Goal: Task Accomplishment & Management: Manage account settings

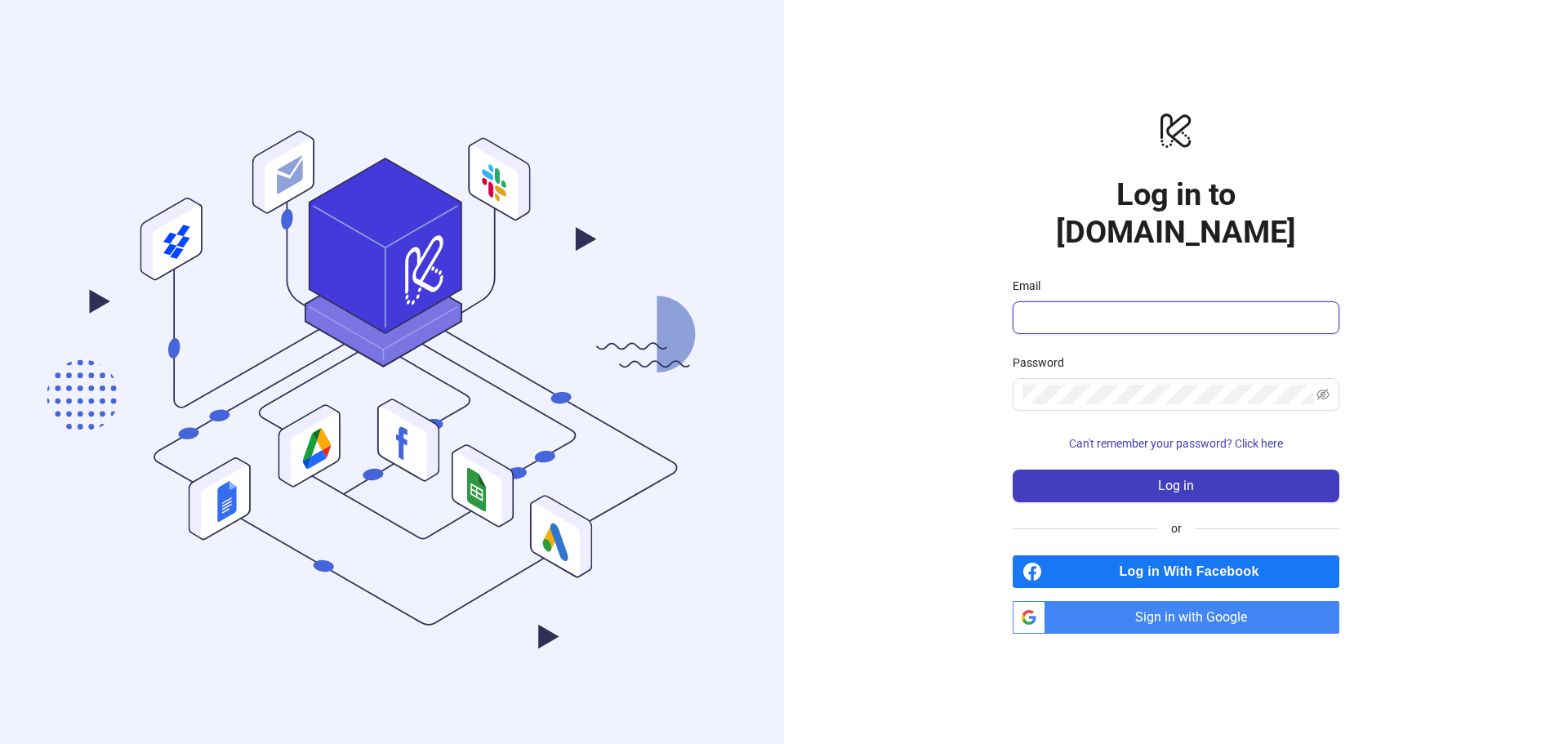
drag, startPoint x: 1153, startPoint y: 294, endPoint x: 1158, endPoint y: 304, distance: 11.2
click at [1153, 308] on input "Email" at bounding box center [1175, 317] width 304 height 19
type input "**********"
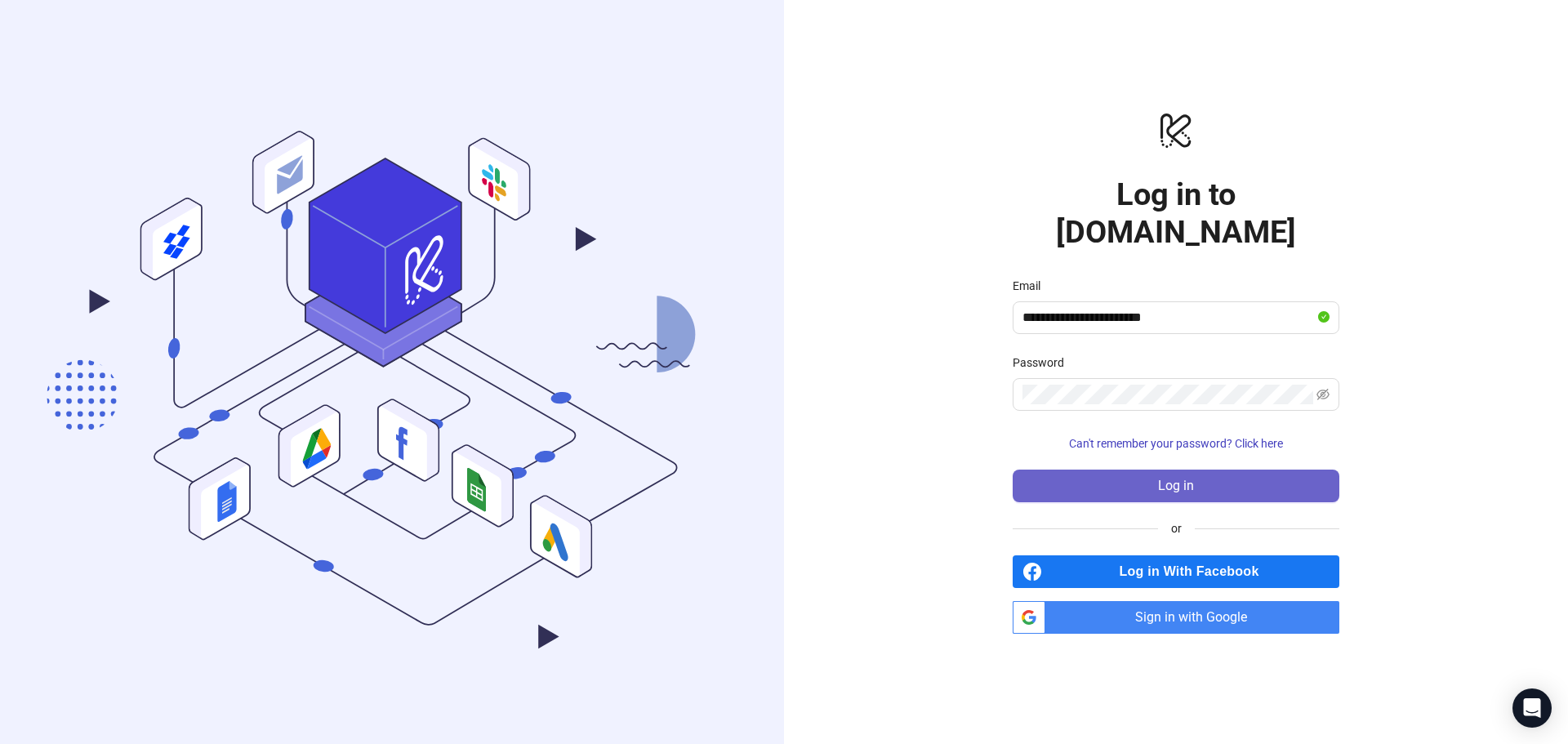
click at [1122, 472] on button "Log in" at bounding box center [1176, 486] width 326 height 33
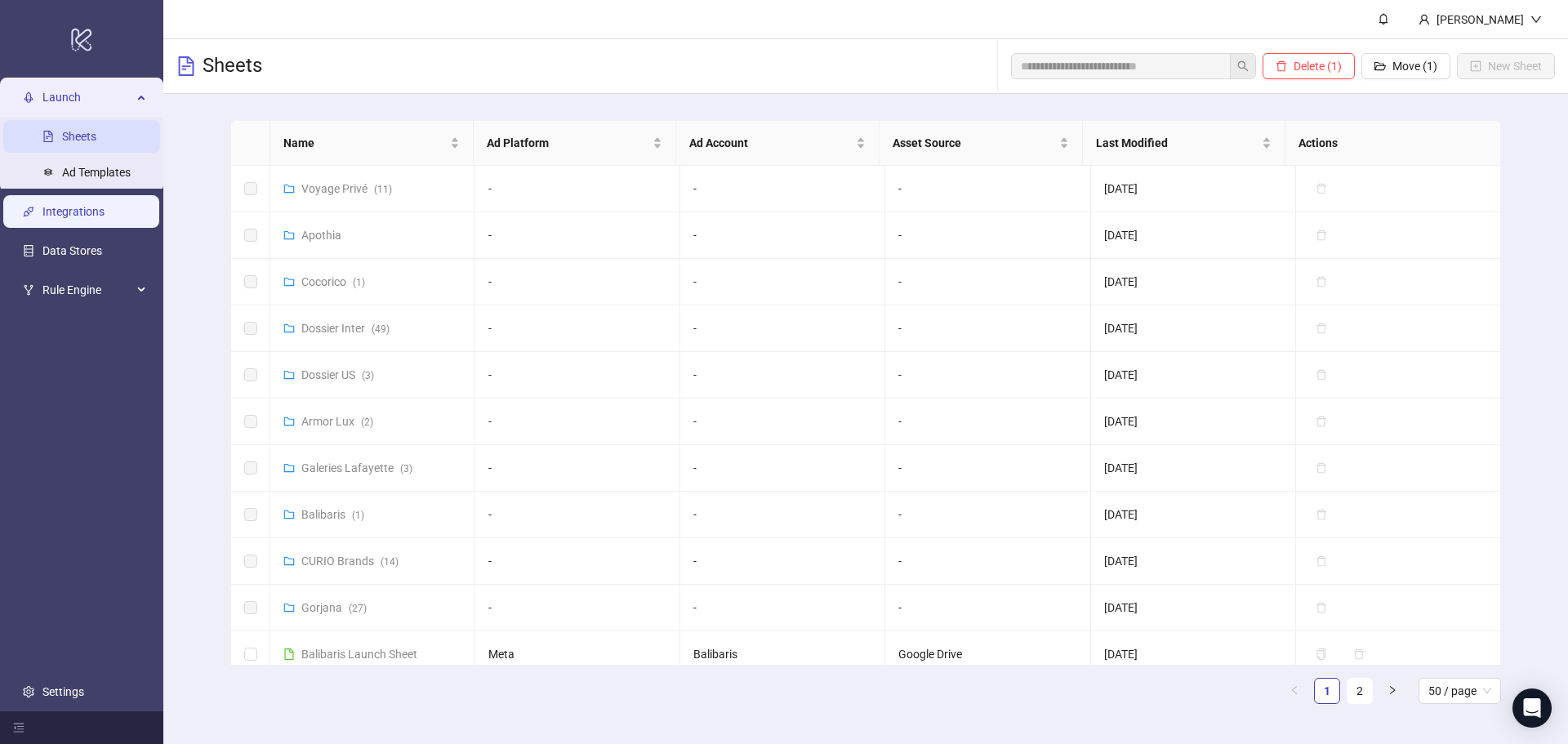
click at [104, 218] on link "Integrations" at bounding box center [74, 210] width 62 height 13
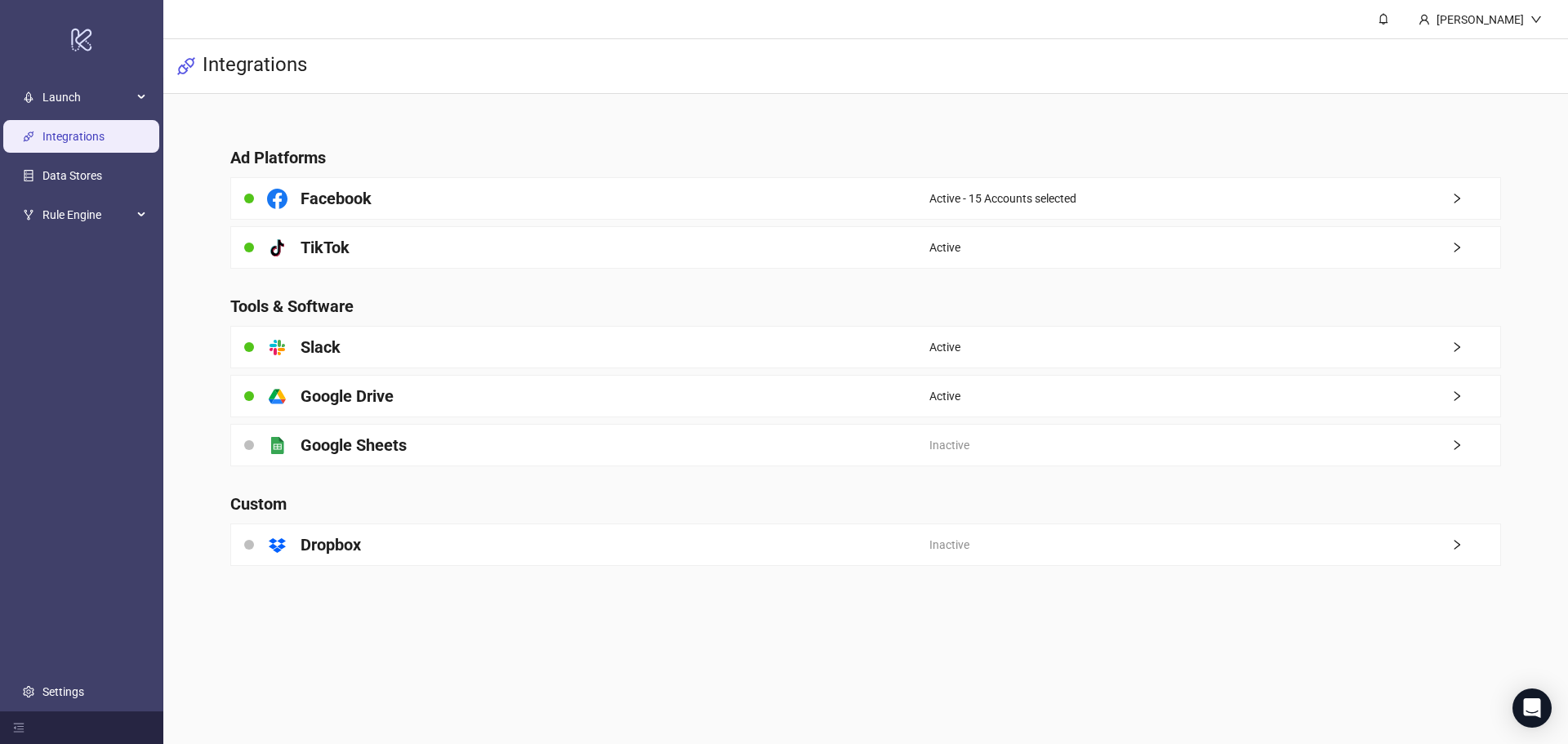
click at [742, 454] on div "platform/google_sheets Google Sheets" at bounding box center [579, 445] width 698 height 41
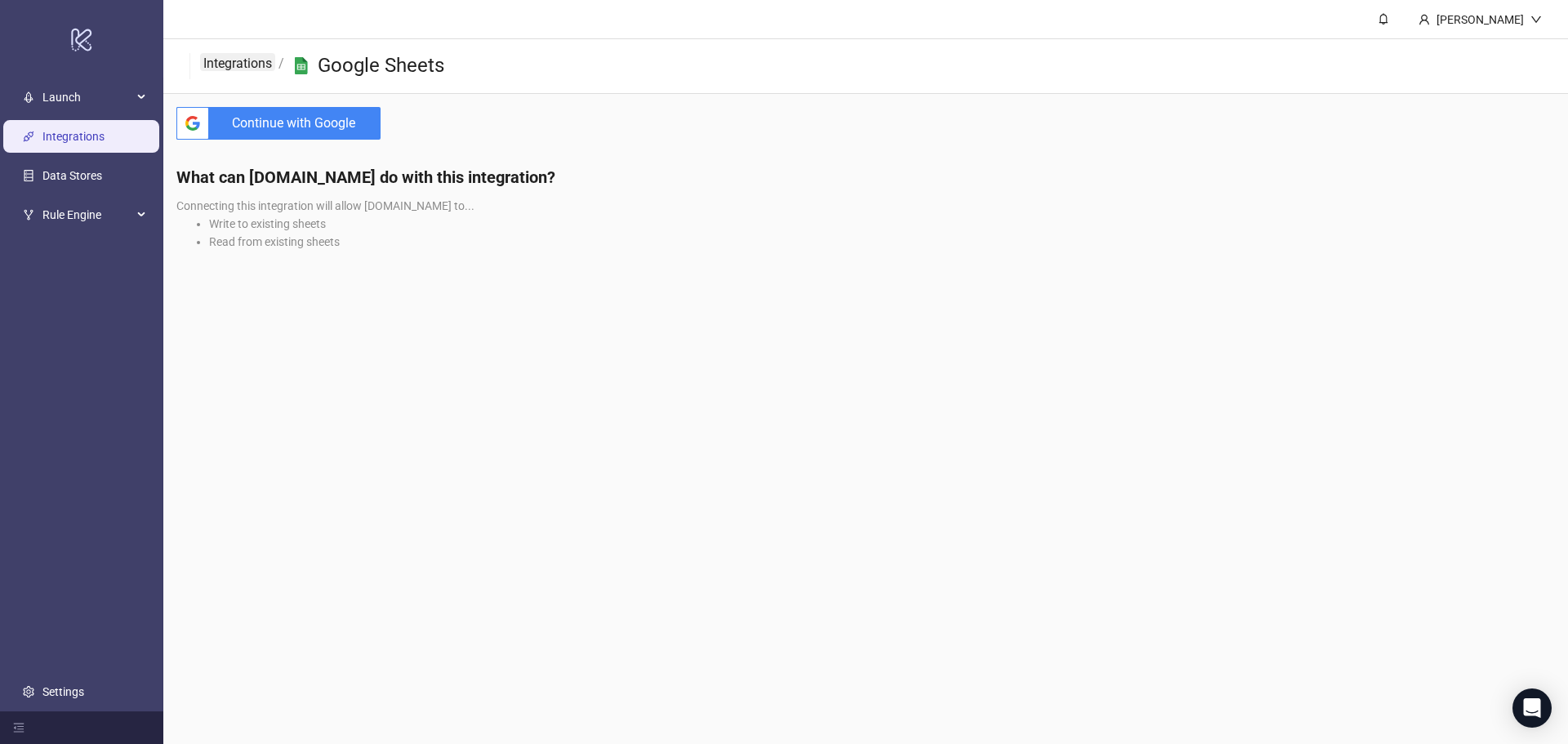
click at [226, 59] on link "Integrations" at bounding box center [237, 61] width 75 height 18
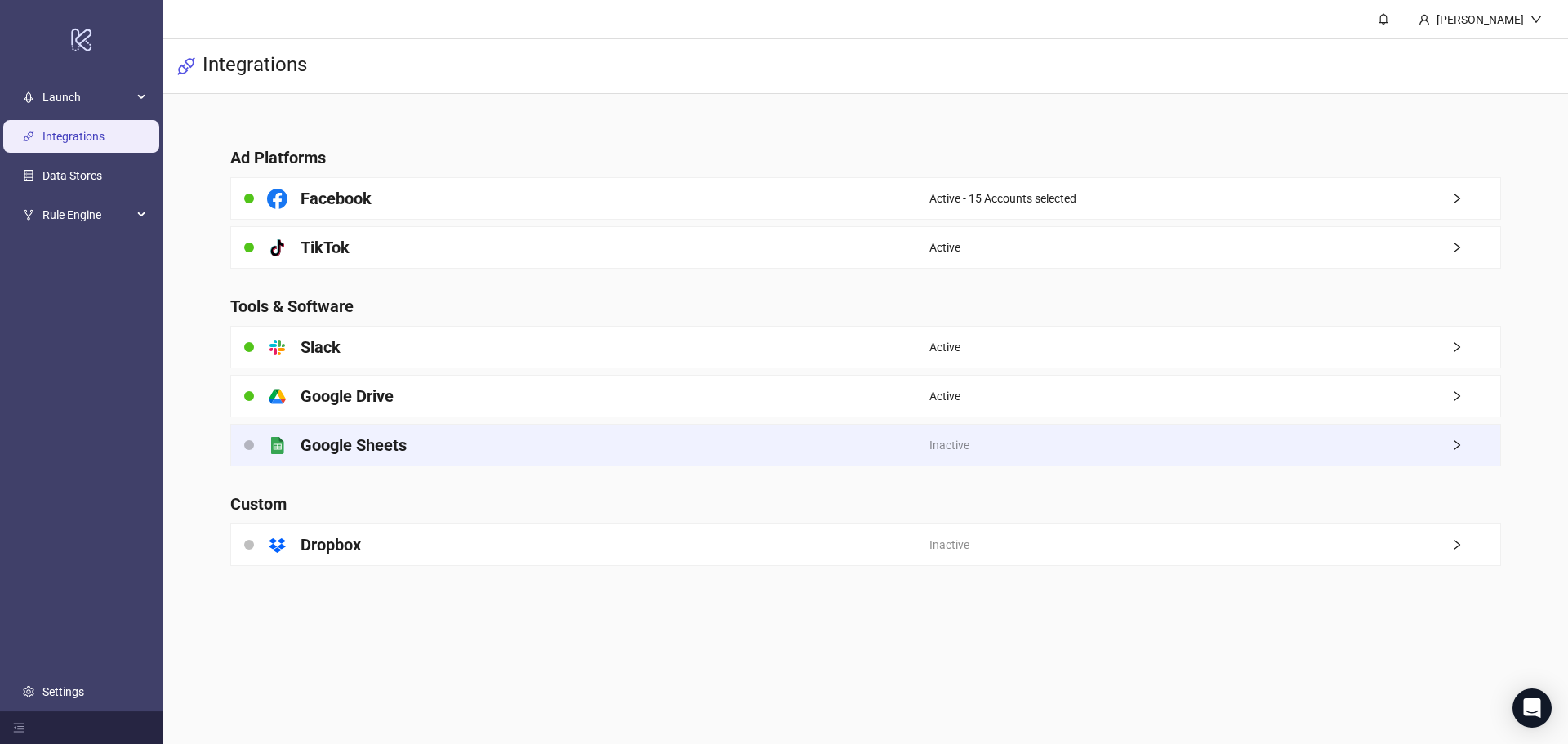
click at [1460, 447] on icon "right" at bounding box center [1457, 445] width 12 height 12
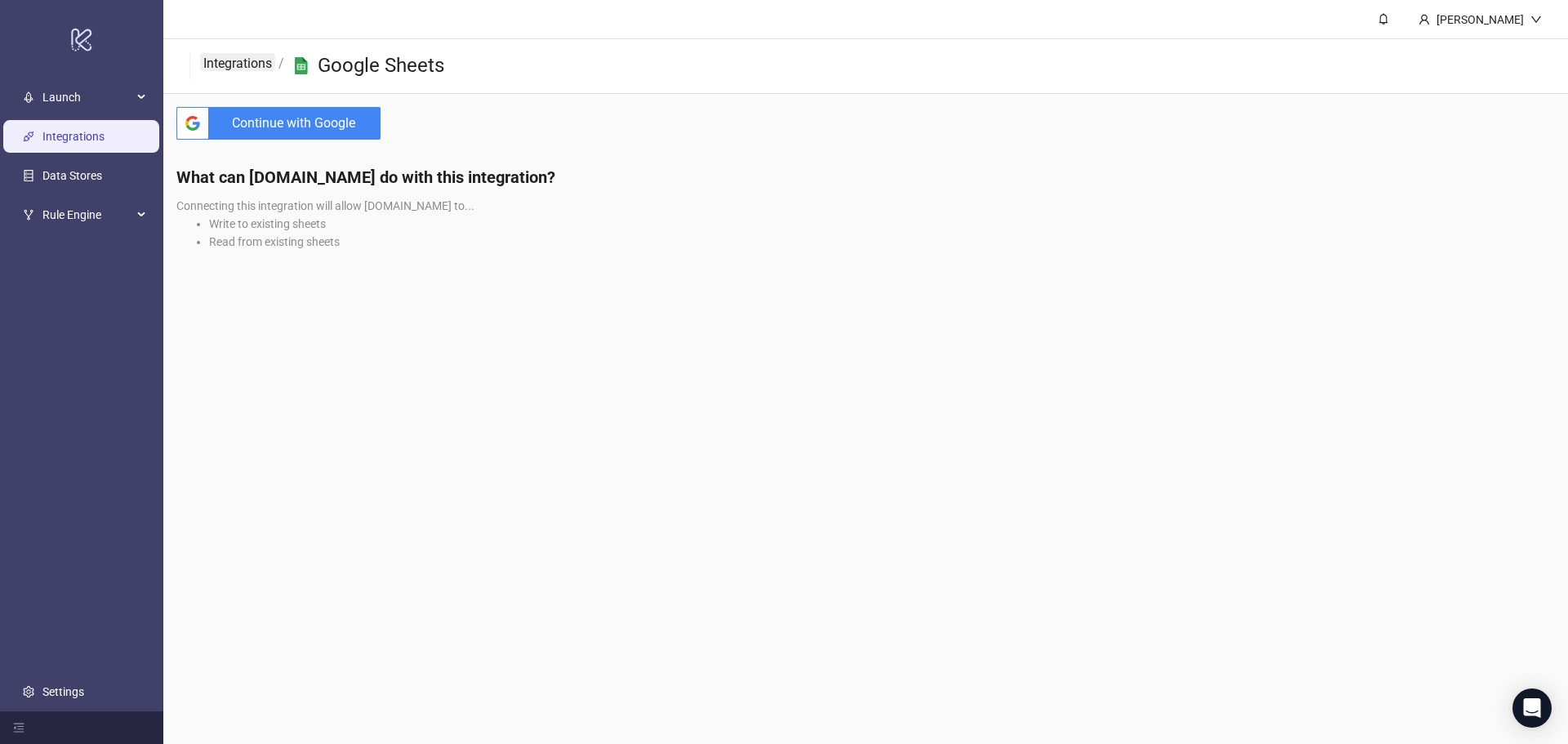
click at [231, 56] on link "Integrations" at bounding box center [237, 61] width 75 height 18
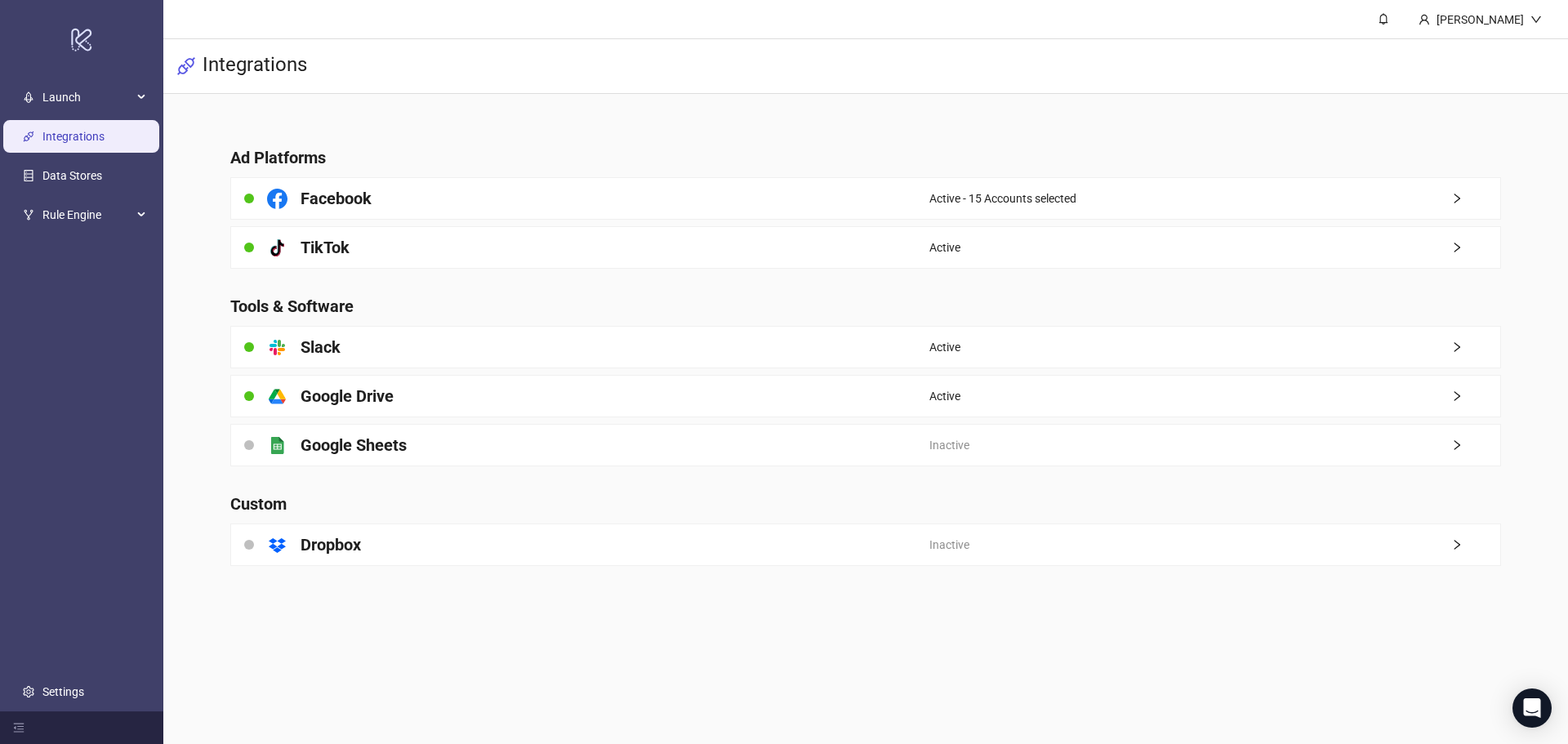
click at [360, 114] on main "Ad Platforms Facebook Active - 15 Accounts selected platform/tik_tok TikTok Act…" at bounding box center [865, 346] width 1296 height 504
click at [117, 219] on span "Rule Engine" at bounding box center [88, 215] width 90 height 33
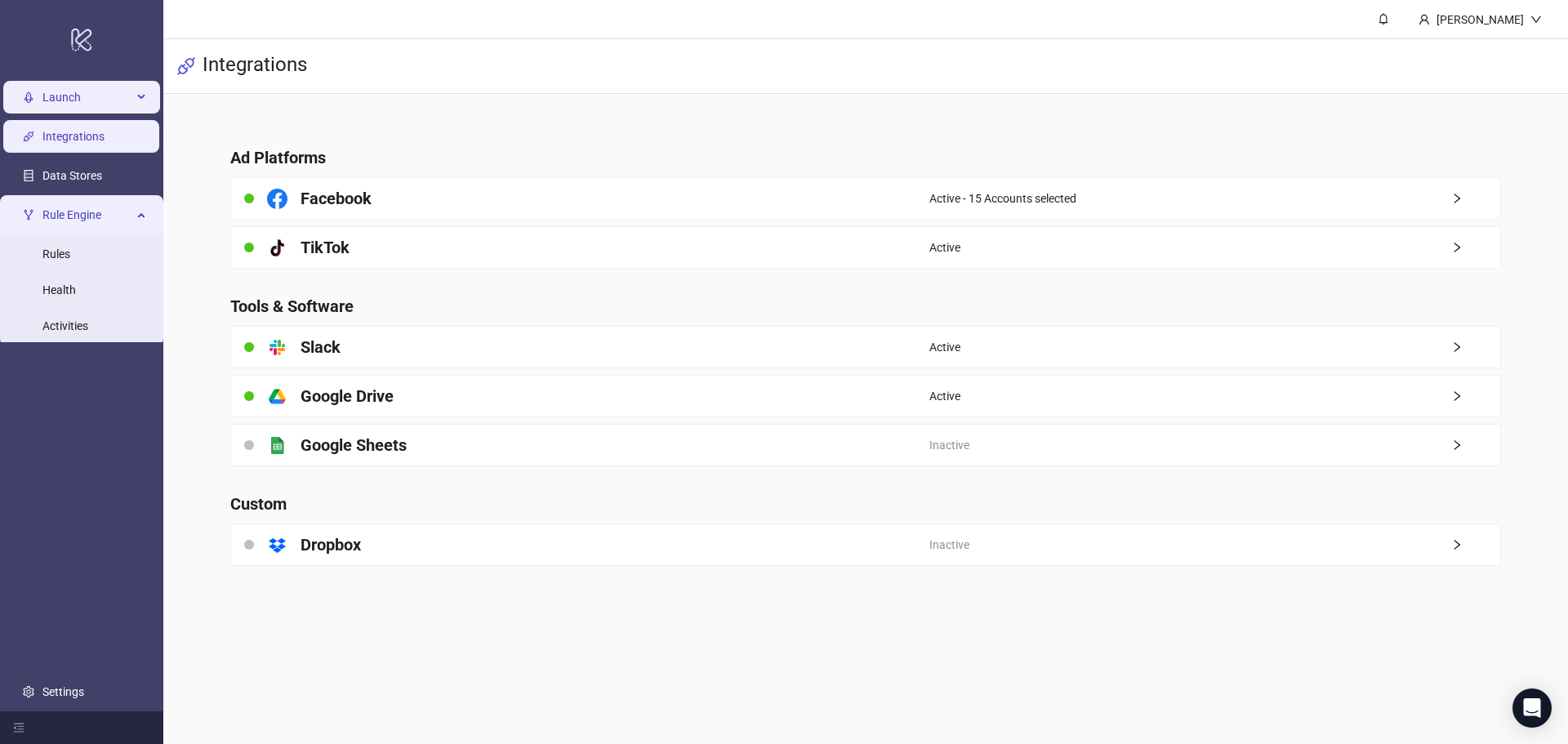
click at [93, 99] on span "Launch" at bounding box center [88, 97] width 90 height 33
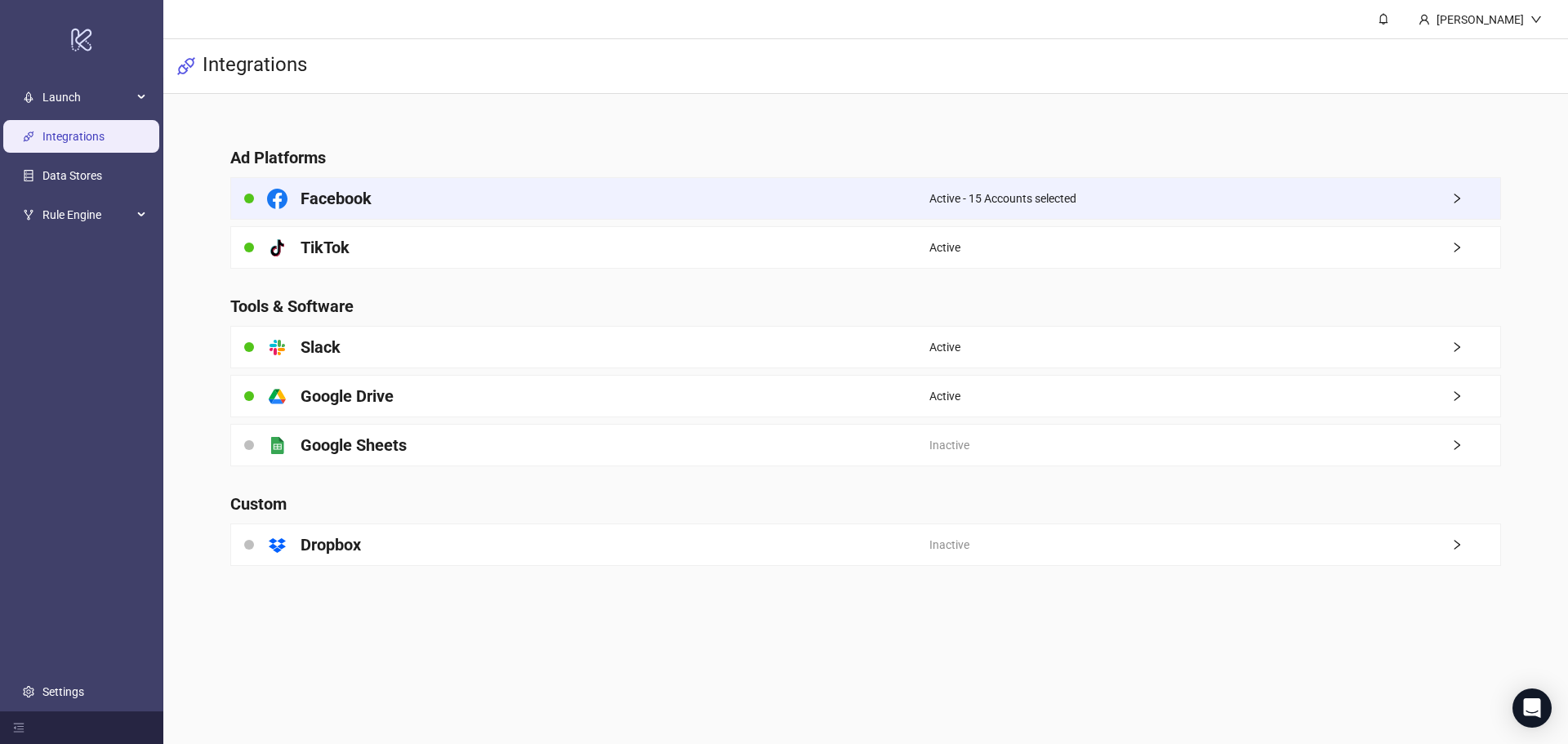
click at [952, 201] on span "Active - 15 Accounts selected" at bounding box center [1002, 199] width 147 height 18
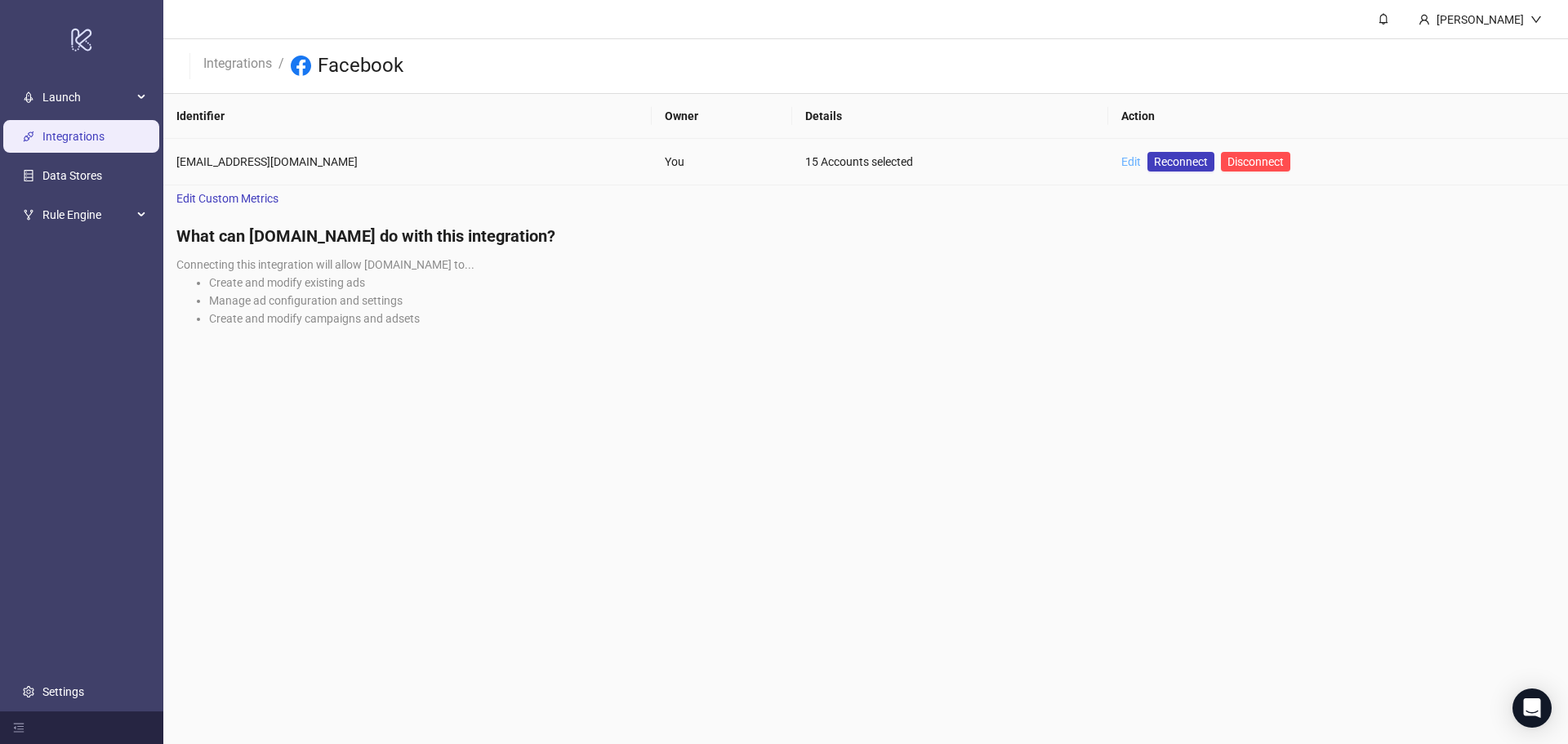
click at [1121, 162] on link "Edit" at bounding box center [1131, 161] width 19 height 13
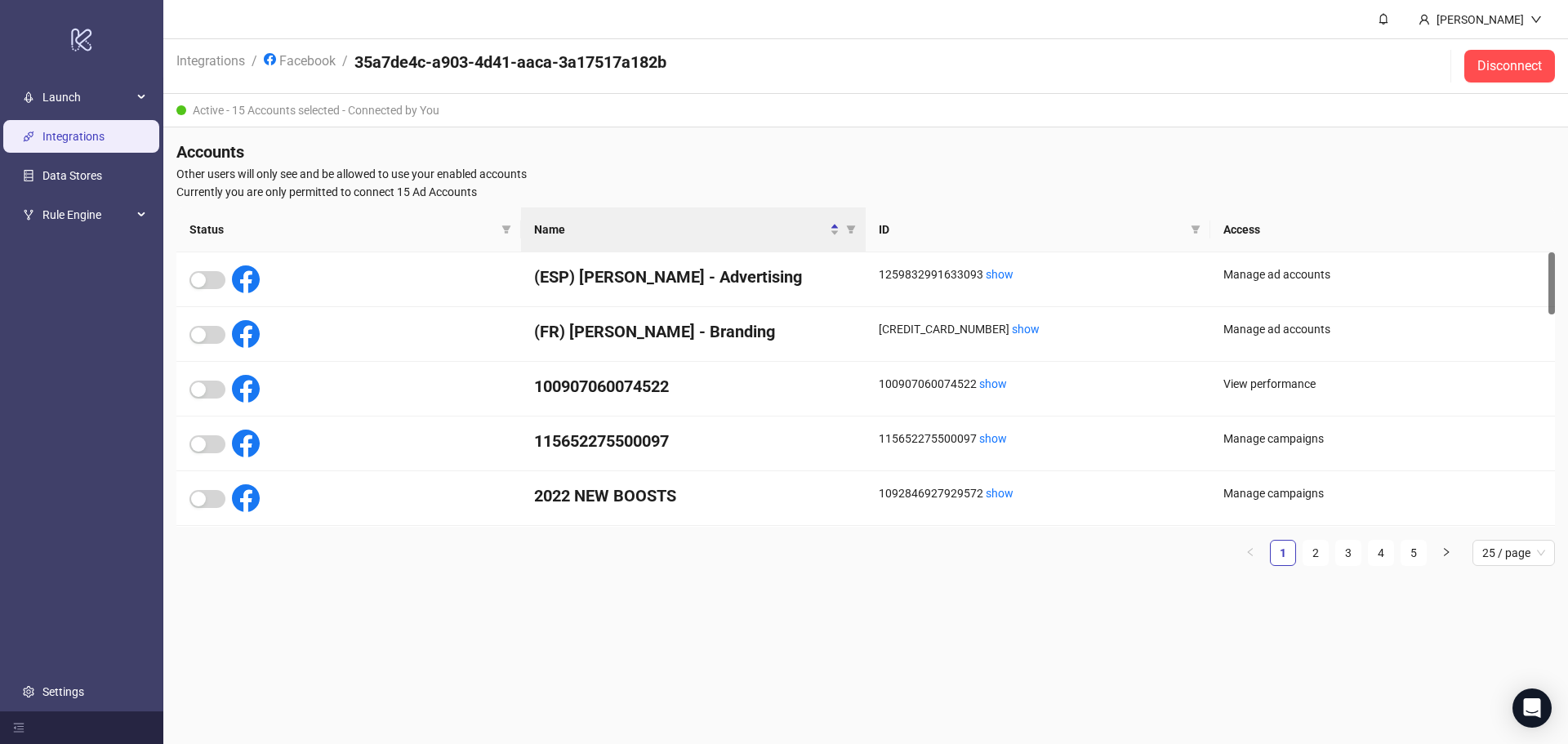
click at [103, 137] on link "Integrations" at bounding box center [74, 135] width 62 height 13
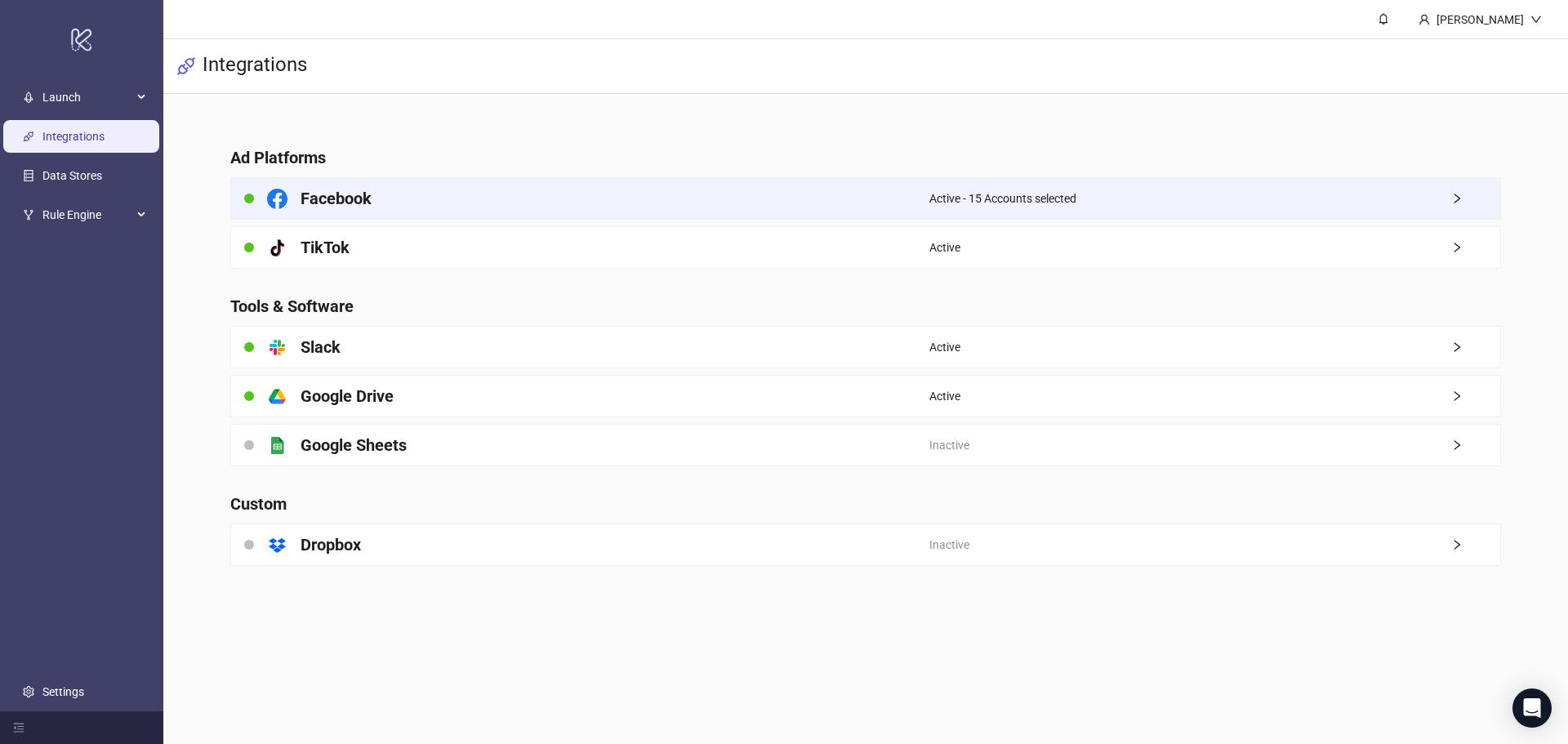
click at [581, 209] on div "Facebook" at bounding box center [579, 199] width 698 height 41
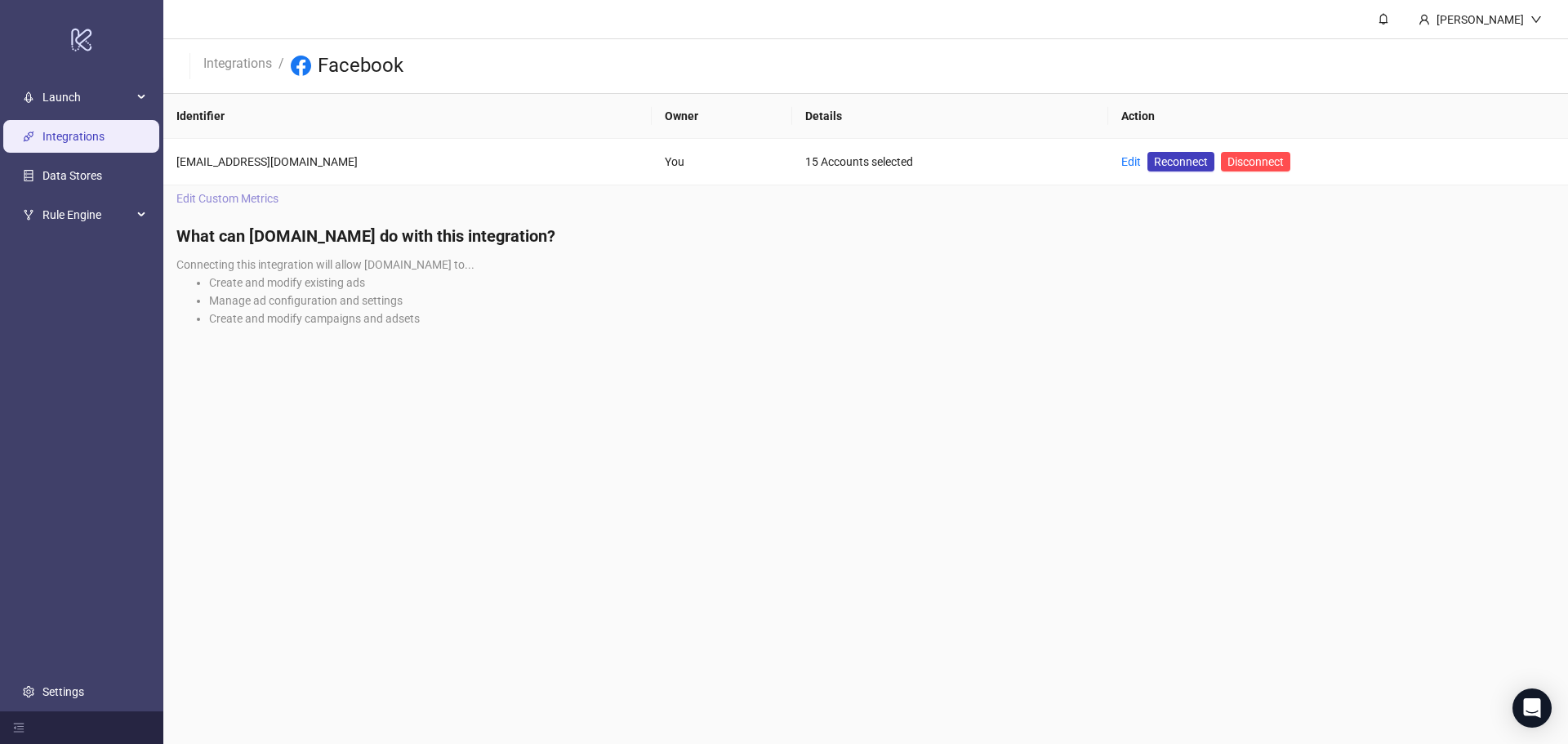
click at [254, 196] on span "Edit Custom Metrics" at bounding box center [227, 199] width 102 height 18
click at [243, 64] on link "Integrations" at bounding box center [237, 61] width 75 height 18
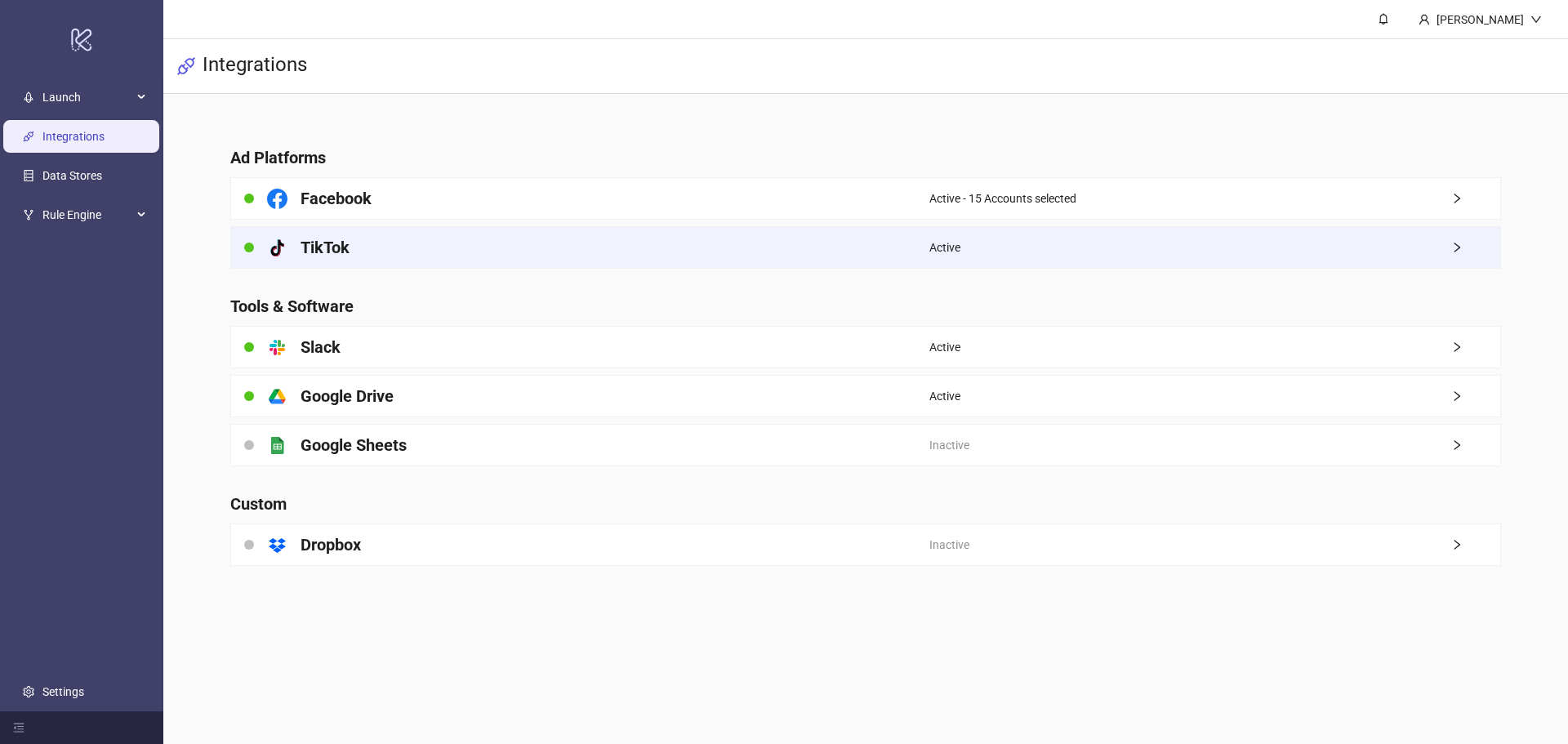
click at [915, 260] on div "platform/tik_tok TikTok" at bounding box center [579, 247] width 698 height 41
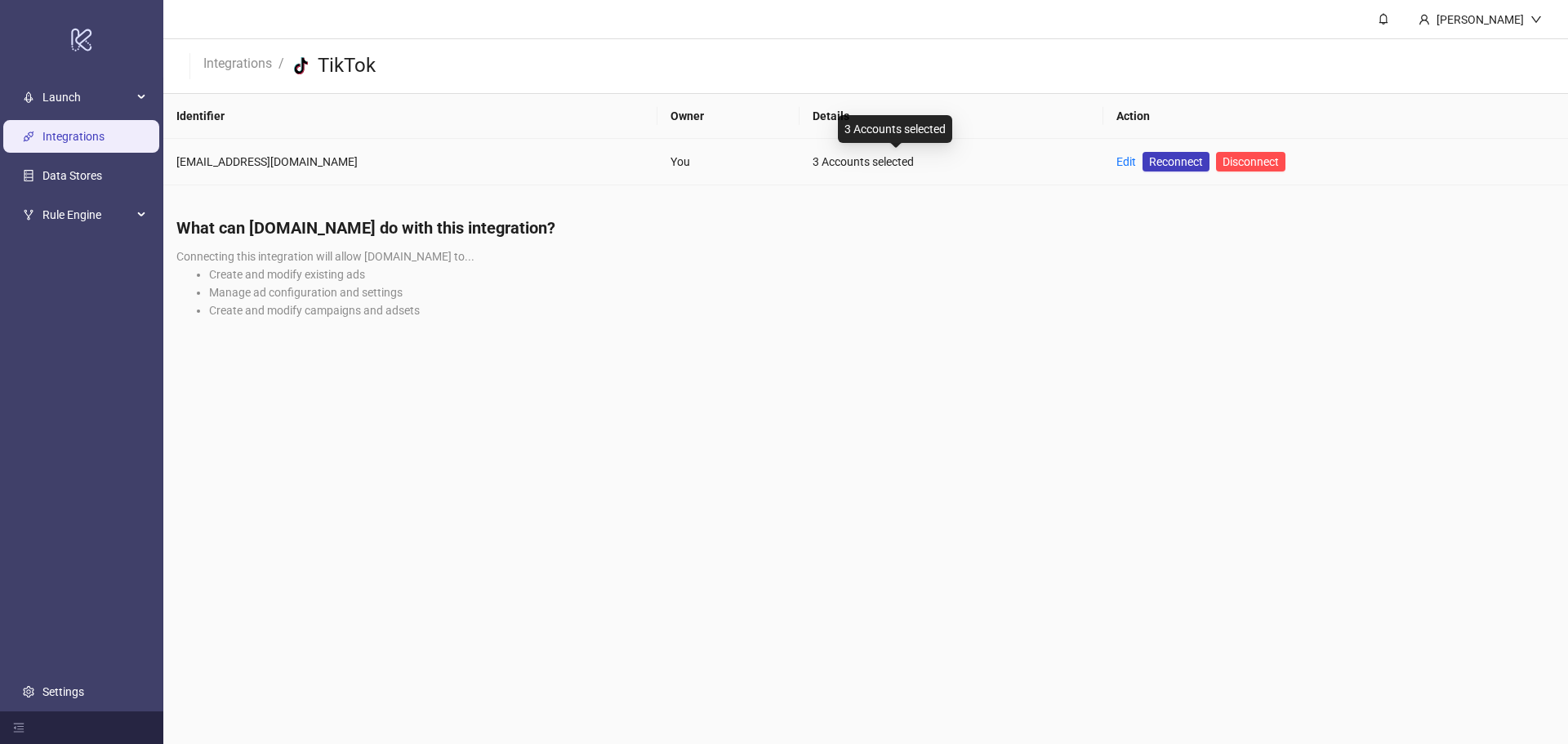
click at [836, 167] on div "3 Accounts selected" at bounding box center [951, 162] width 278 height 18
click at [1116, 162] on link "Edit" at bounding box center [1126, 161] width 19 height 13
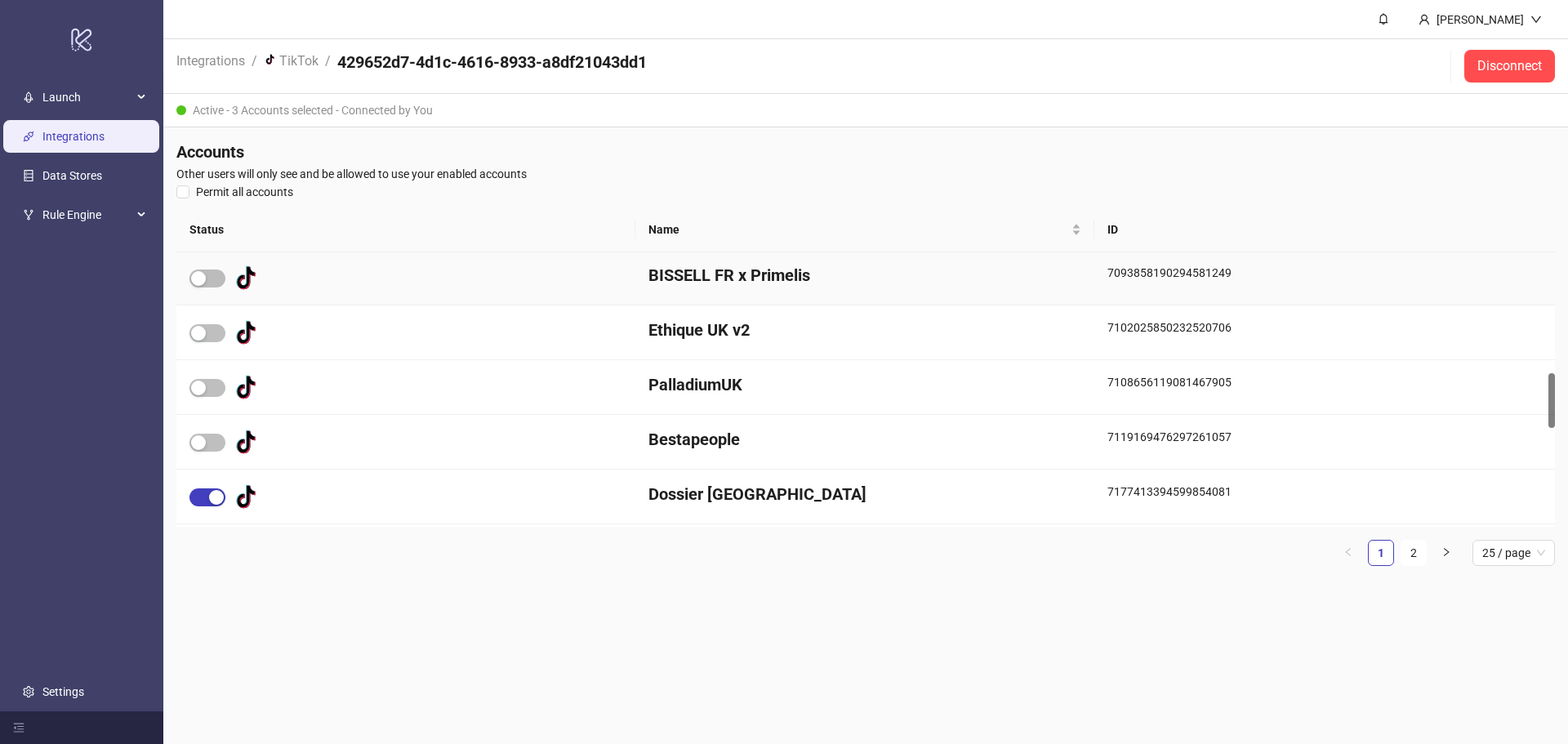
scroll to position [195, 0]
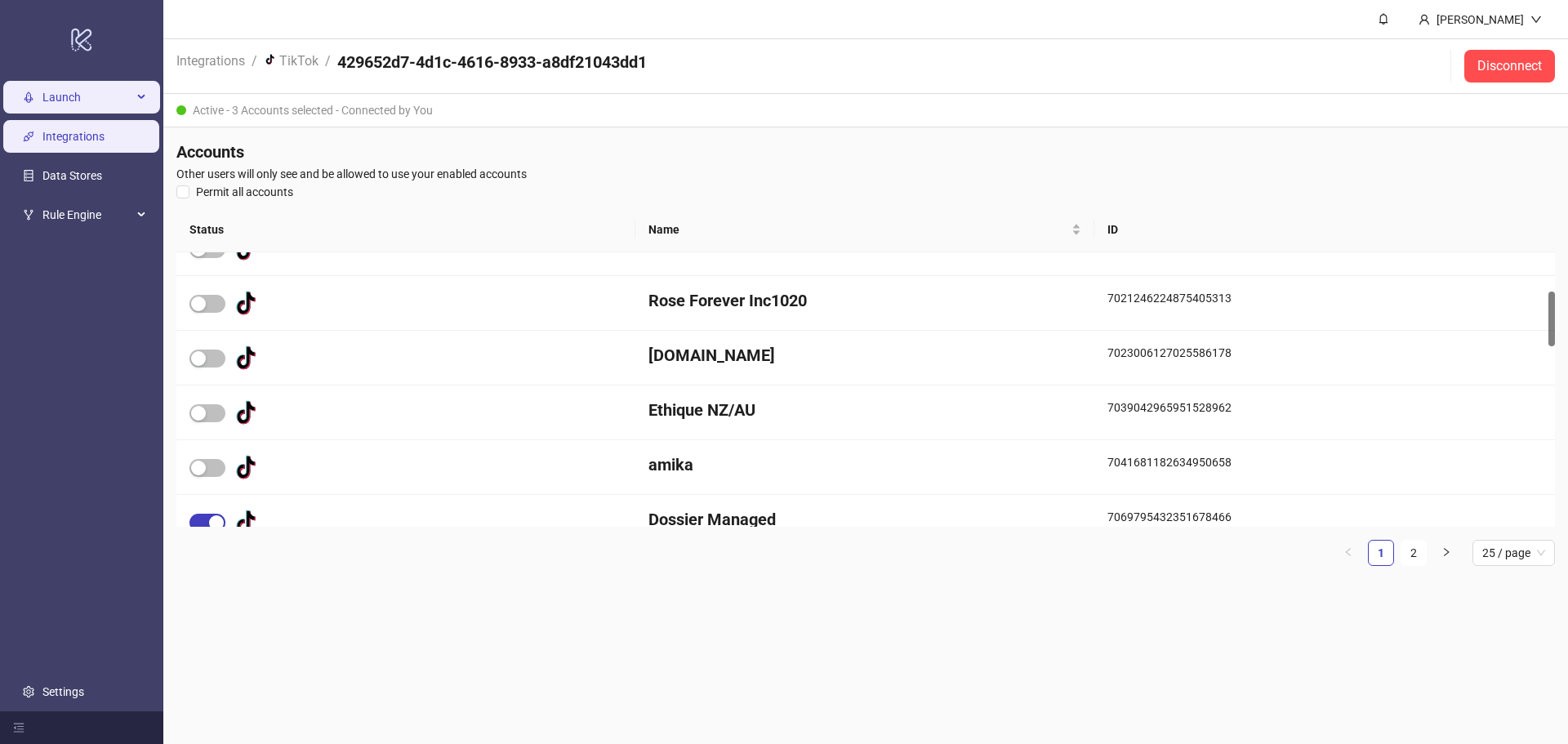
click at [78, 88] on span "Launch" at bounding box center [88, 97] width 90 height 33
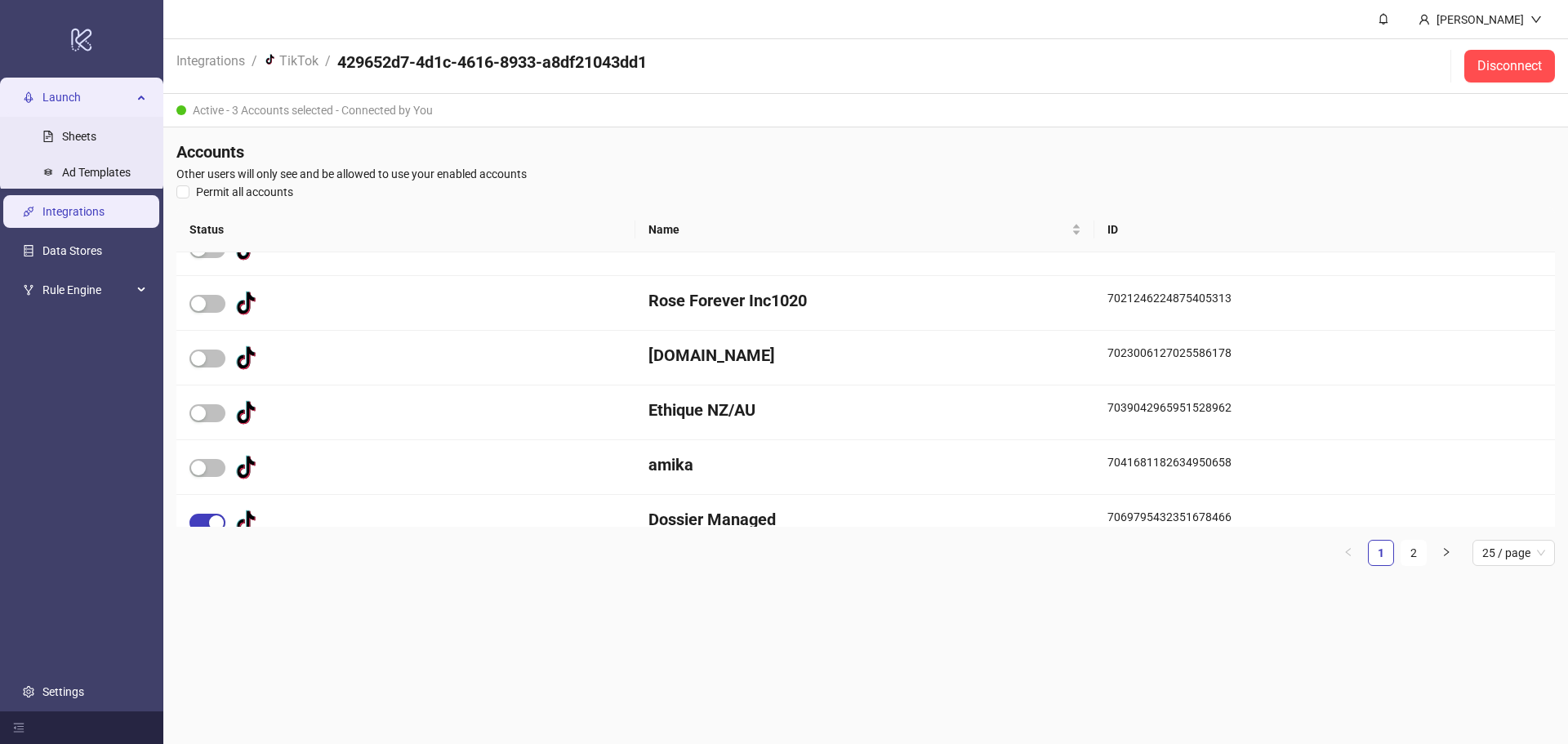
click at [104, 216] on link "Integrations" at bounding box center [74, 210] width 62 height 13
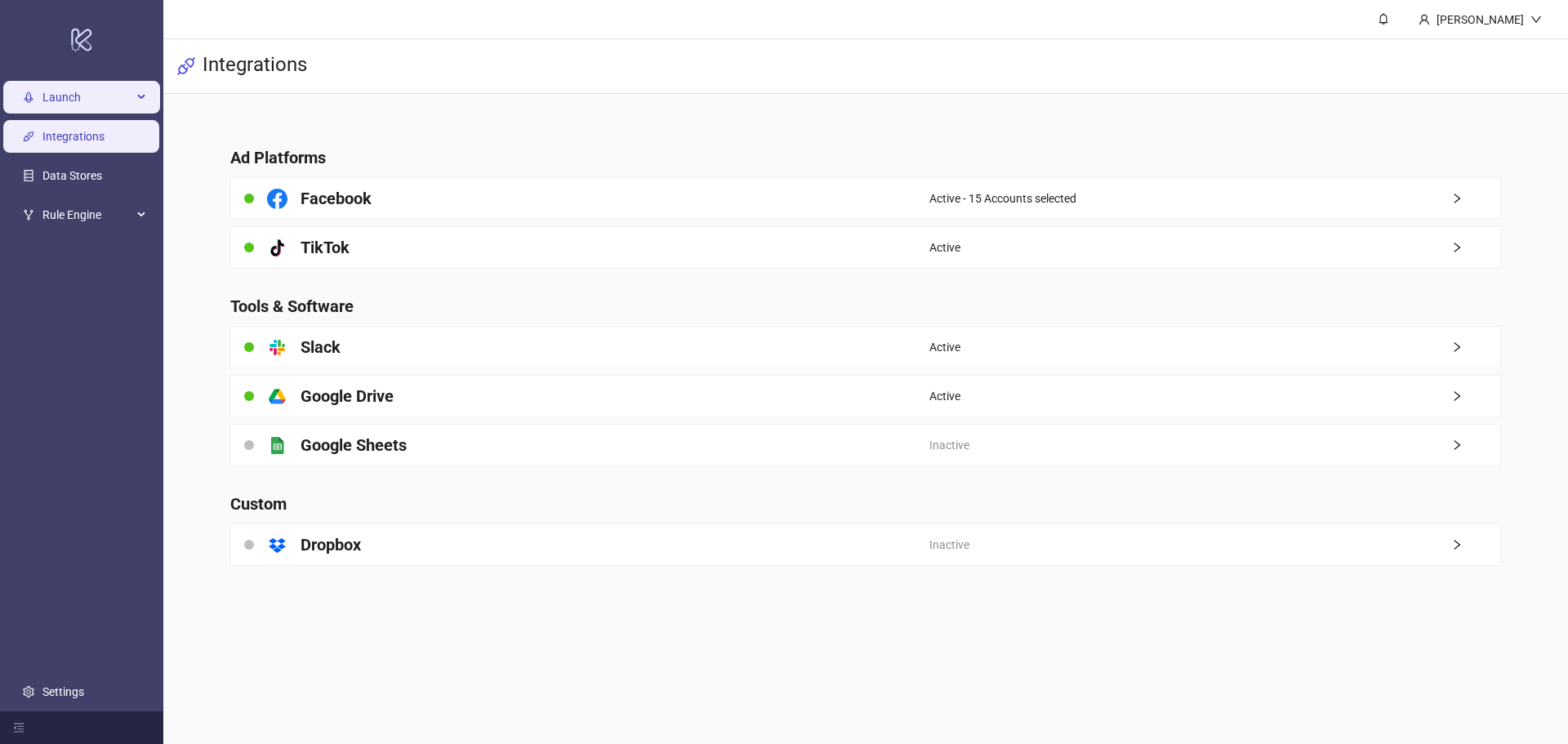
click at [58, 98] on span "Launch" at bounding box center [88, 97] width 90 height 33
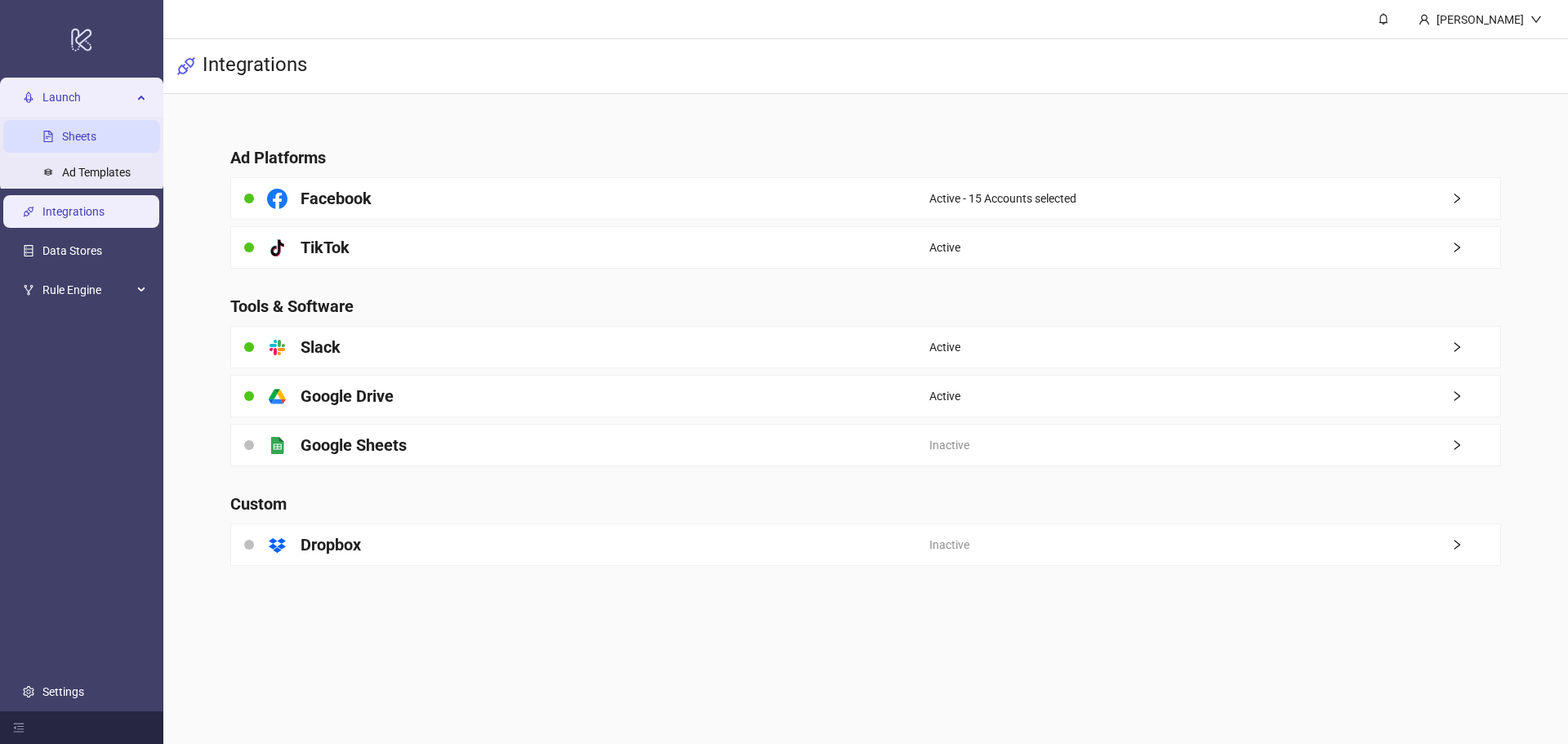
click at [91, 133] on link "Sheets" at bounding box center [79, 135] width 34 height 13
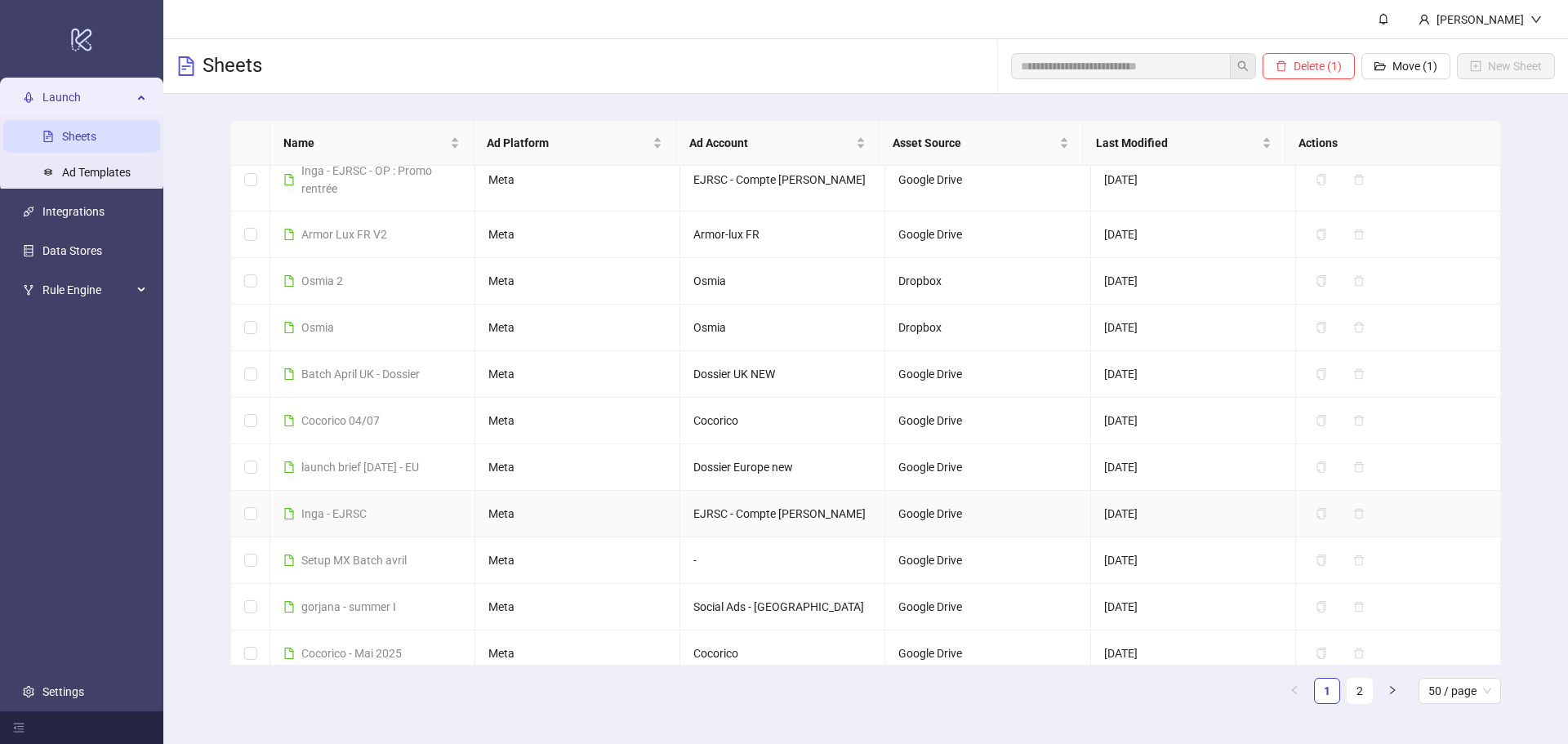
scroll to position [260, 0]
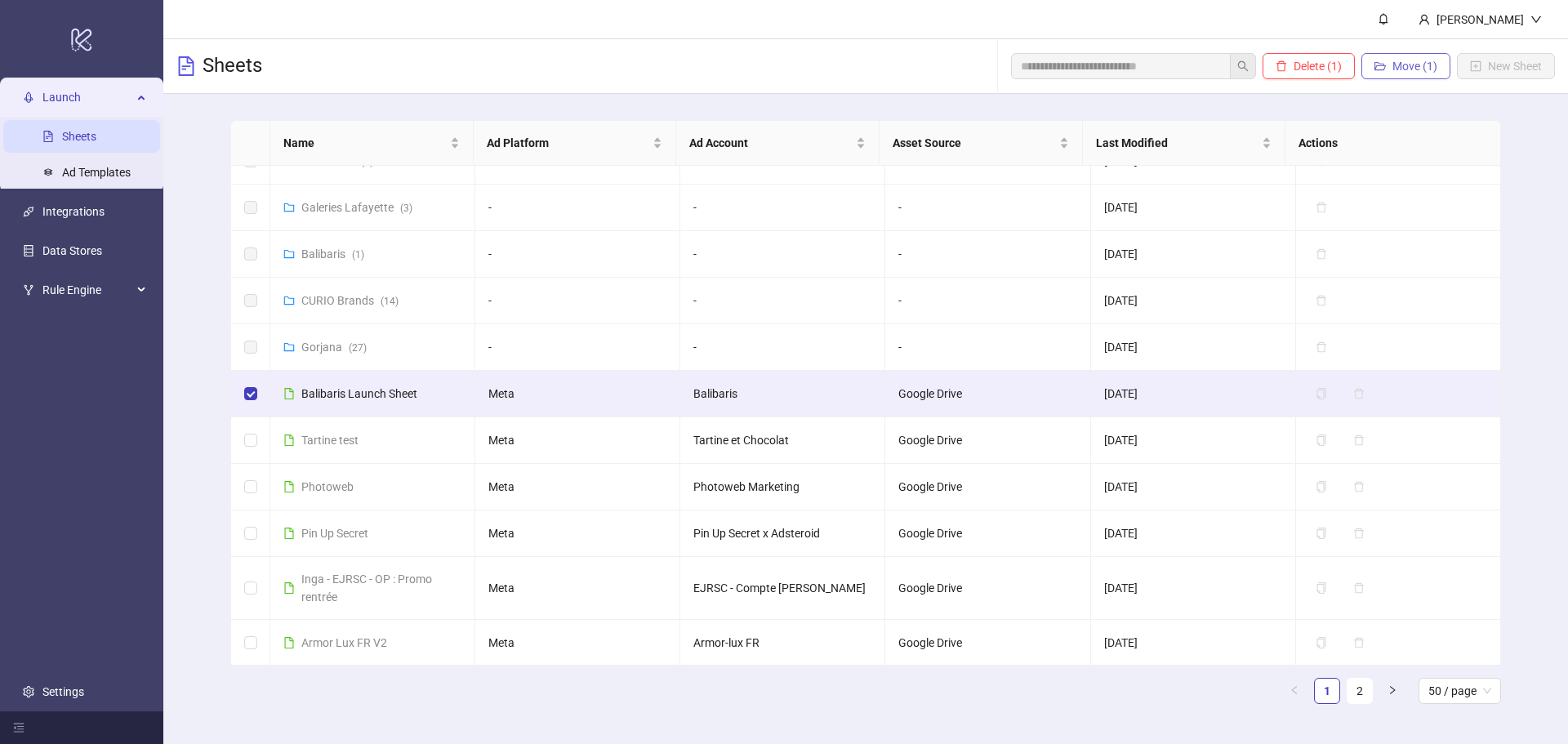
click at [1393, 62] on span "Move (1)" at bounding box center [1414, 65] width 45 height 13
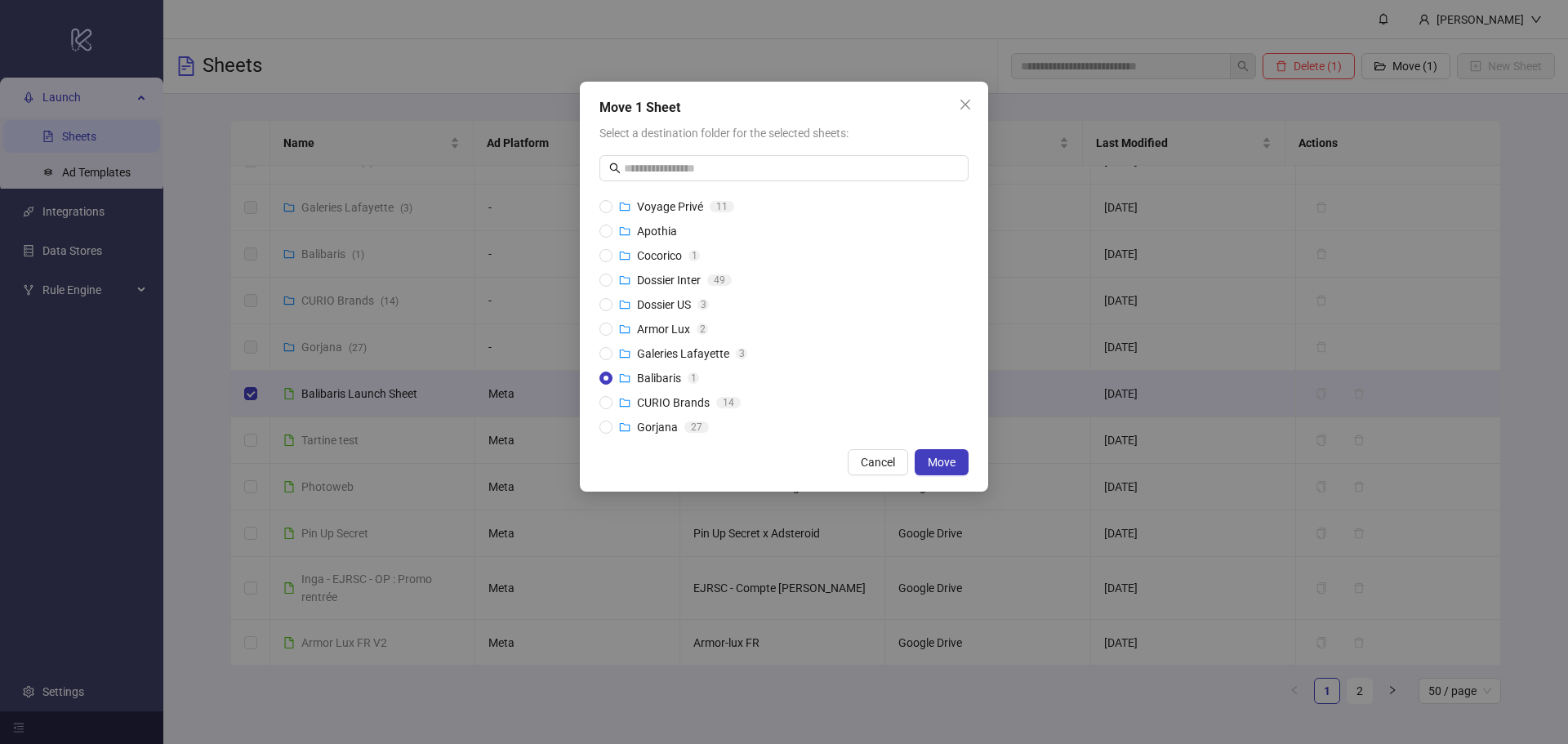
click at [942, 461] on span "Move" at bounding box center [941, 462] width 28 height 13
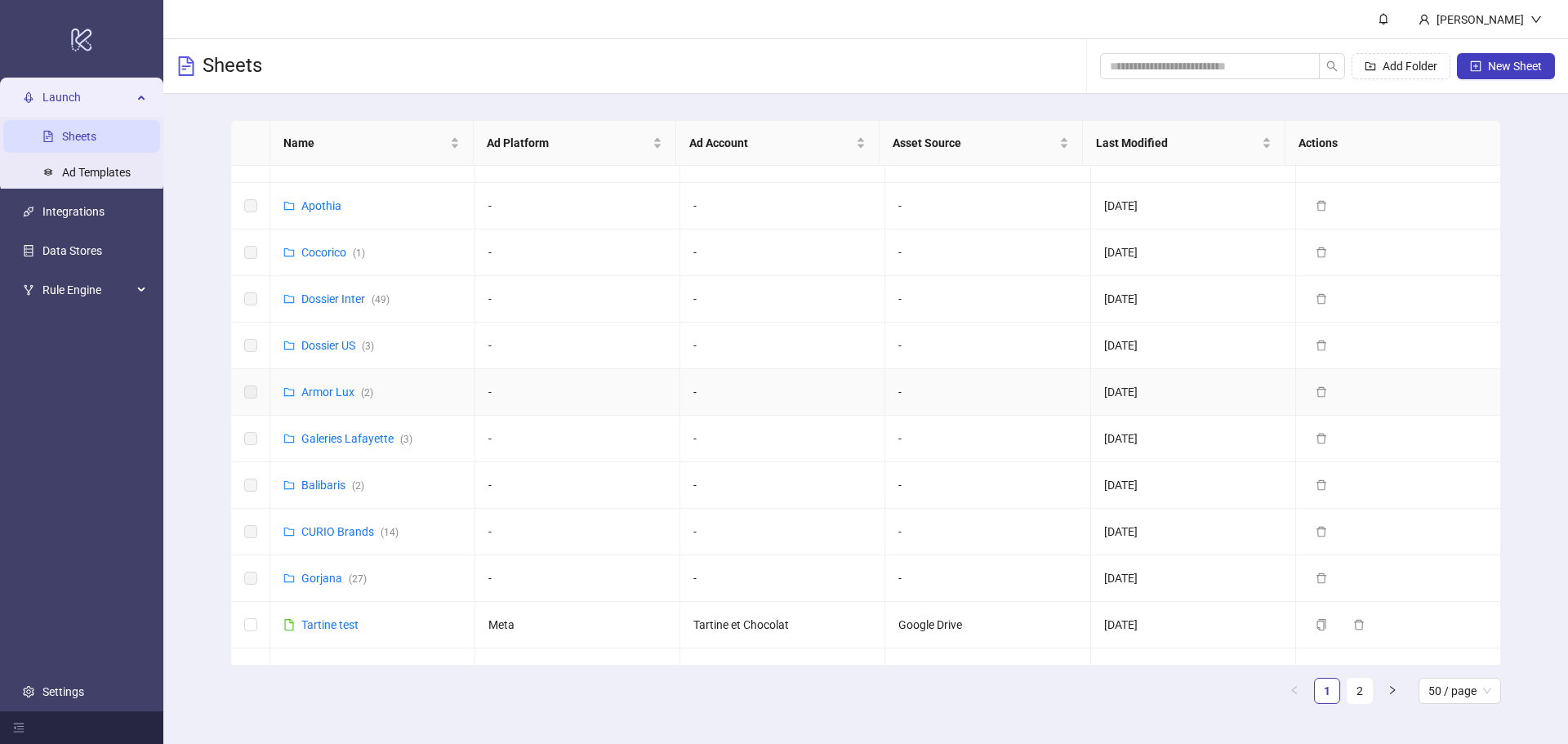
scroll to position [0, 0]
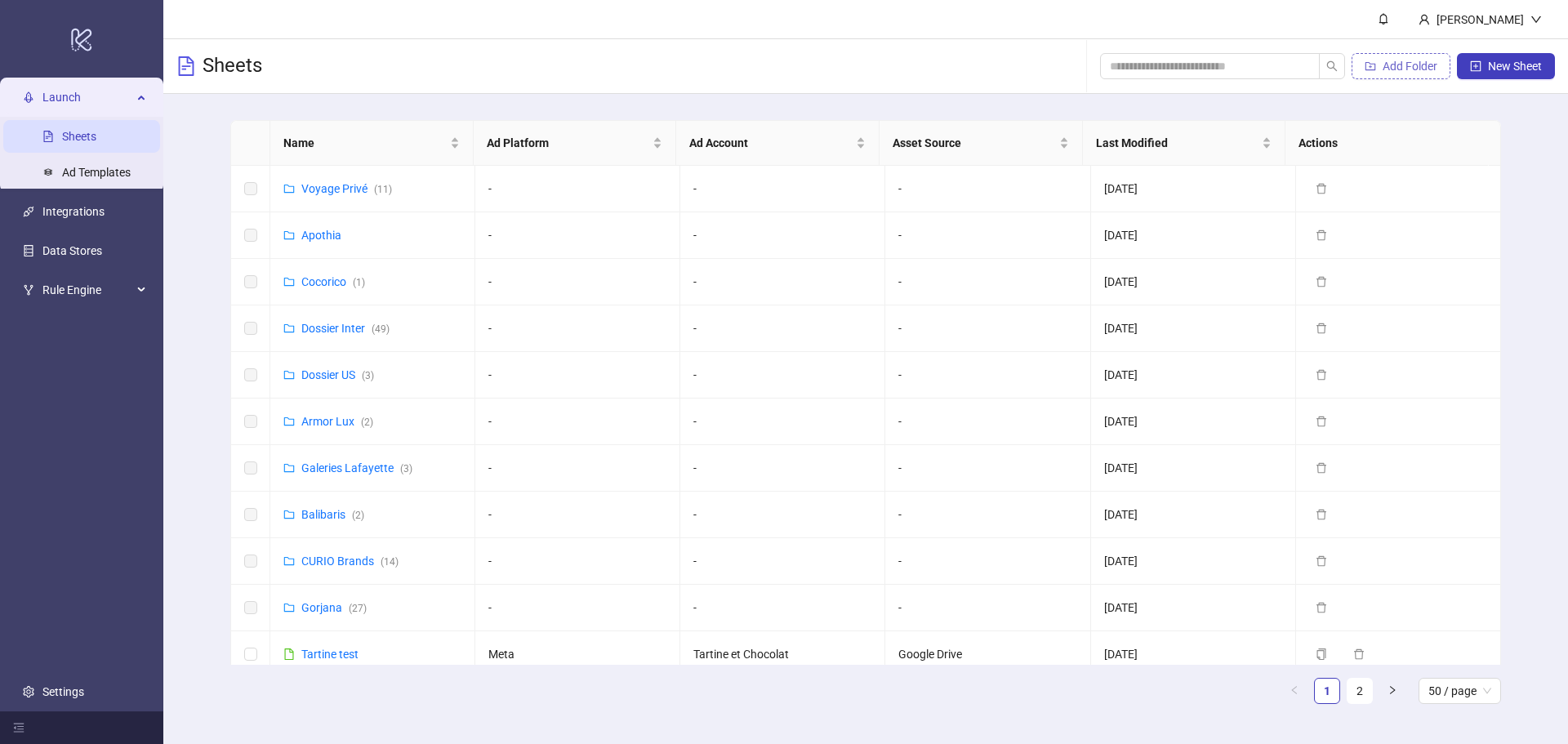
click at [1389, 69] on span "Add Folder" at bounding box center [1409, 65] width 55 height 13
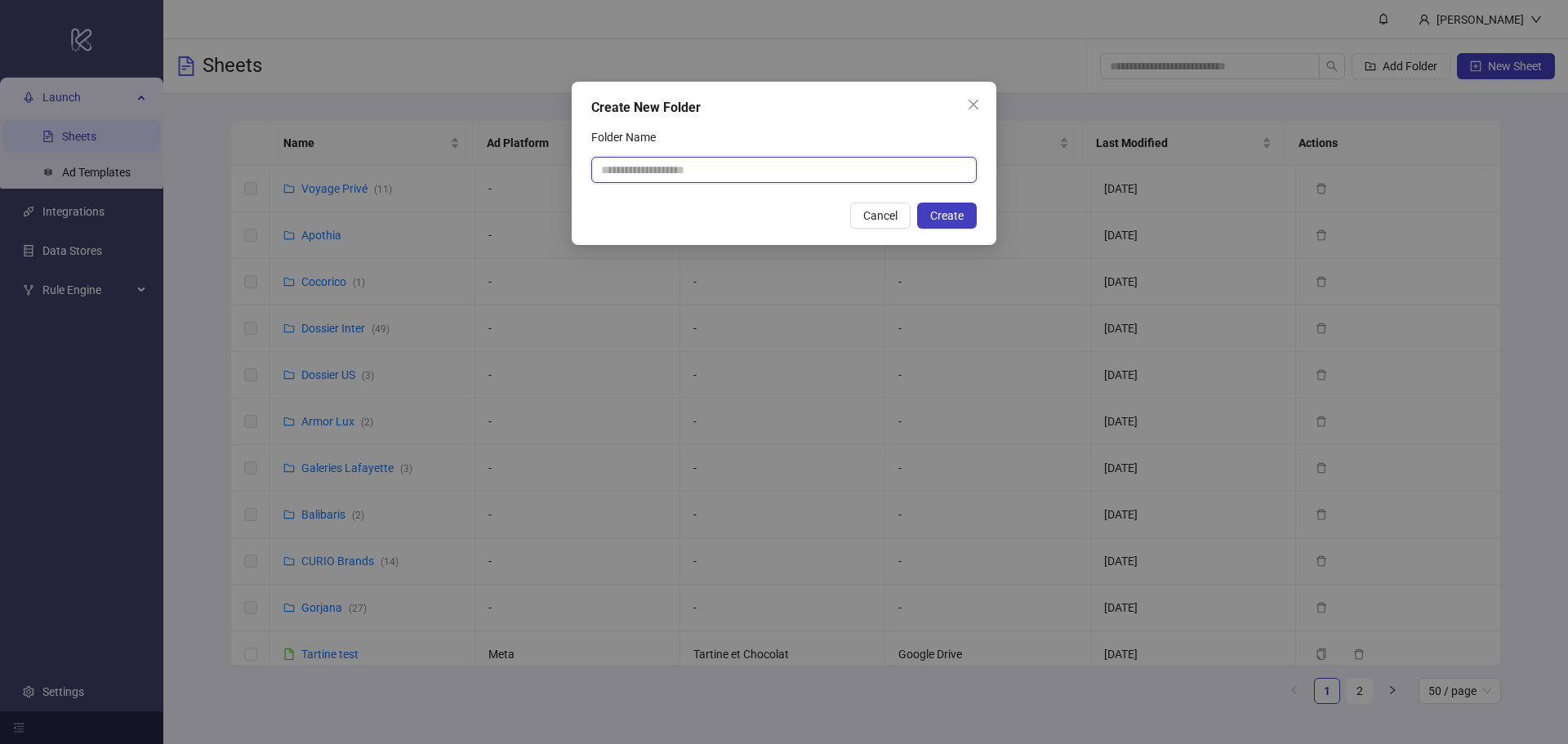
click at [718, 179] on input "Folder Name" at bounding box center [784, 169] width 386 height 26
type input "**********"
click at [952, 214] on span "Create" at bounding box center [947, 215] width 33 height 13
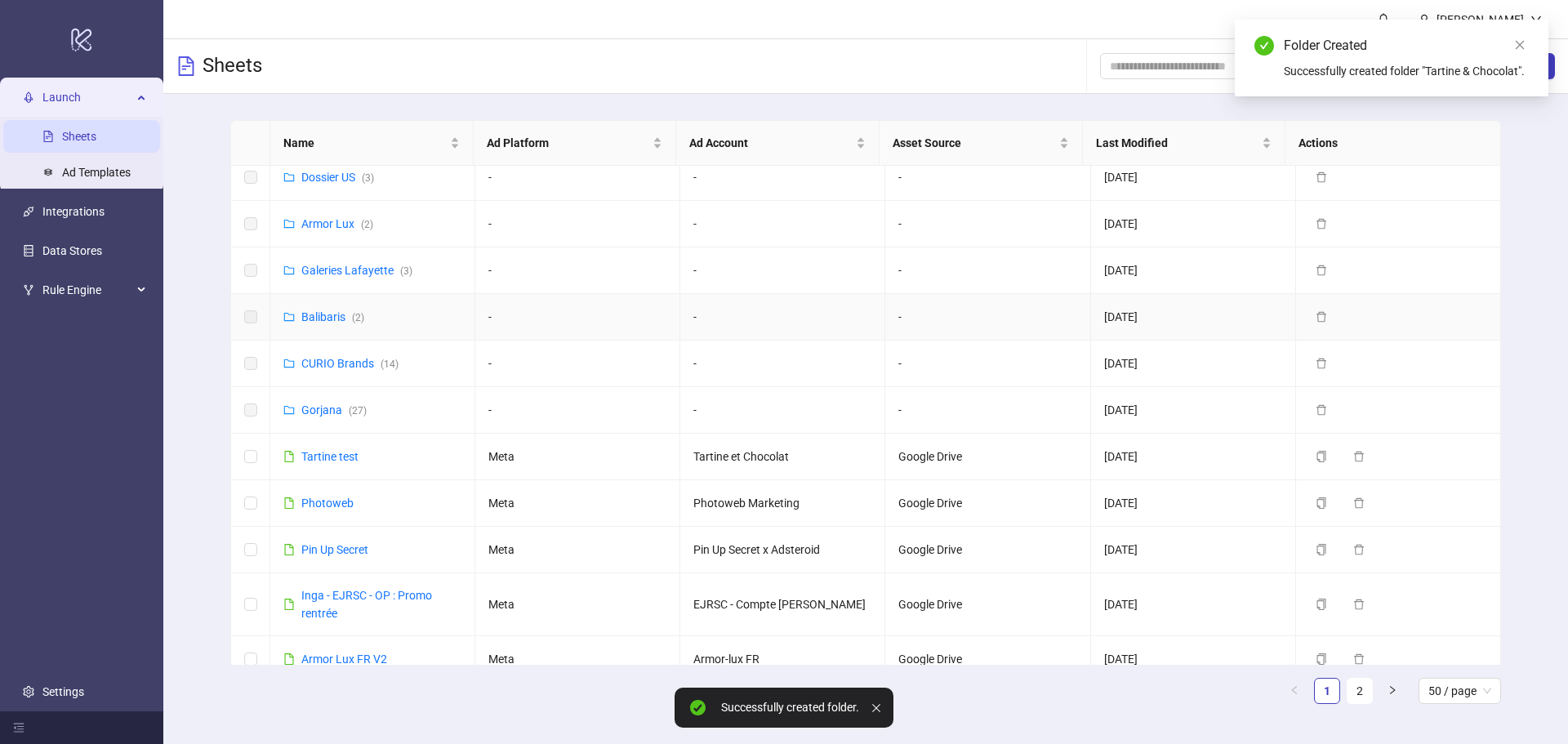
scroll to position [245, 0]
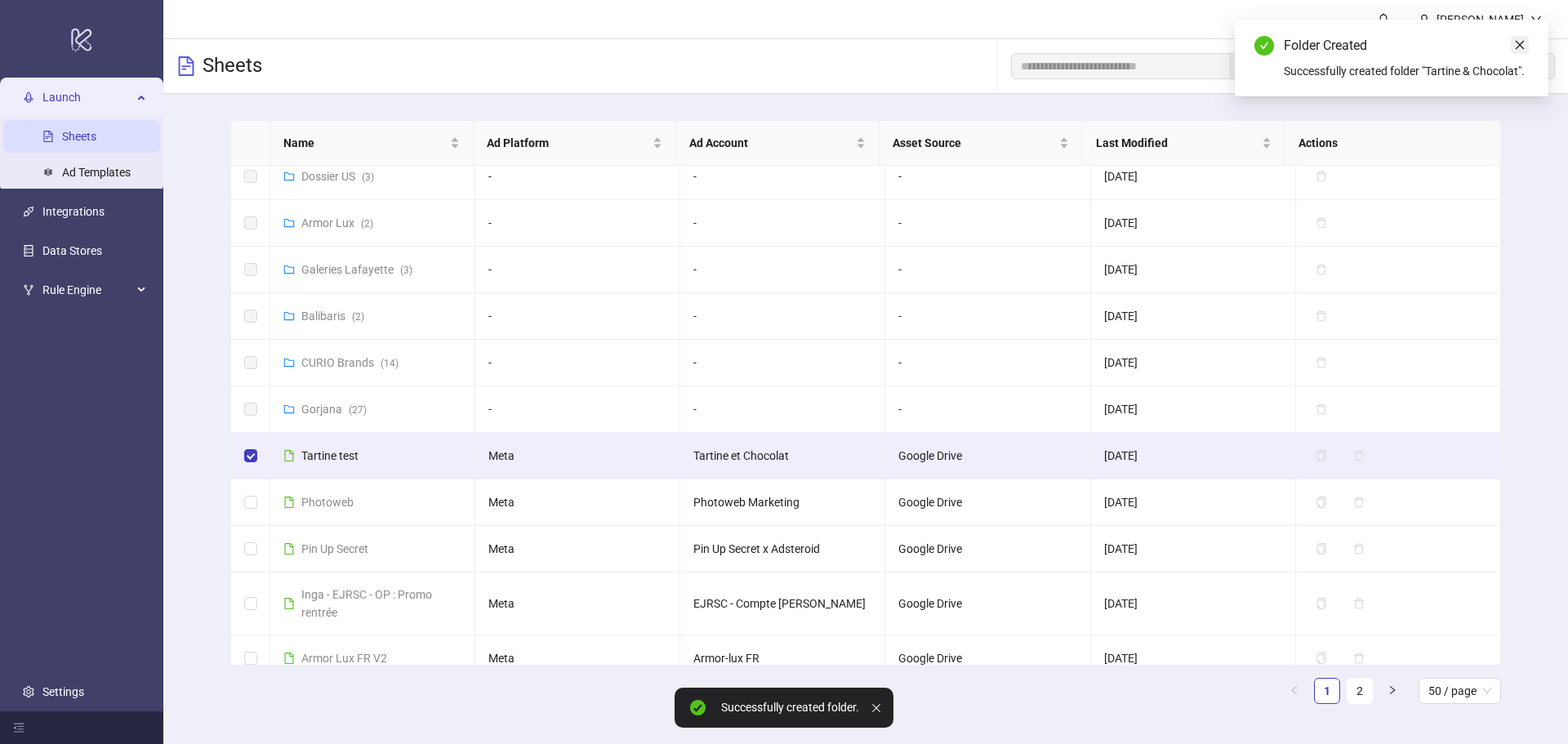
click at [1520, 47] on icon "close" at bounding box center [1519, 45] width 12 height 12
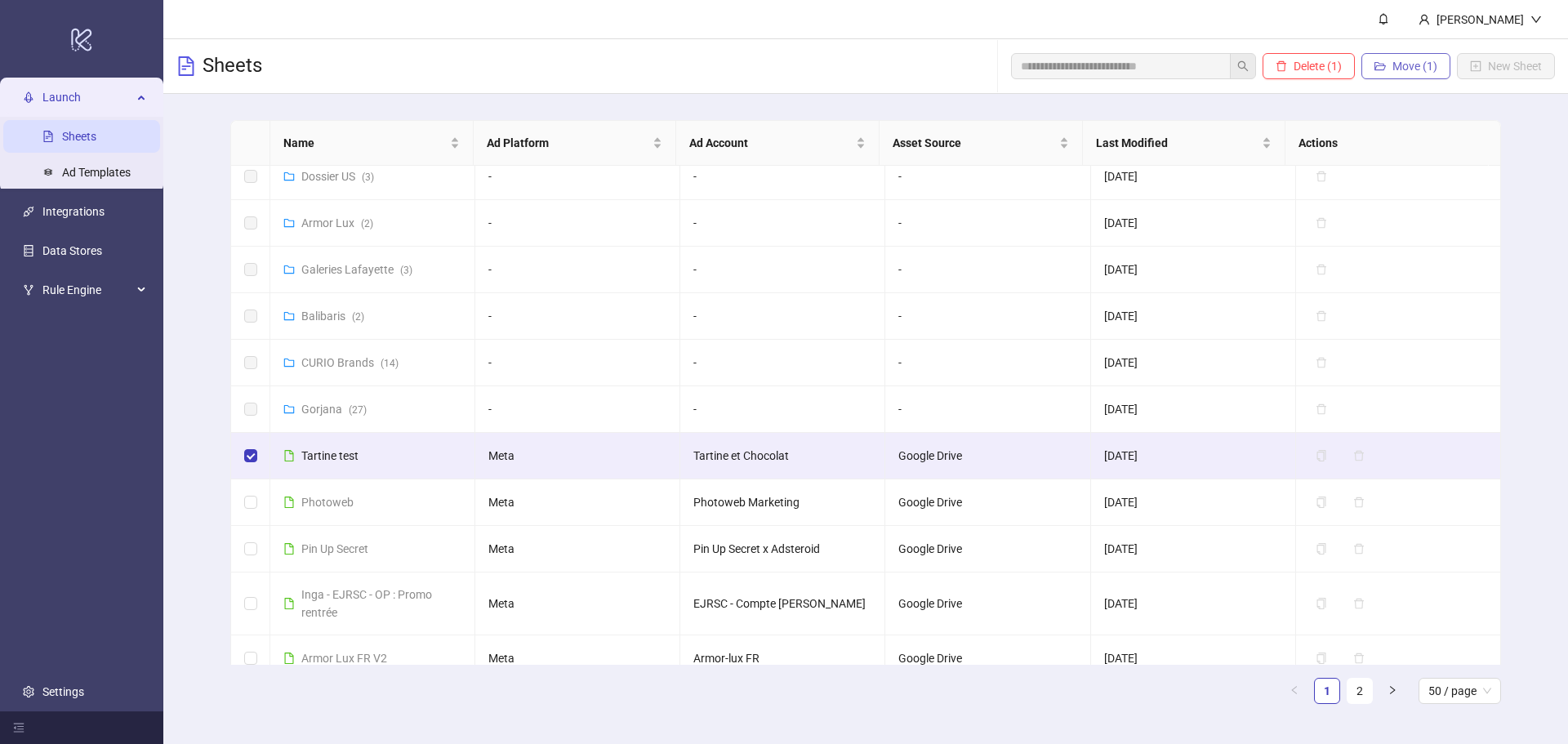
click at [1393, 69] on span "Move (1)" at bounding box center [1414, 65] width 45 height 13
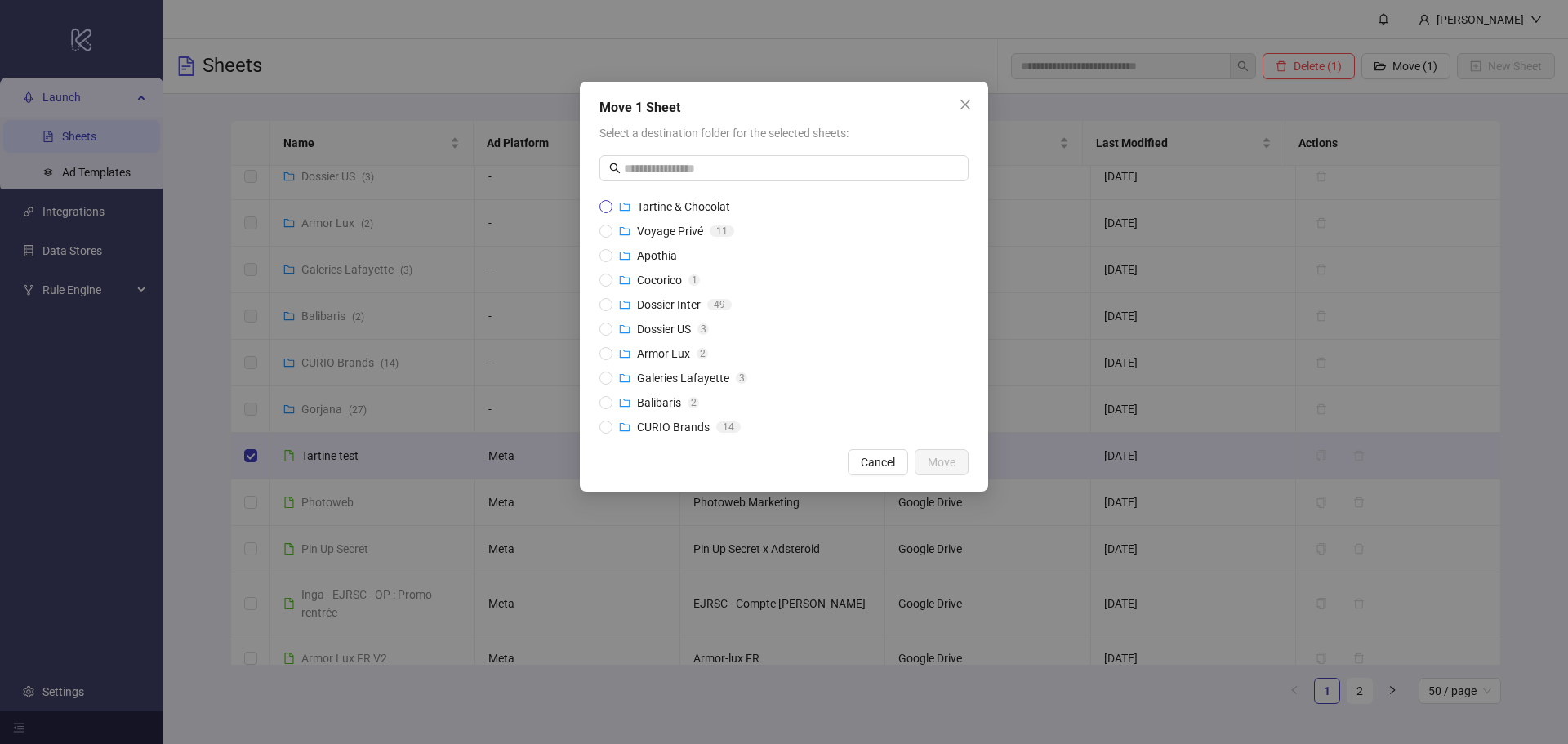
click at [655, 204] on span "Tartine & Chocolat" at bounding box center [684, 205] width 93 height 13
click at [949, 470] on button "Move" at bounding box center [941, 462] width 54 height 26
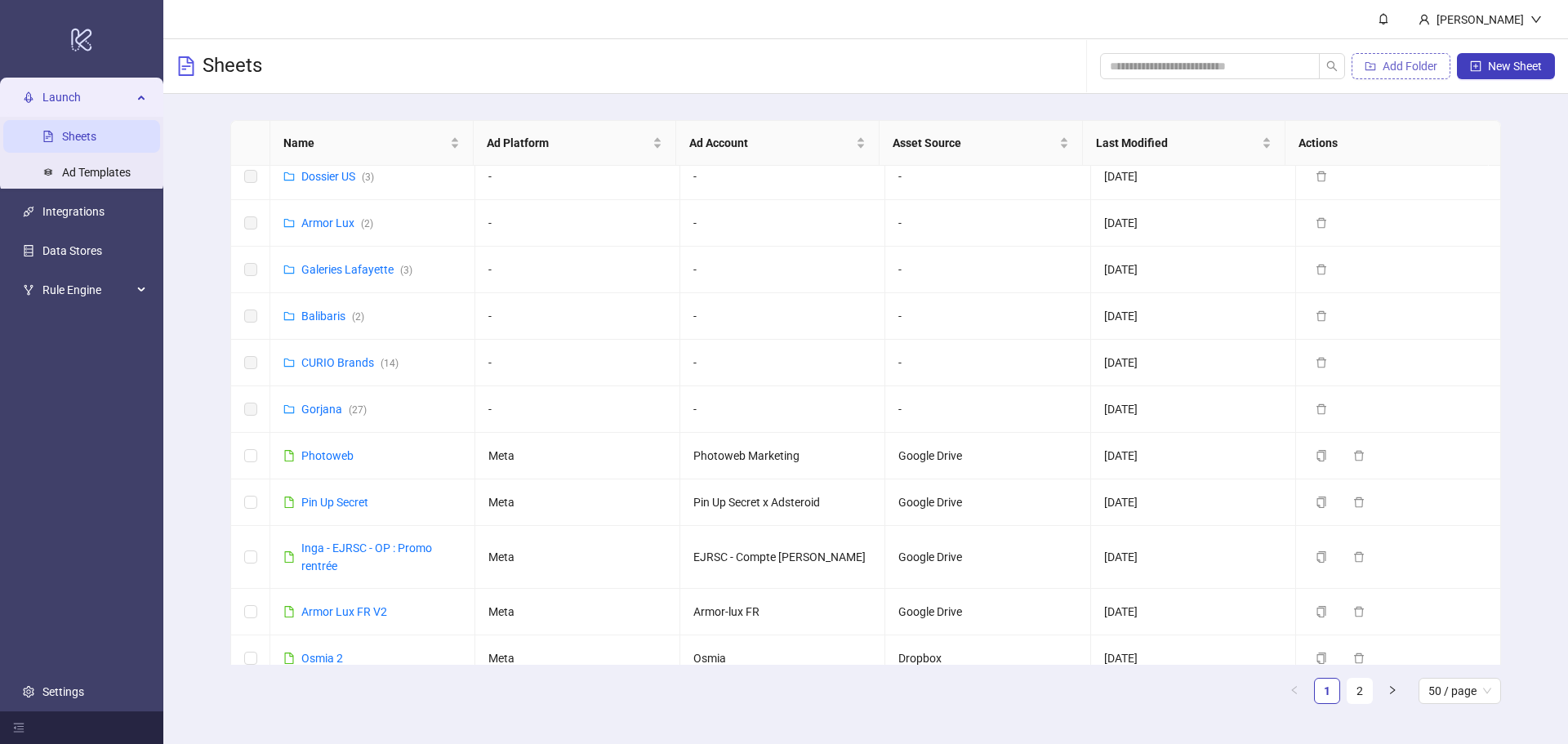
click at [1402, 72] on span "Add Folder" at bounding box center [1409, 65] width 55 height 13
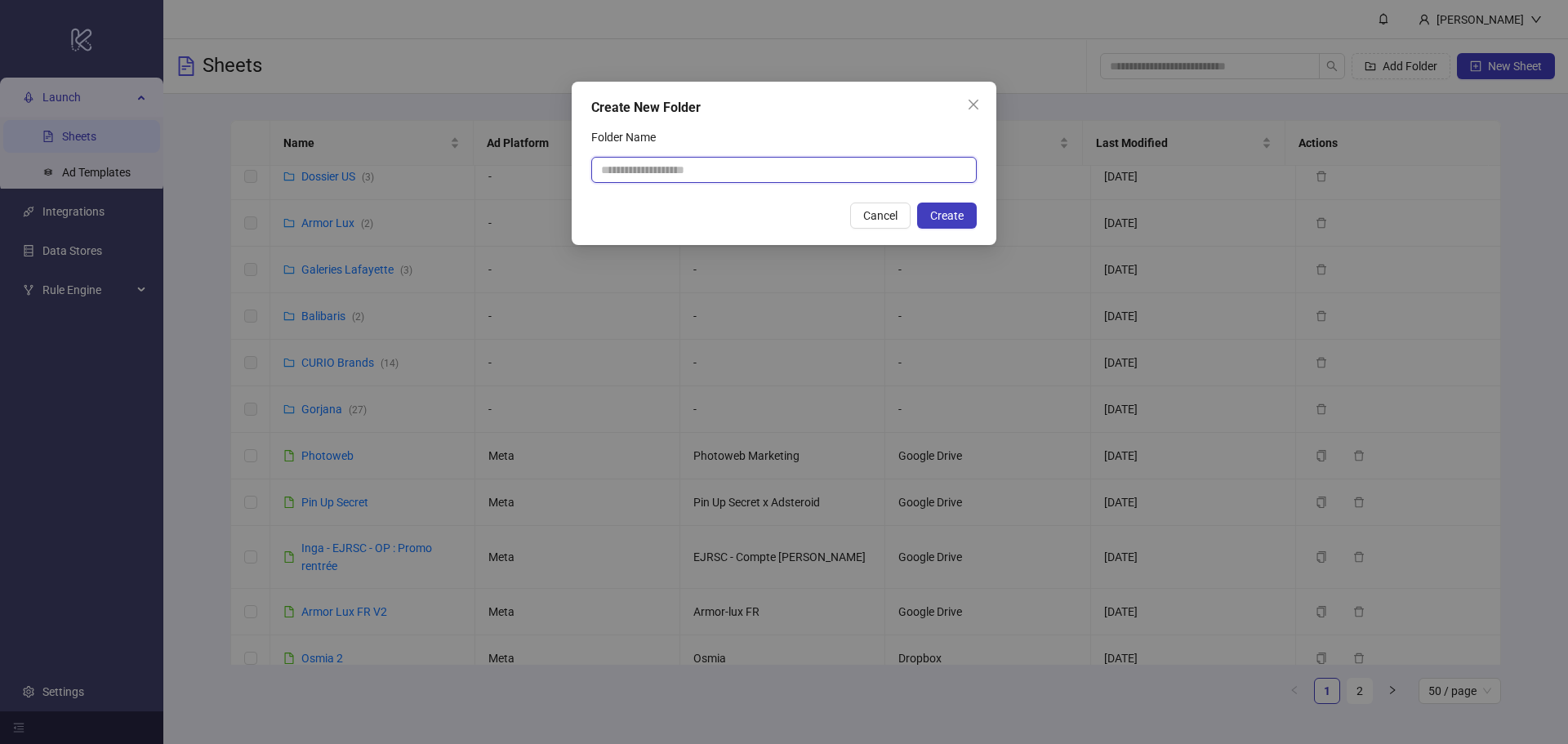
click at [697, 167] on input "Folder Name" at bounding box center [784, 169] width 386 height 26
type input "********"
click at [954, 215] on span "Create" at bounding box center [947, 215] width 33 height 13
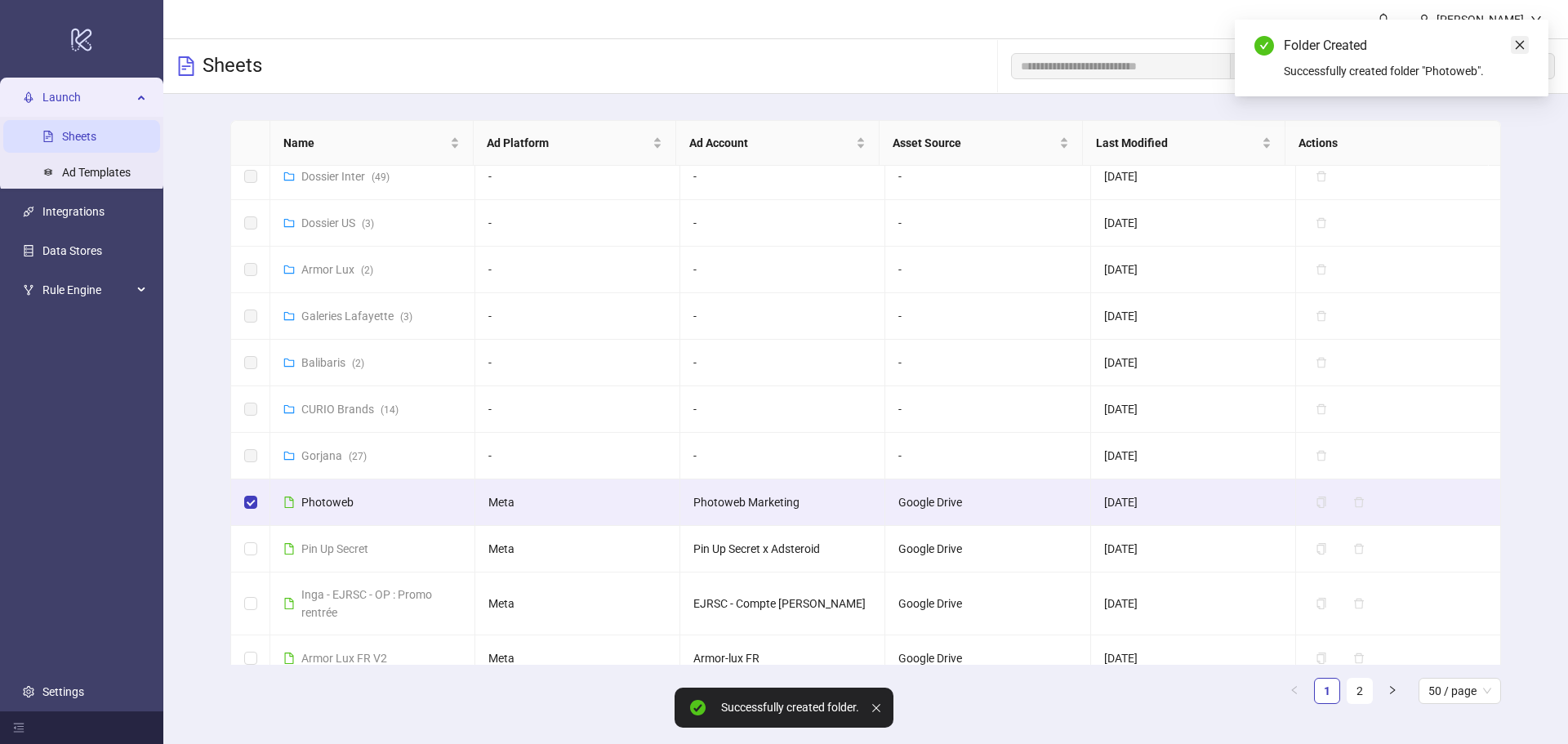
click at [1516, 43] on icon "close" at bounding box center [1519, 45] width 12 height 12
click at [1395, 75] on button "Move (1)" at bounding box center [1405, 65] width 89 height 26
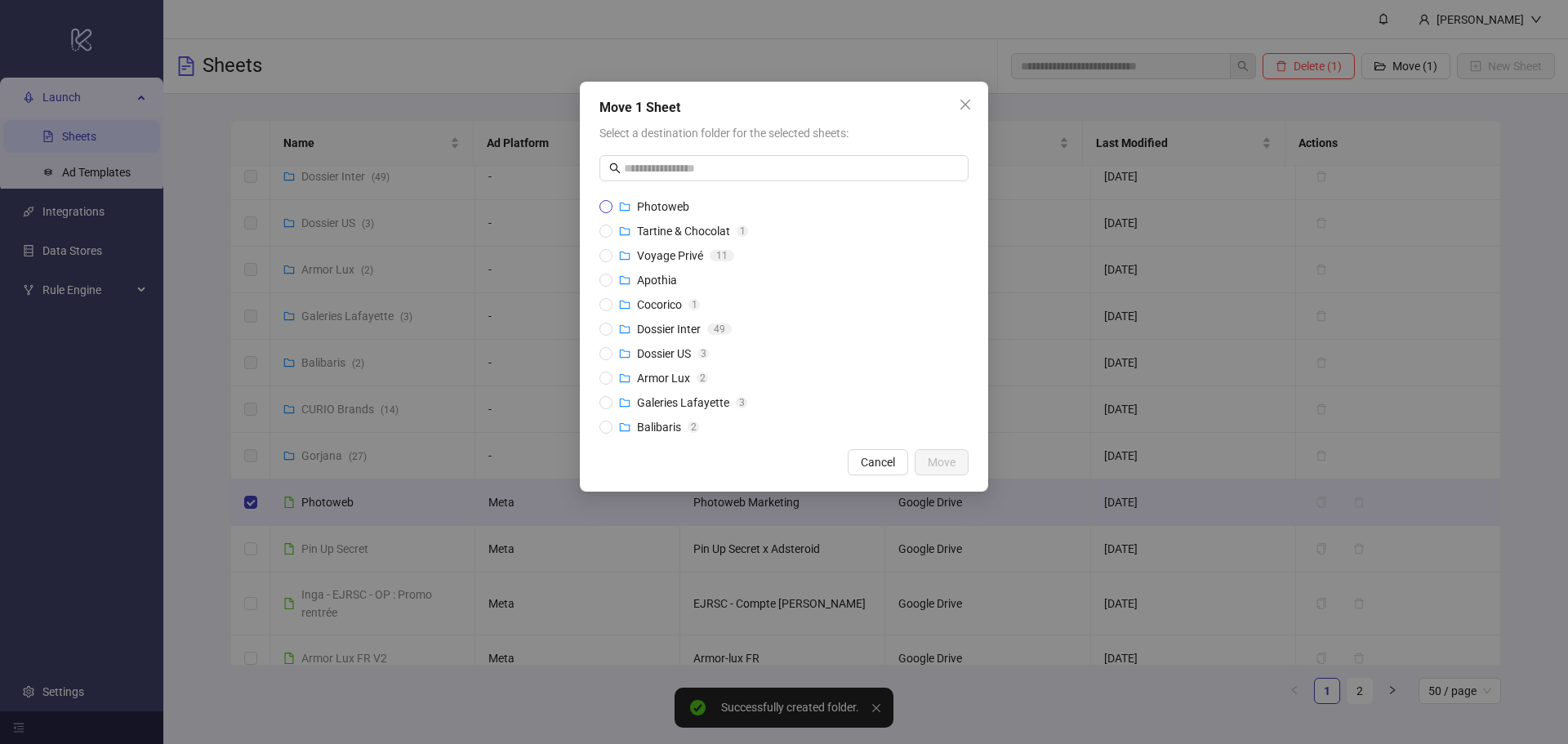
click at [668, 202] on span "Photoweb" at bounding box center [663, 205] width 53 height 13
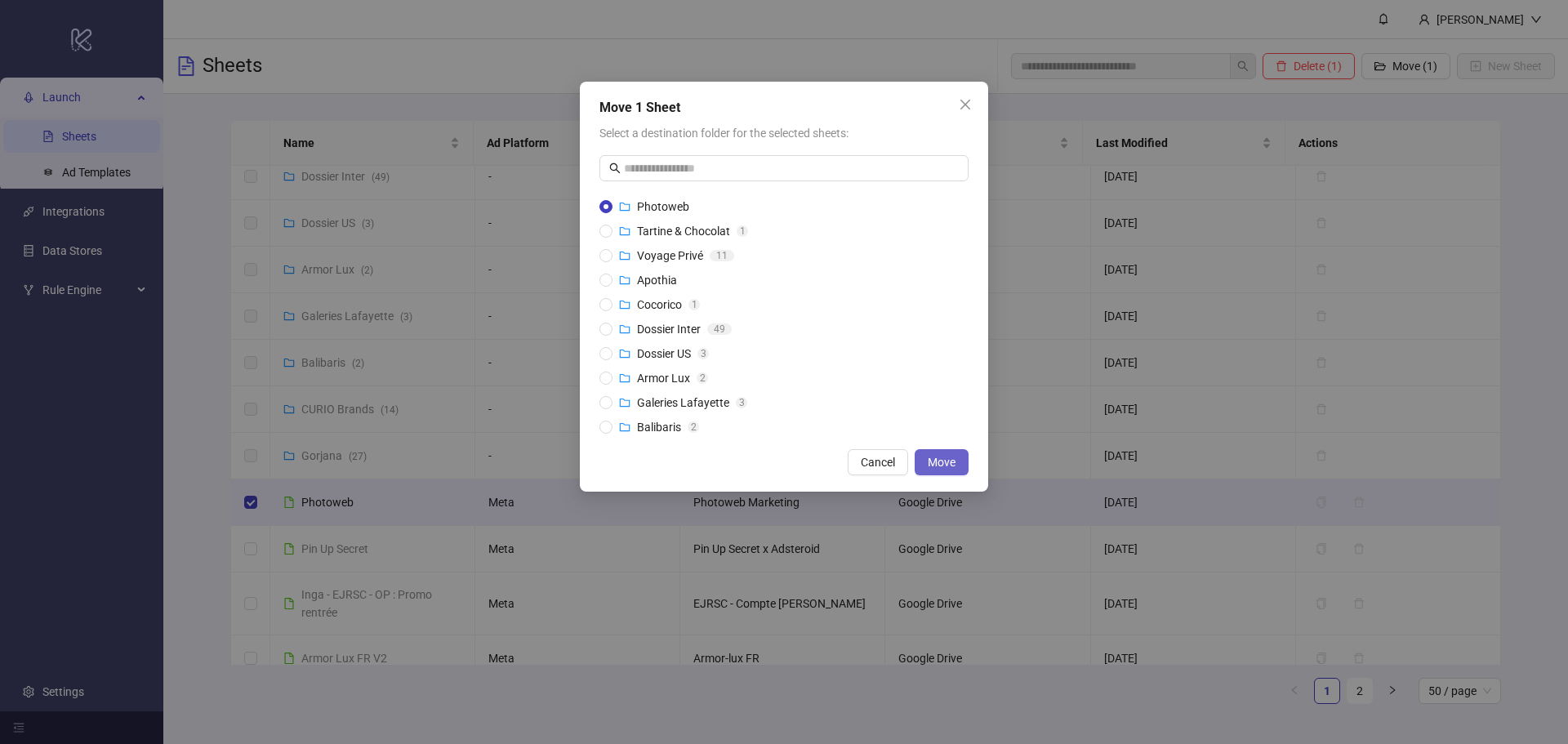
click at [937, 458] on span "Move" at bounding box center [941, 462] width 28 height 13
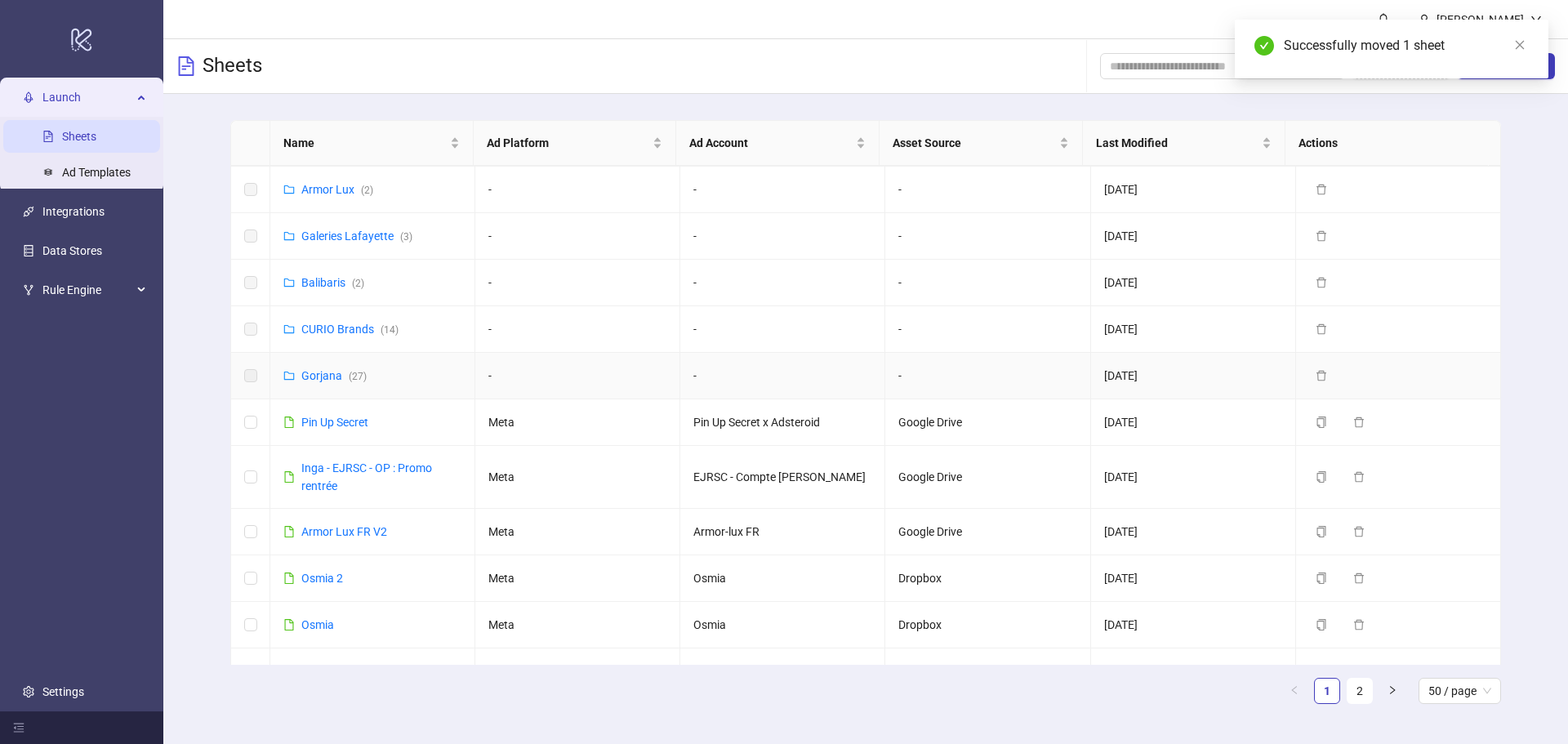
scroll to position [326, 0]
click at [1377, 70] on button "Add Folder" at bounding box center [1400, 65] width 98 height 26
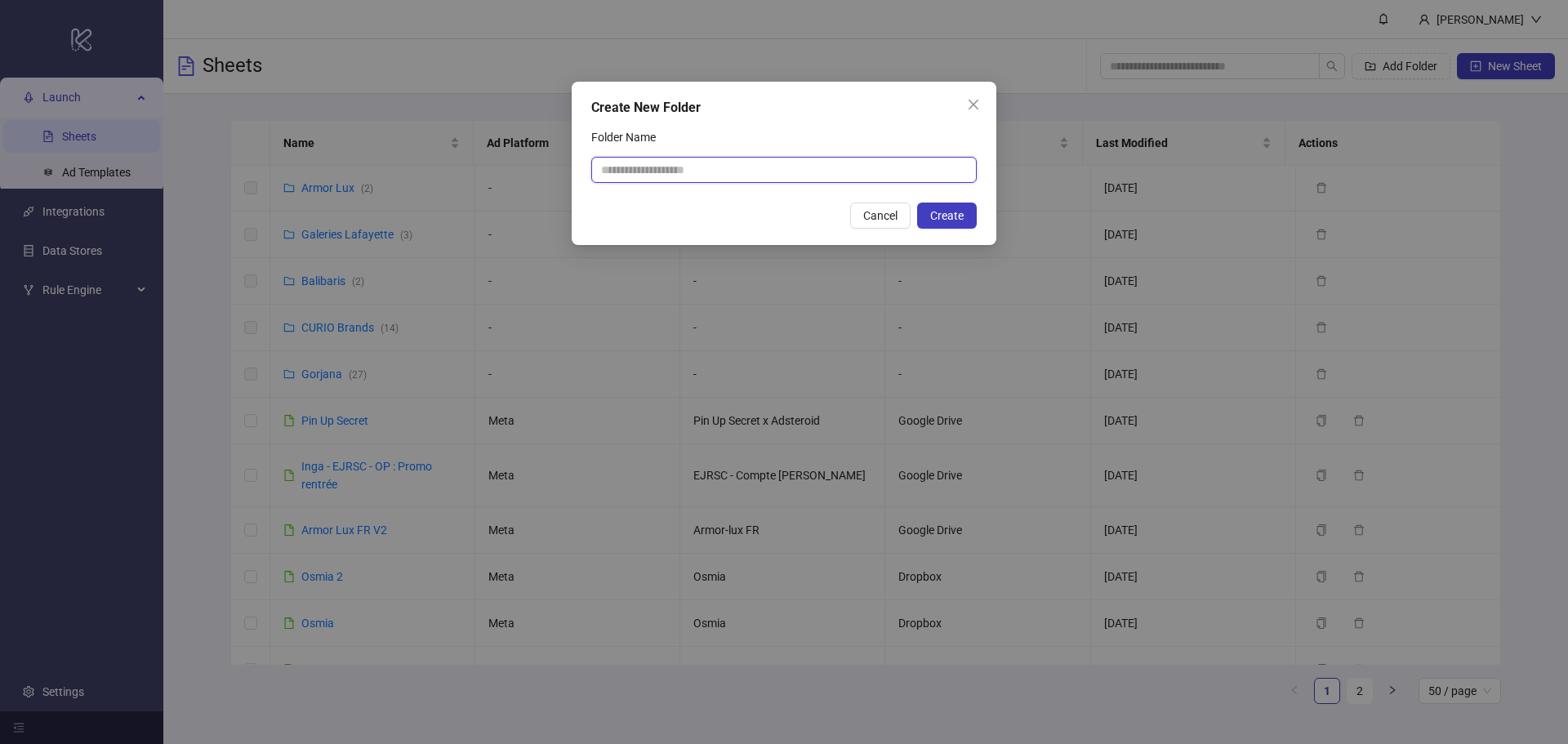
click at [898, 169] on input "Folder Name" at bounding box center [784, 169] width 386 height 26
type input "**********"
click at [951, 214] on span "Create" at bounding box center [947, 215] width 33 height 13
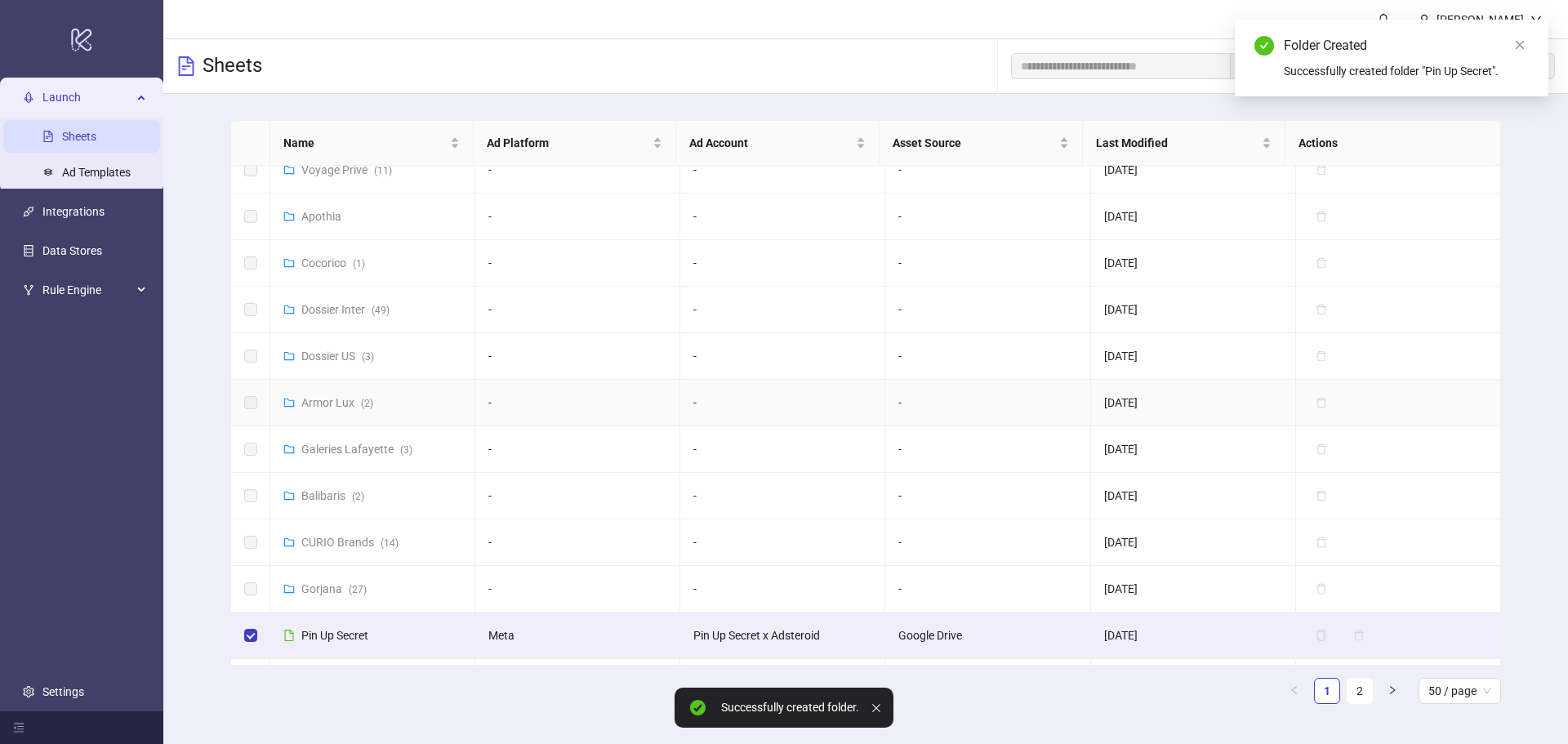
scroll to position [0, 0]
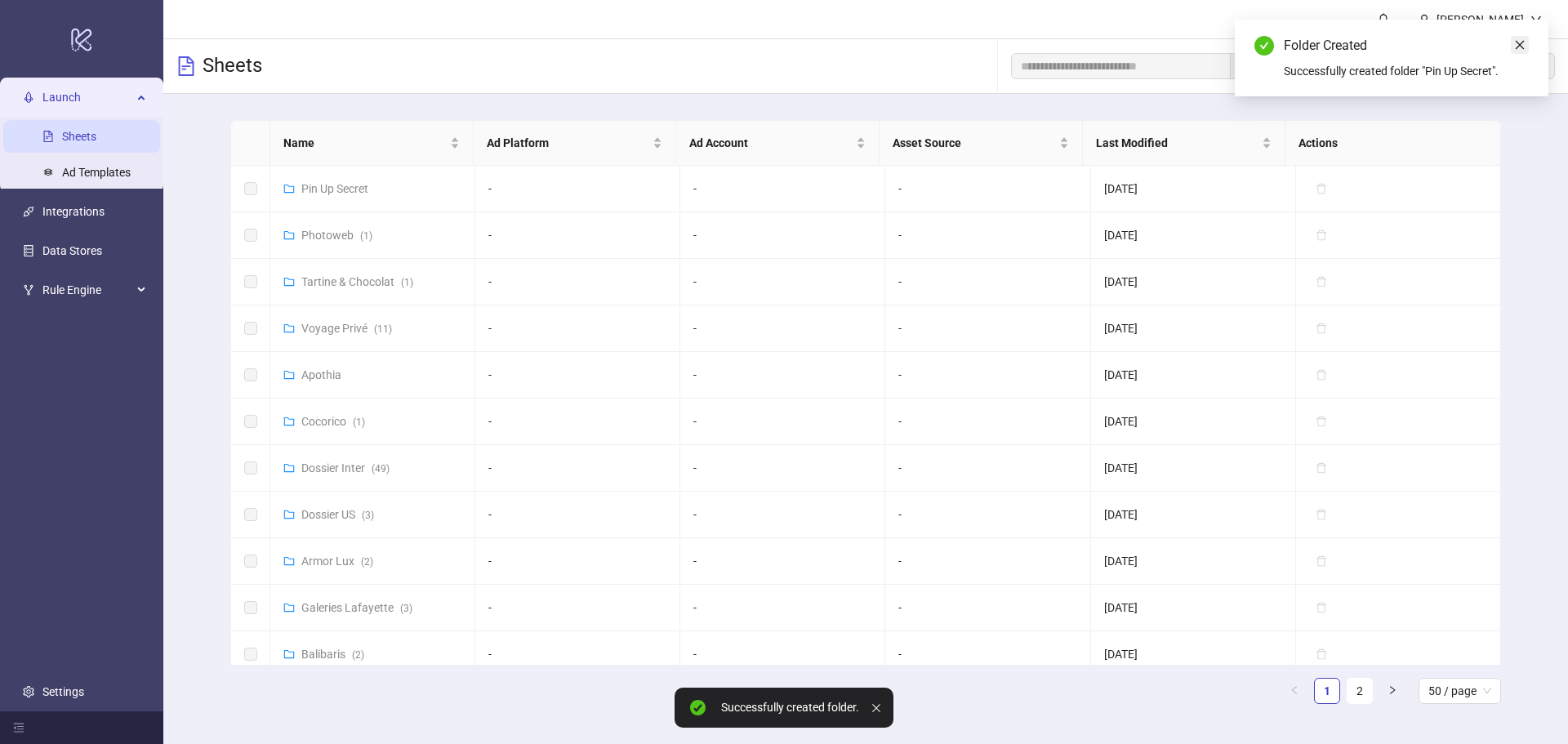
click at [1515, 50] on icon "close" at bounding box center [1519, 45] width 12 height 12
click at [1408, 65] on span "Move (1)" at bounding box center [1414, 65] width 45 height 13
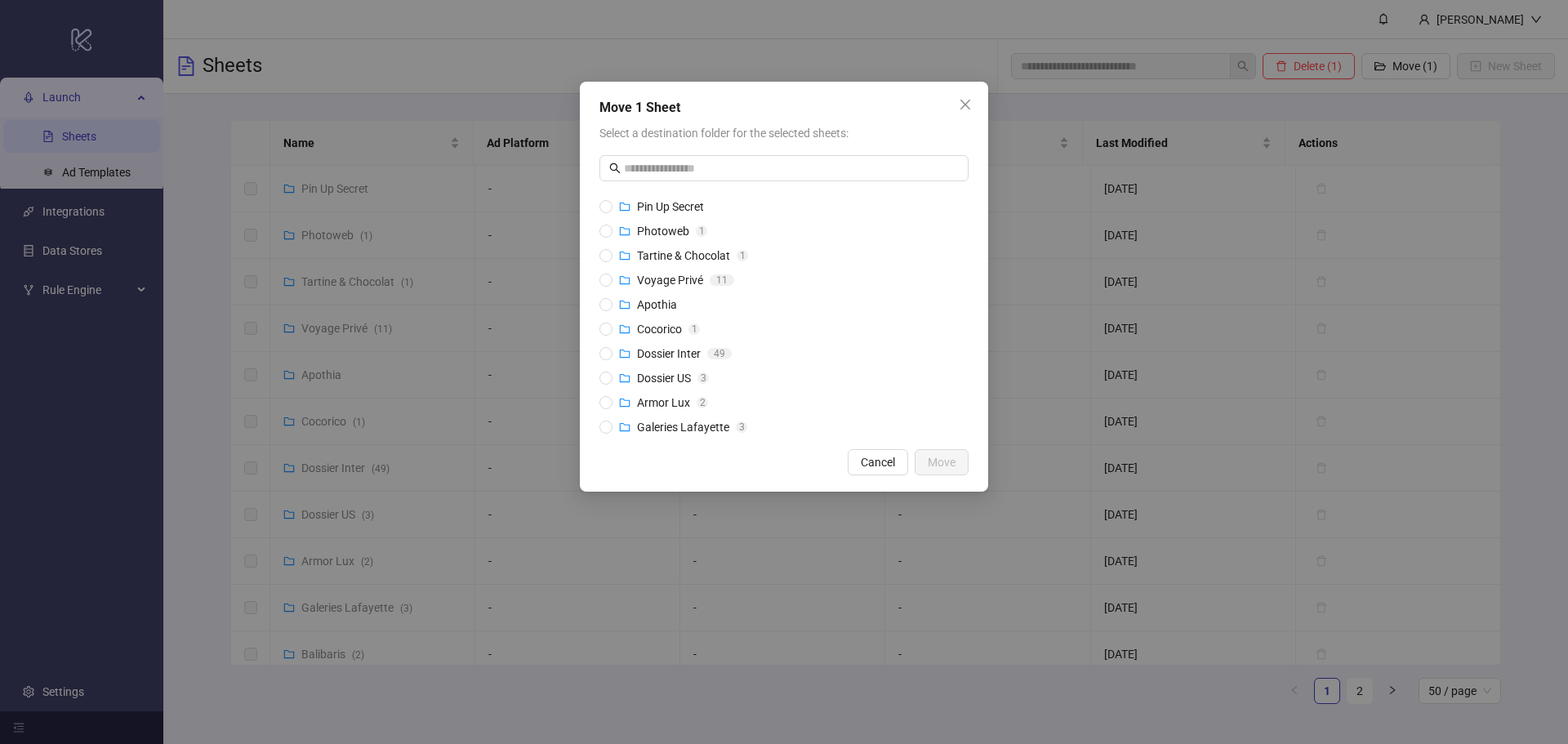
click at [643, 202] on span "Pin Up Secret" at bounding box center [670, 205] width 67 height 13
click at [936, 465] on span "Move" at bounding box center [941, 462] width 28 height 13
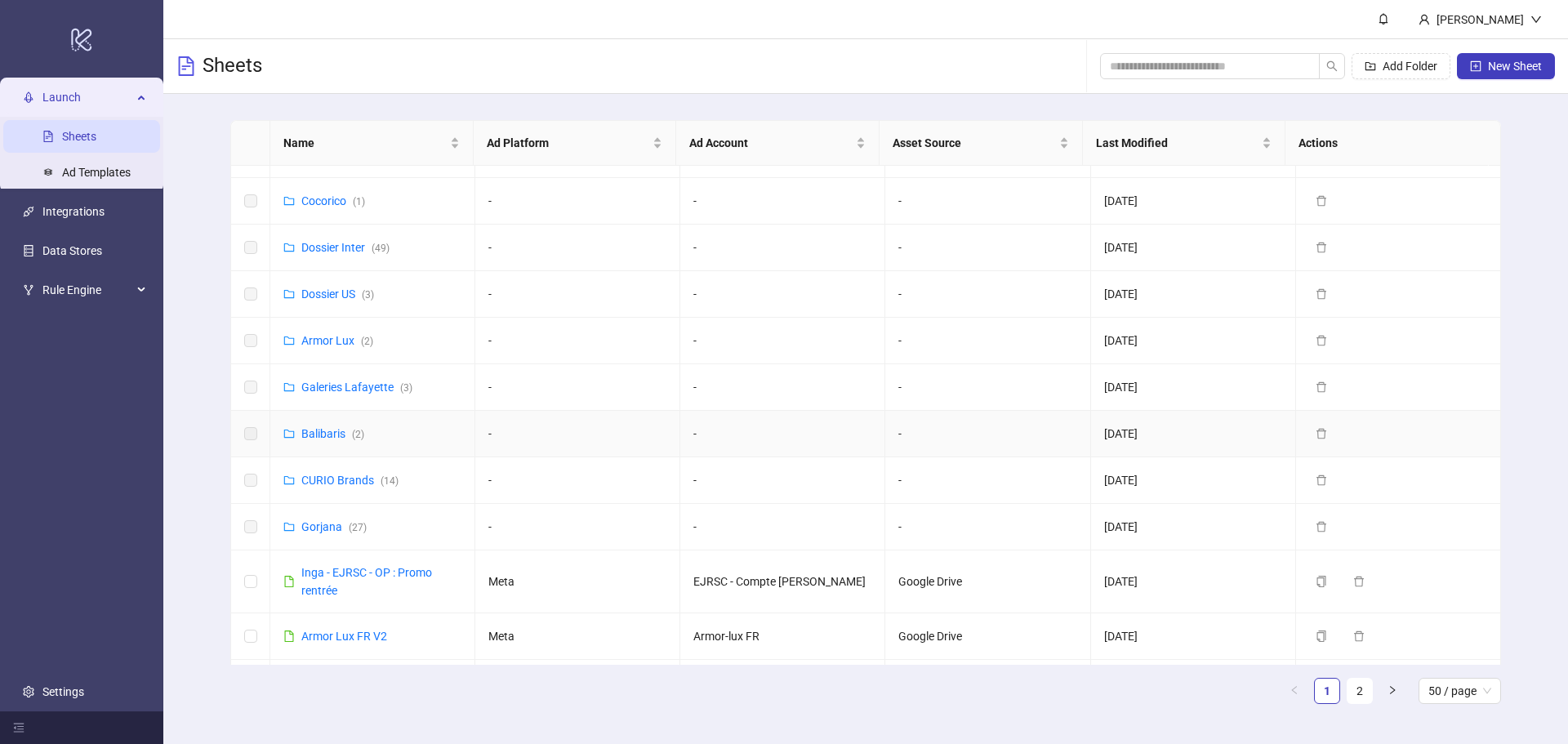
scroll to position [245, 0]
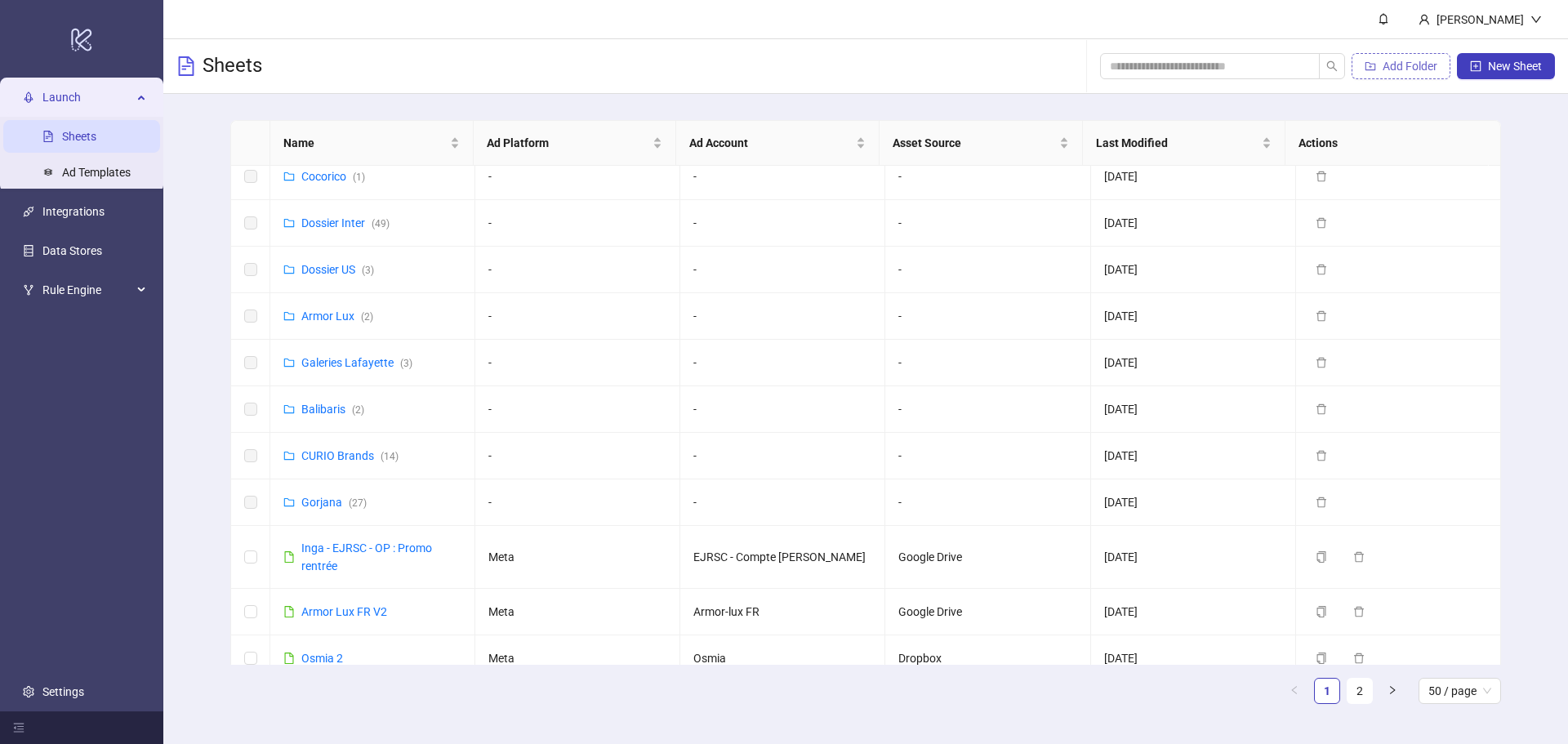
click at [1398, 60] on span "Add Folder" at bounding box center [1409, 65] width 55 height 13
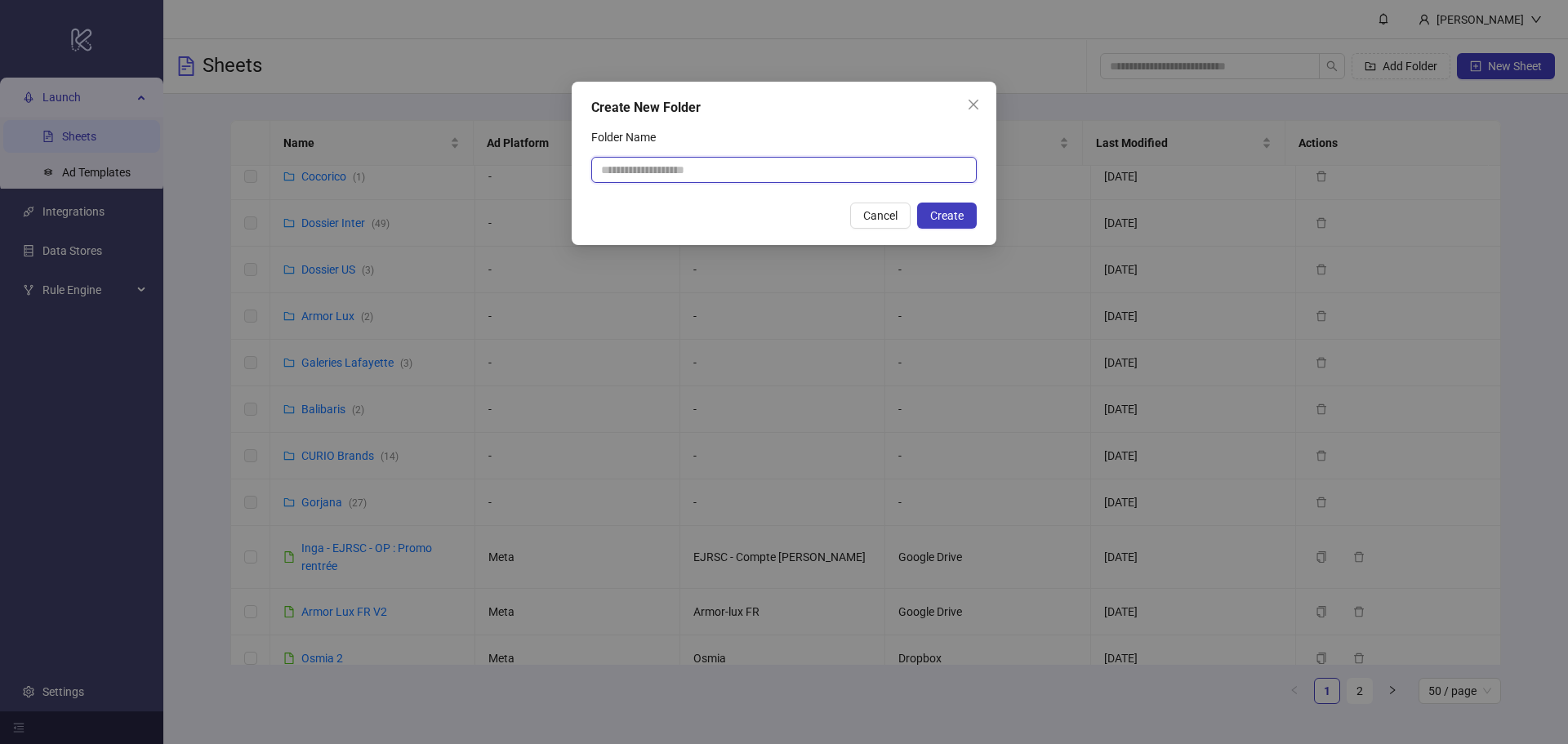
click at [724, 172] on input "Folder Name" at bounding box center [784, 169] width 386 height 26
type input "****"
click at [941, 209] on span "Create" at bounding box center [947, 215] width 33 height 13
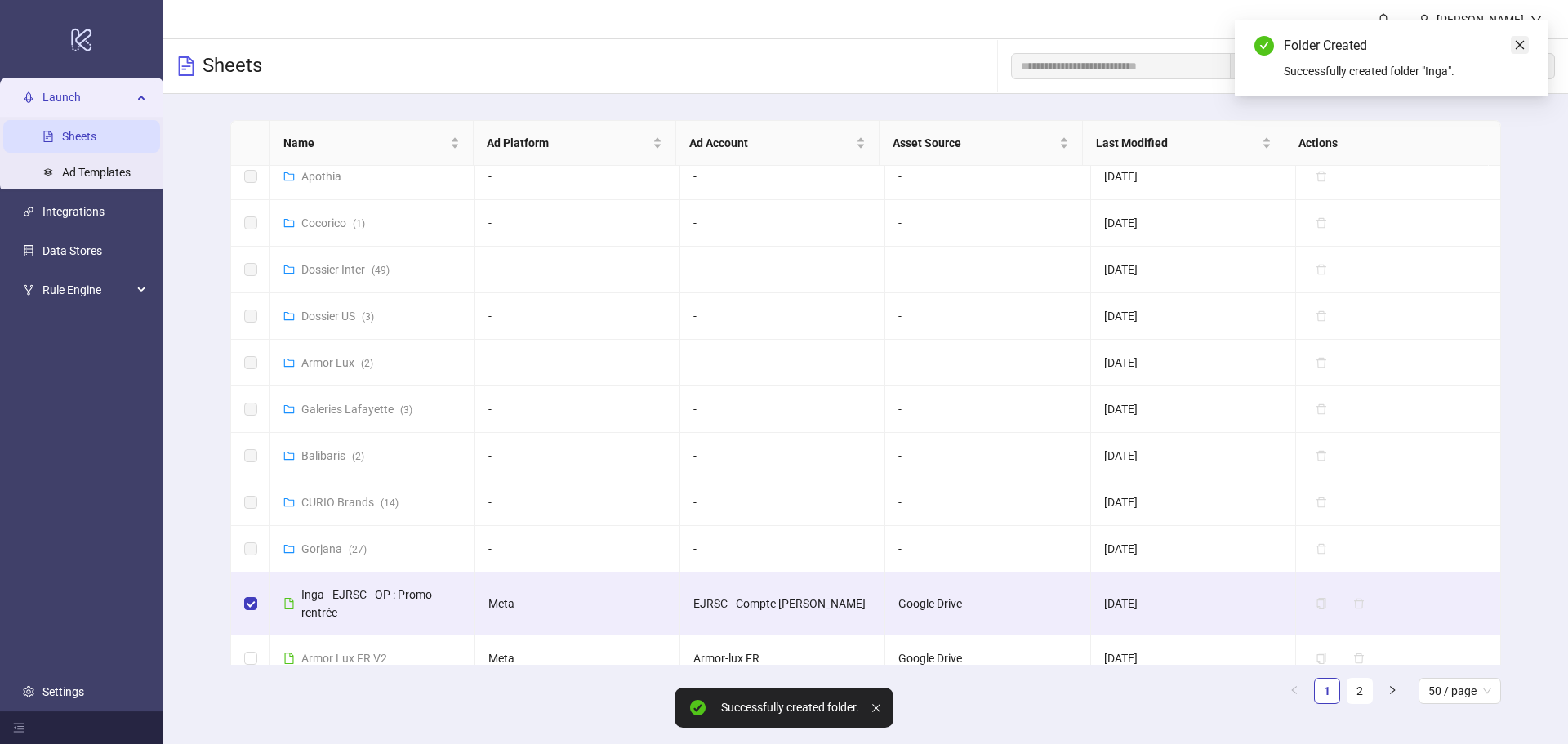
click at [1512, 45] on link "Close" at bounding box center [1519, 45] width 18 height 18
click at [1402, 67] on span "Move (1)" at bounding box center [1414, 65] width 45 height 13
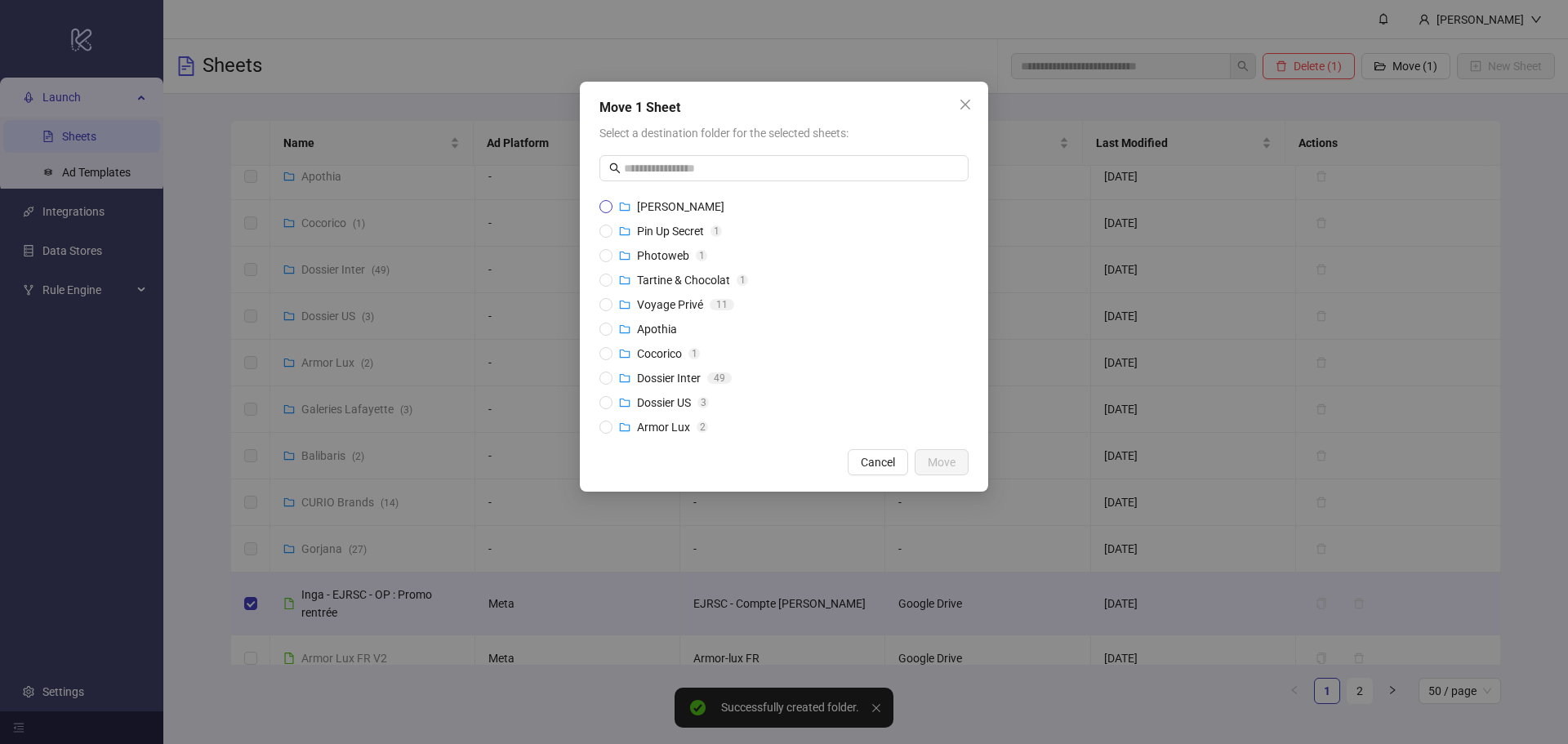
click at [614, 204] on span "[PERSON_NAME]" at bounding box center [672, 206] width 119 height 18
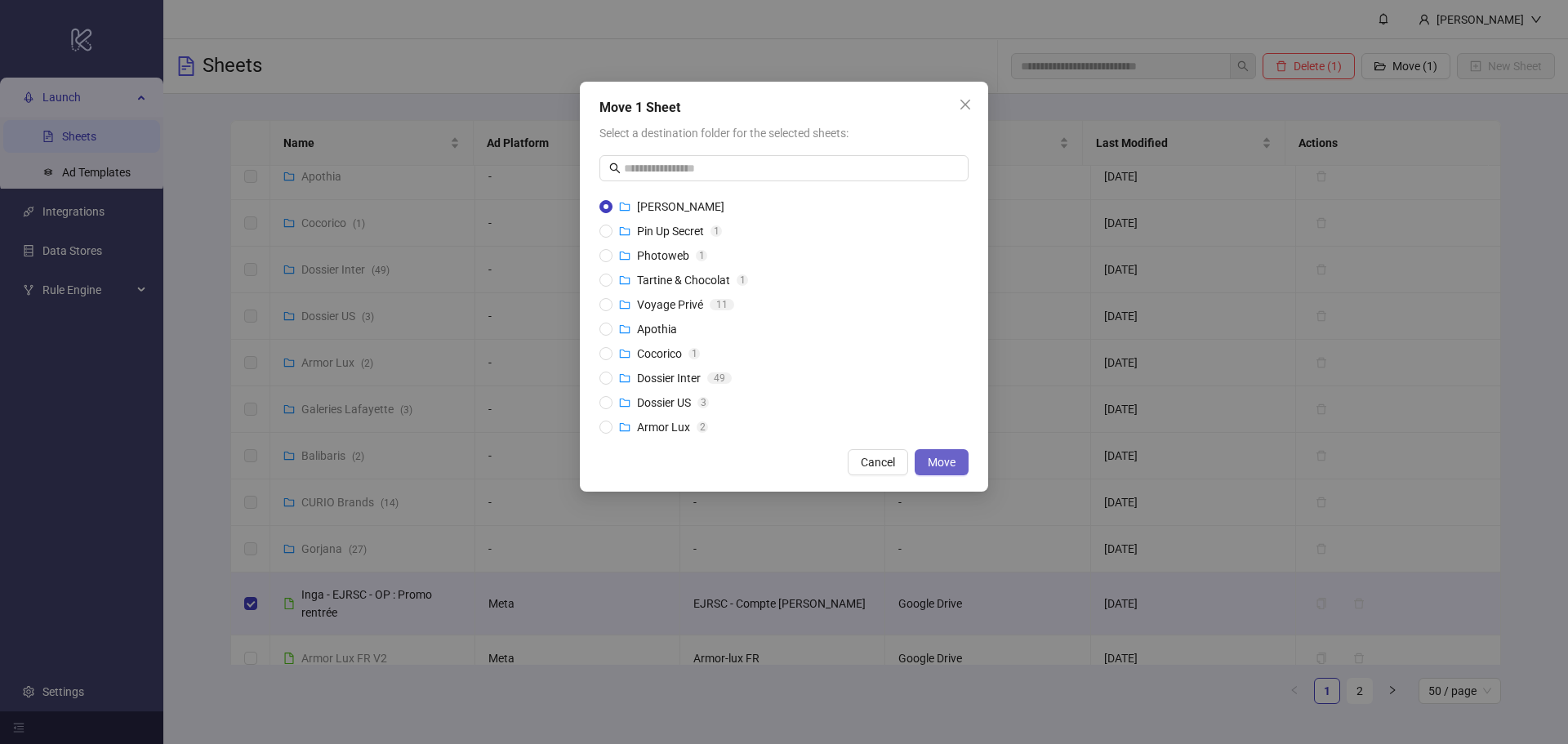
click at [934, 461] on span "Move" at bounding box center [941, 462] width 28 height 13
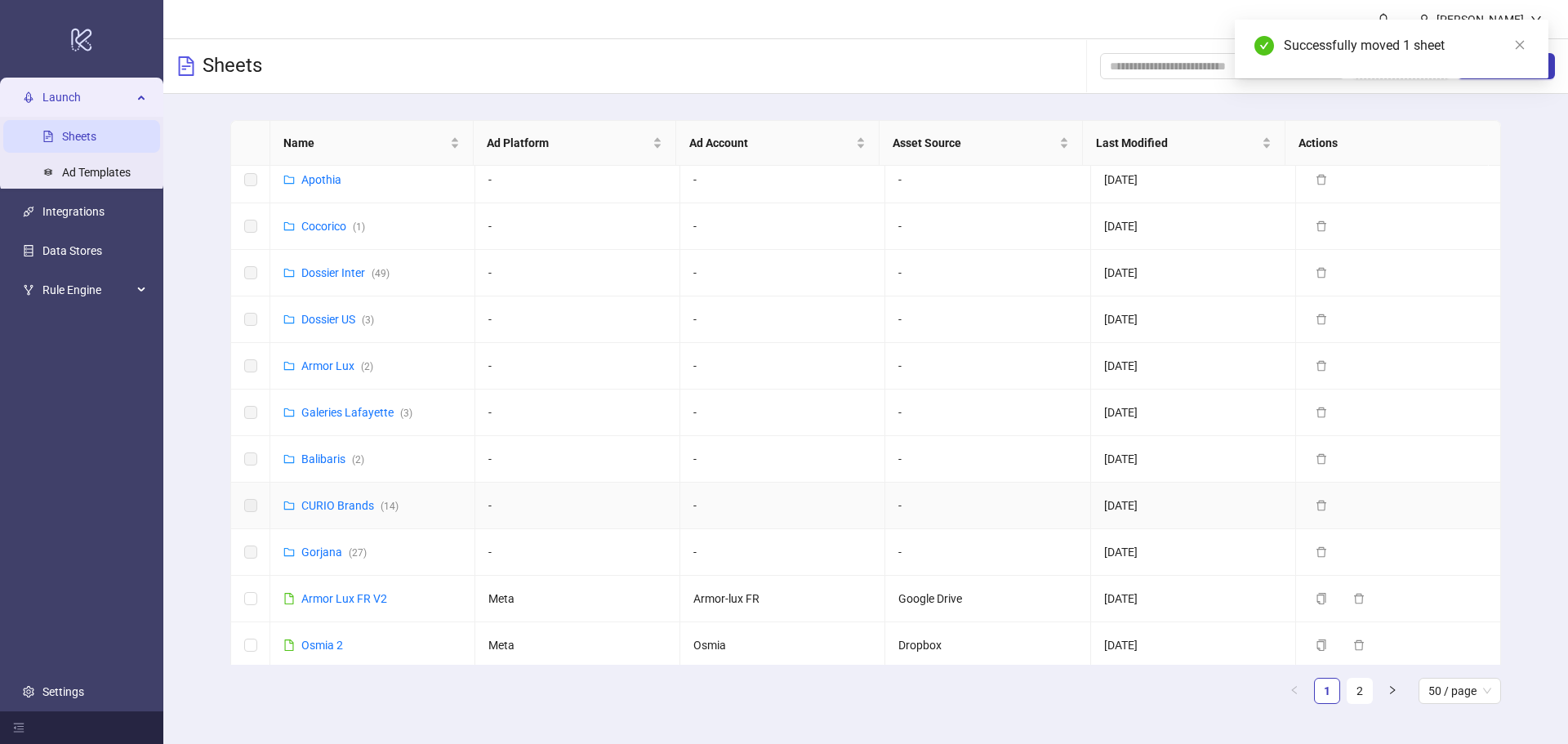
scroll to position [326, 0]
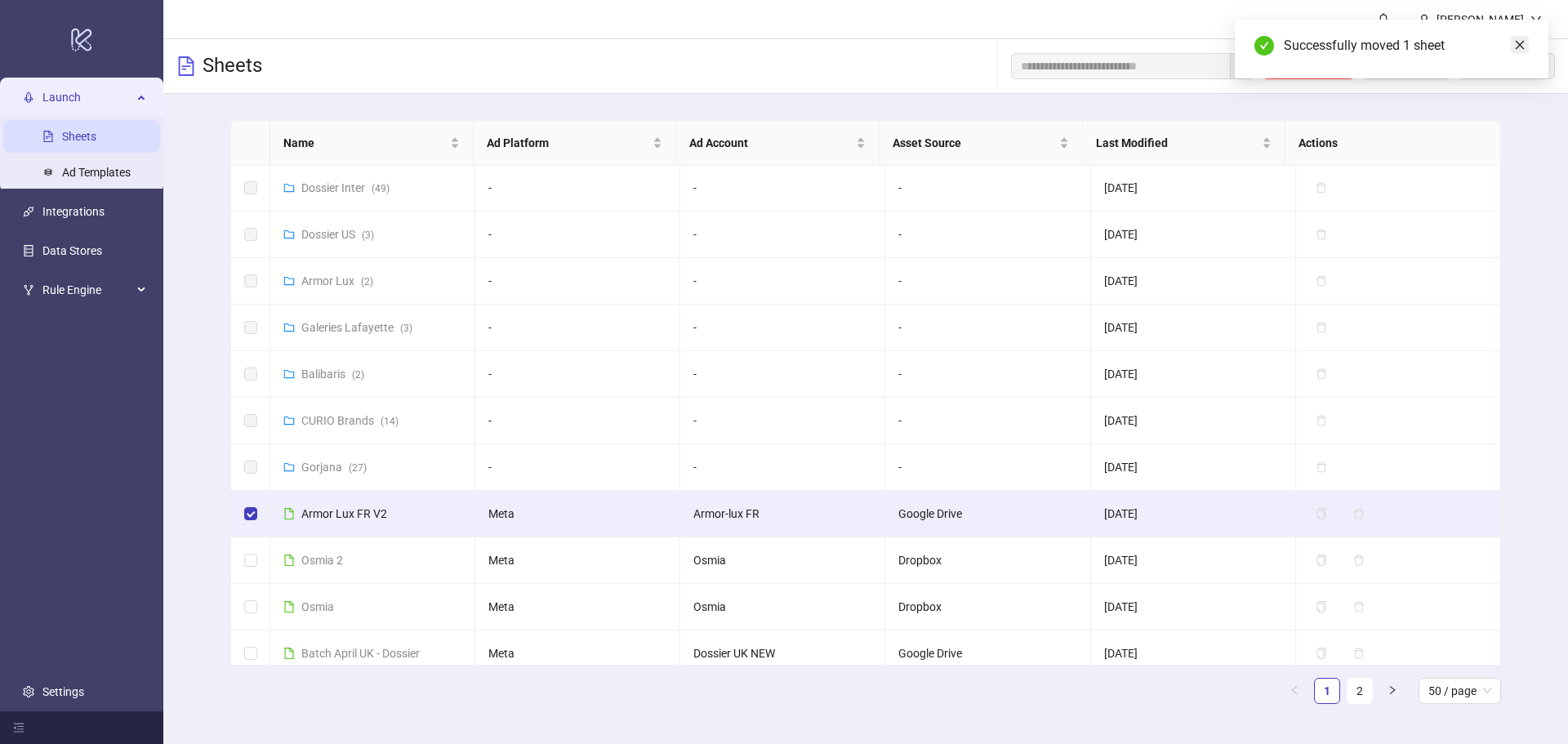
click at [1522, 47] on icon "close" at bounding box center [1519, 45] width 12 height 12
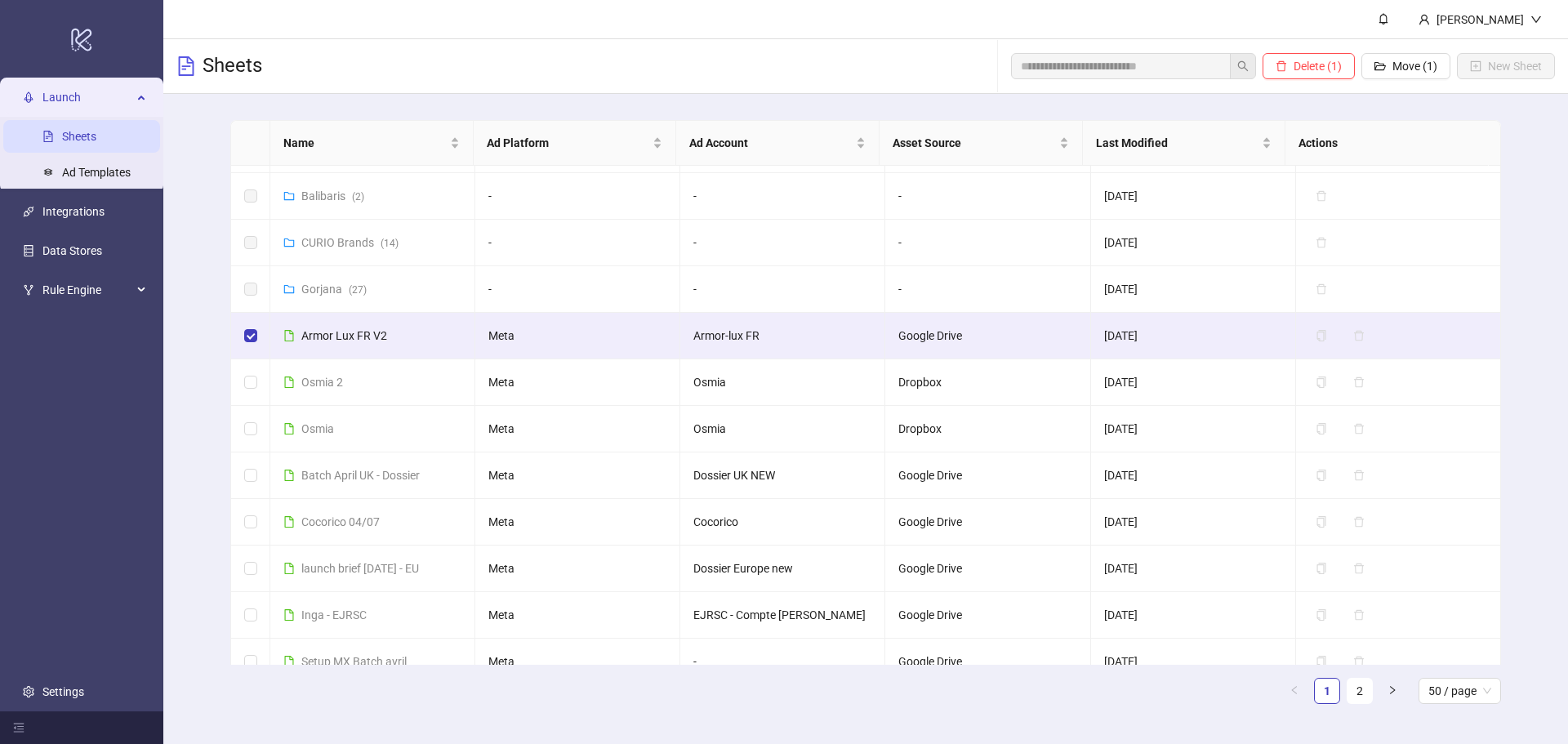
scroll to position [490, 0]
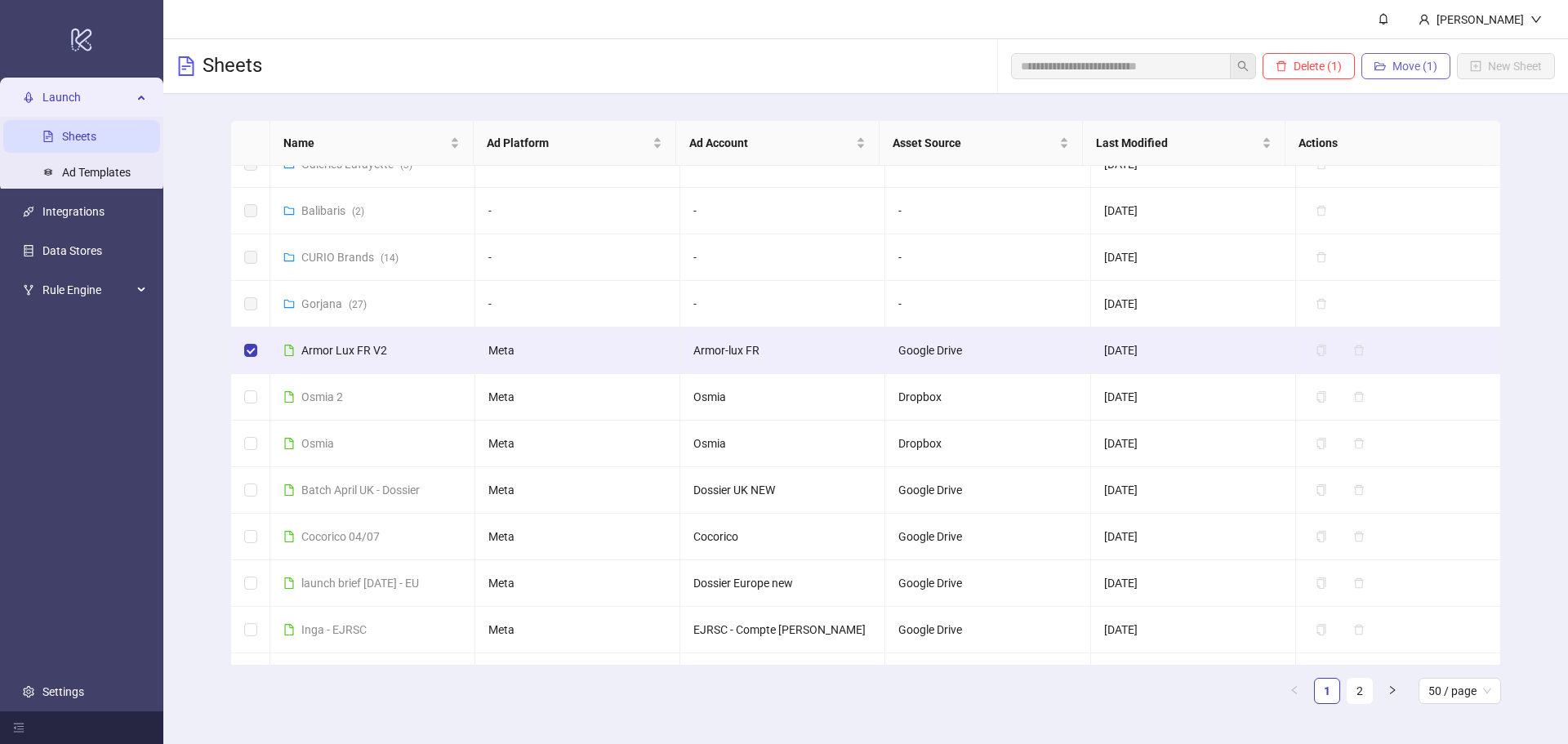
click at [1399, 71] on span "Move (1)" at bounding box center [1414, 65] width 45 height 13
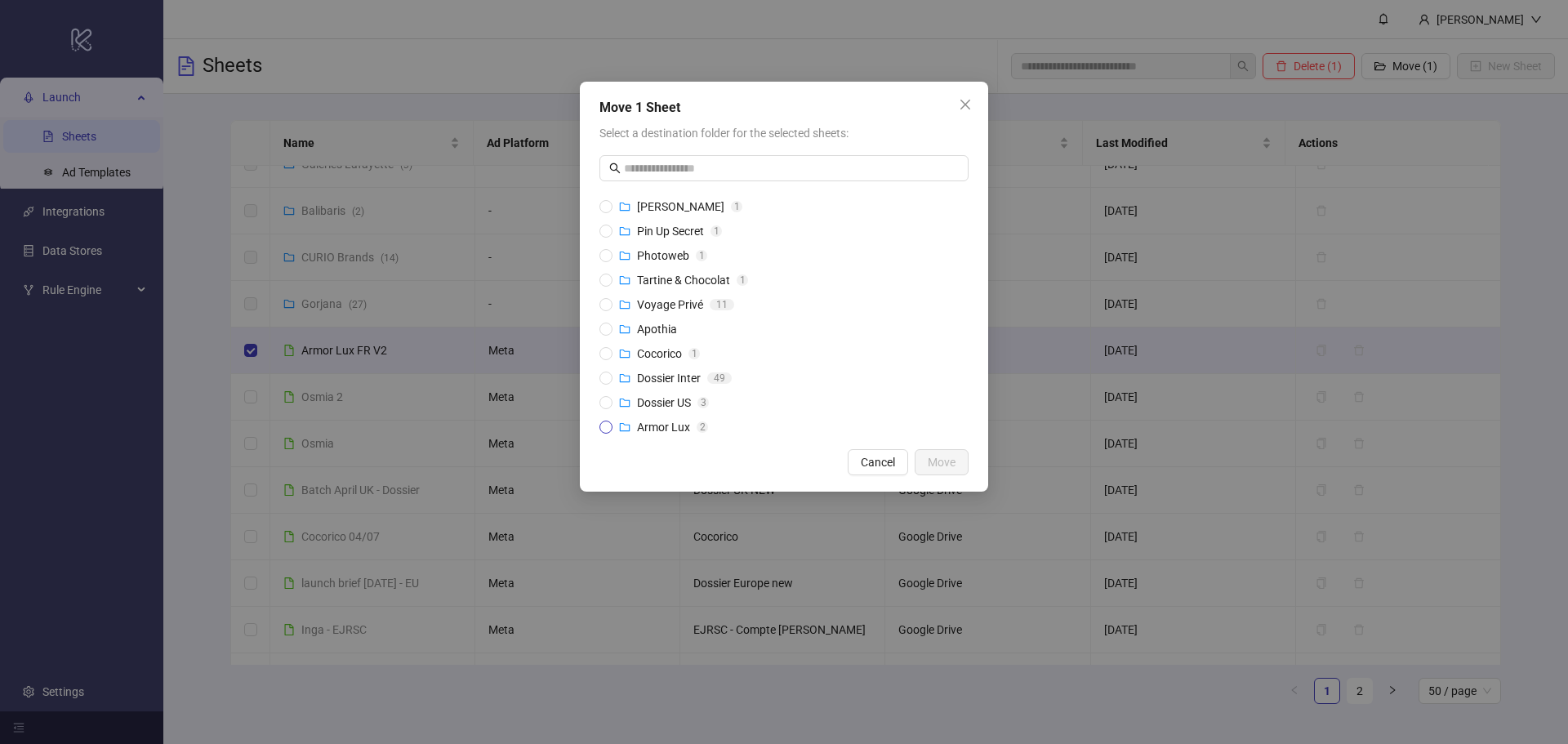
click at [659, 423] on span "Armor Lux" at bounding box center [663, 427] width 53 height 13
click at [937, 461] on span "Move" at bounding box center [941, 462] width 28 height 13
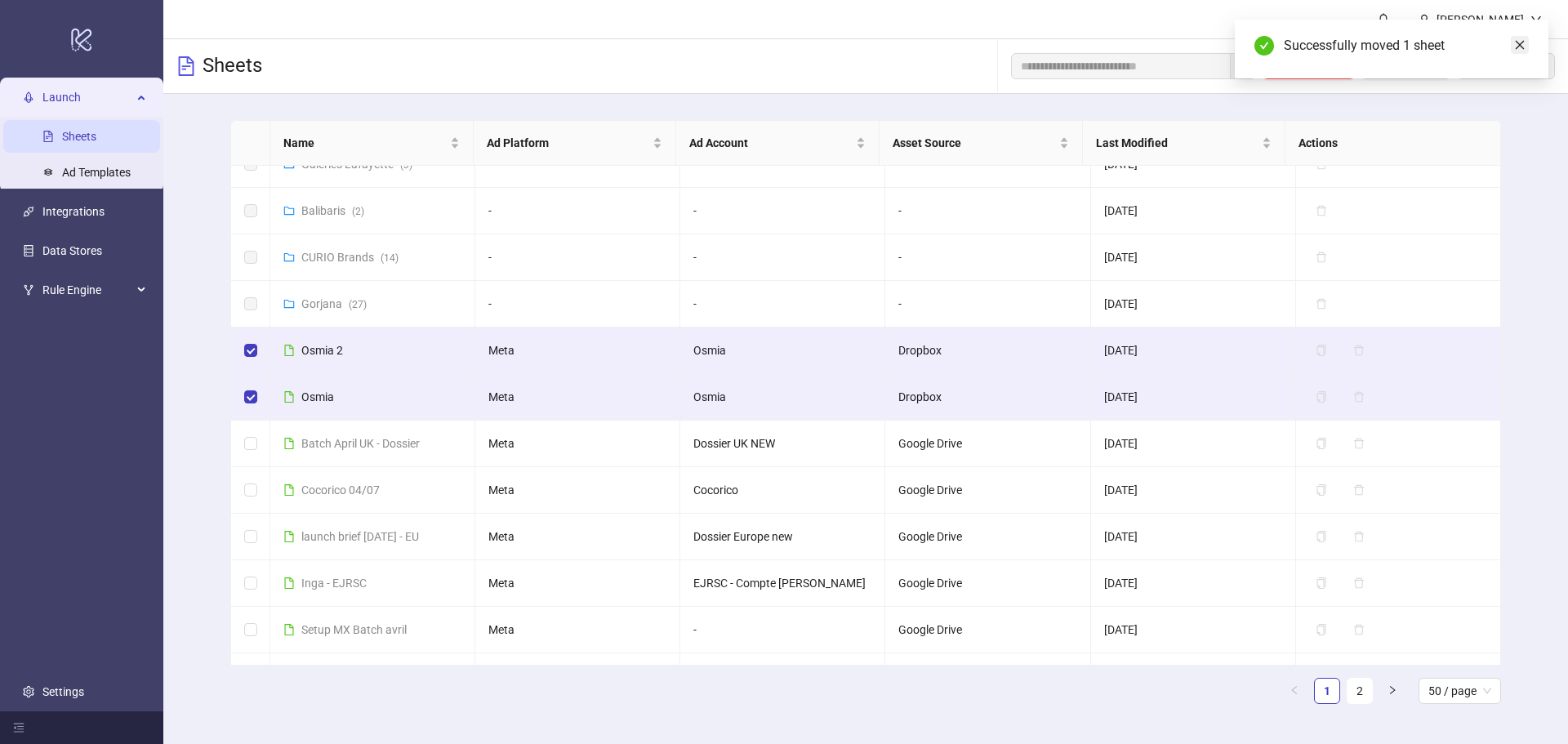
click at [1526, 43] on link "Close" at bounding box center [1519, 45] width 18 height 18
click at [1425, 71] on span "Move (2)" at bounding box center [1414, 65] width 45 height 13
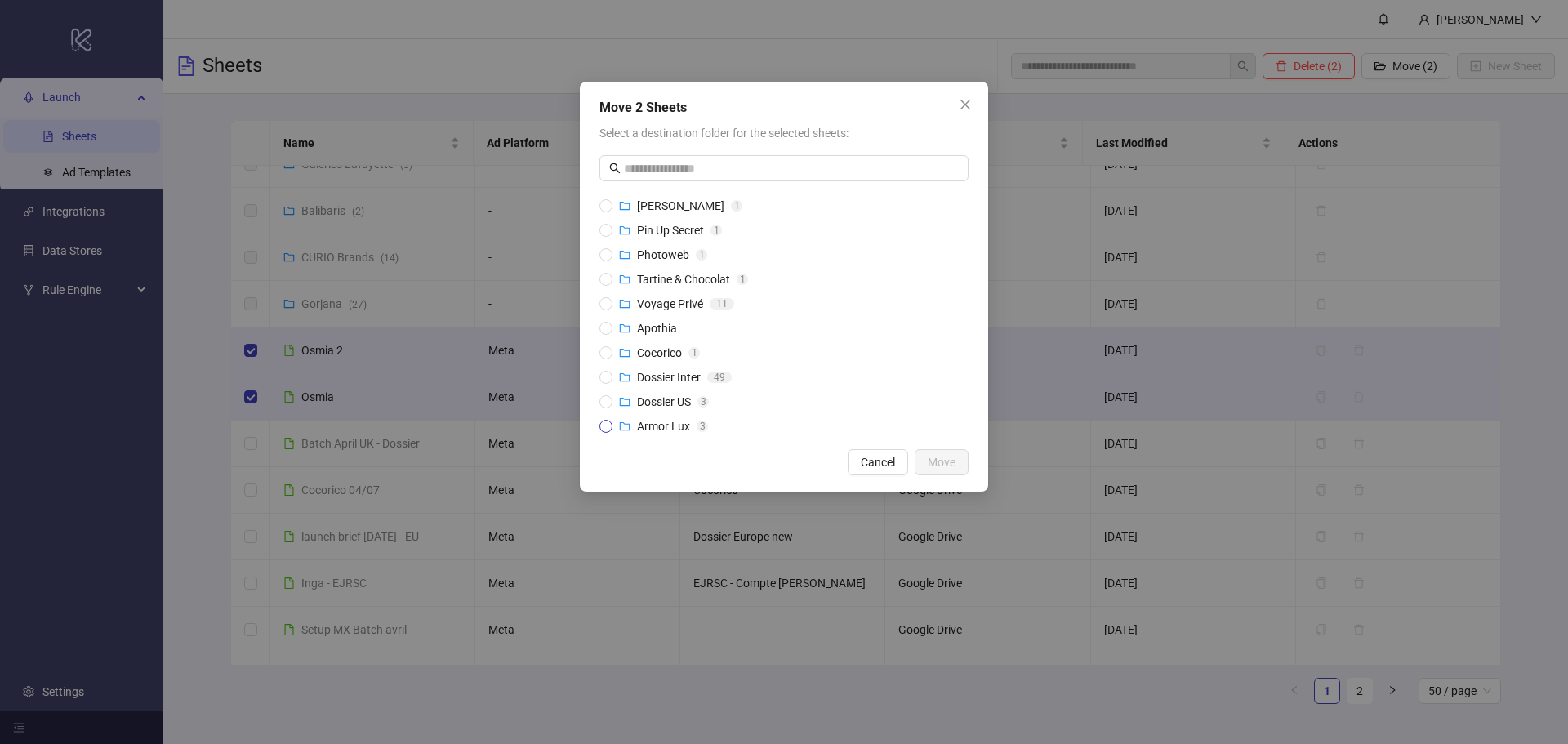
scroll to position [0, 0]
click at [883, 465] on span "Cancel" at bounding box center [877, 462] width 34 height 13
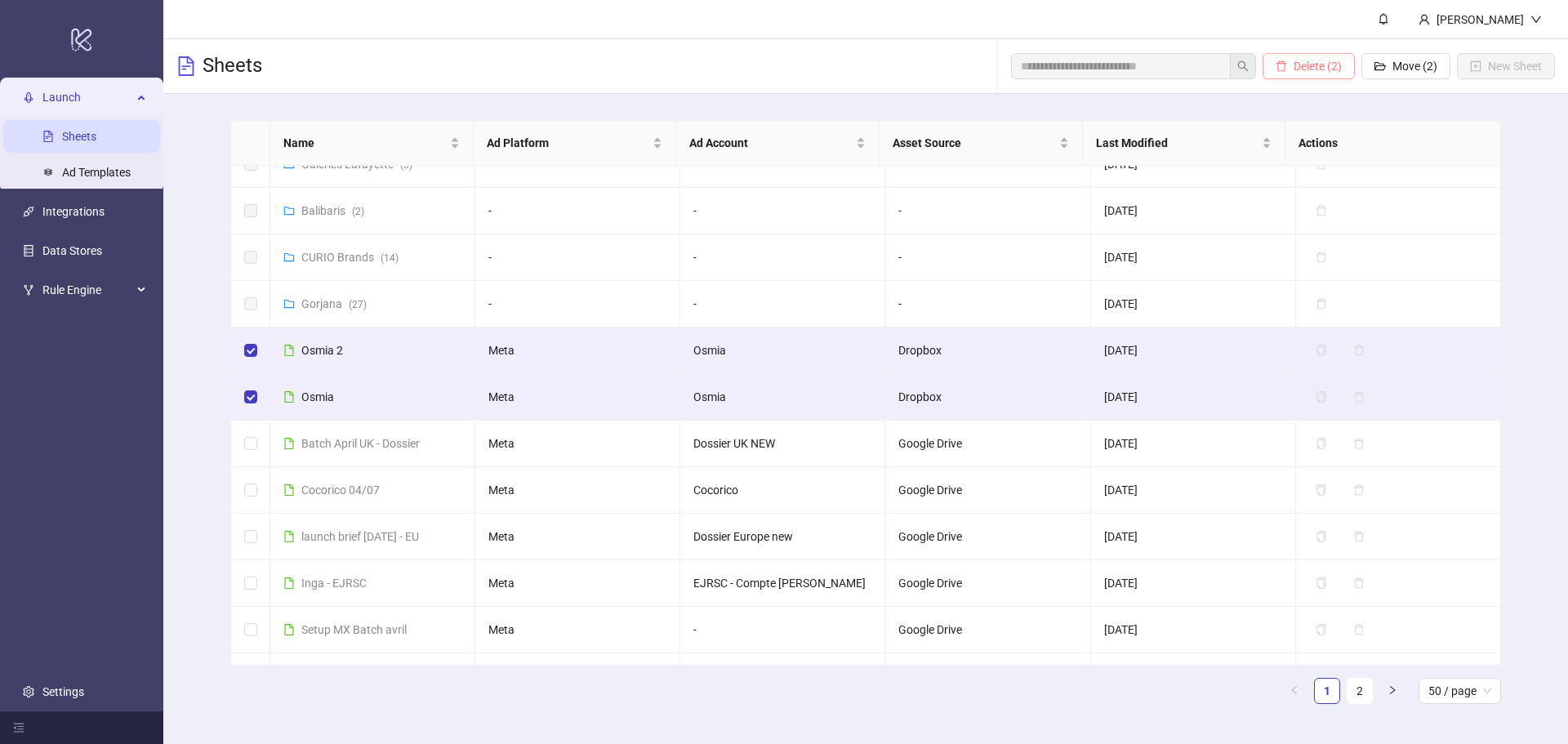
click at [1296, 71] on span "Delete (2)" at bounding box center [1317, 65] width 48 height 13
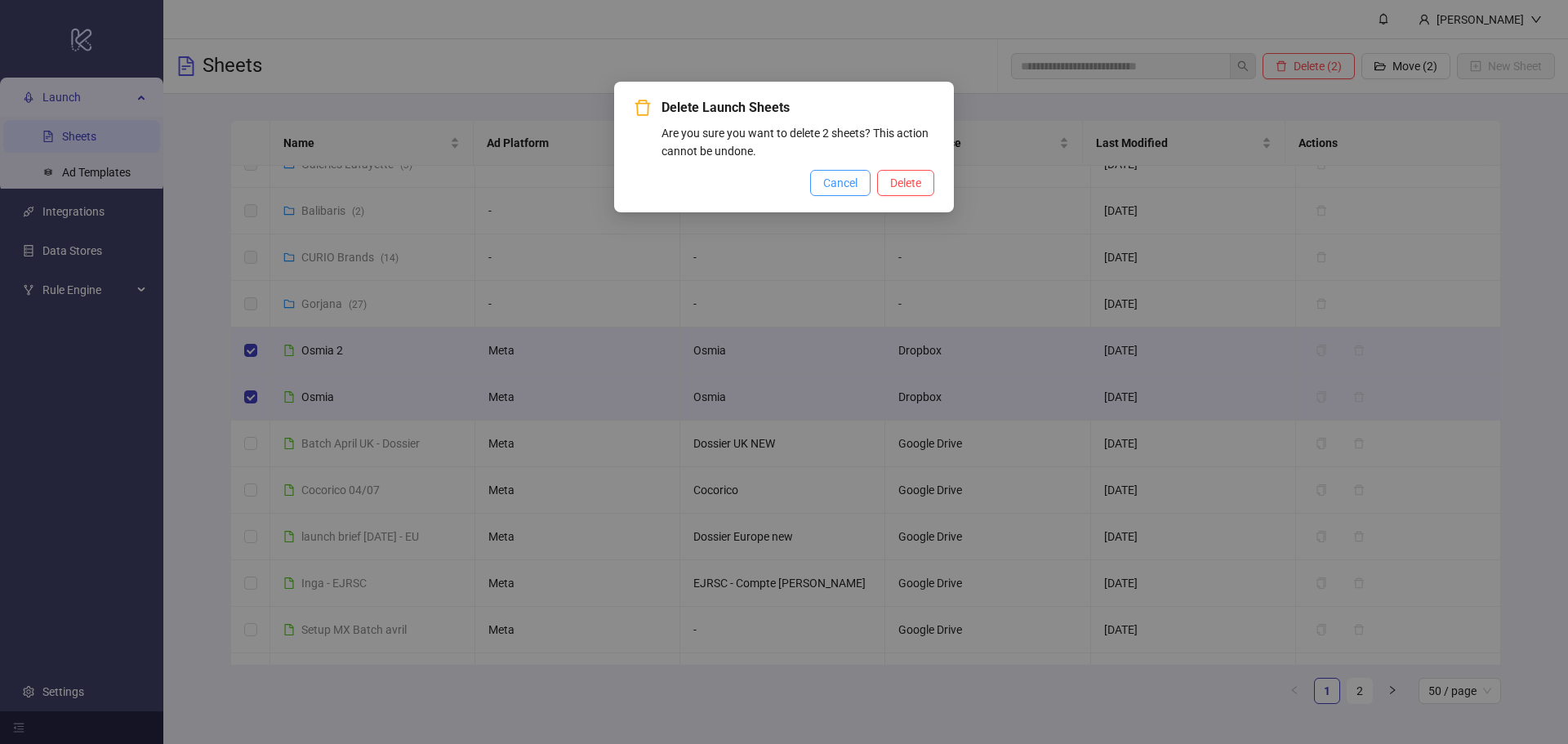
click at [851, 180] on span "Cancel" at bounding box center [840, 182] width 34 height 13
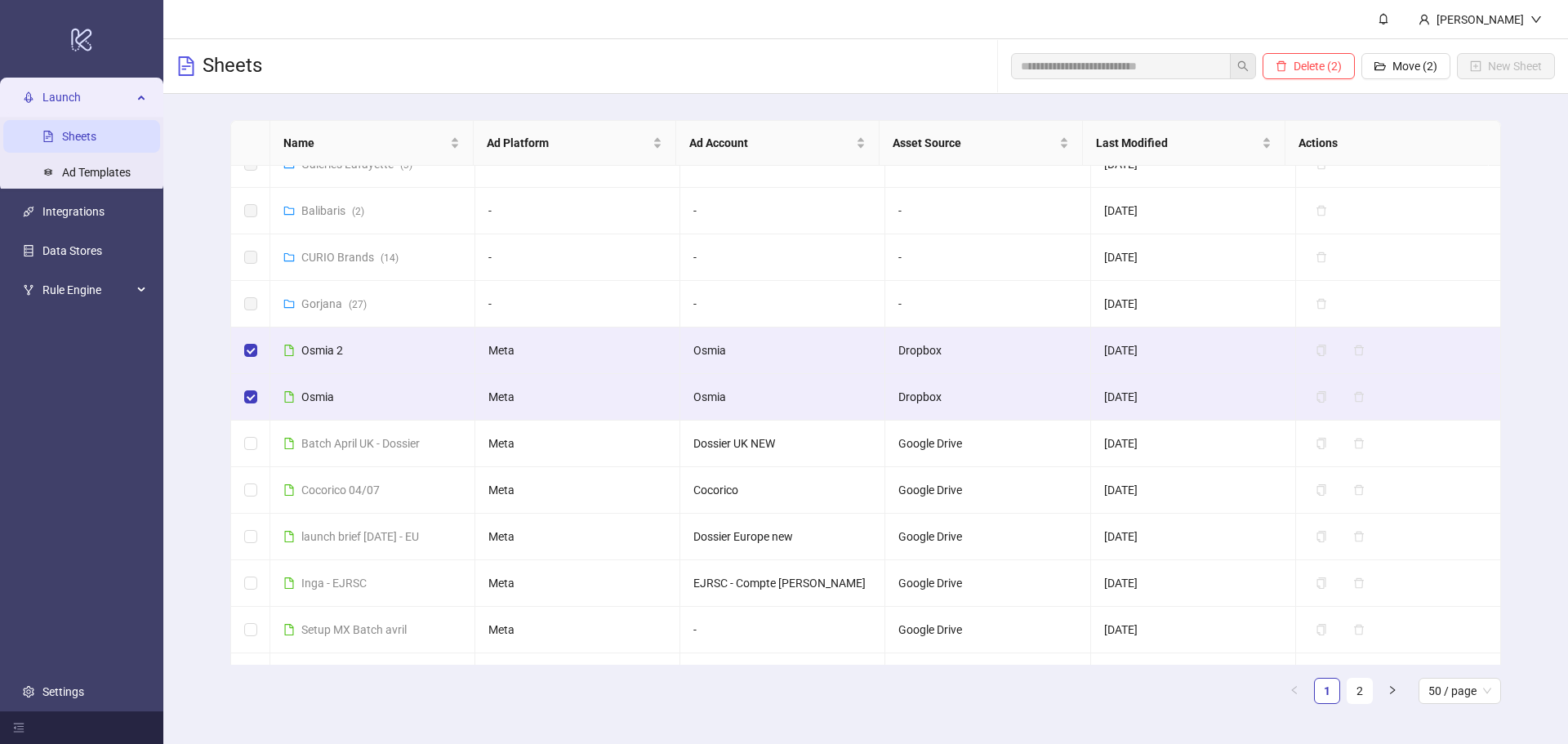
click at [893, 61] on div "Sheets Delete (2) Move (2) New Sheet" at bounding box center [866, 66] width 1404 height 55
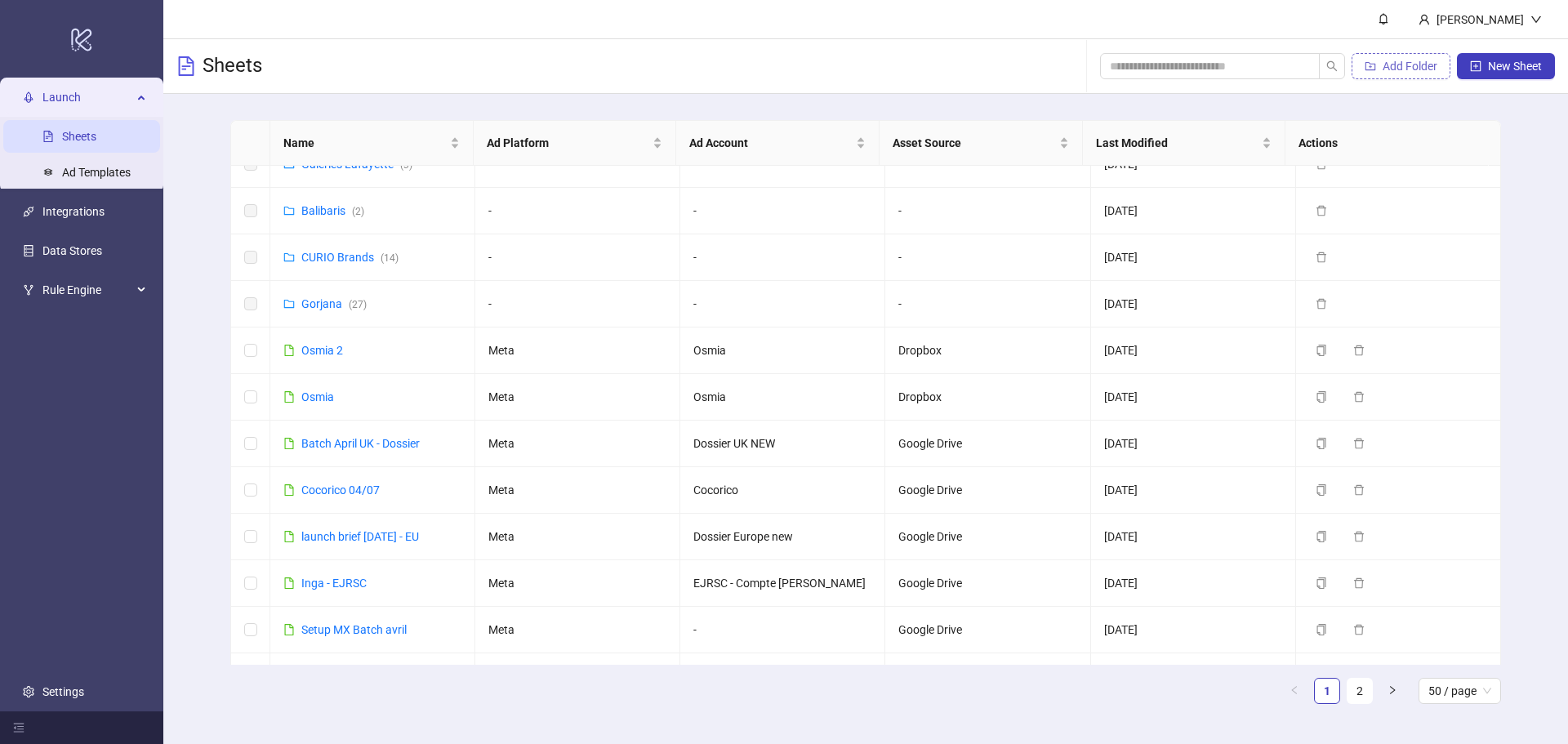
click at [1412, 63] on span "Add Folder" at bounding box center [1409, 65] width 55 height 13
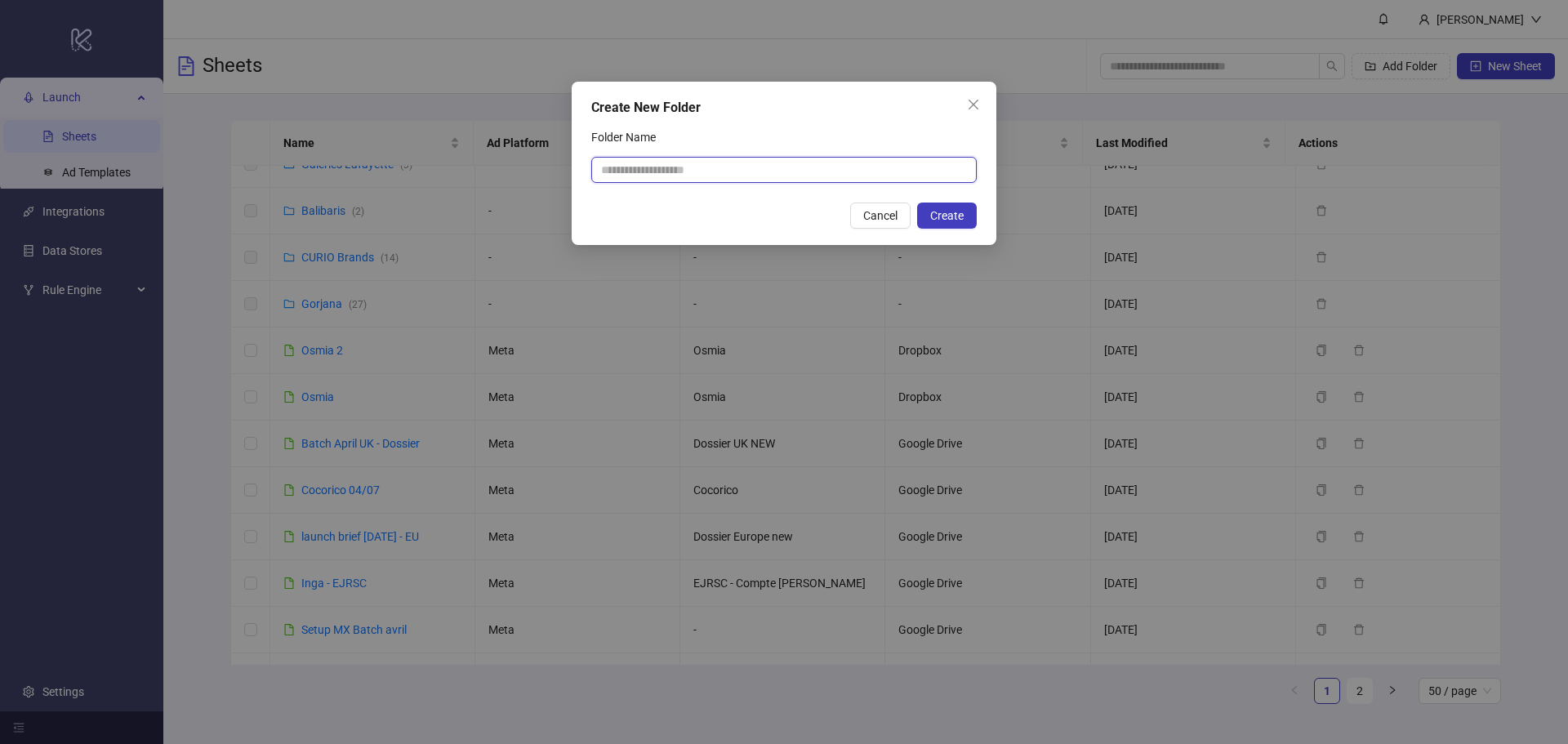
click at [881, 169] on input "Folder Name" at bounding box center [784, 169] width 386 height 26
type input "*****"
click at [950, 215] on span "Create" at bounding box center [947, 215] width 33 height 13
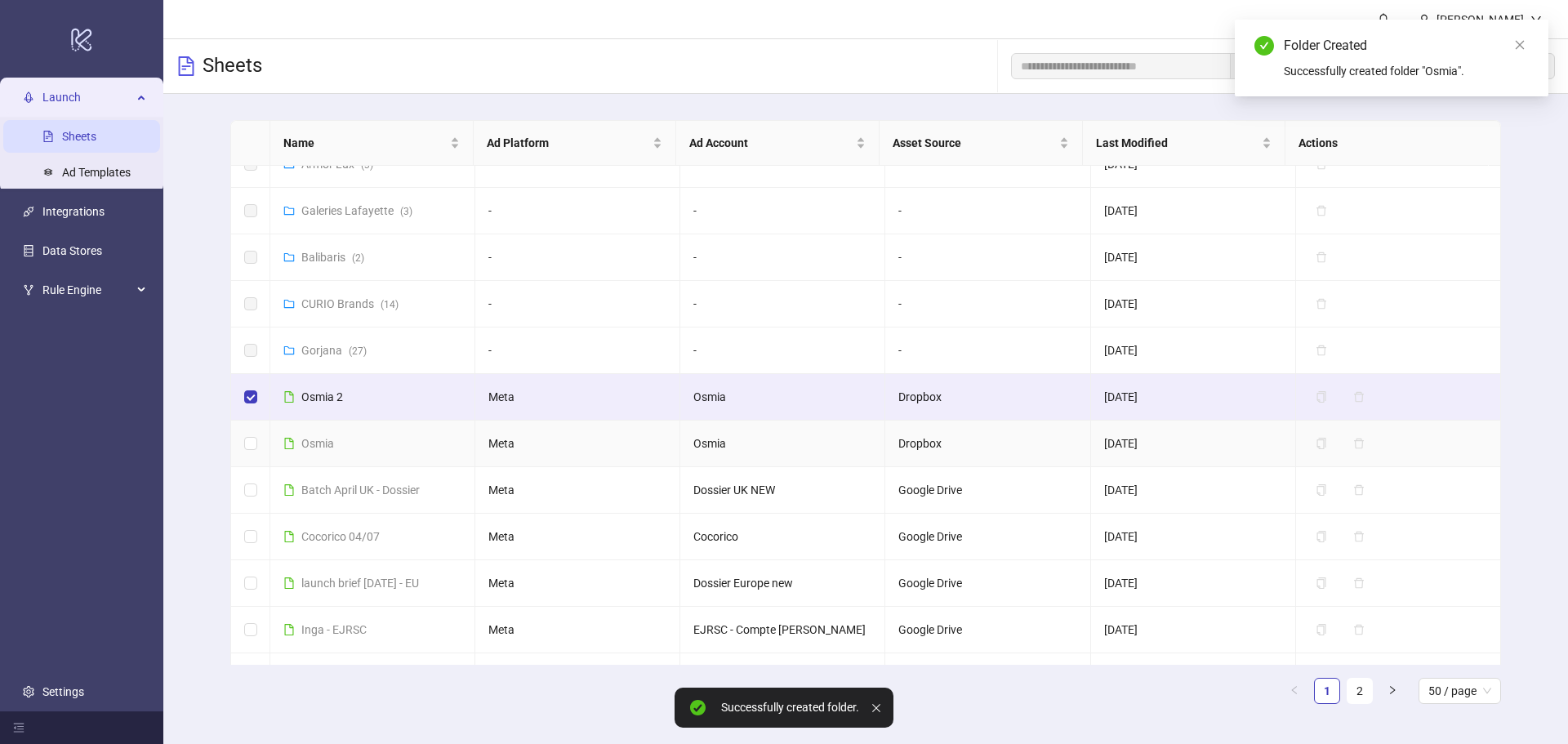
click at [250, 432] on td at bounding box center [250, 444] width 39 height 47
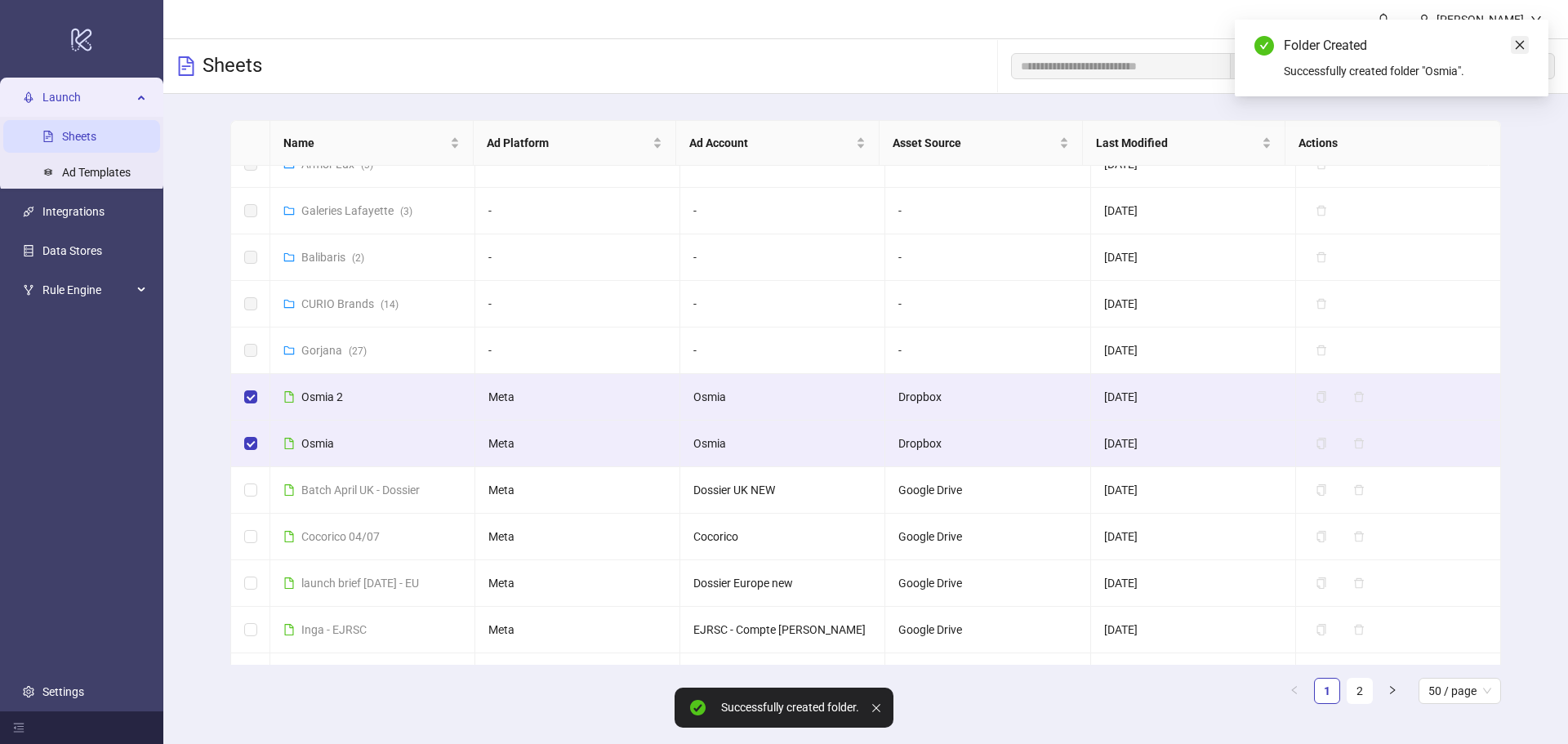
click at [1522, 42] on icon "close" at bounding box center [1519, 45] width 12 height 12
click at [1407, 70] on span "Move (2)" at bounding box center [1414, 65] width 45 height 13
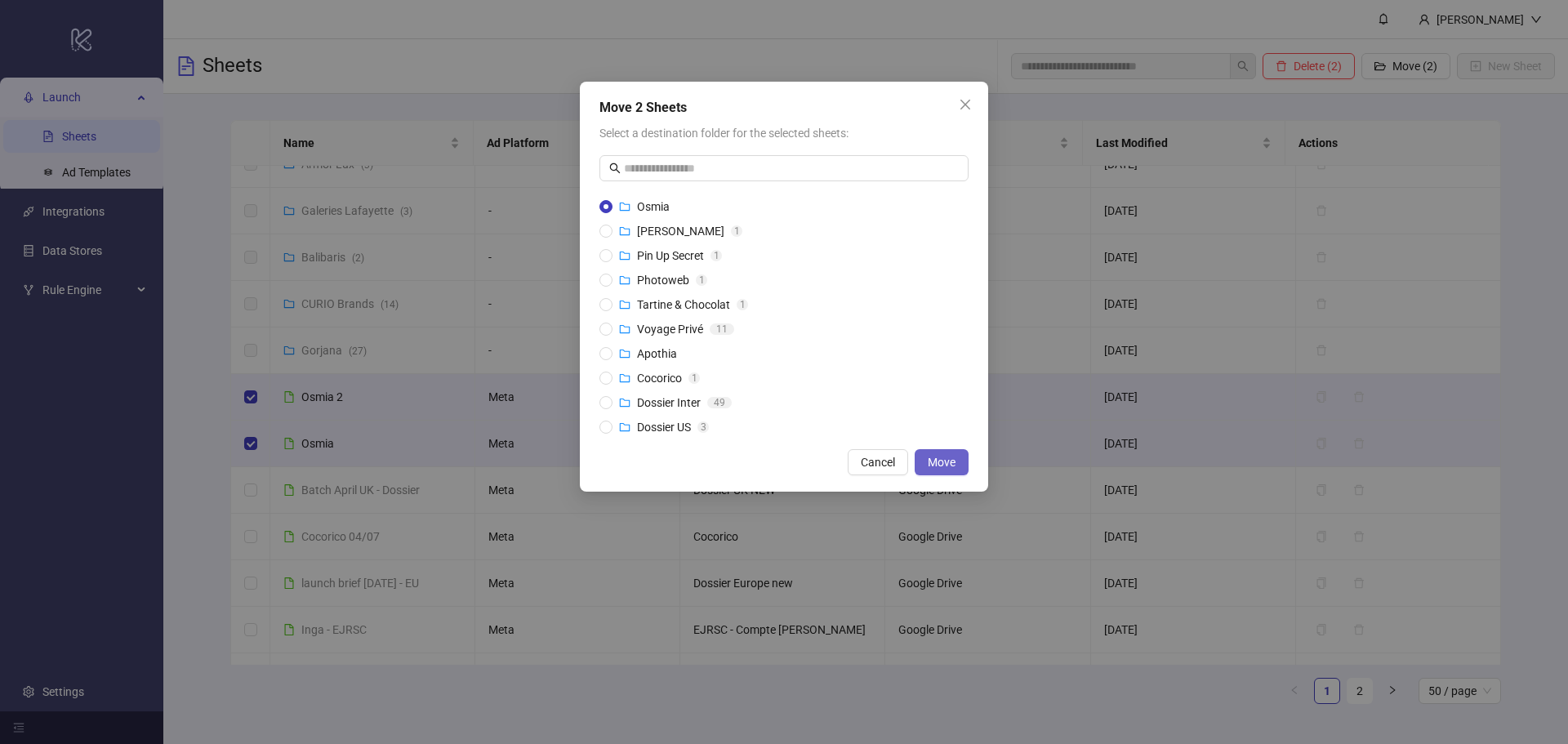
click at [948, 458] on span "Move" at bounding box center [941, 462] width 28 height 13
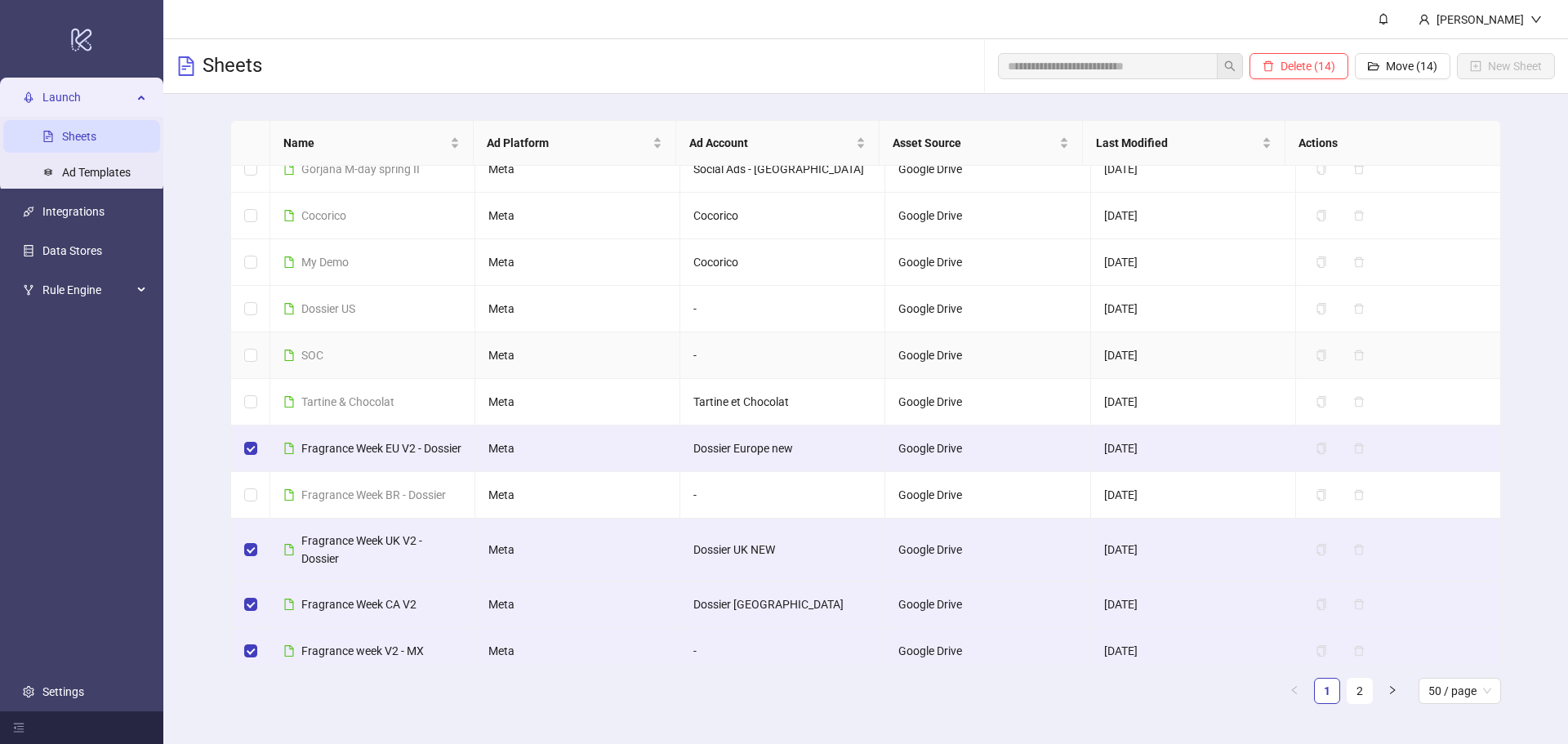
scroll to position [1060, 0]
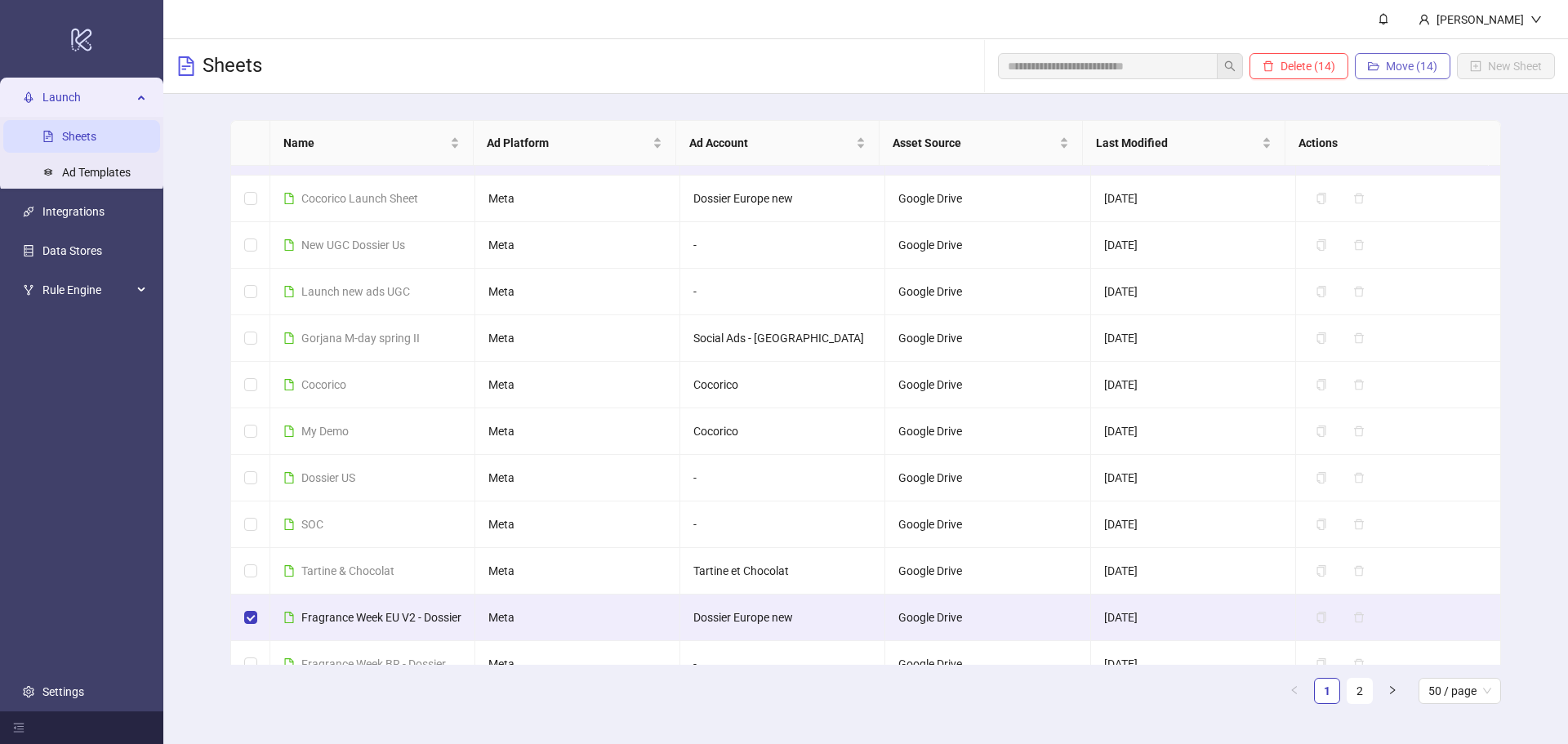
click at [1388, 65] on span "Move (14)" at bounding box center [1411, 65] width 52 height 13
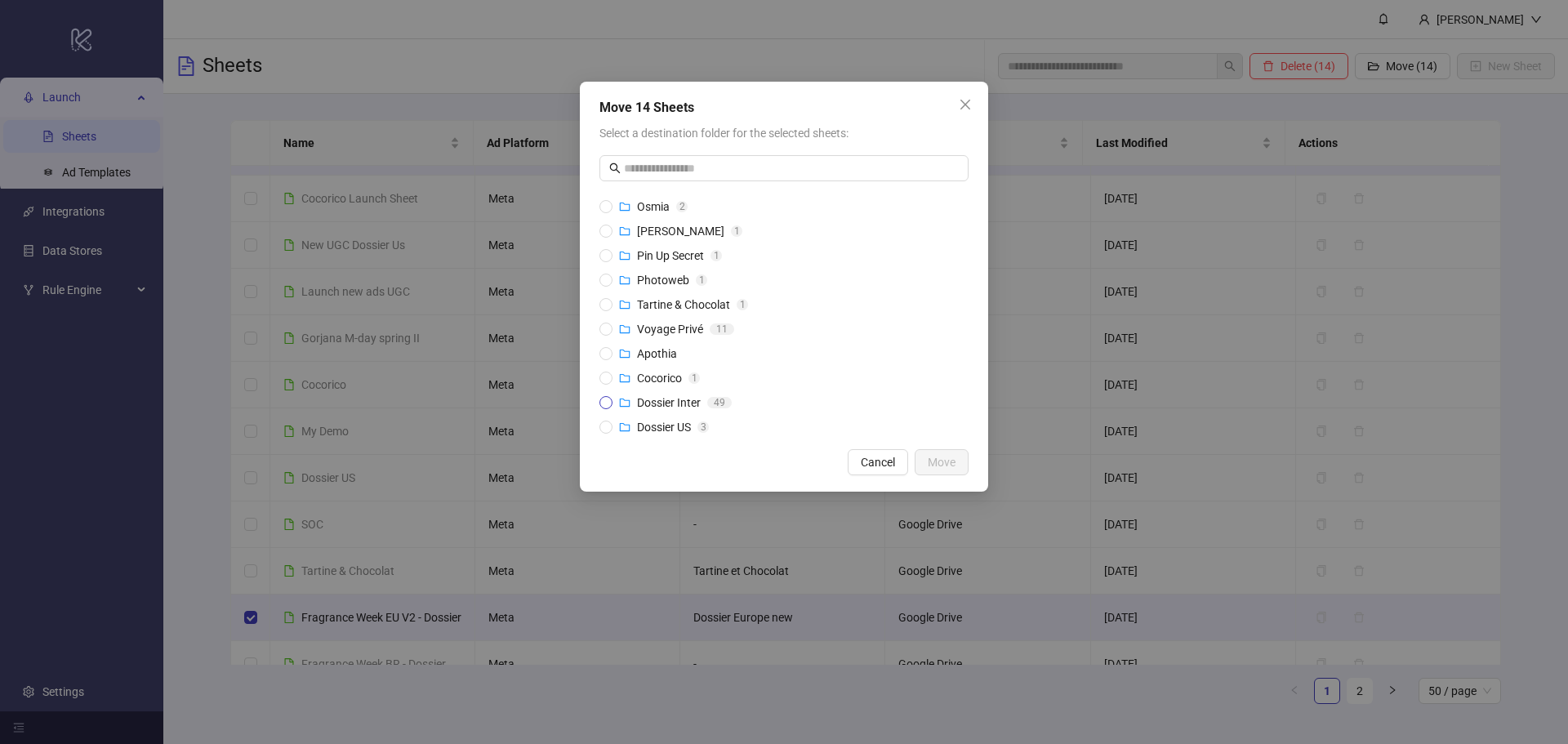
click at [664, 401] on span "Dossier Inter" at bounding box center [668, 402] width 63 height 13
click at [932, 463] on span "Move" at bounding box center [941, 462] width 28 height 13
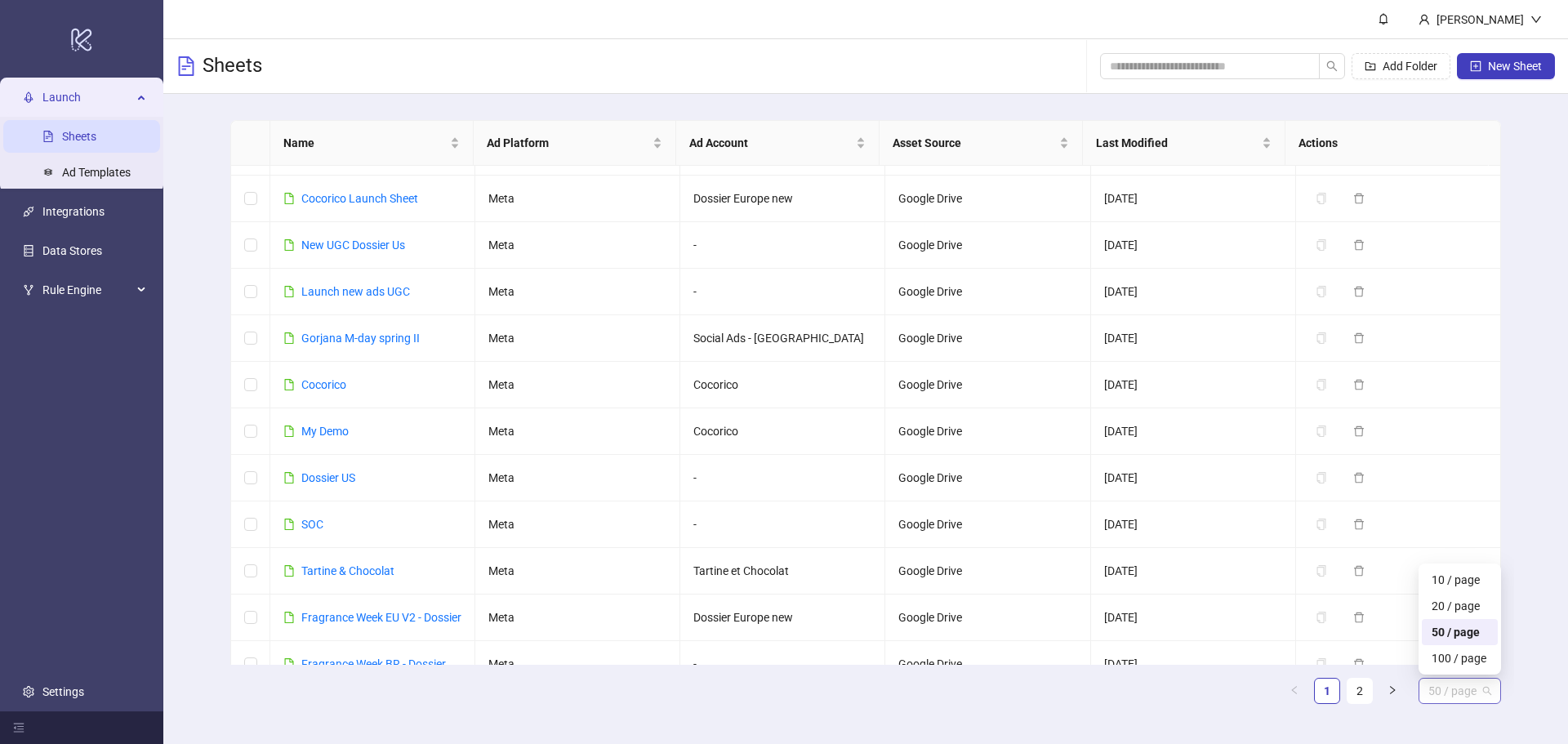
click at [1437, 691] on span "50 / page" at bounding box center [1459, 690] width 63 height 24
click at [1452, 663] on div "100 / page" at bounding box center [1460, 658] width 56 height 18
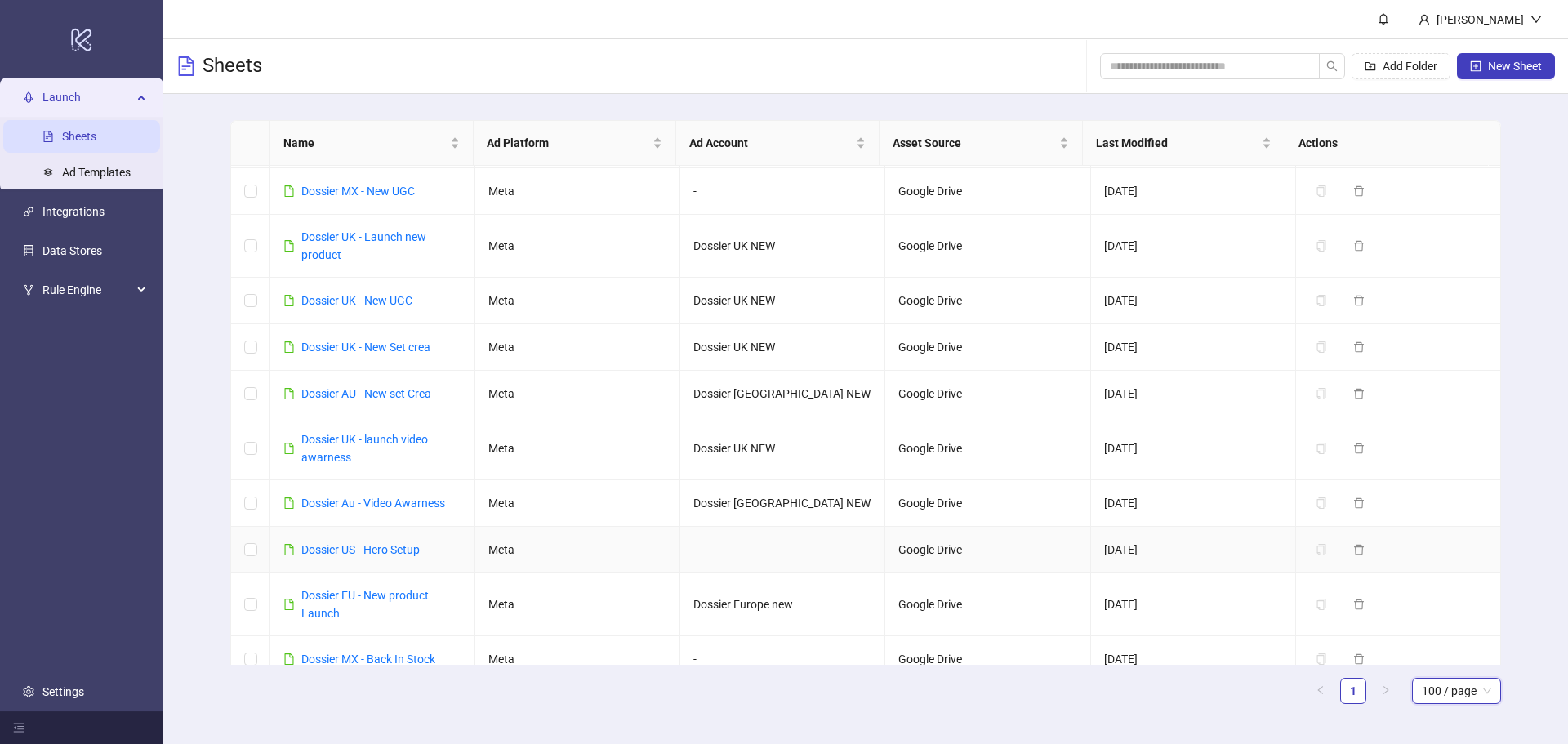
scroll to position [3043, 0]
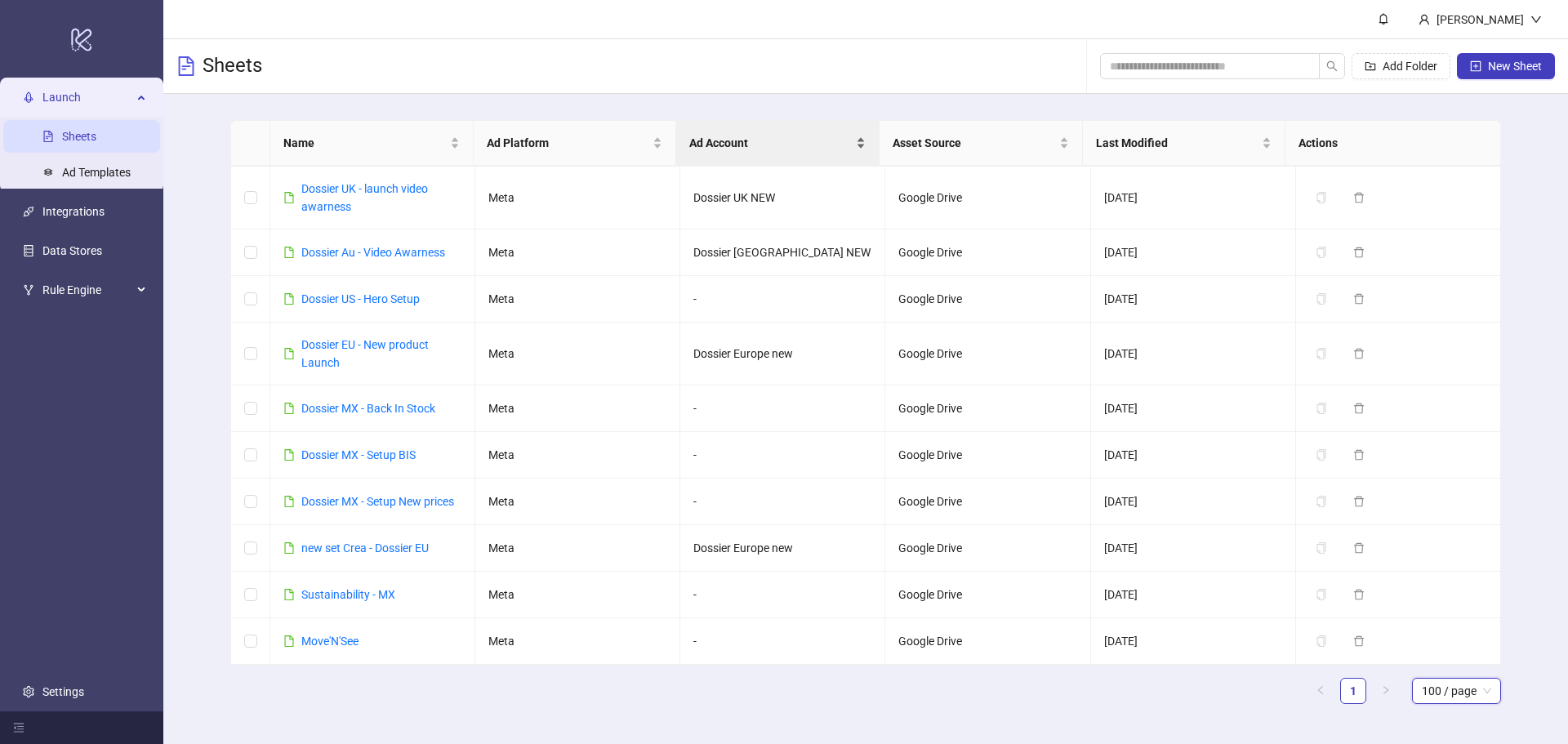
click at [811, 139] on span "Ad Account" at bounding box center [771, 142] width 164 height 18
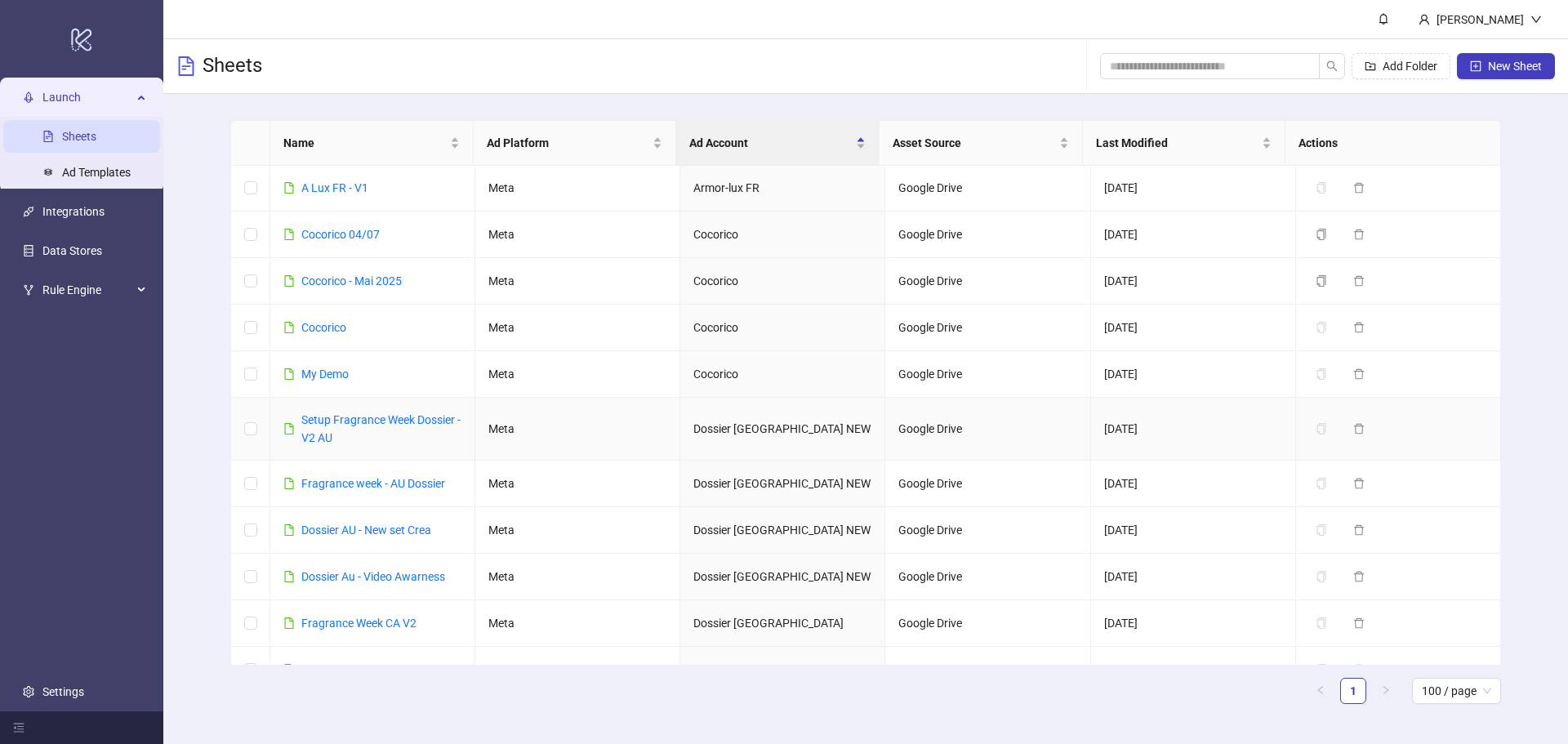
scroll to position [1715, 0]
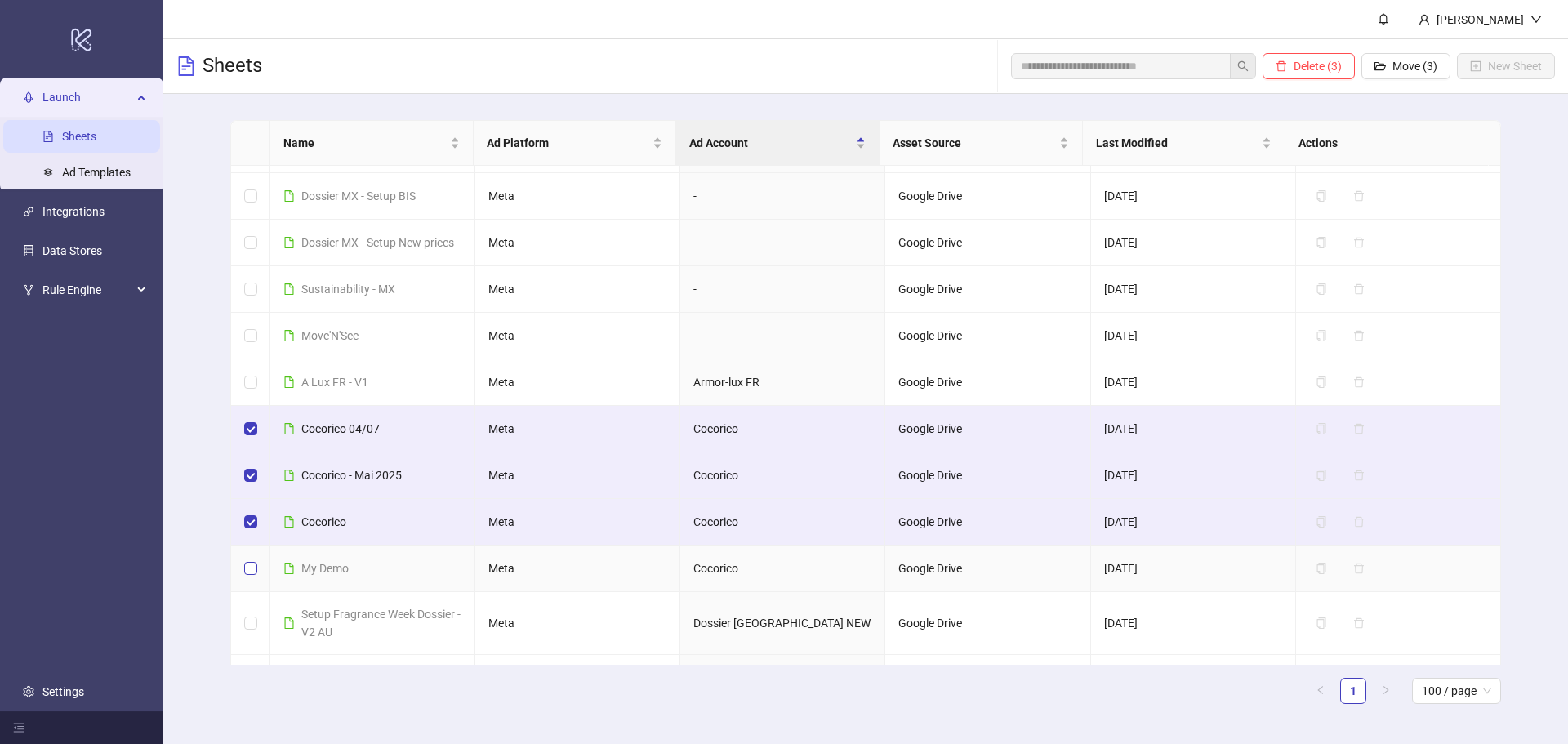
click at [252, 562] on label at bounding box center [250, 568] width 13 height 18
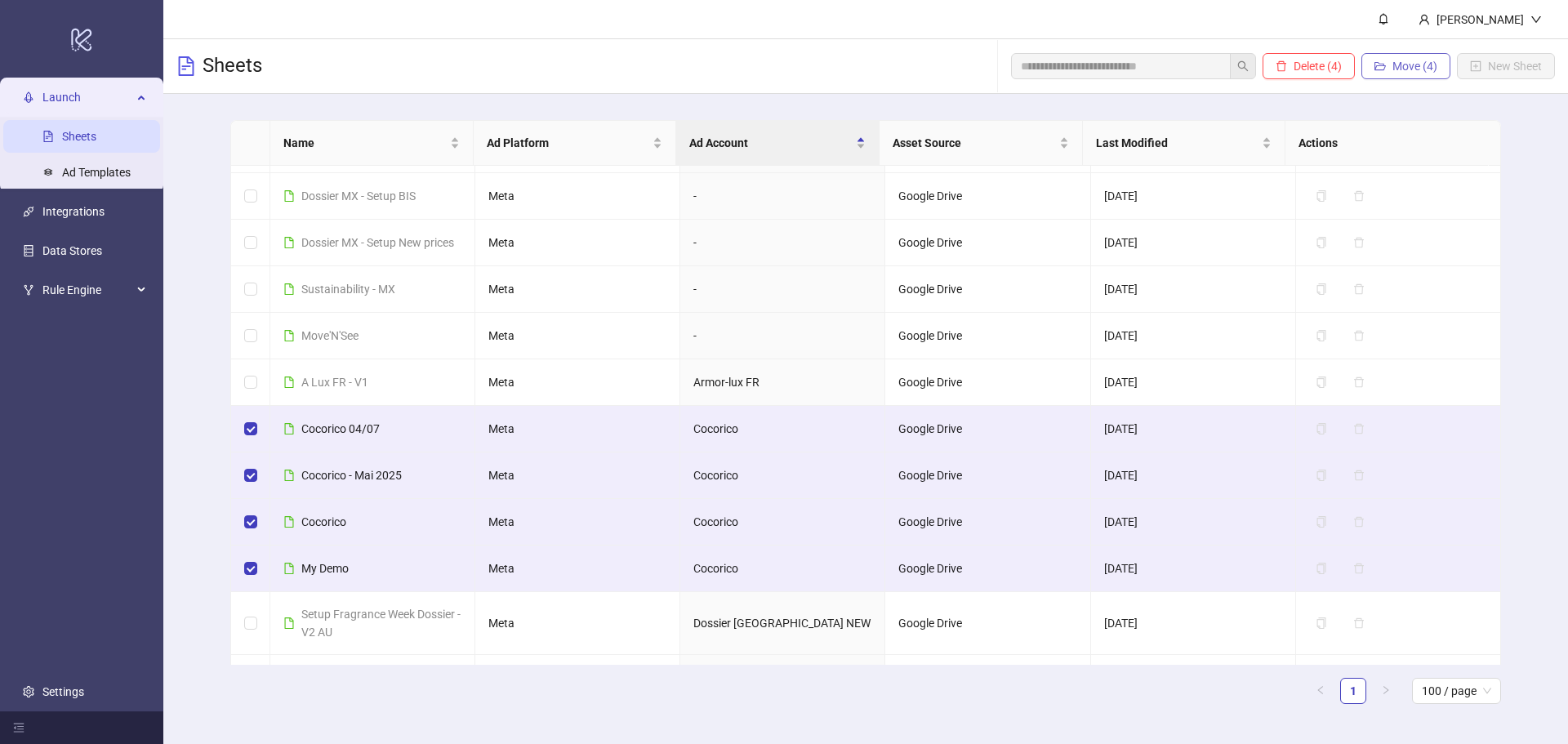
click at [1402, 61] on span "Move (4)" at bounding box center [1414, 65] width 45 height 13
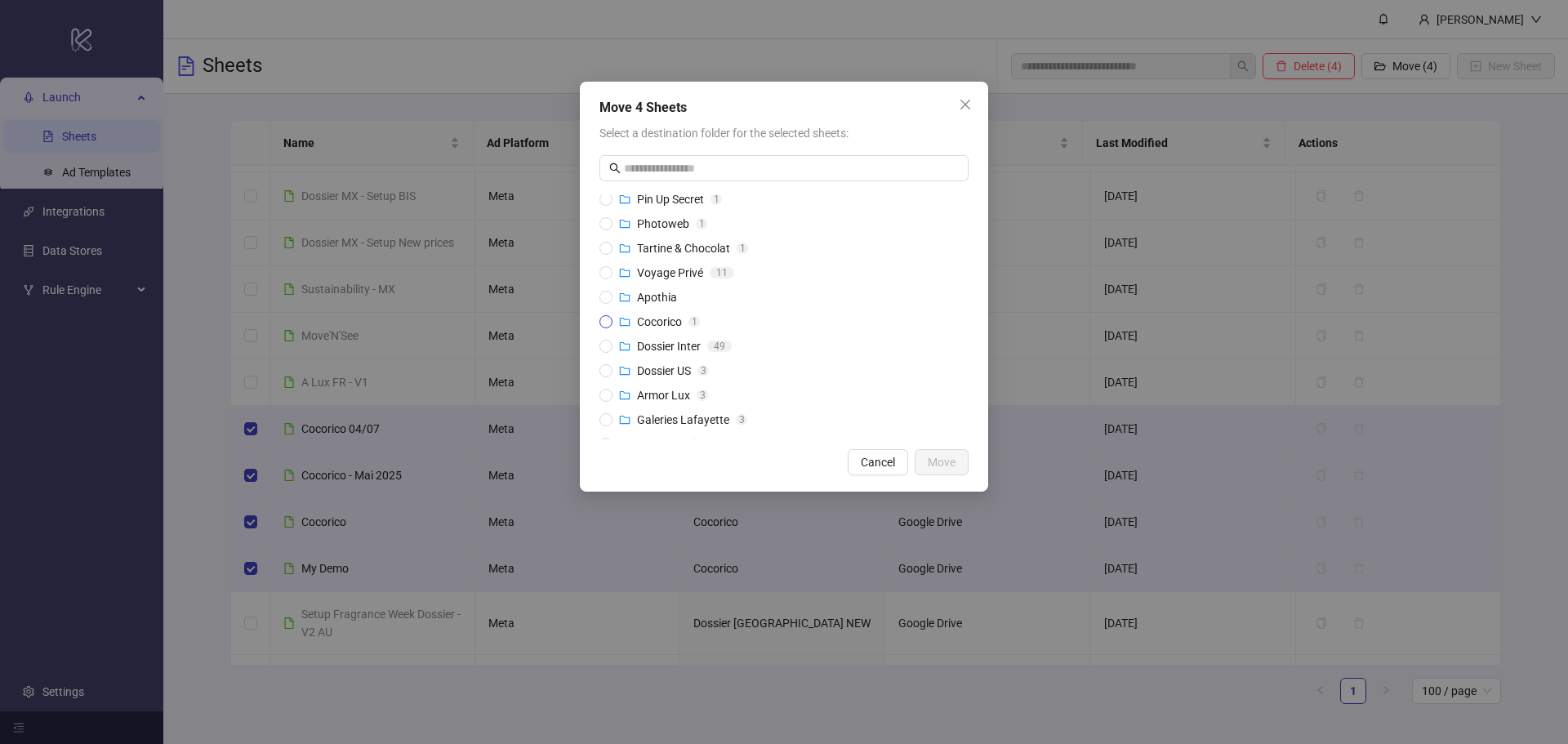
scroll to position [82, 0]
click at [652, 296] on span "Cocorico" at bounding box center [659, 296] width 45 height 13
click at [937, 462] on span "Move" at bounding box center [941, 462] width 28 height 13
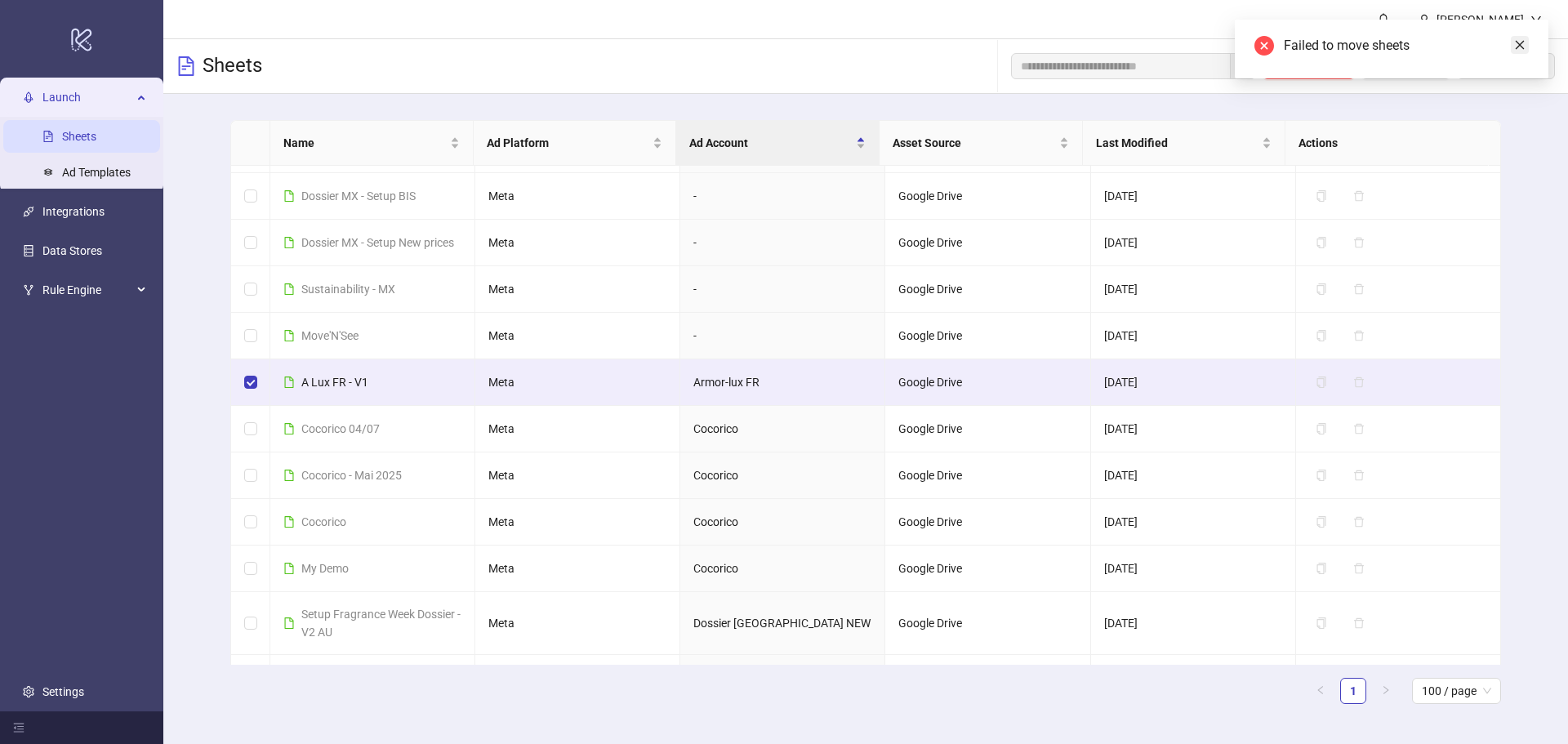
click at [1522, 46] on icon "close" at bounding box center [1519, 45] width 12 height 12
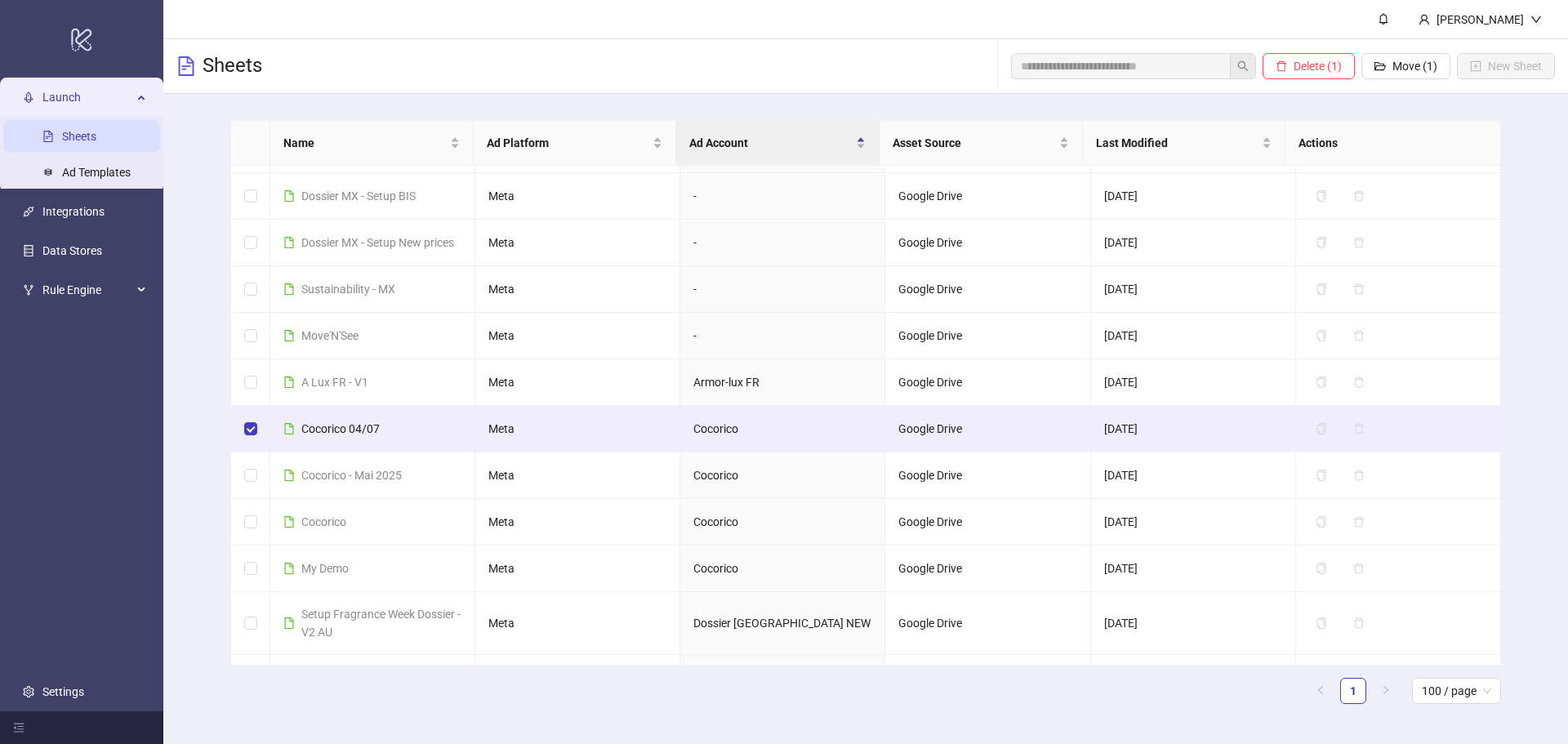
click at [1416, 67] on span "Move (1)" at bounding box center [1414, 65] width 45 height 13
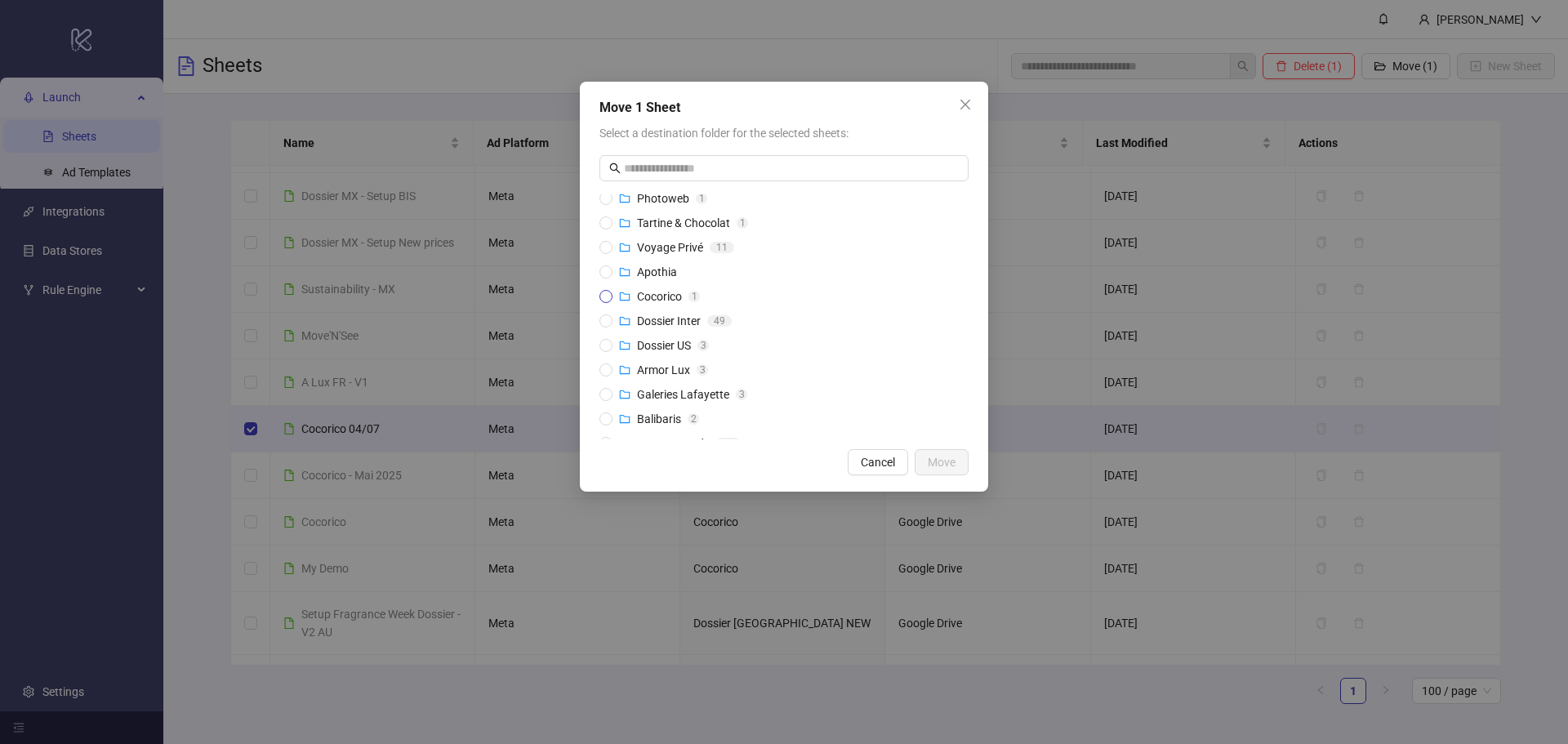
click at [659, 298] on span "Cocorico" at bounding box center [659, 296] width 45 height 13
click at [939, 465] on span "Move" at bounding box center [941, 462] width 28 height 13
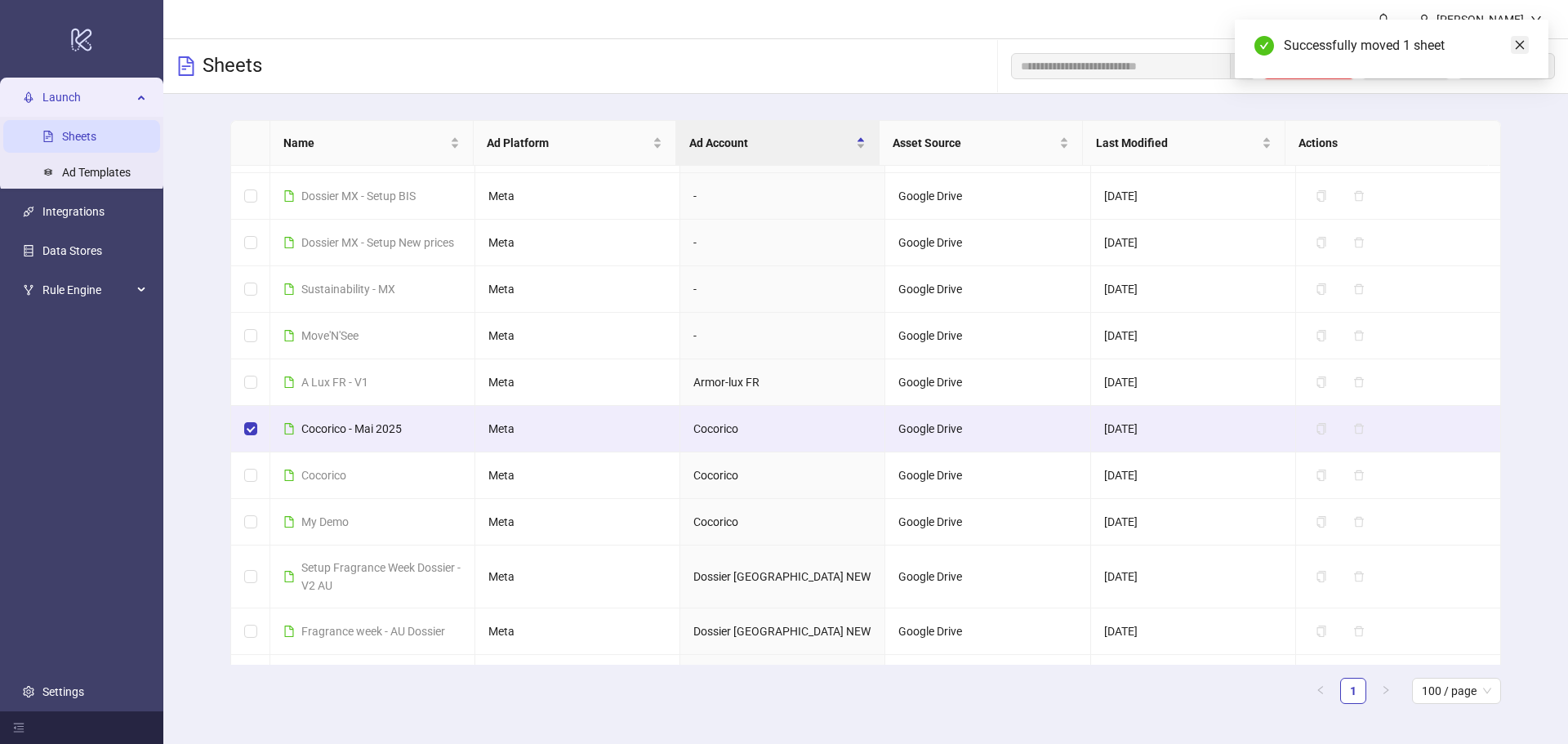
click at [1520, 47] on icon "close" at bounding box center [1519, 45] width 12 height 12
click at [1400, 67] on span "Move (1)" at bounding box center [1414, 65] width 45 height 13
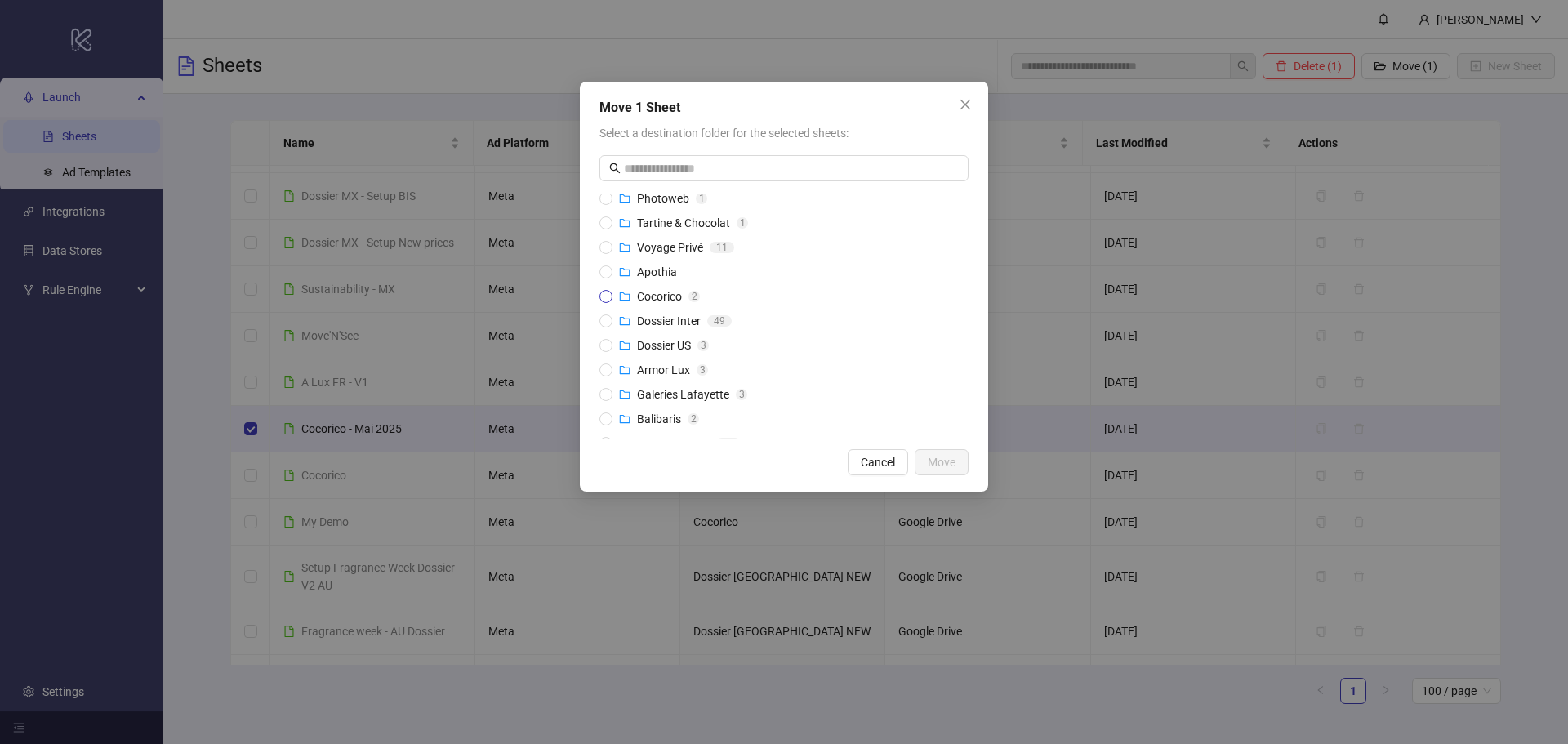
click at [629, 296] on icon "folder" at bounding box center [624, 296] width 11 height 8
click at [943, 465] on span "Move" at bounding box center [941, 462] width 28 height 13
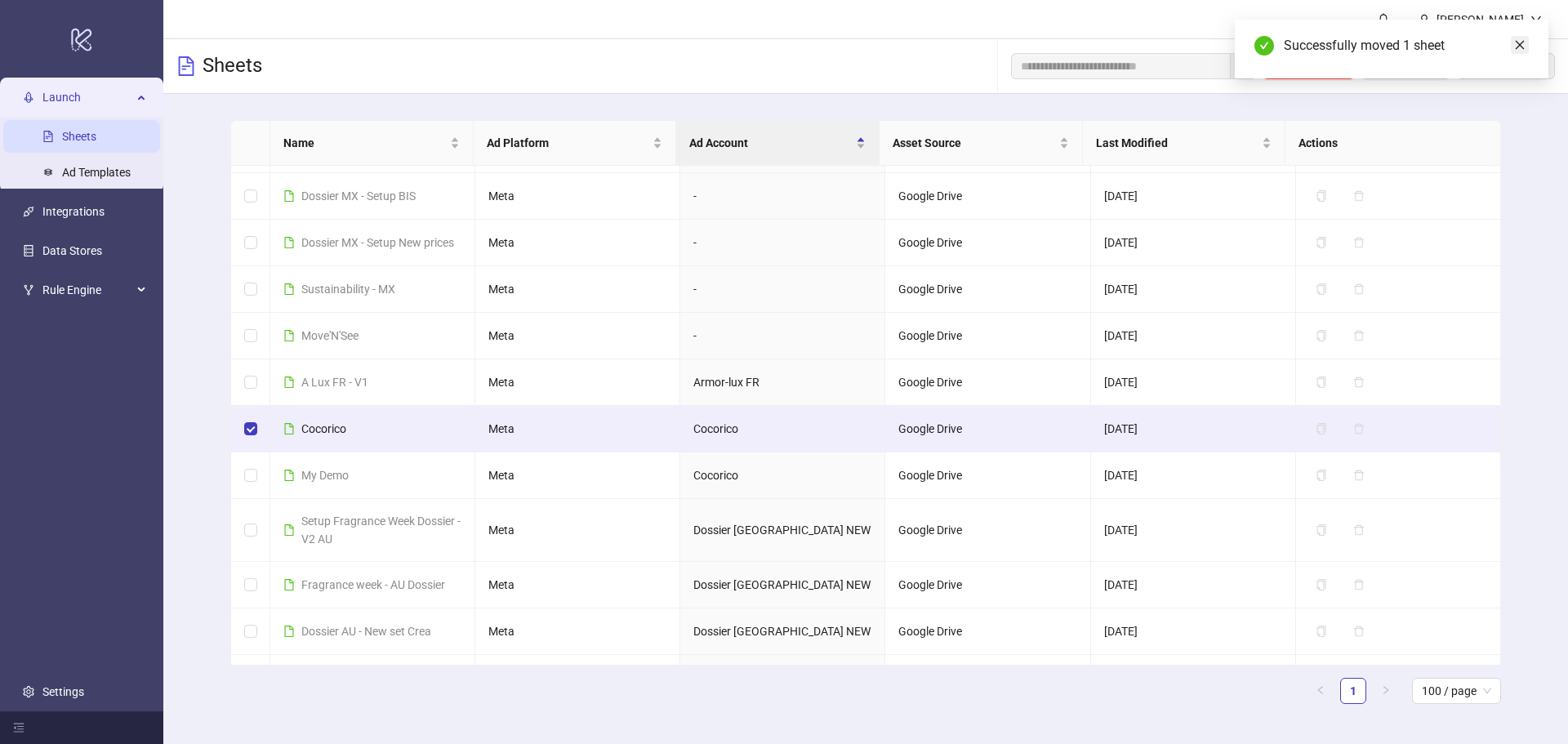
click at [1518, 50] on icon "close" at bounding box center [1519, 45] width 12 height 12
click at [1412, 70] on span "Move (1)" at bounding box center [1414, 65] width 45 height 13
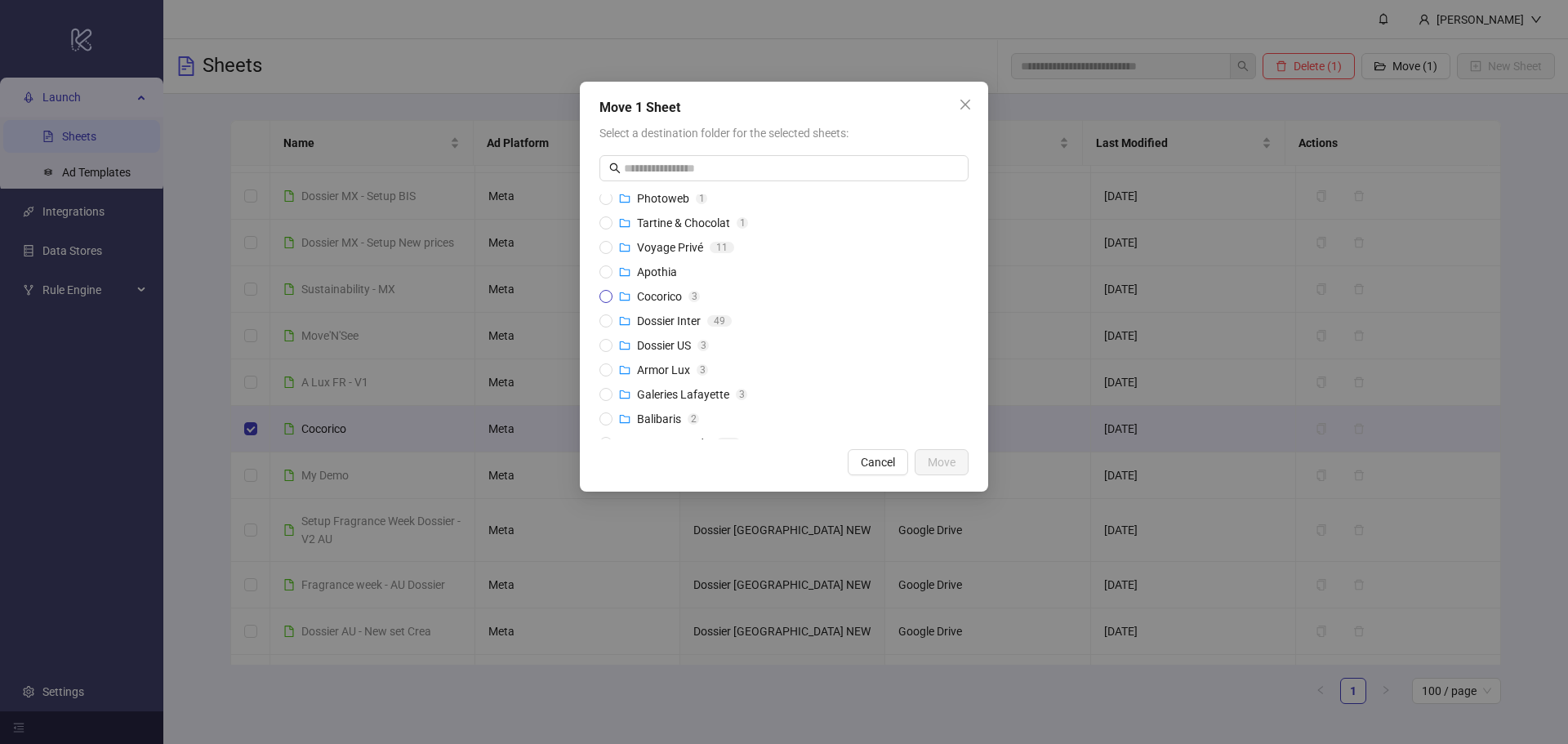
click at [648, 303] on div "Cocorico" at bounding box center [659, 296] width 45 height 18
click at [946, 467] on span "Move" at bounding box center [941, 462] width 28 height 13
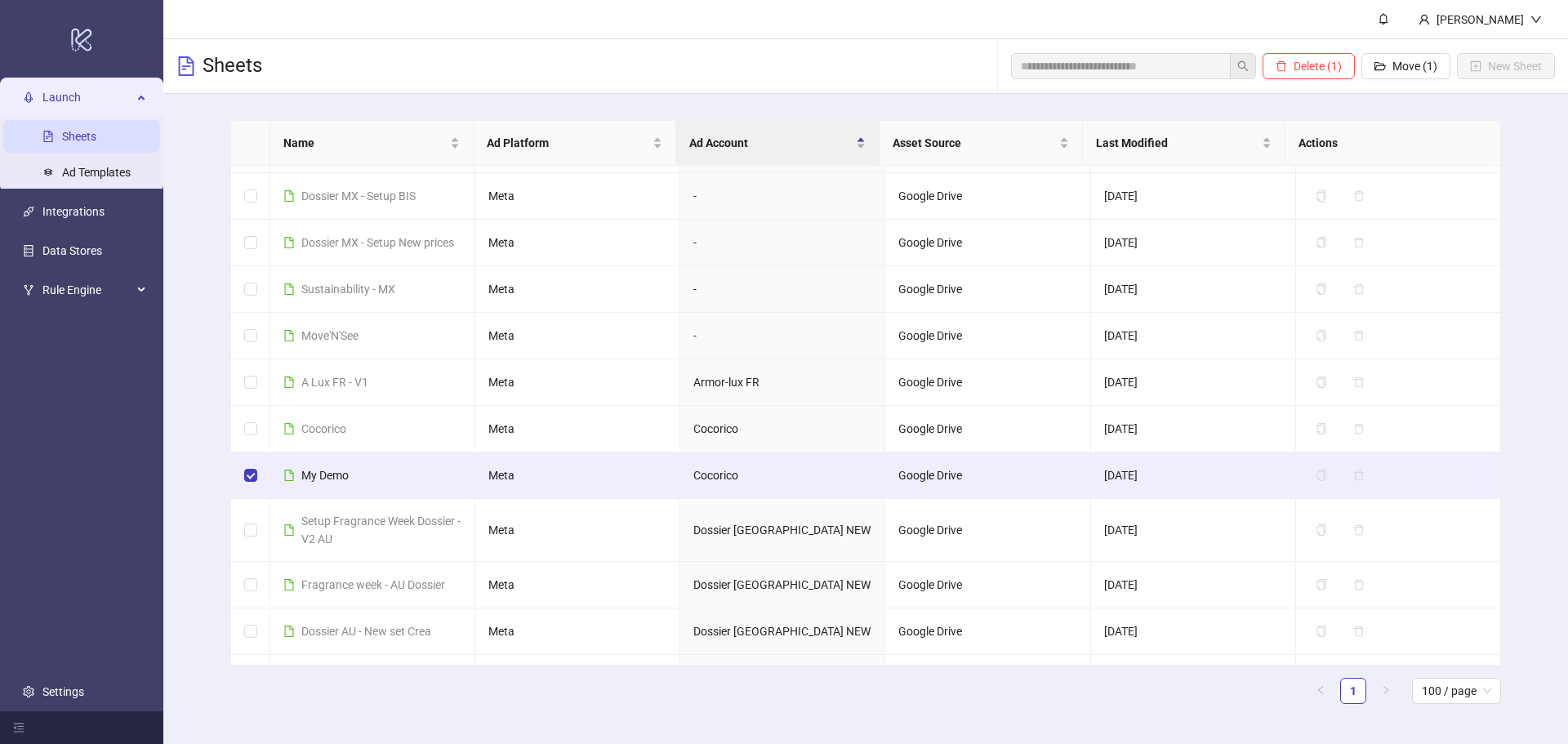
click at [1415, 68] on span "Move (1)" at bounding box center [1414, 65] width 45 height 13
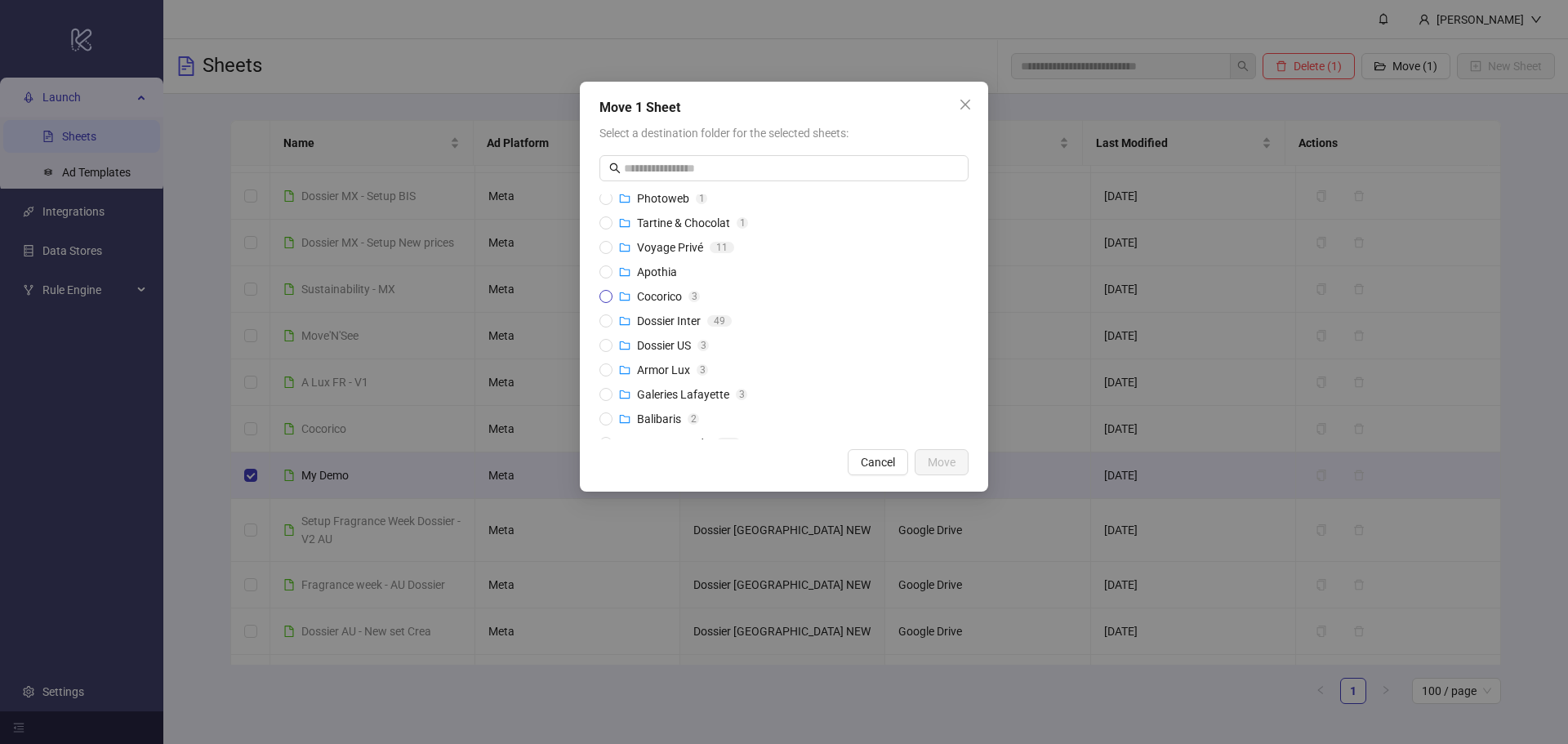
click at [650, 288] on div "Cocorico" at bounding box center [659, 296] width 45 height 18
click at [948, 462] on span "Move" at bounding box center [941, 462] width 28 height 13
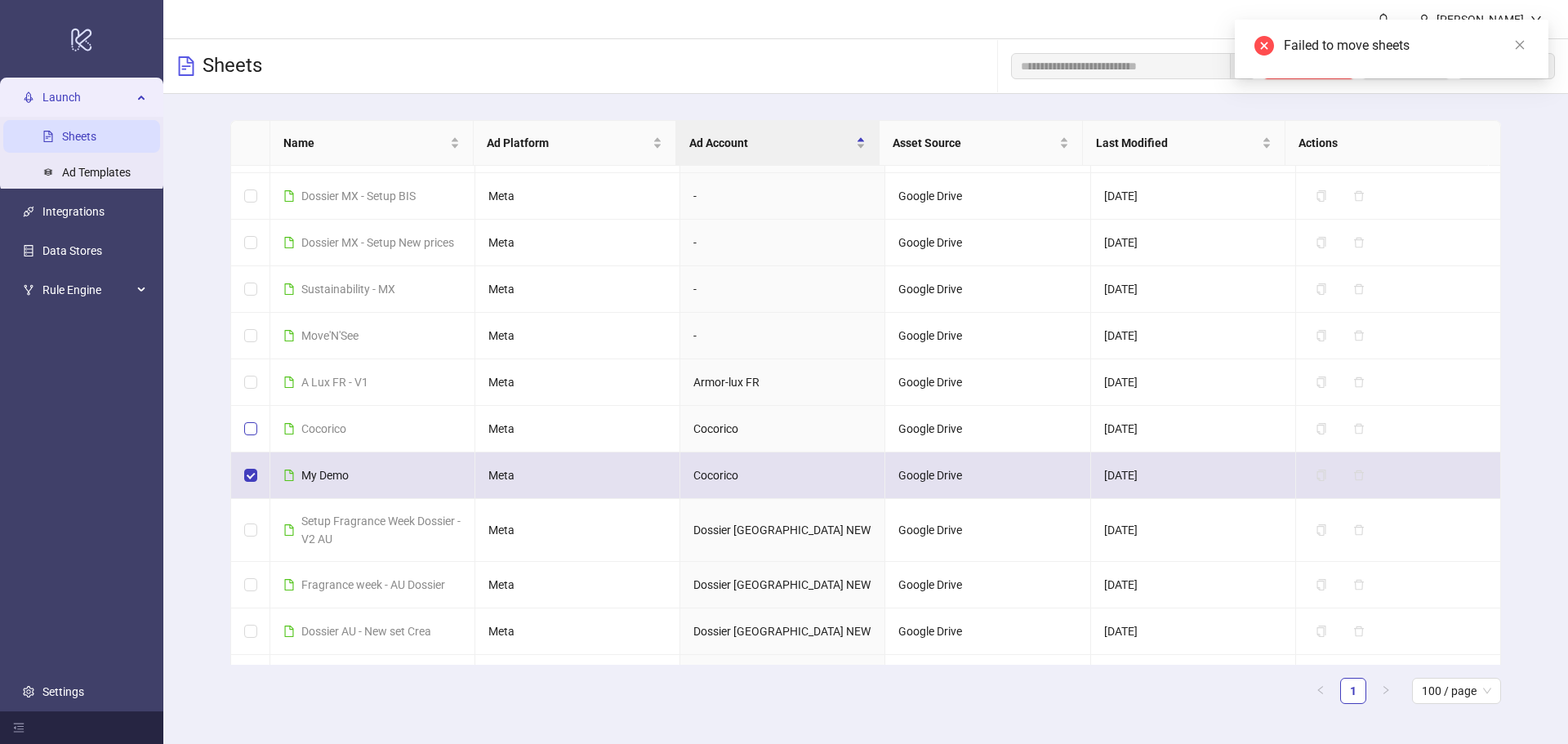
click at [251, 437] on label at bounding box center [250, 428] width 13 height 18
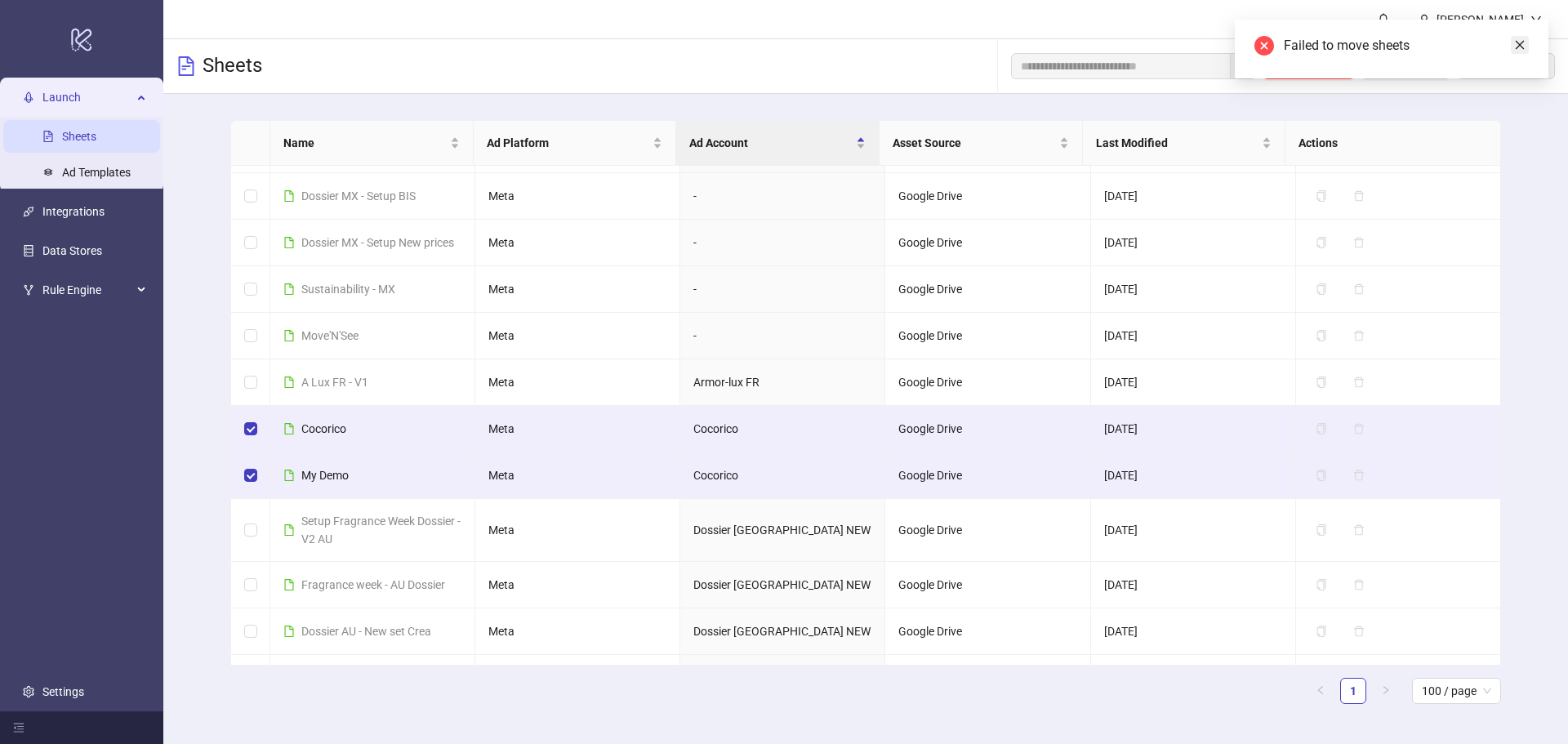
click at [1522, 47] on icon "close" at bounding box center [1519, 45] width 12 height 12
click at [1300, 71] on span "Delete (2)" at bounding box center [1317, 65] width 48 height 13
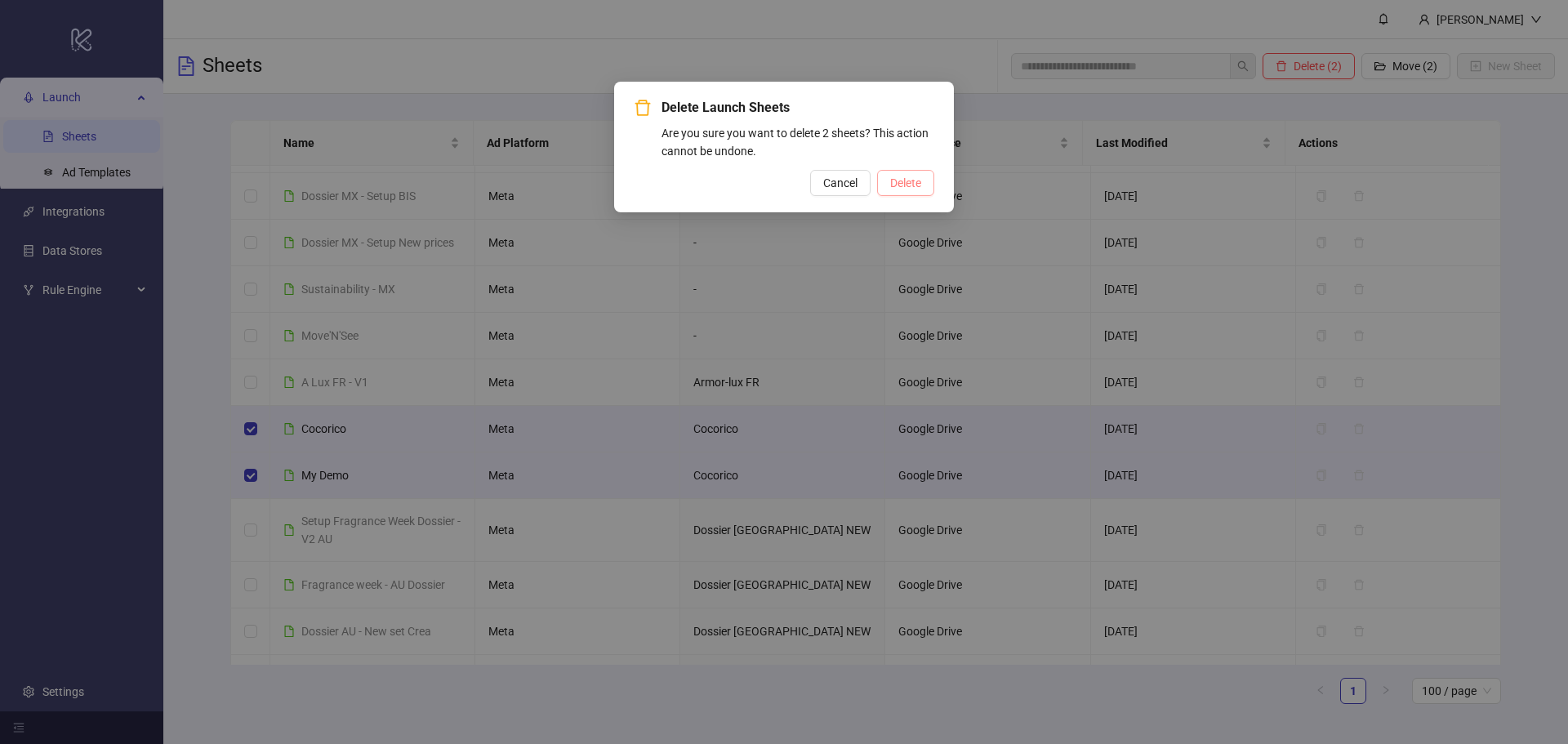
click at [905, 185] on span "Delete" at bounding box center [906, 182] width 31 height 13
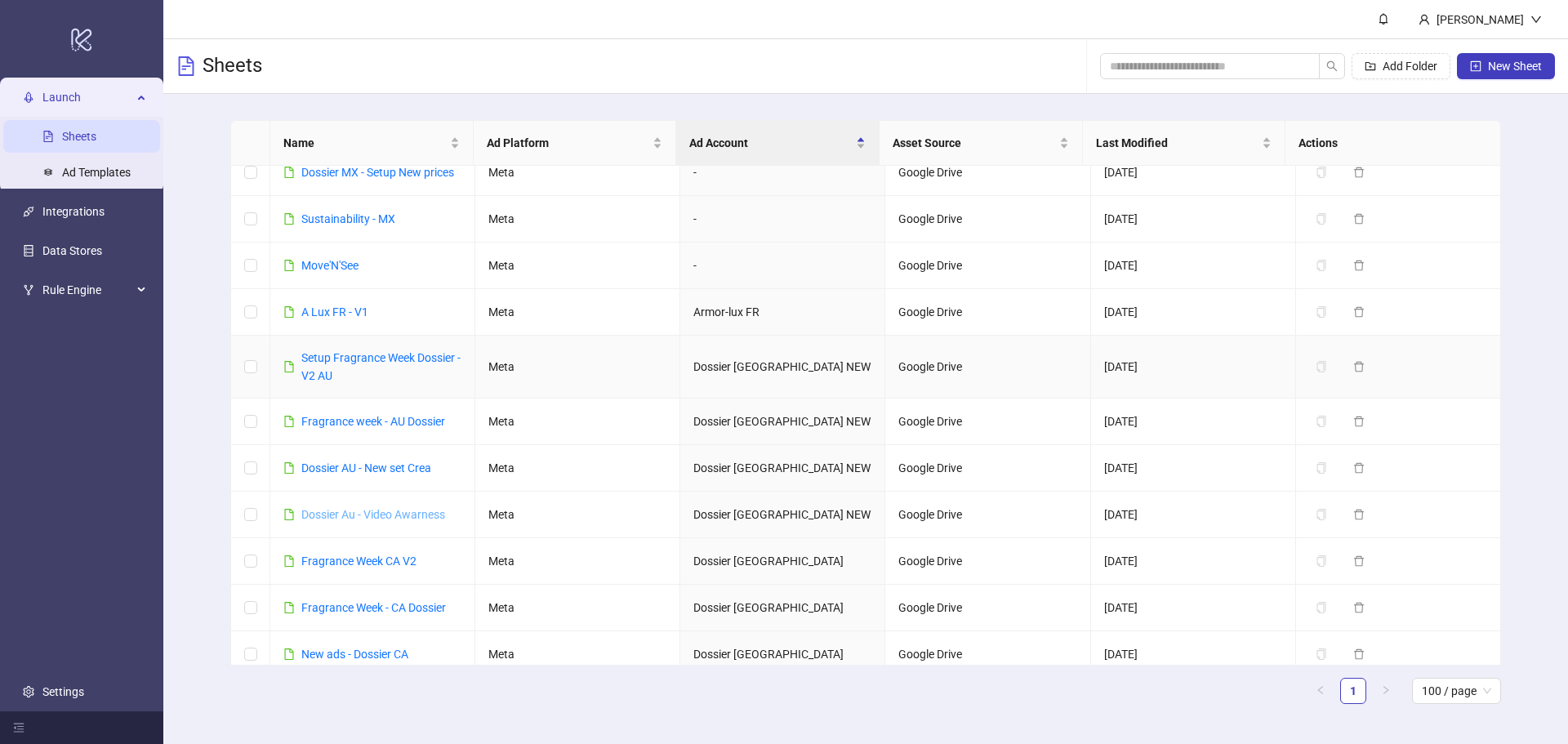
scroll to position [1878, 0]
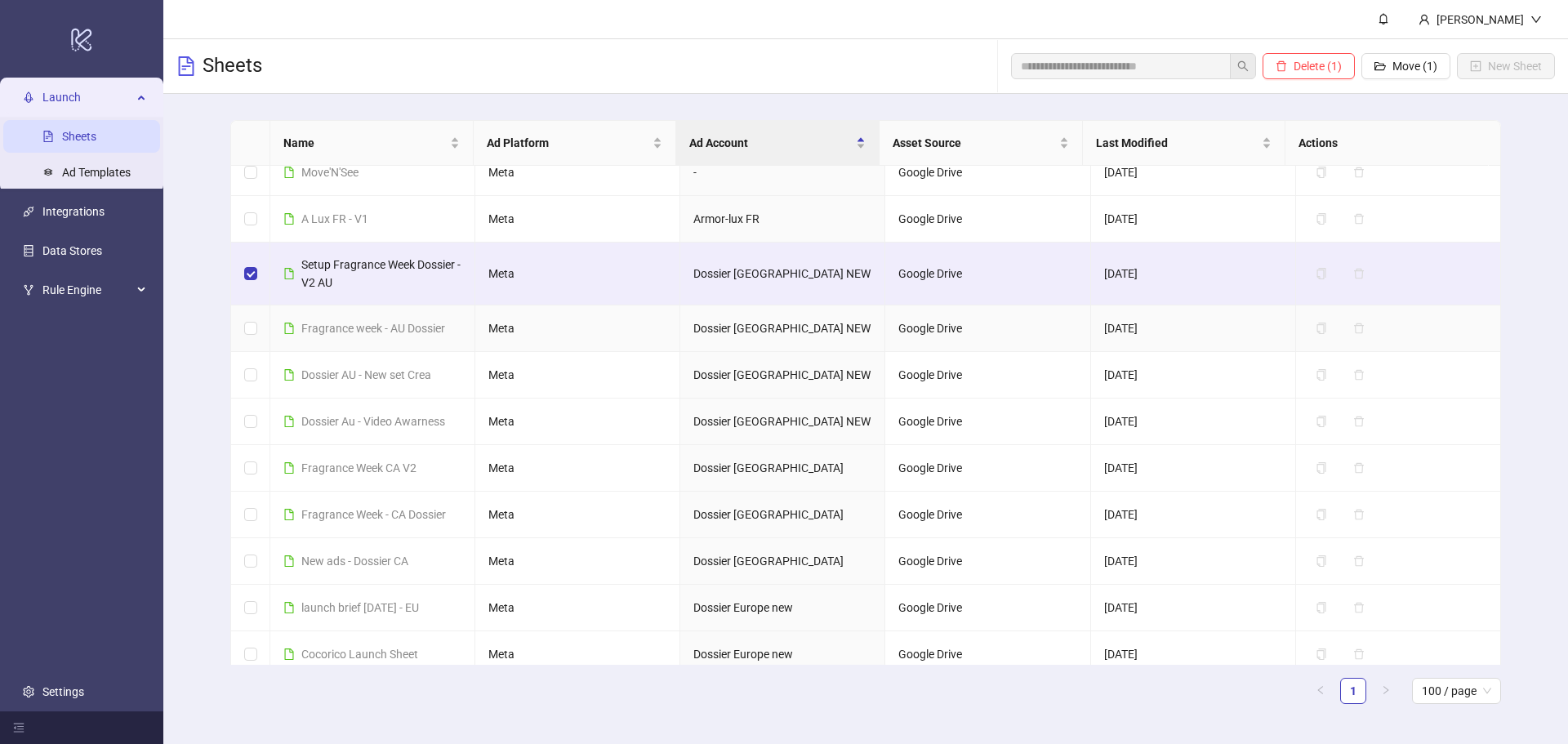
click at [252, 318] on td at bounding box center [250, 329] width 39 height 47
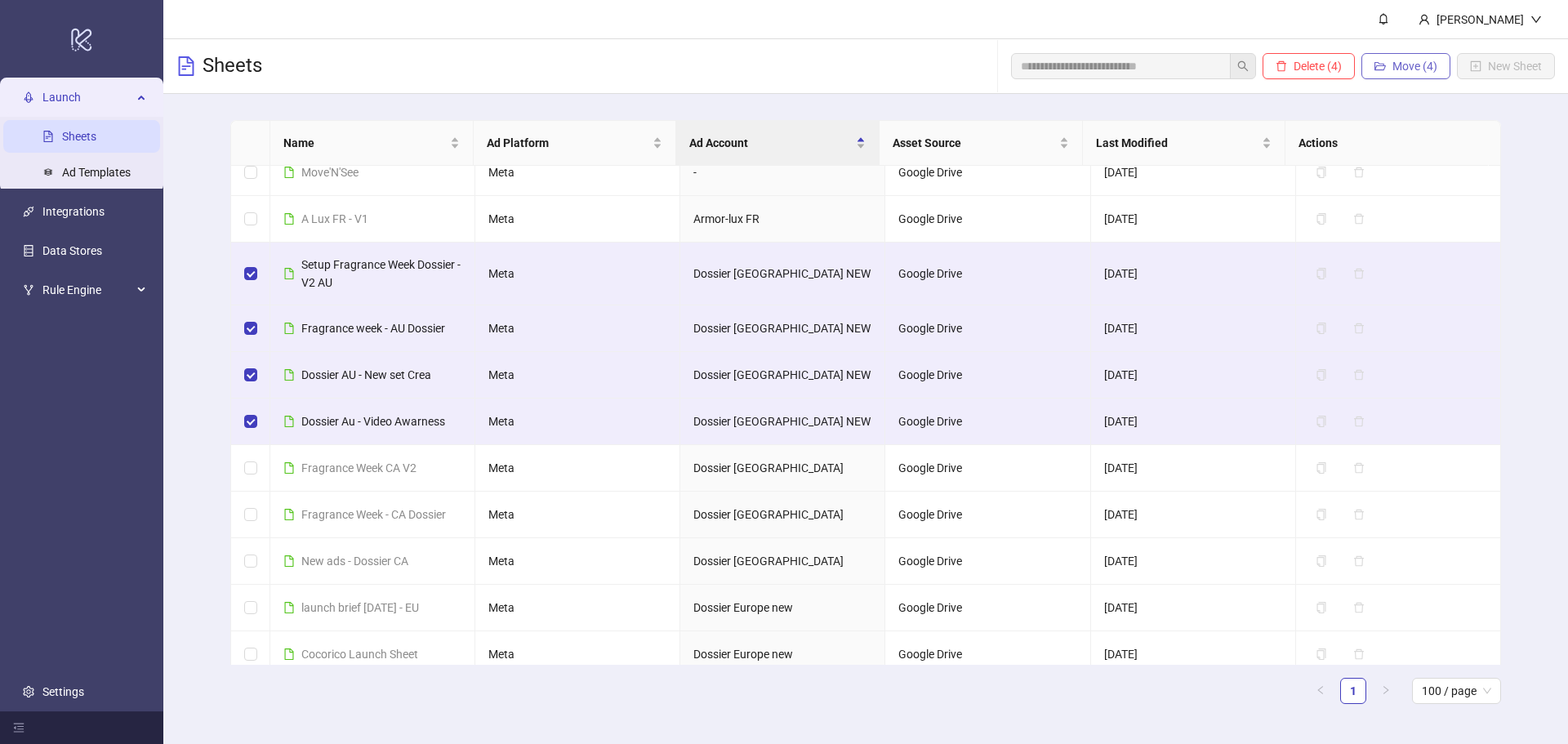
click at [1383, 65] on icon "folder-open" at bounding box center [1380, 66] width 12 height 12
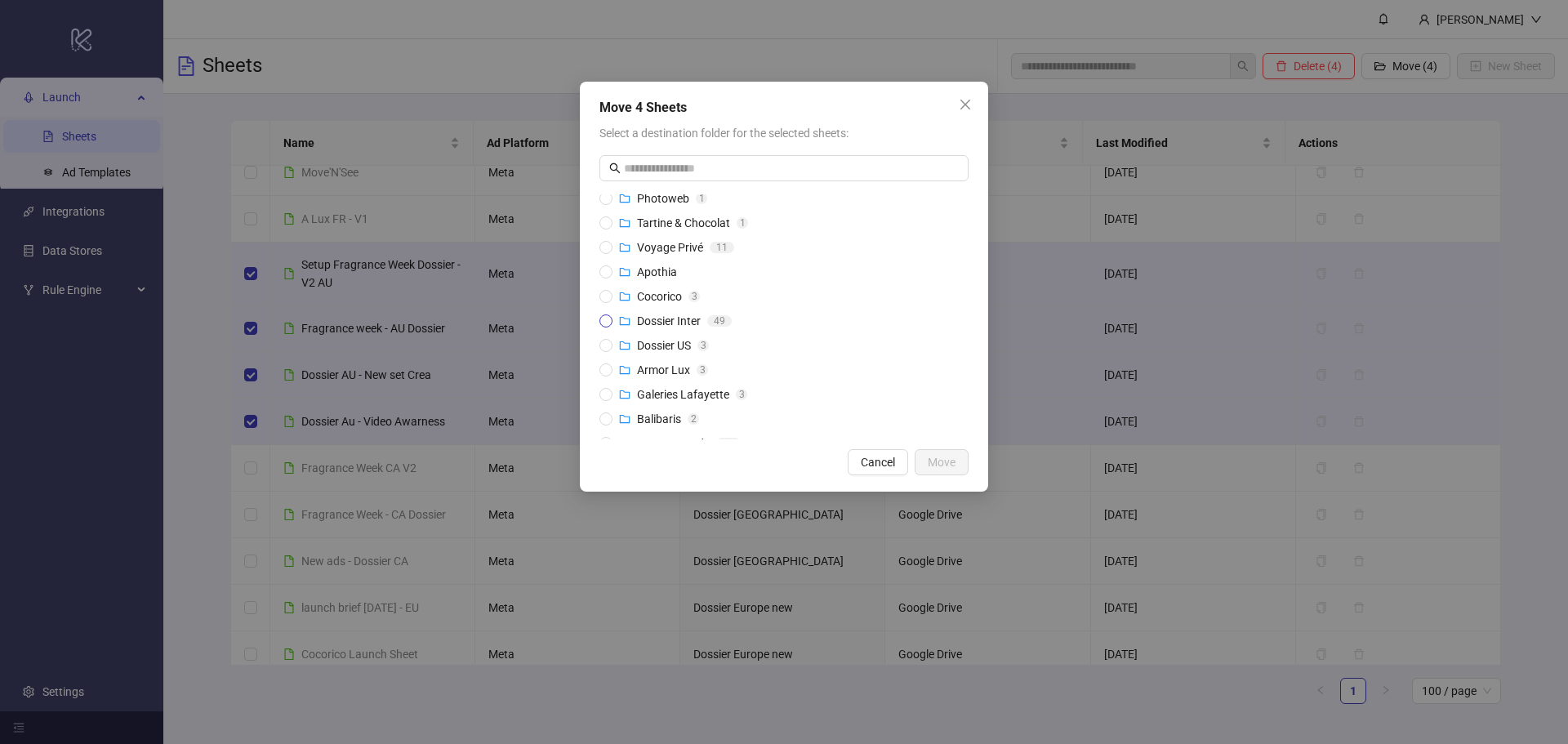
click at [675, 321] on span "Dossier Inter" at bounding box center [668, 320] width 63 height 13
click at [940, 464] on span "Move" at bounding box center [941, 462] width 28 height 13
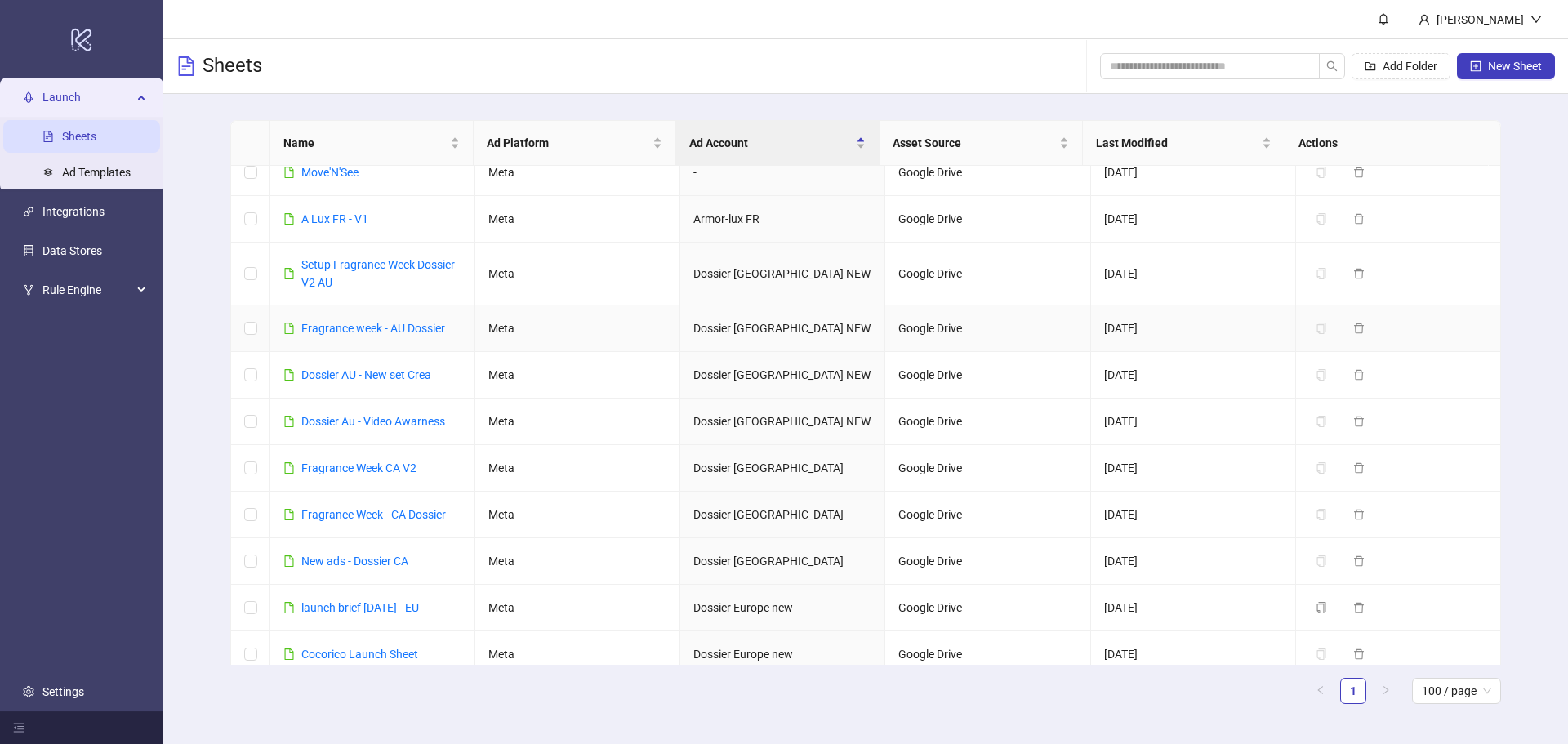
click at [260, 329] on td at bounding box center [250, 329] width 39 height 47
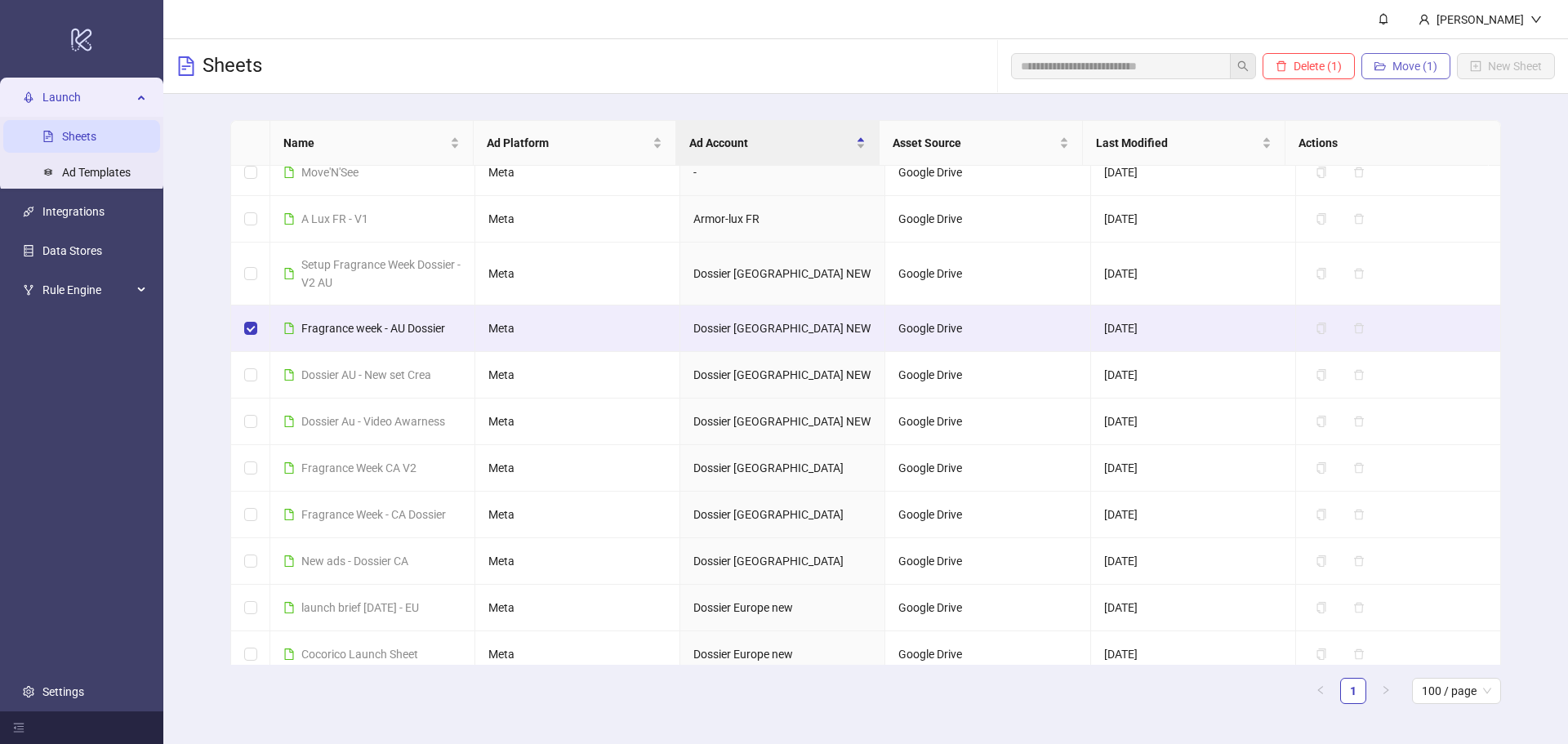
click at [1377, 68] on icon "folder-open" at bounding box center [1380, 66] width 12 height 12
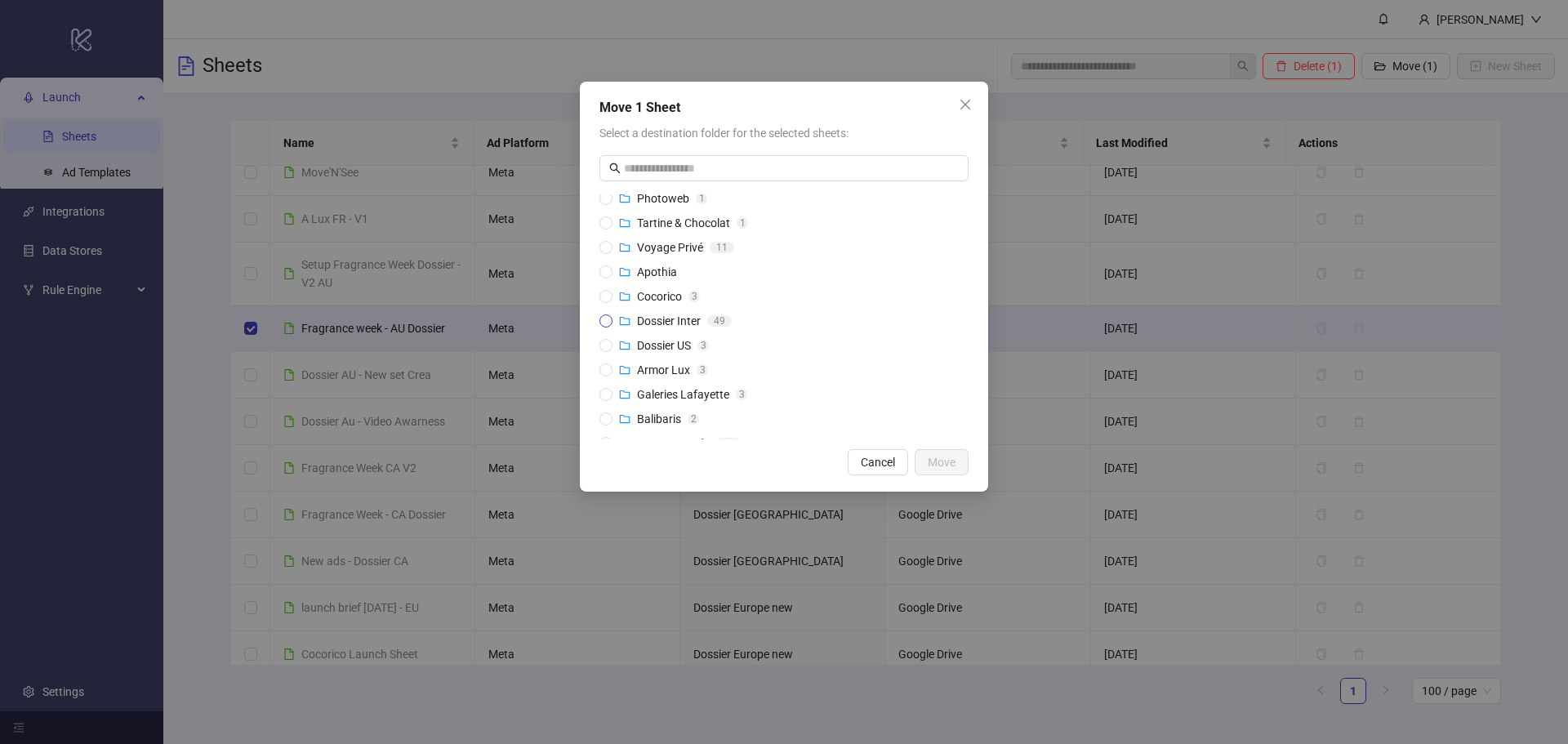
click at [675, 316] on span "Dossier Inter" at bounding box center [668, 320] width 63 height 13
click at [952, 465] on span "Move" at bounding box center [941, 462] width 28 height 13
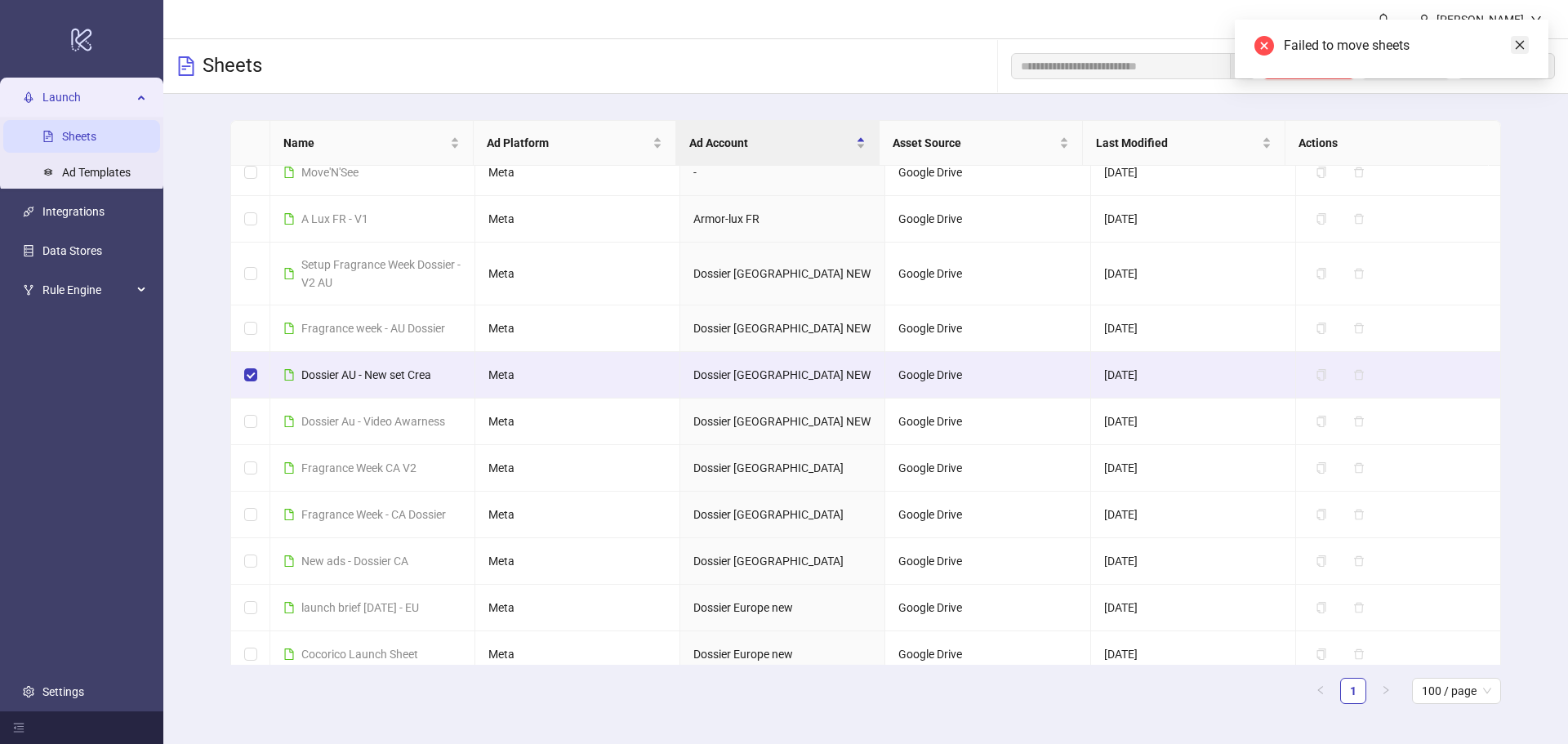
click at [1513, 43] on icon "close" at bounding box center [1519, 45] width 12 height 12
click at [1416, 70] on span "Move (1)" at bounding box center [1414, 65] width 45 height 13
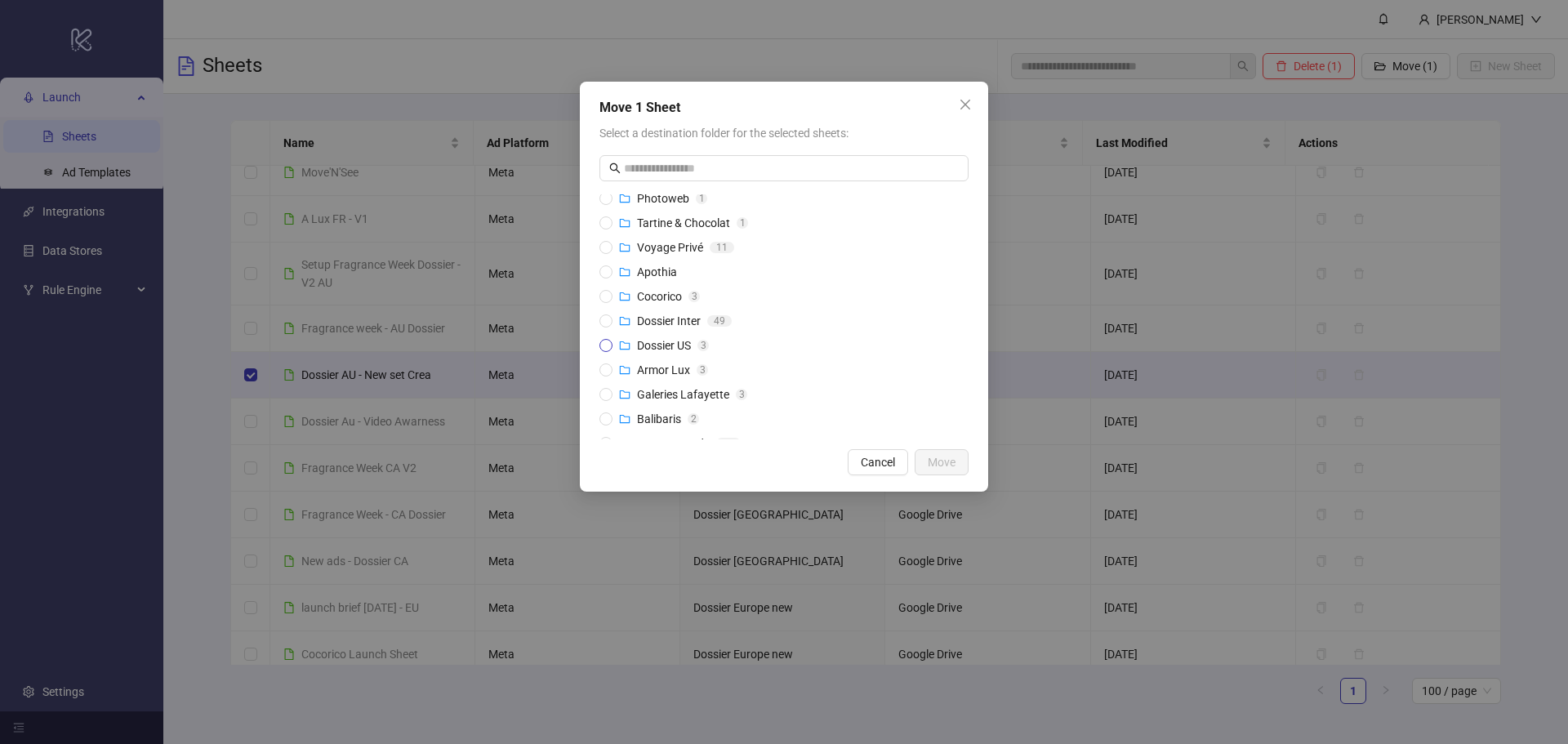
click at [666, 347] on span "Dossier US" at bounding box center [663, 345] width 54 height 13
click at [663, 341] on span "Dossier US" at bounding box center [663, 345] width 54 height 13
drag, startPoint x: 669, startPoint y: 316, endPoint x: 683, endPoint y: 321, distance: 14.9
click at [670, 316] on span "Dossier Inter" at bounding box center [668, 320] width 63 height 13
click at [943, 463] on span "Move" at bounding box center [941, 462] width 28 height 13
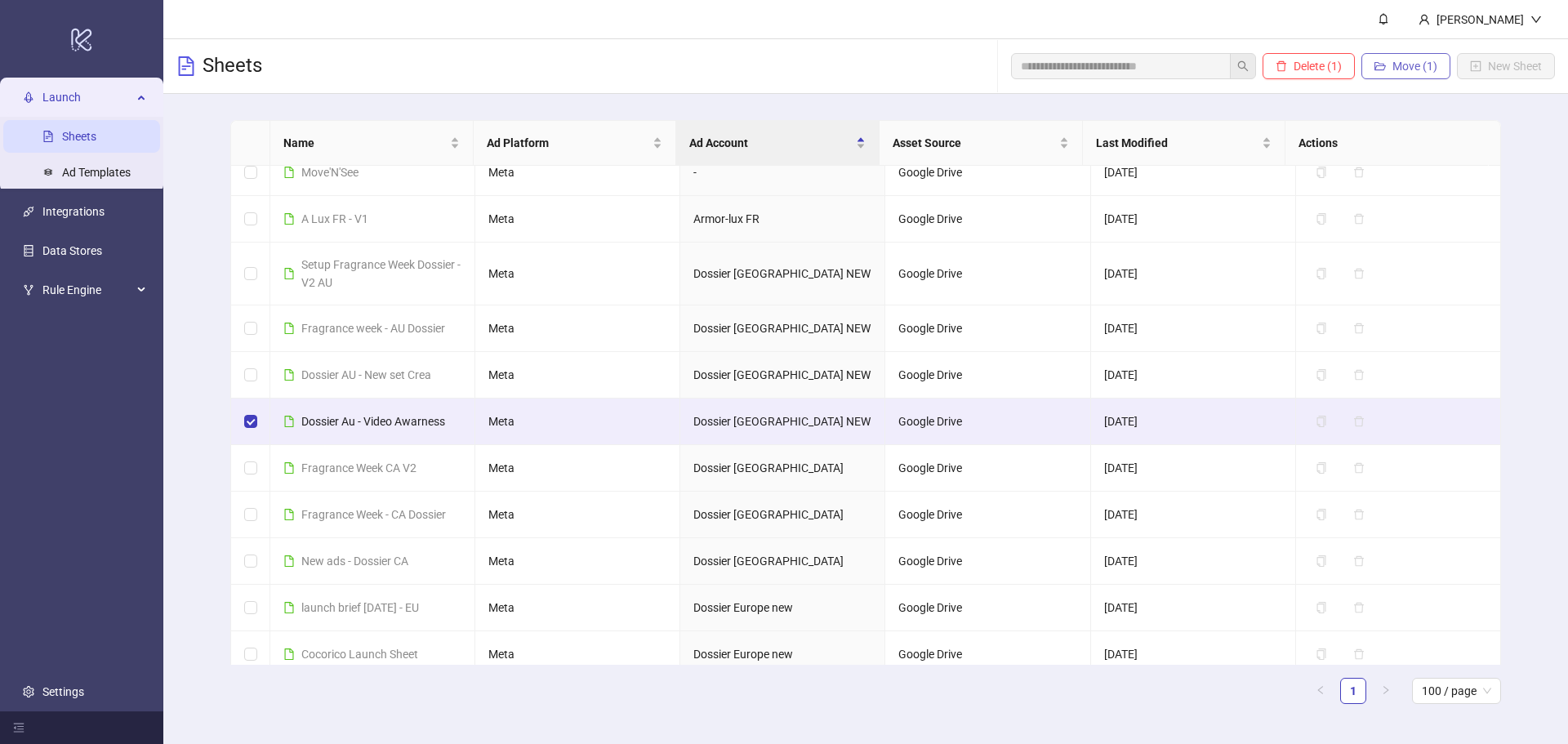
click at [1418, 69] on span "Move (1)" at bounding box center [1414, 65] width 45 height 13
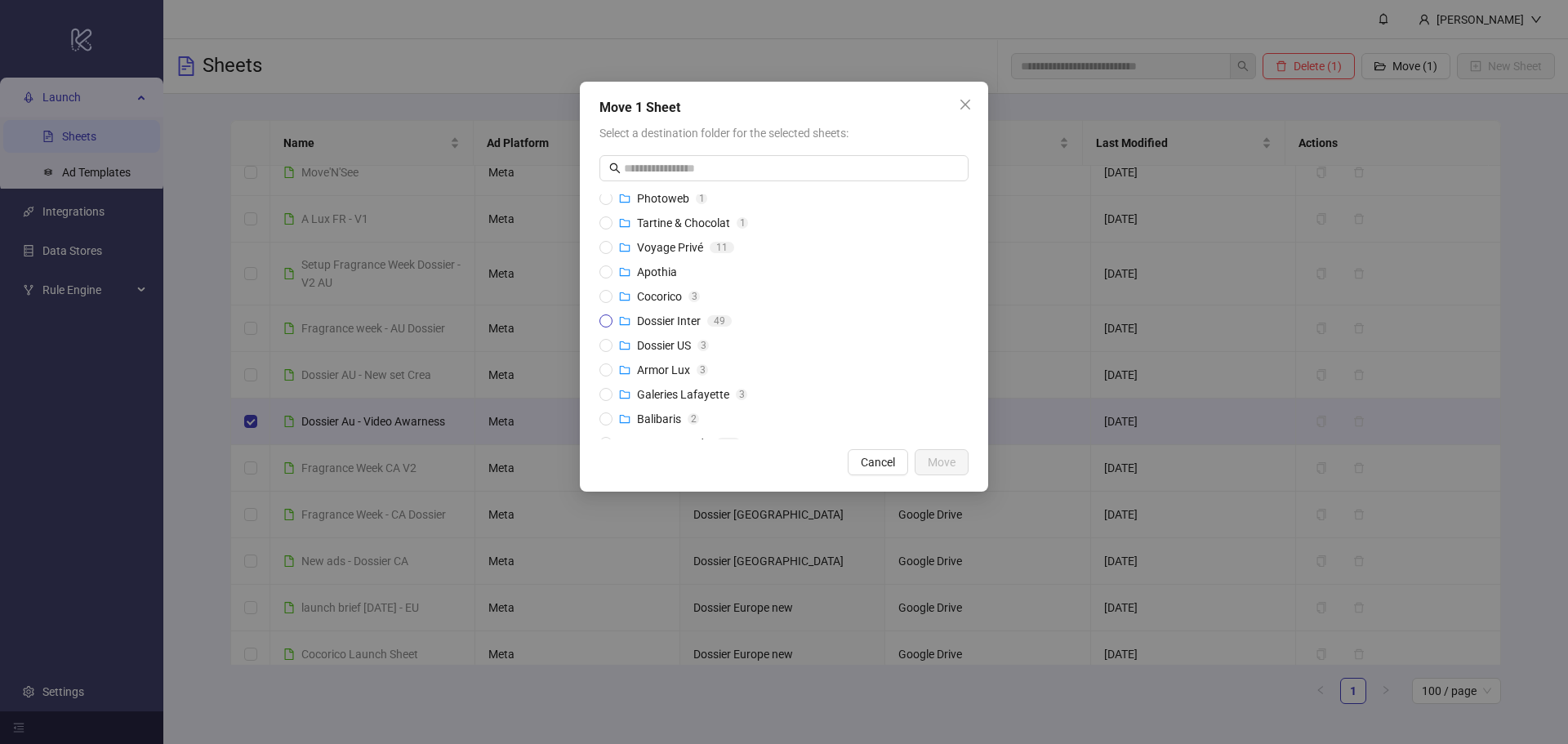
click at [666, 316] on span "Dossier Inter" at bounding box center [668, 320] width 63 height 13
click at [938, 463] on span "Move" at bounding box center [941, 462] width 28 height 13
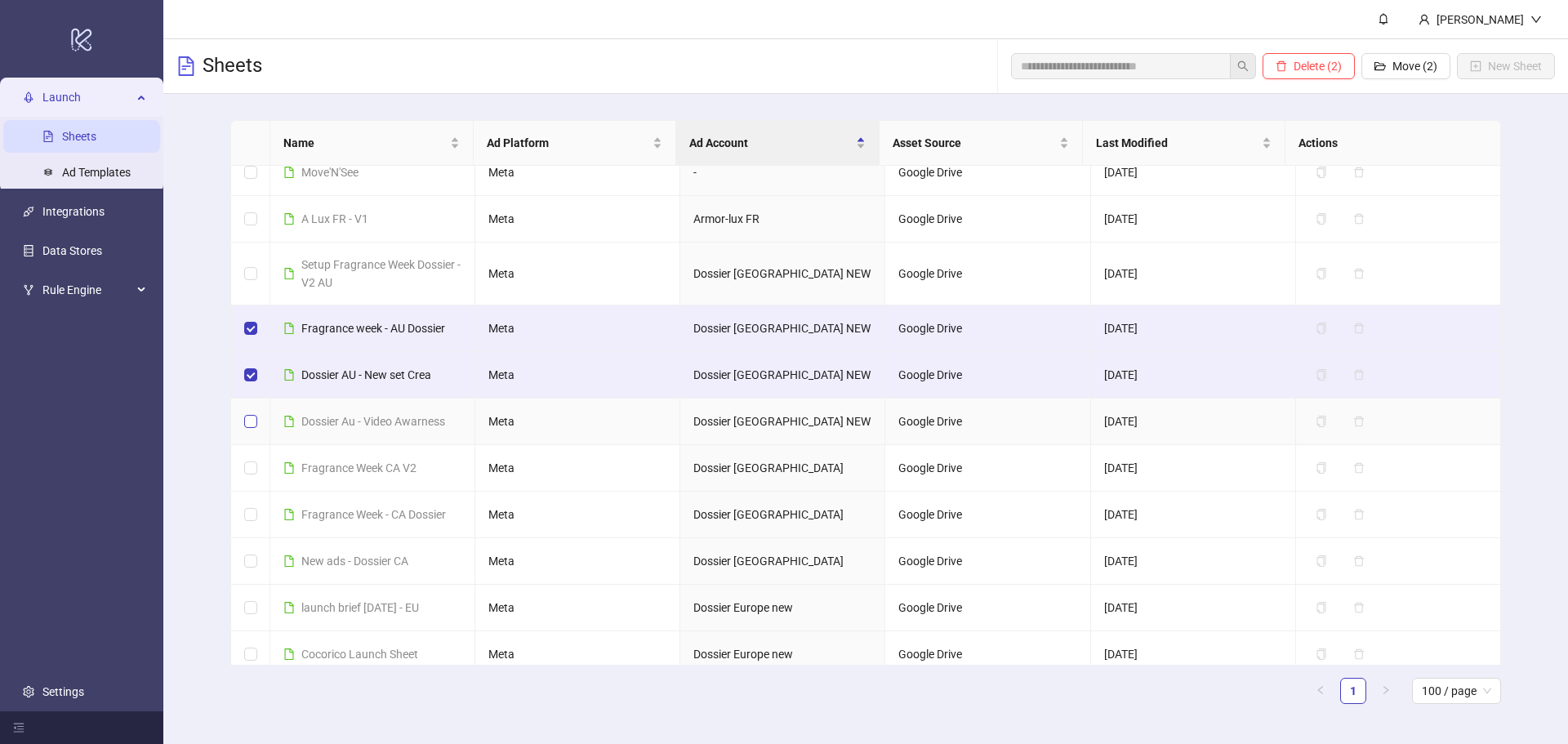
click at [251, 414] on label at bounding box center [250, 421] width 13 height 18
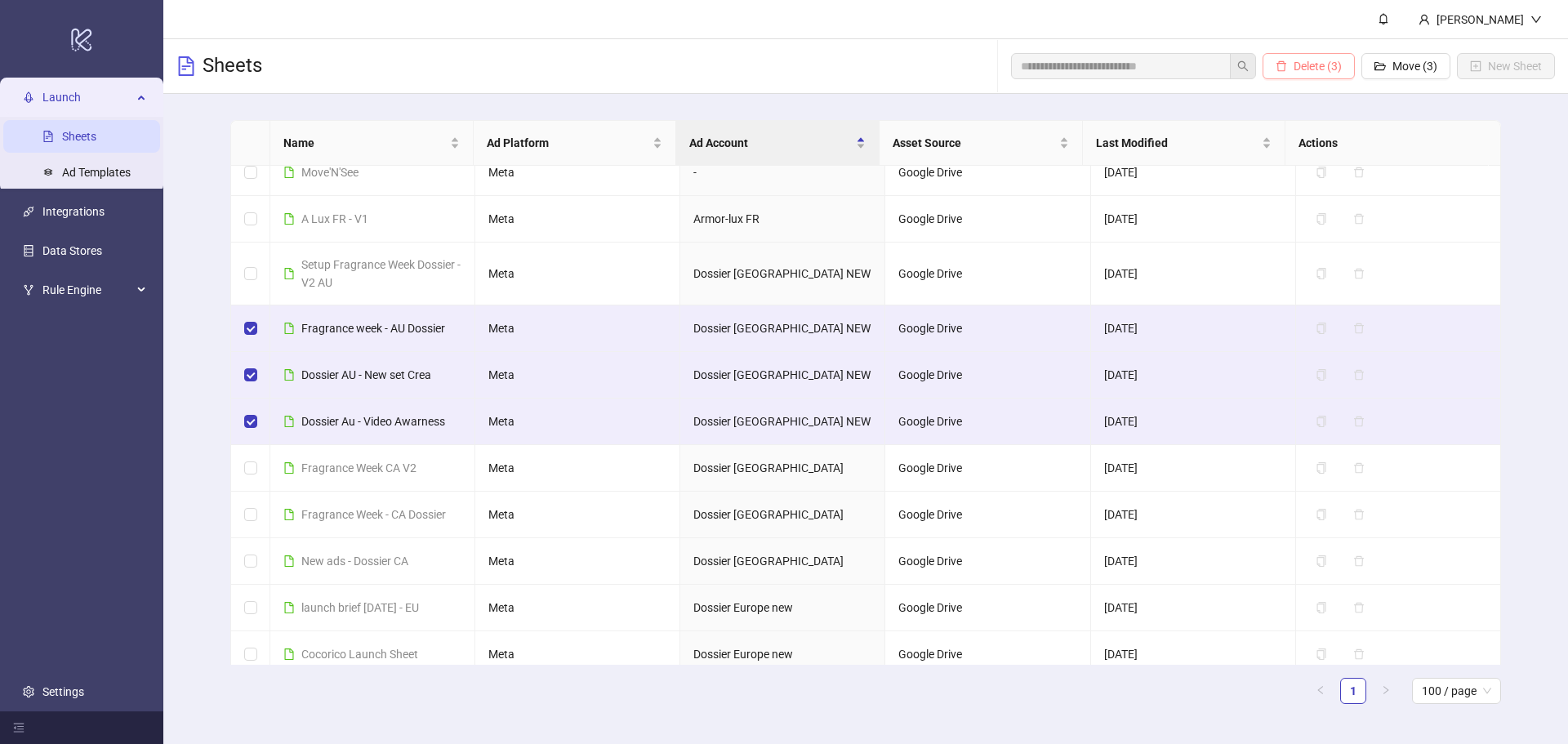
click at [1308, 60] on span "Delete (3)" at bounding box center [1317, 65] width 48 height 13
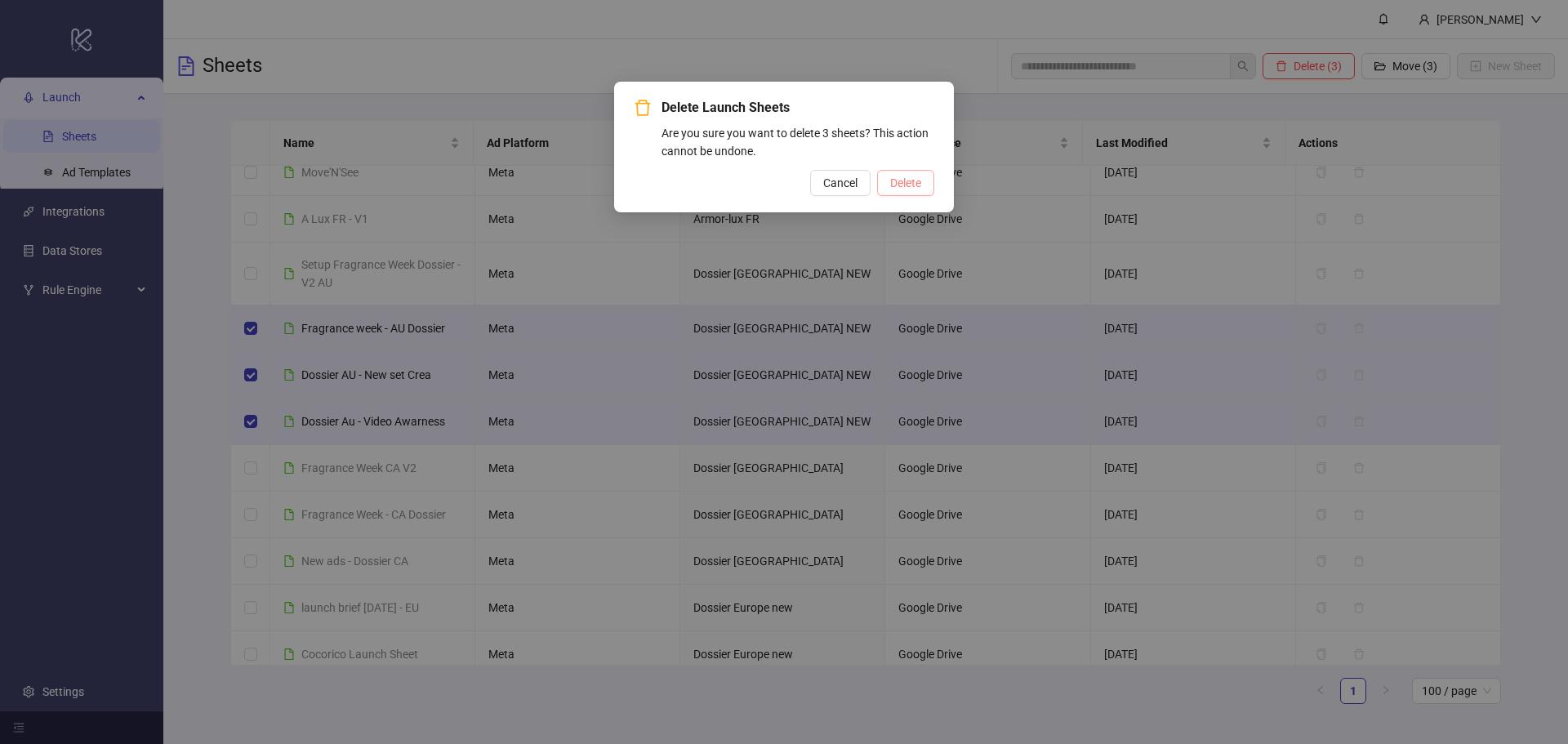
click at [901, 187] on span "Delete" at bounding box center [906, 182] width 31 height 13
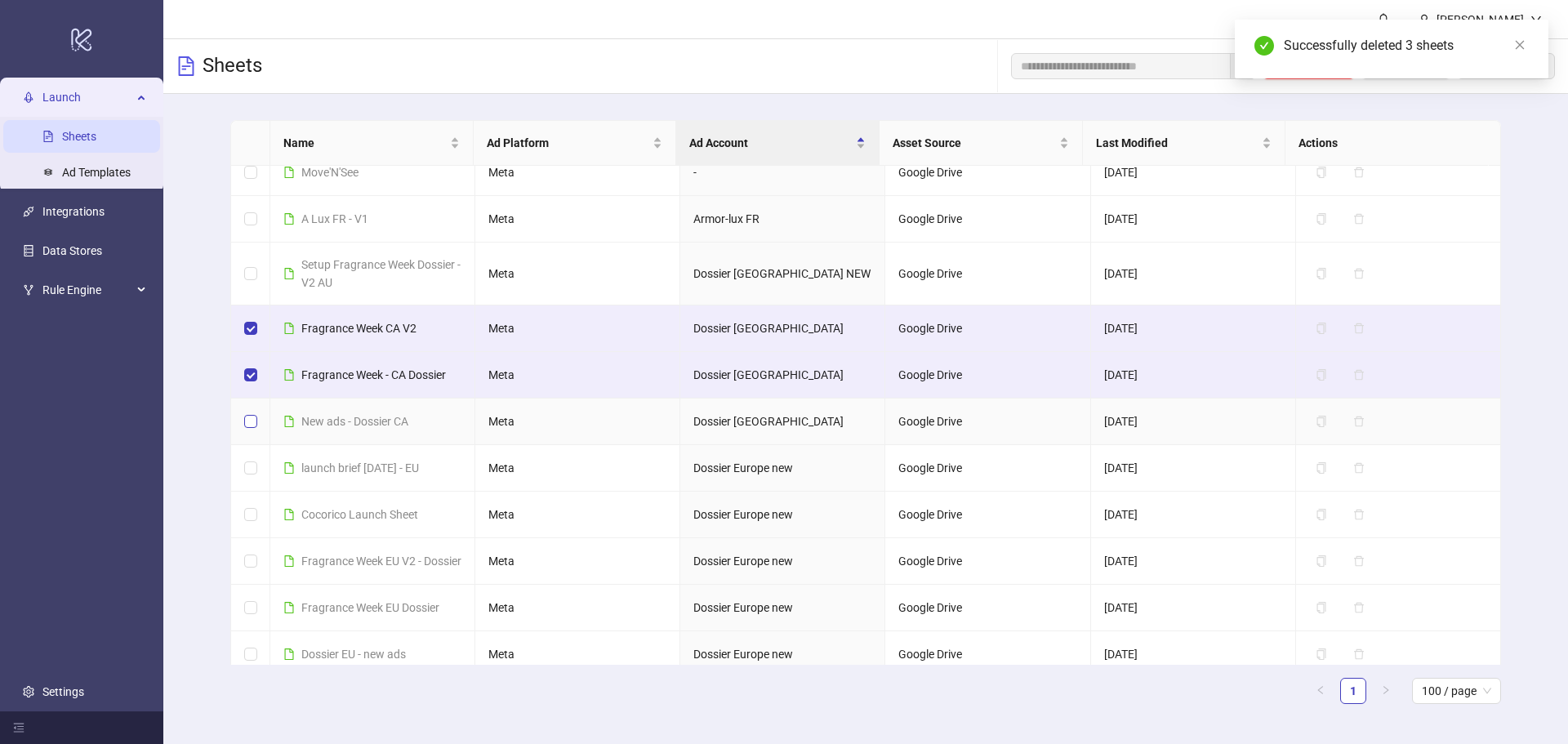
click at [250, 416] on label at bounding box center [250, 421] width 13 height 18
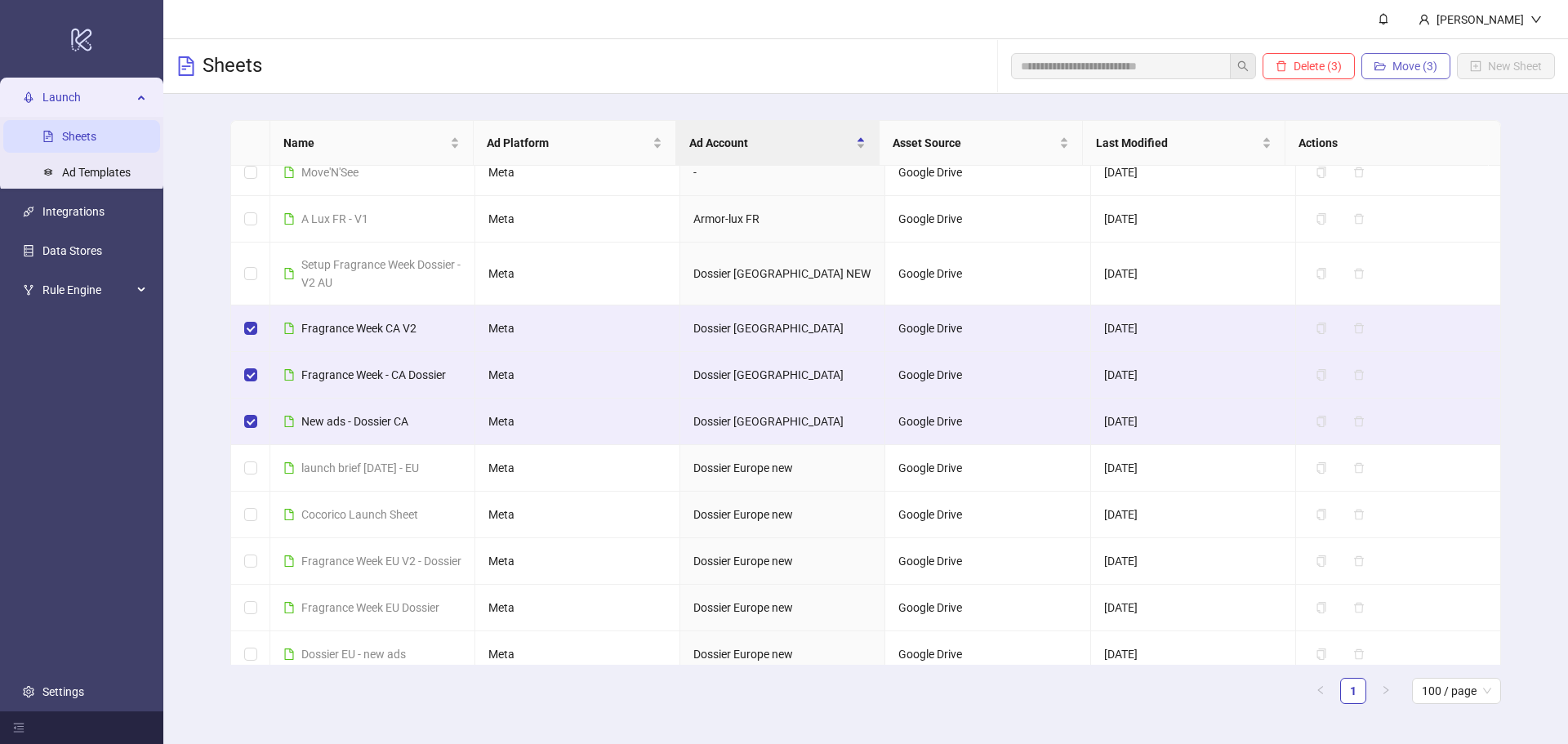
click at [1374, 68] on icon "folder-open" at bounding box center [1380, 66] width 12 height 8
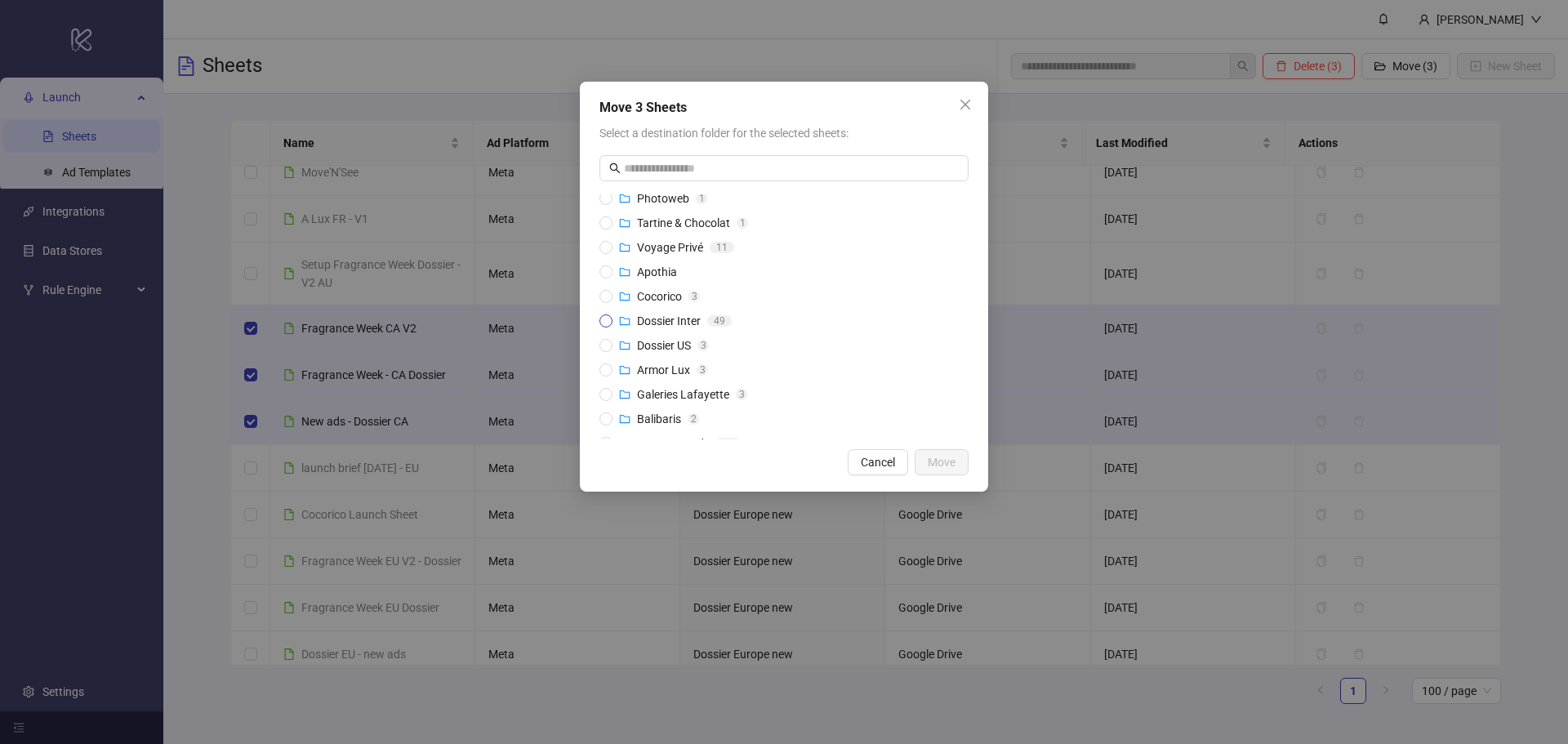
click at [670, 320] on span "Dossier Inter" at bounding box center [668, 320] width 63 height 13
click at [944, 456] on span "Move" at bounding box center [941, 462] width 28 height 13
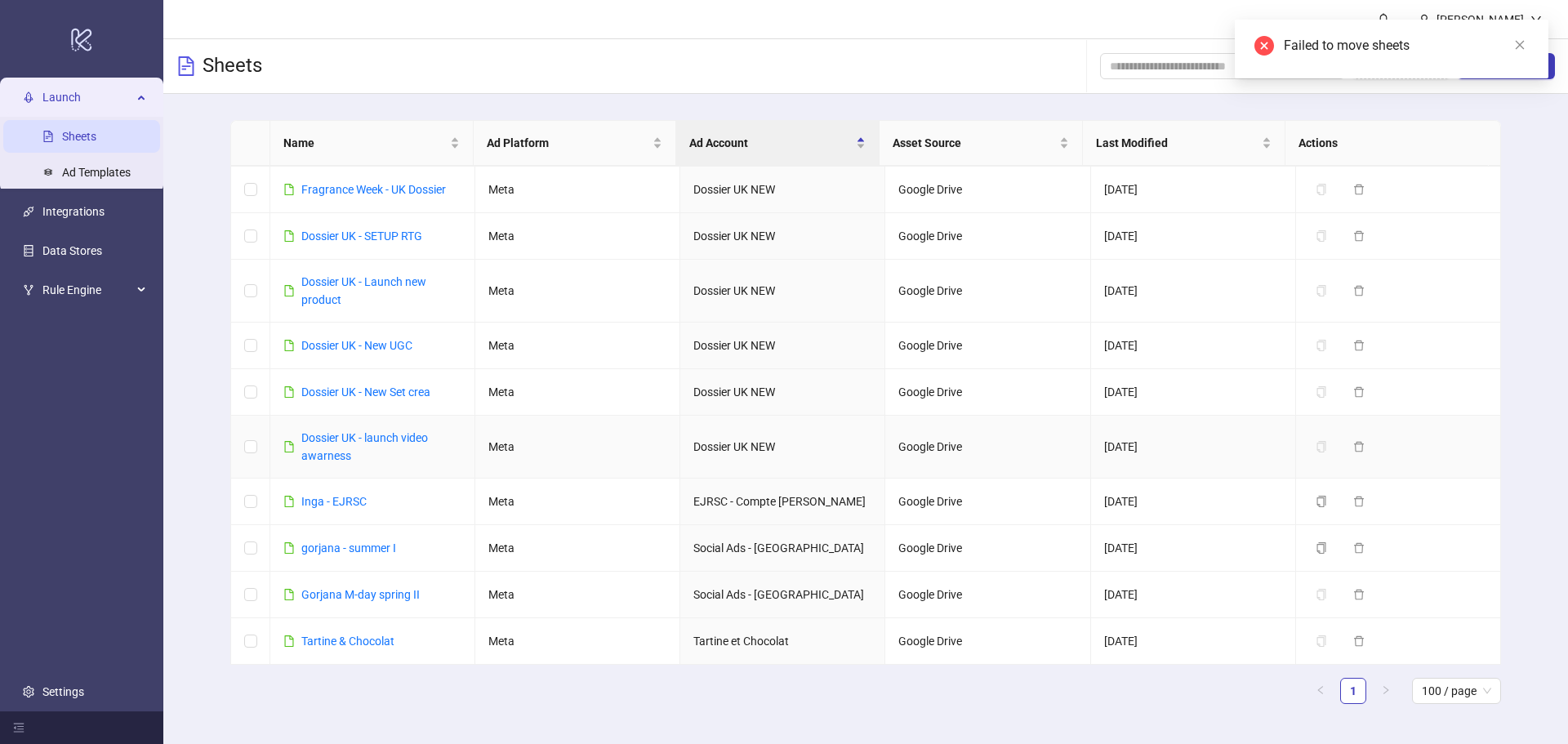
scroll to position [2717, 0]
click at [261, 594] on td at bounding box center [250, 595] width 39 height 47
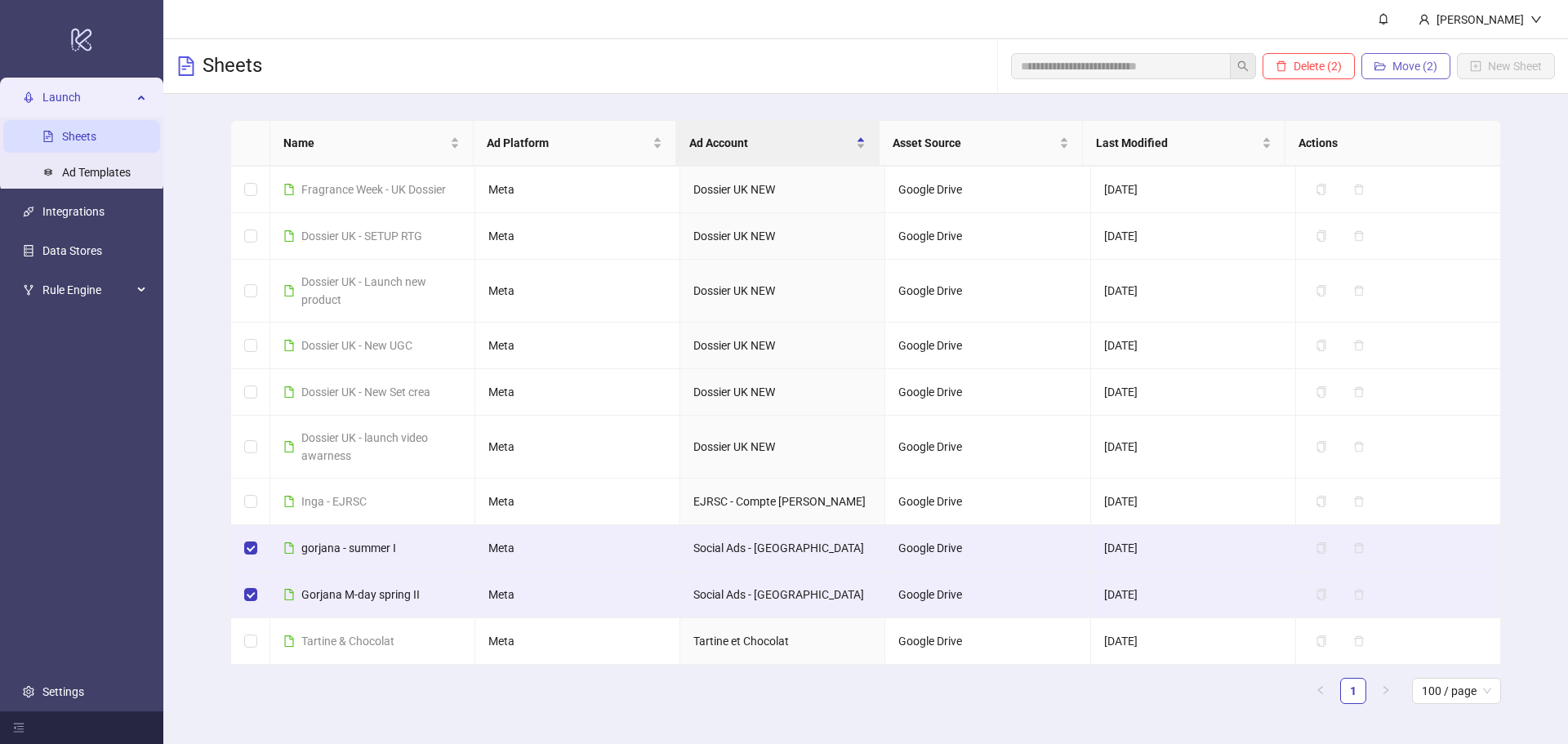
click at [1397, 77] on button "Move (2)" at bounding box center [1405, 65] width 89 height 26
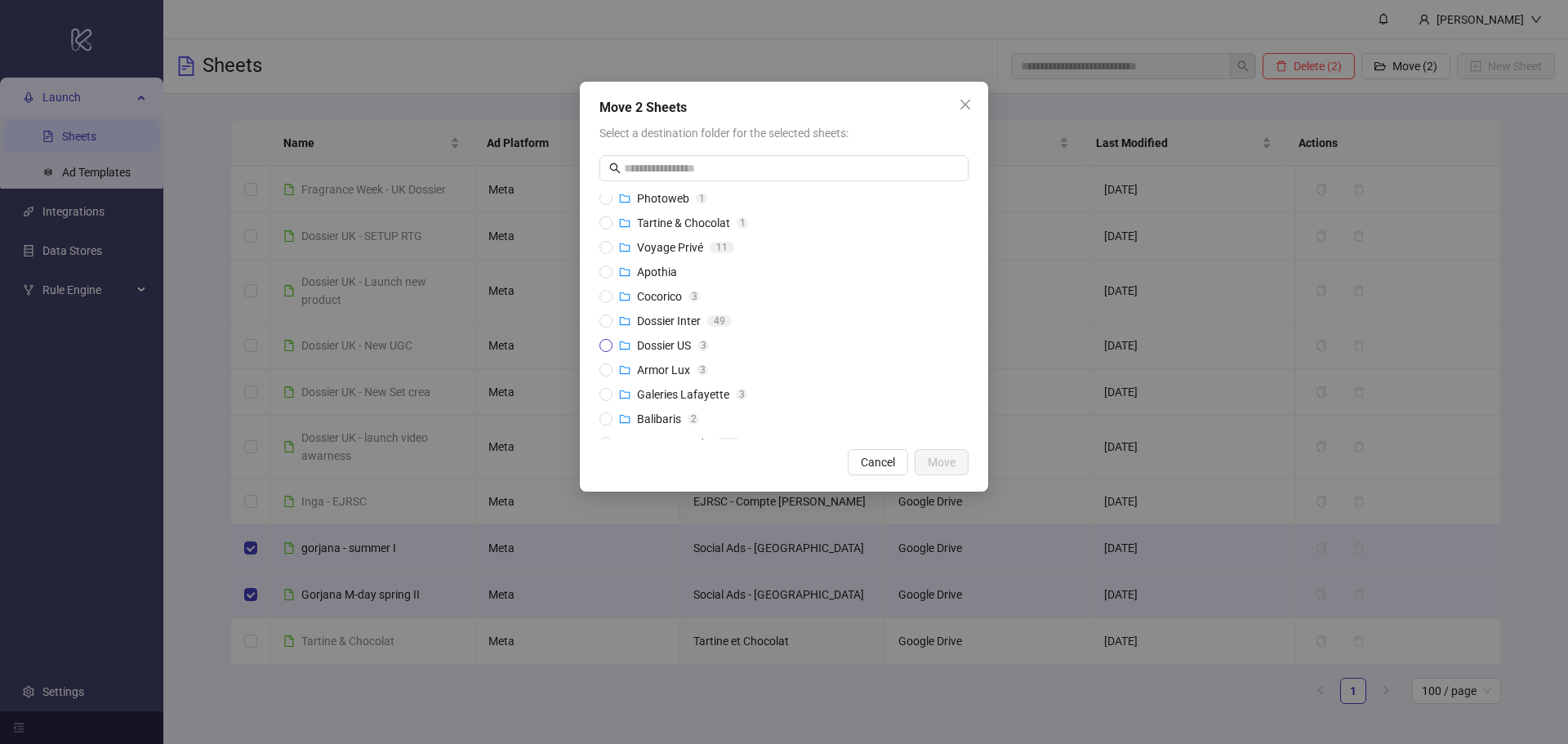
scroll to position [123, 0]
click at [649, 432] on div "Gorjana" at bounding box center [657, 427] width 41 height 18
click at [938, 465] on span "Move" at bounding box center [941, 462] width 28 height 13
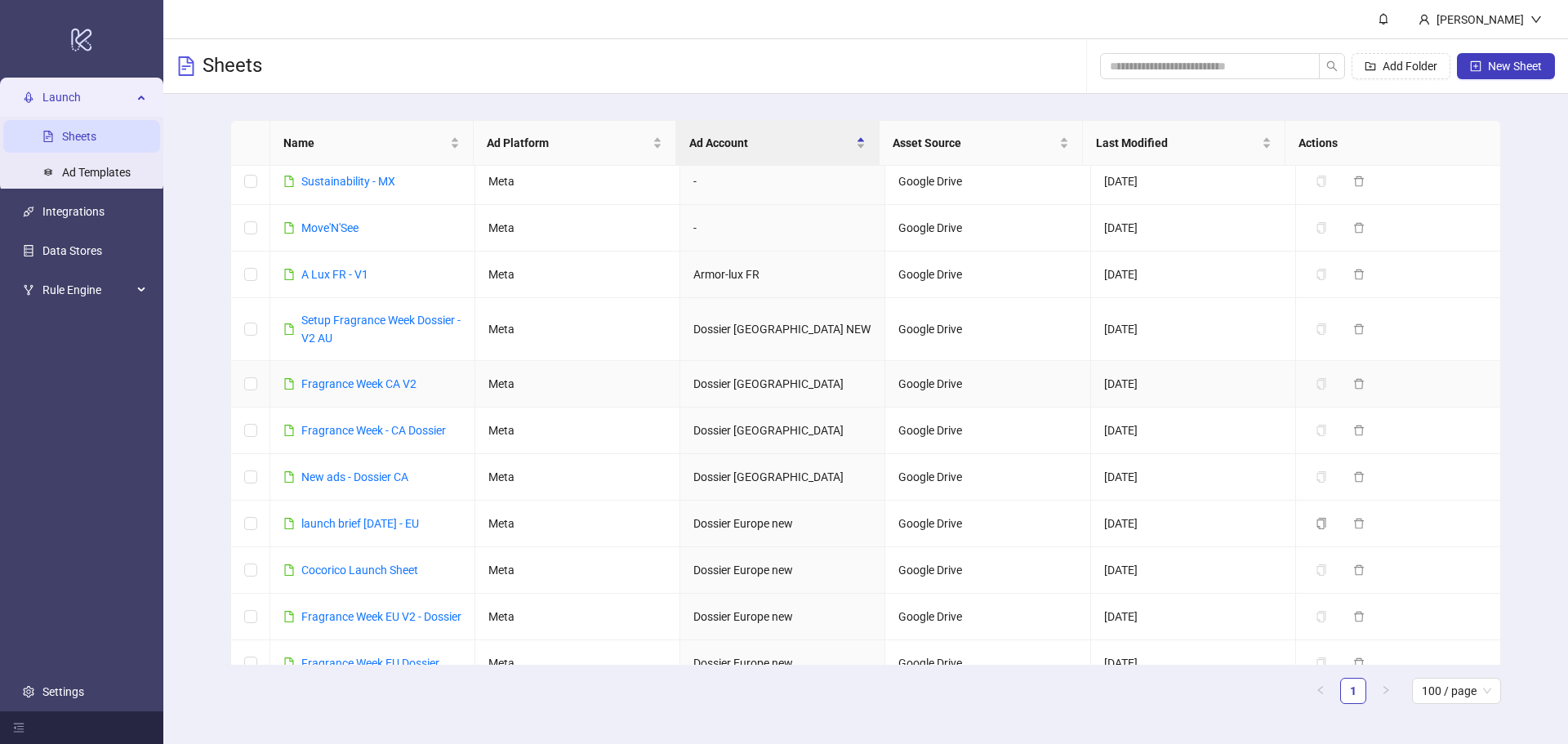
scroll to position [1819, 0]
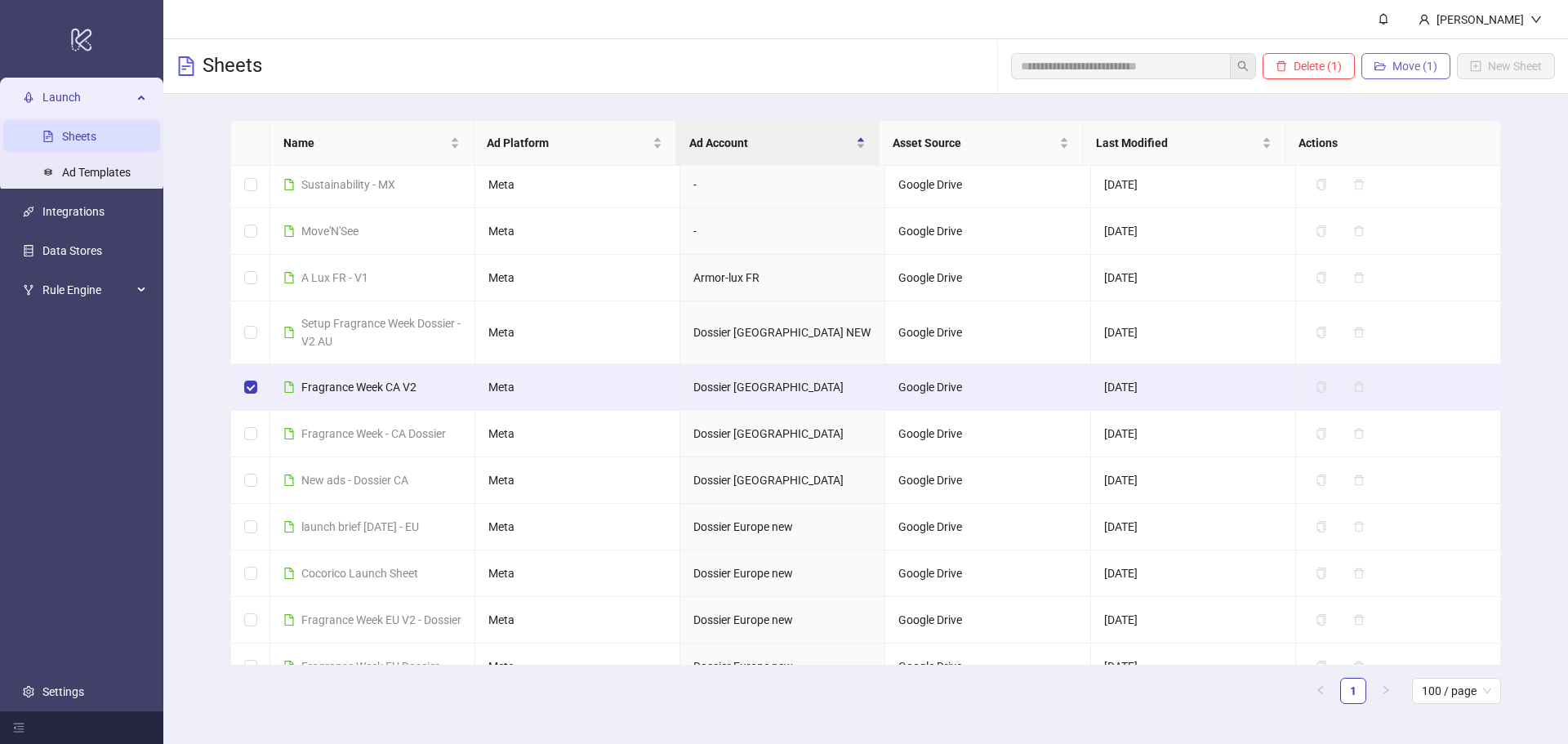
click at [1406, 65] on span "Move (1)" at bounding box center [1414, 65] width 45 height 13
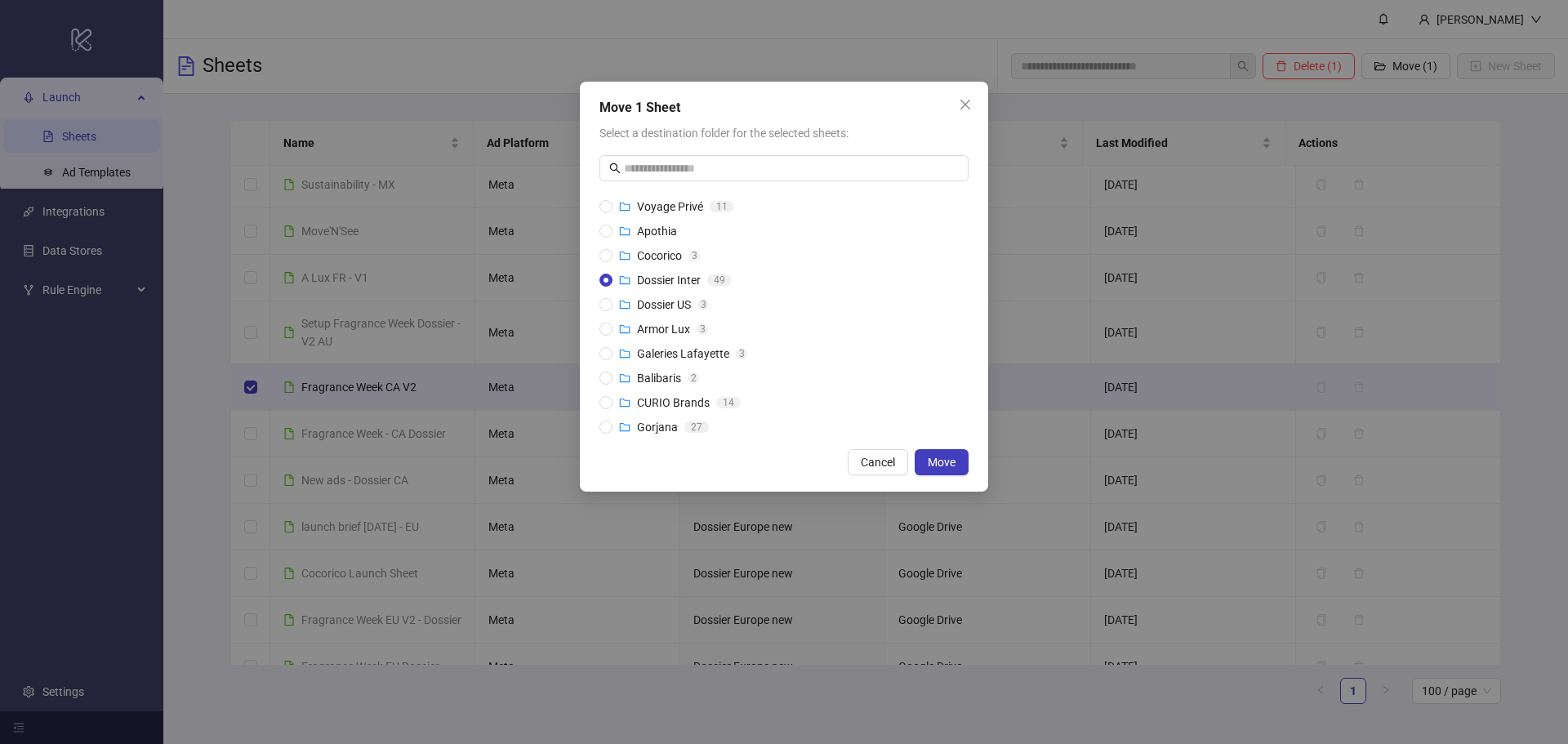
drag, startPoint x: 1519, startPoint y: 161, endPoint x: 1471, endPoint y: 209, distance: 67.9
click at [1519, 162] on div "Move 1 Sheet Select a destination folder for the selected sheets: Osmia 2 Inga …" at bounding box center [784, 372] width 1568 height 744
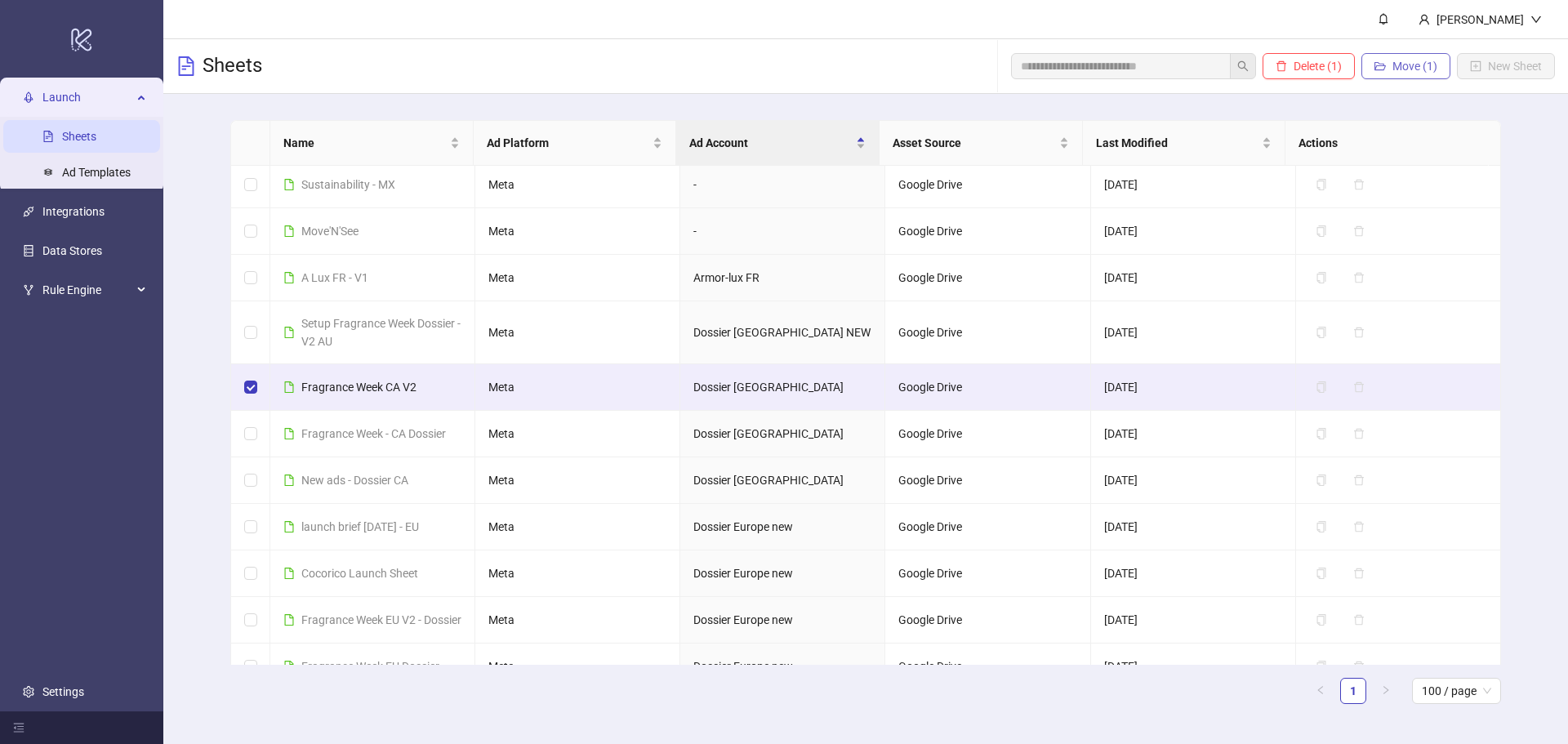
click at [1428, 68] on span "Move (1)" at bounding box center [1414, 65] width 45 height 13
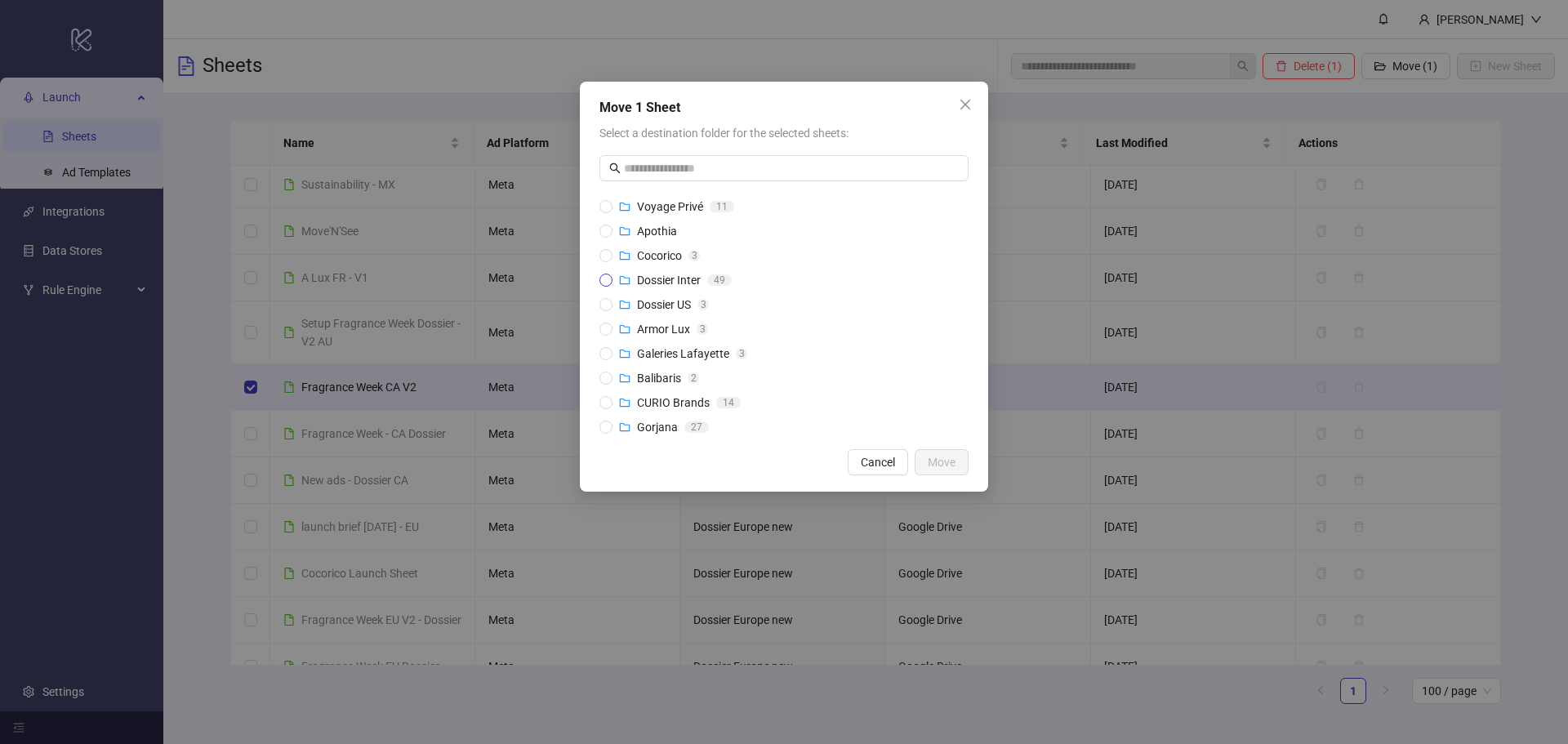
click at [669, 278] on span "Dossier Inter" at bounding box center [668, 279] width 63 height 13
click at [947, 465] on span "Move" at bounding box center [941, 462] width 28 height 13
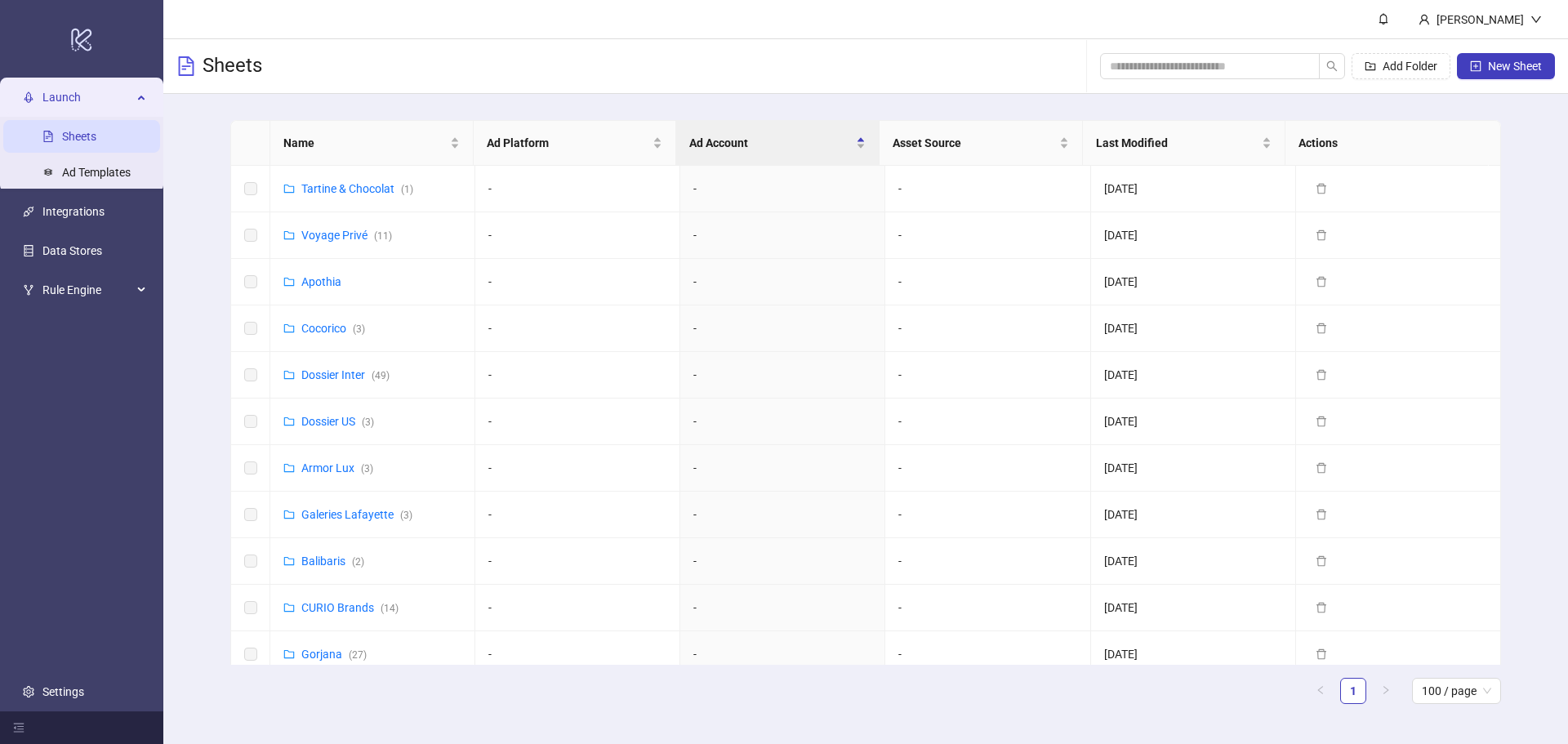
scroll to position [0, 0]
click at [321, 423] on link "Voyage Privé ( 11 )" at bounding box center [346, 421] width 91 height 13
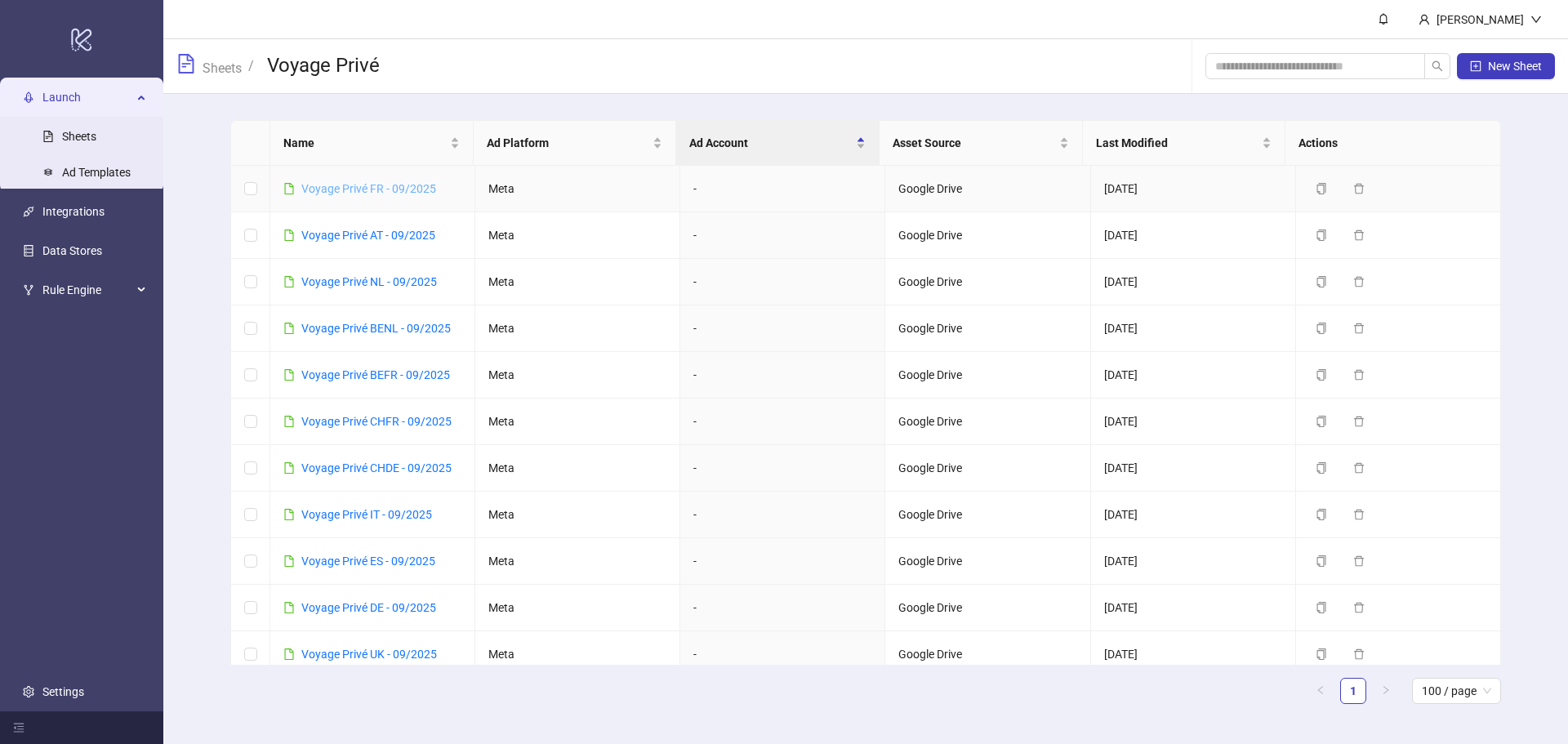
click at [374, 191] on link "Voyage Privé FR - 09/2025" at bounding box center [368, 188] width 134 height 13
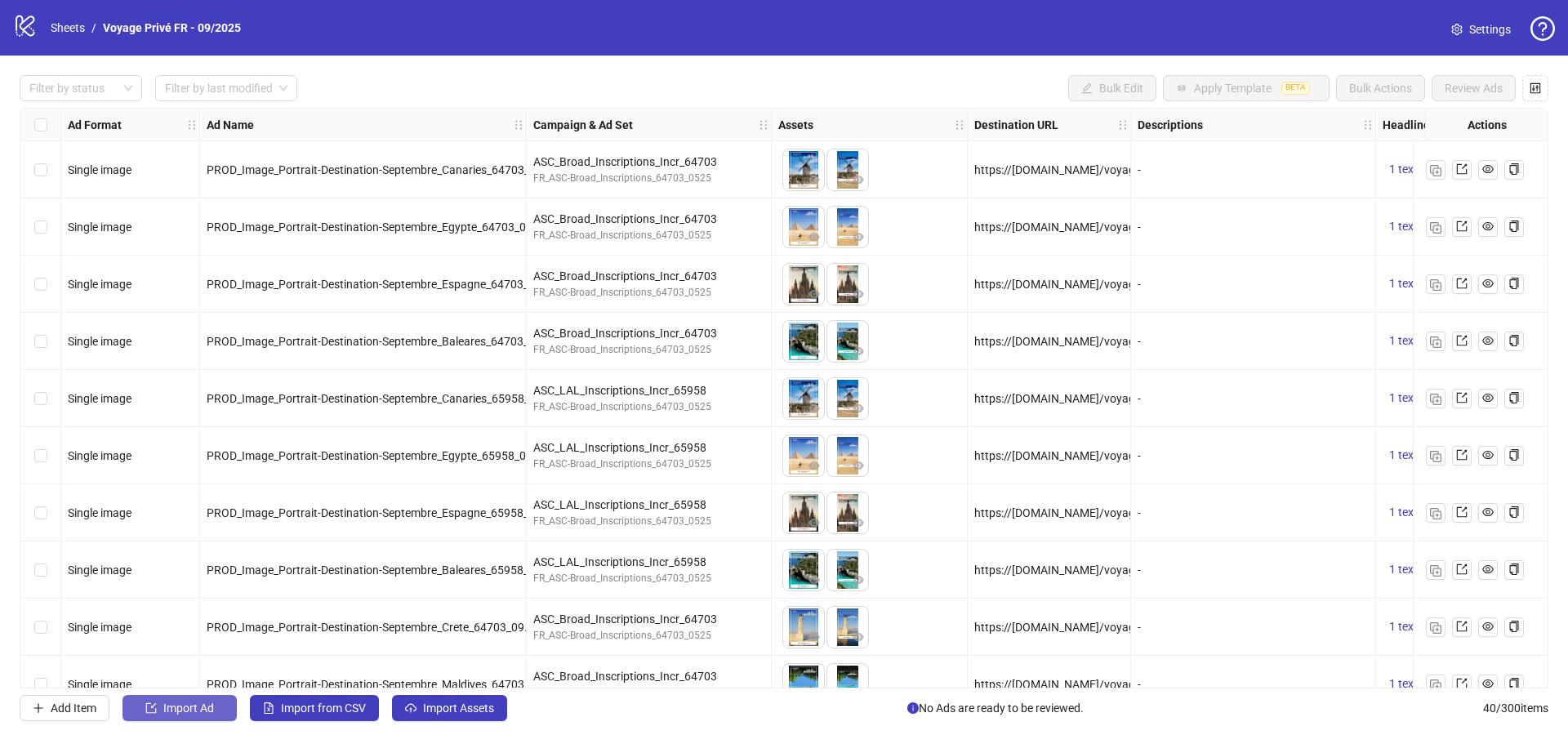
click at [162, 703] on button "Import Ad" at bounding box center [179, 707] width 114 height 26
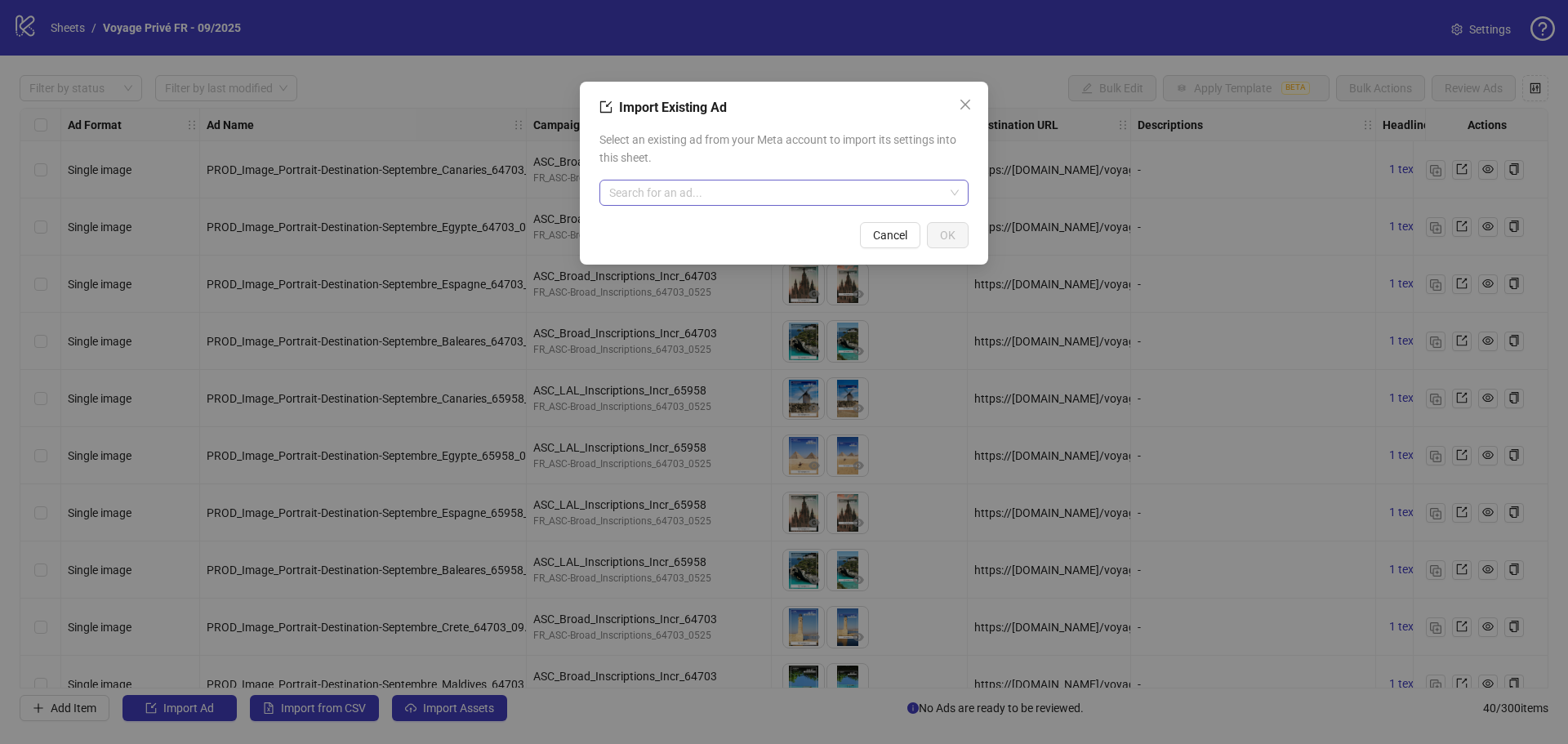
click at [684, 193] on input "search" at bounding box center [776, 192] width 335 height 24
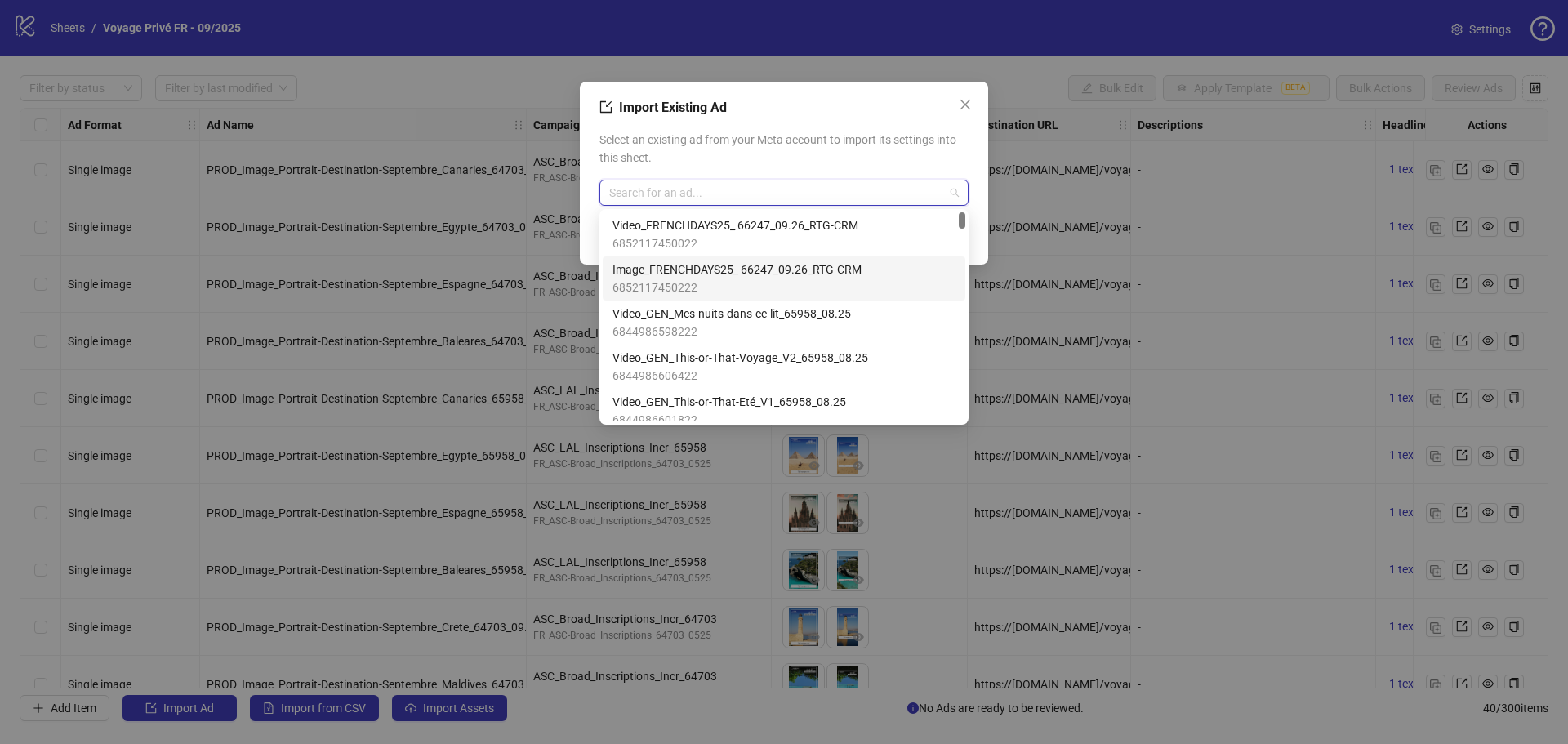
click at [710, 276] on span "Image_FRENCHDAYS25_ 66247_09.26_RTG-CRM" at bounding box center [737, 269] width 249 height 18
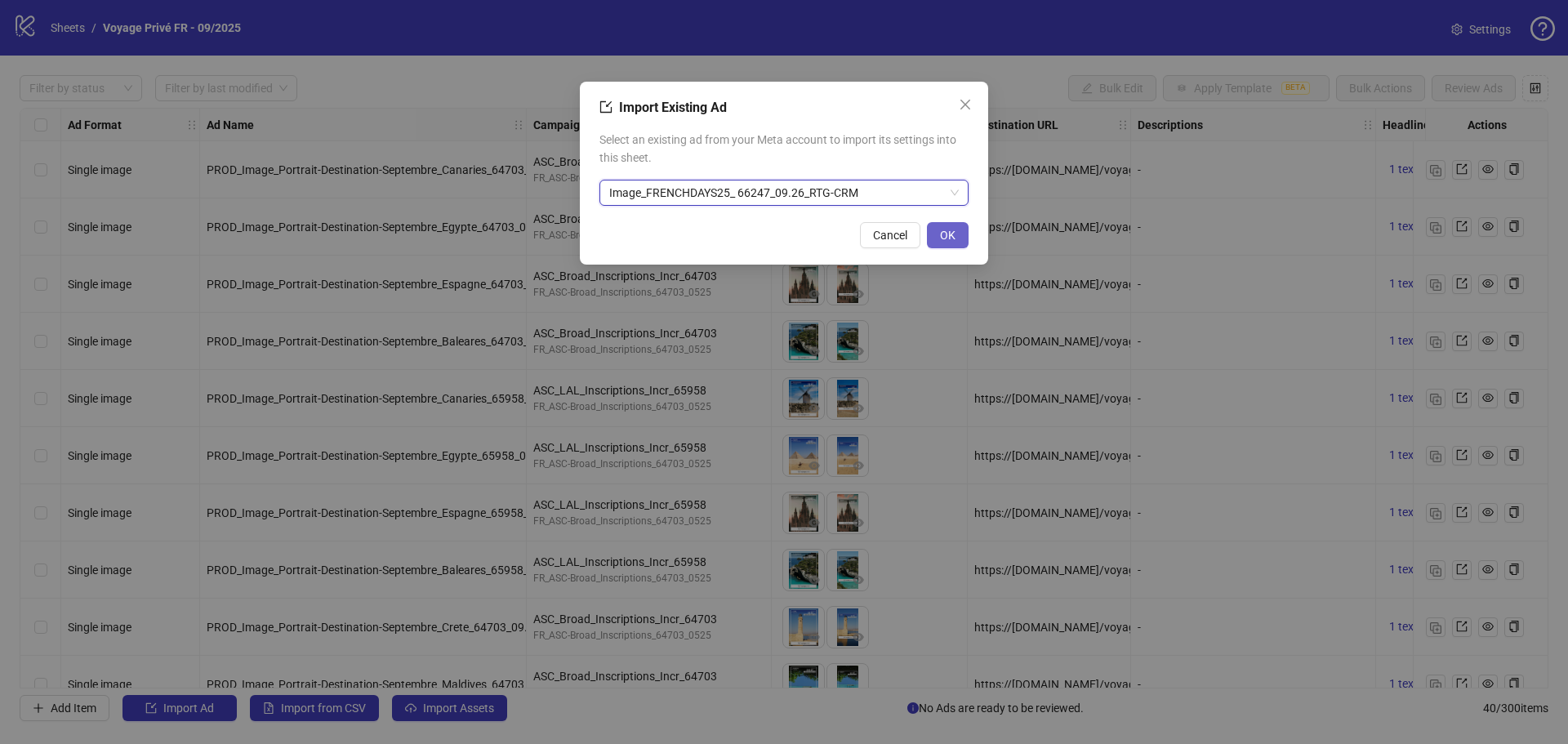
click at [940, 239] on span "OK" at bounding box center [948, 235] width 16 height 13
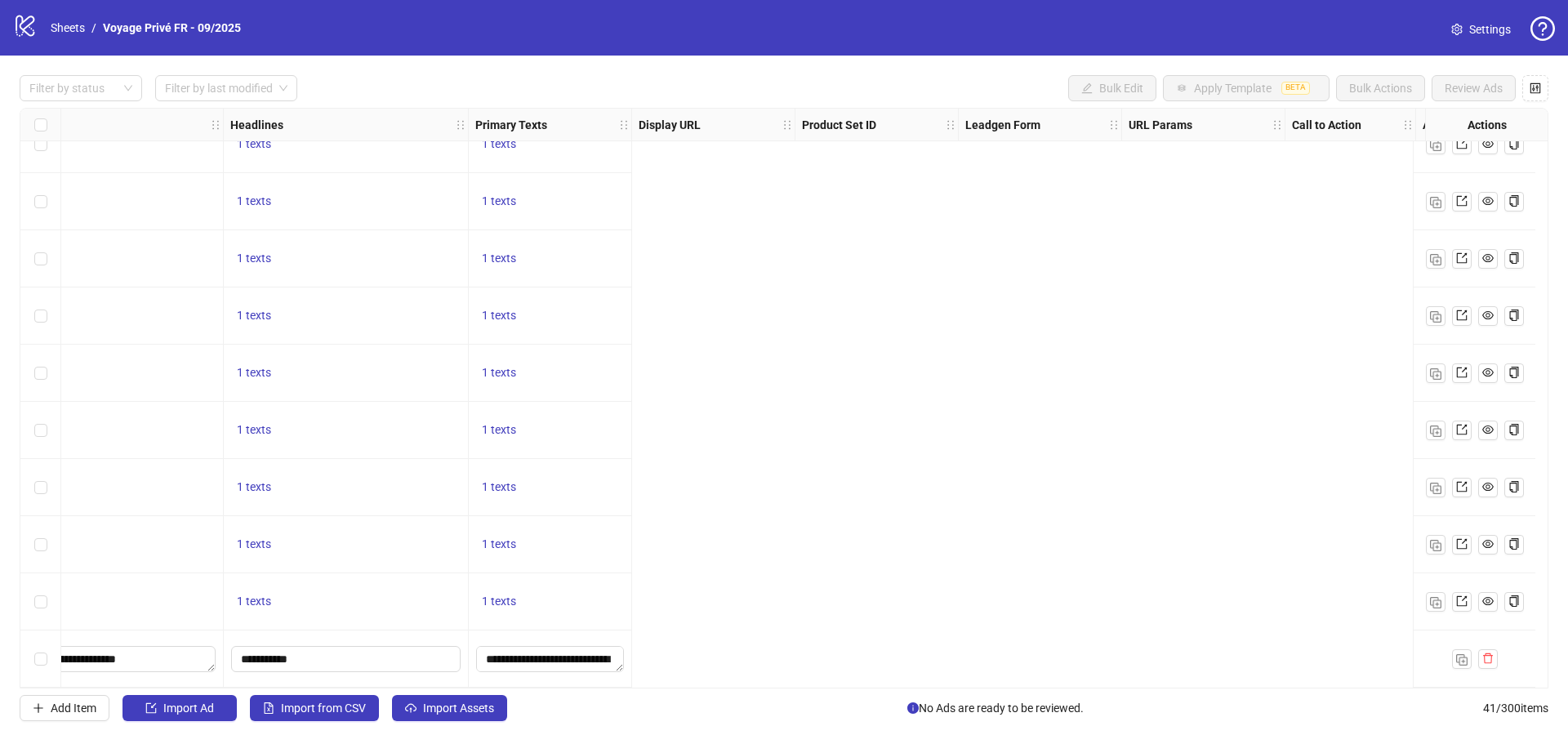
scroll to position [1804, 0]
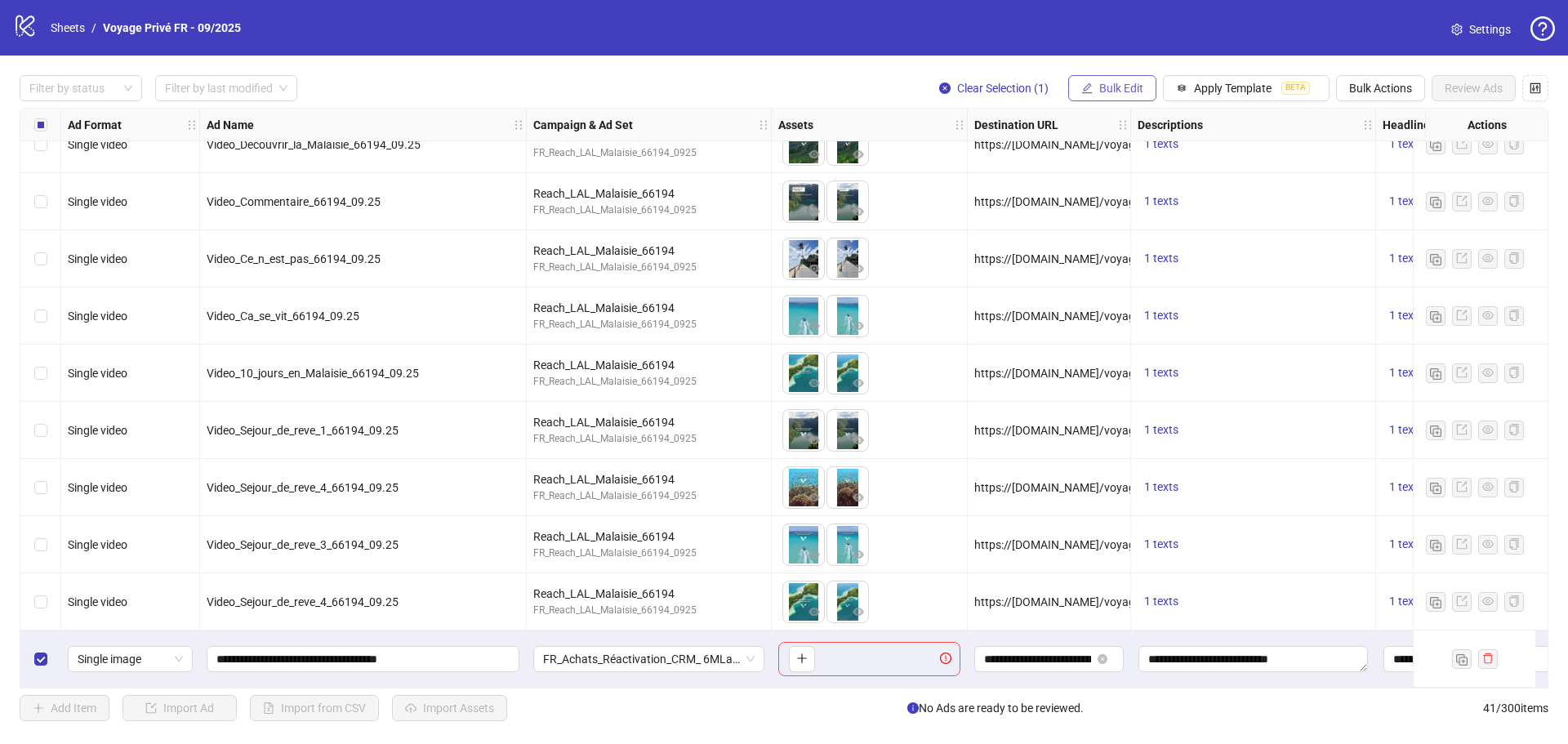
click at [1128, 89] on span "Bulk Edit" at bounding box center [1121, 88] width 44 height 13
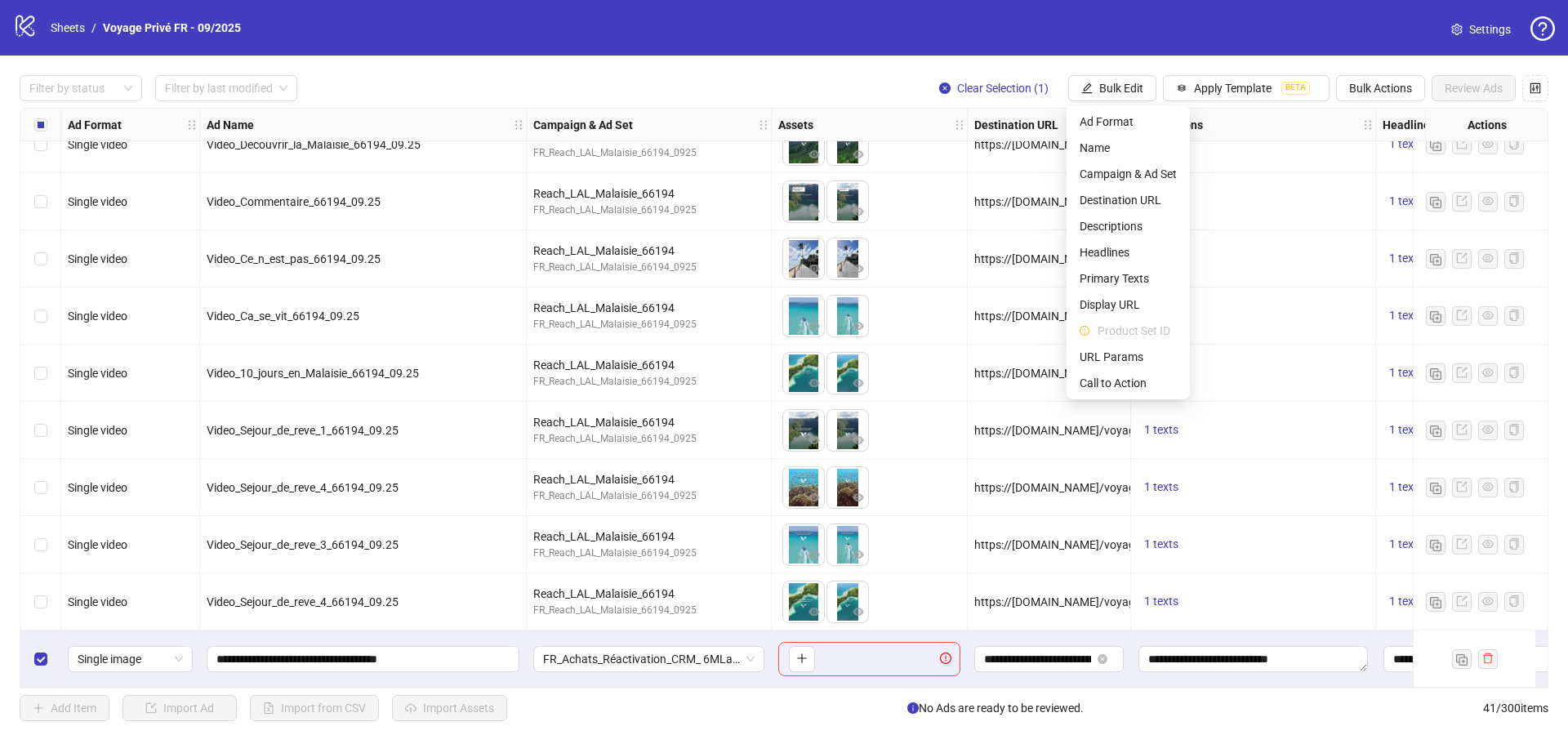
click at [880, 77] on div "Filter by status Filter by last modified Clear Selection (1) Bulk Edit Apply Te…" at bounding box center [784, 88] width 1529 height 26
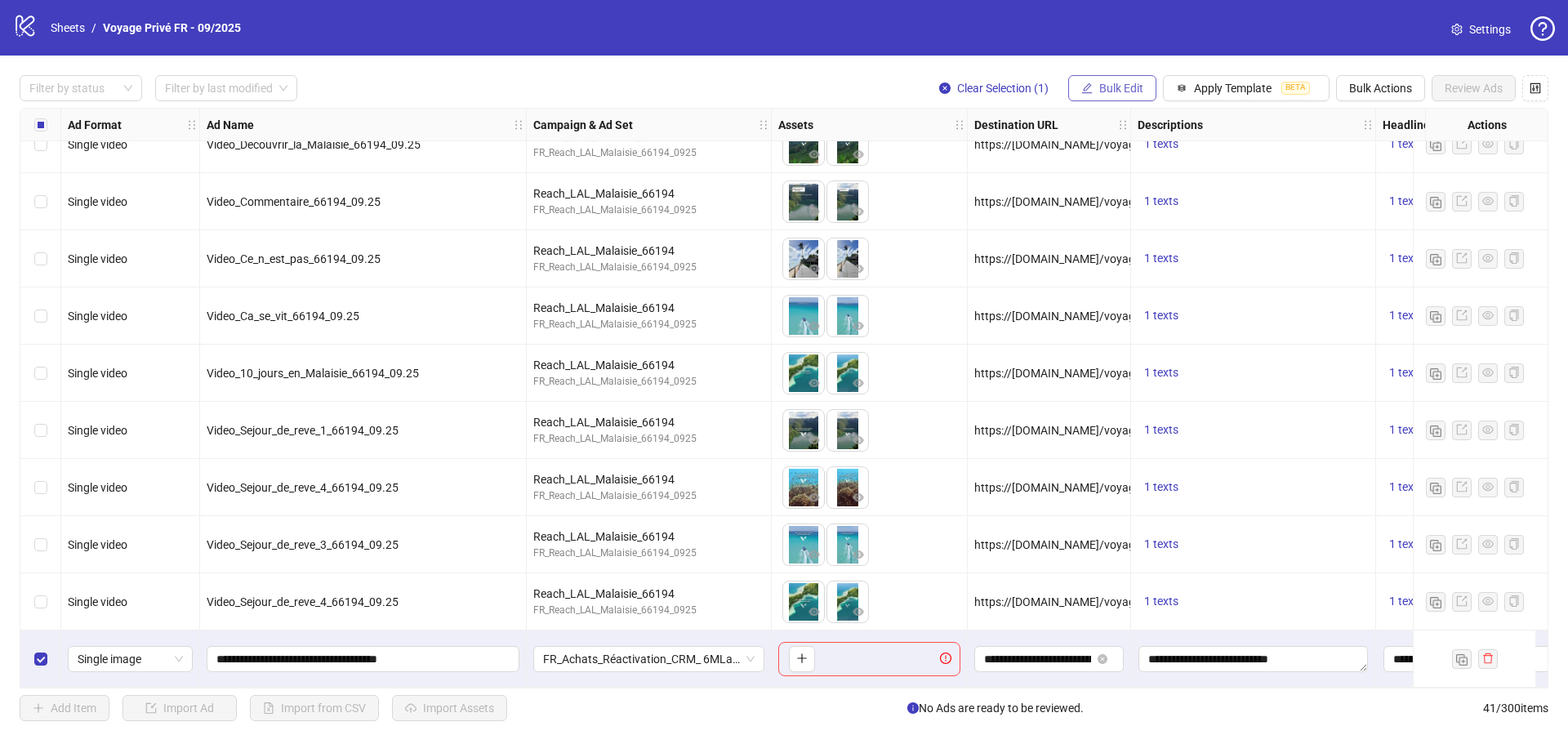
click at [1136, 92] on span "Bulk Edit" at bounding box center [1121, 88] width 44 height 13
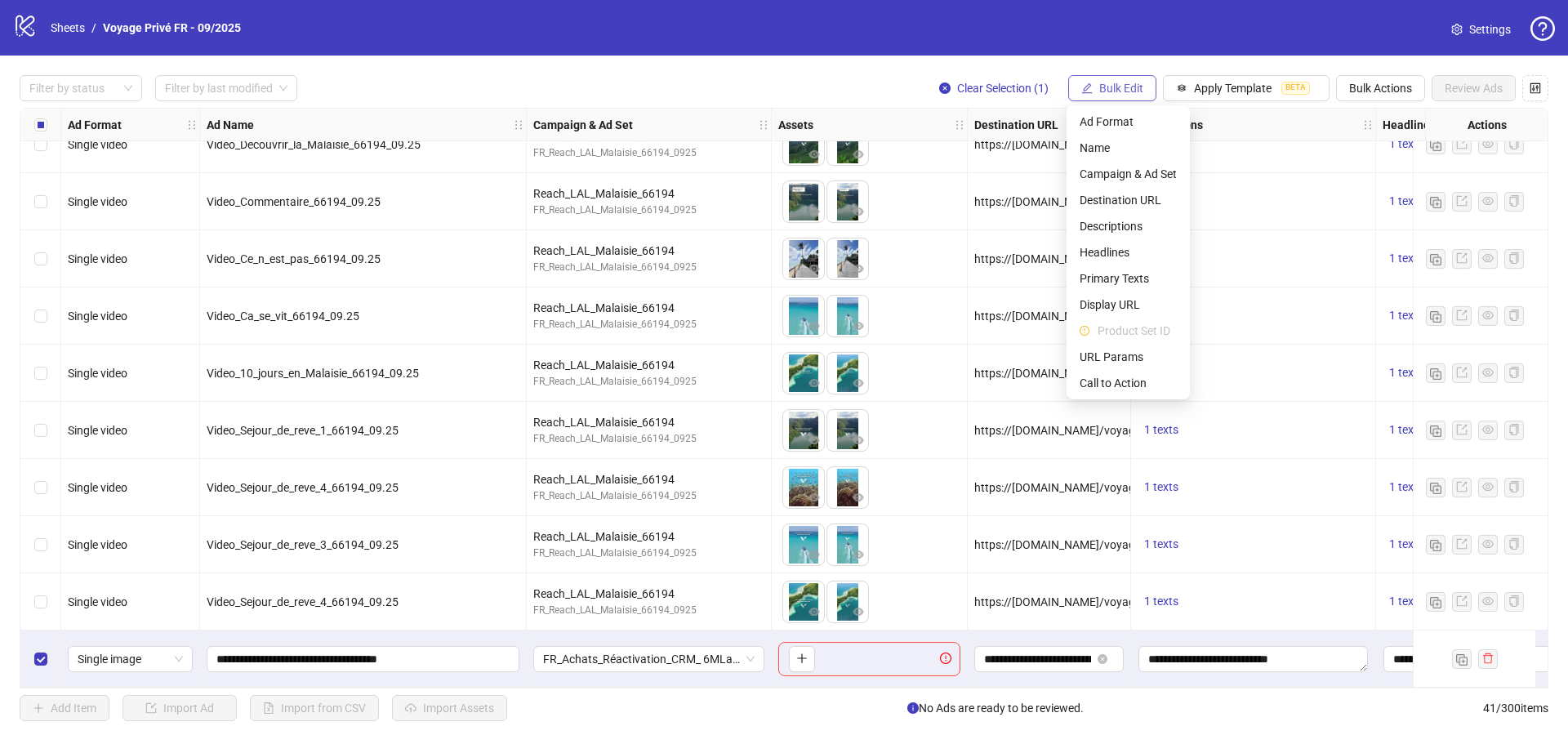
click at [1137, 92] on span "Bulk Edit" at bounding box center [1121, 88] width 44 height 13
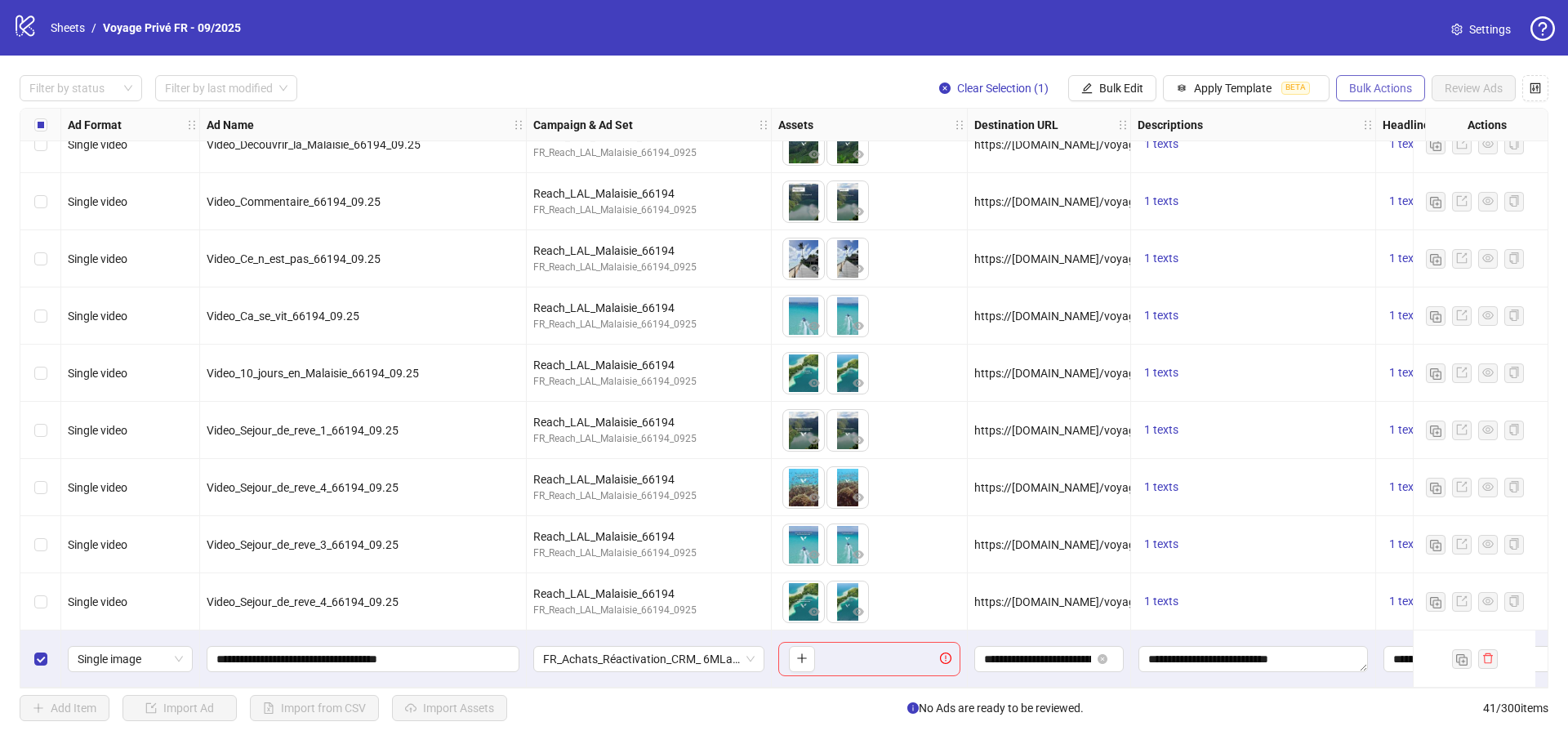
click at [1368, 91] on span "Bulk Actions" at bounding box center [1380, 88] width 63 height 13
click at [1372, 127] on span "Delete" at bounding box center [1402, 122] width 112 height 18
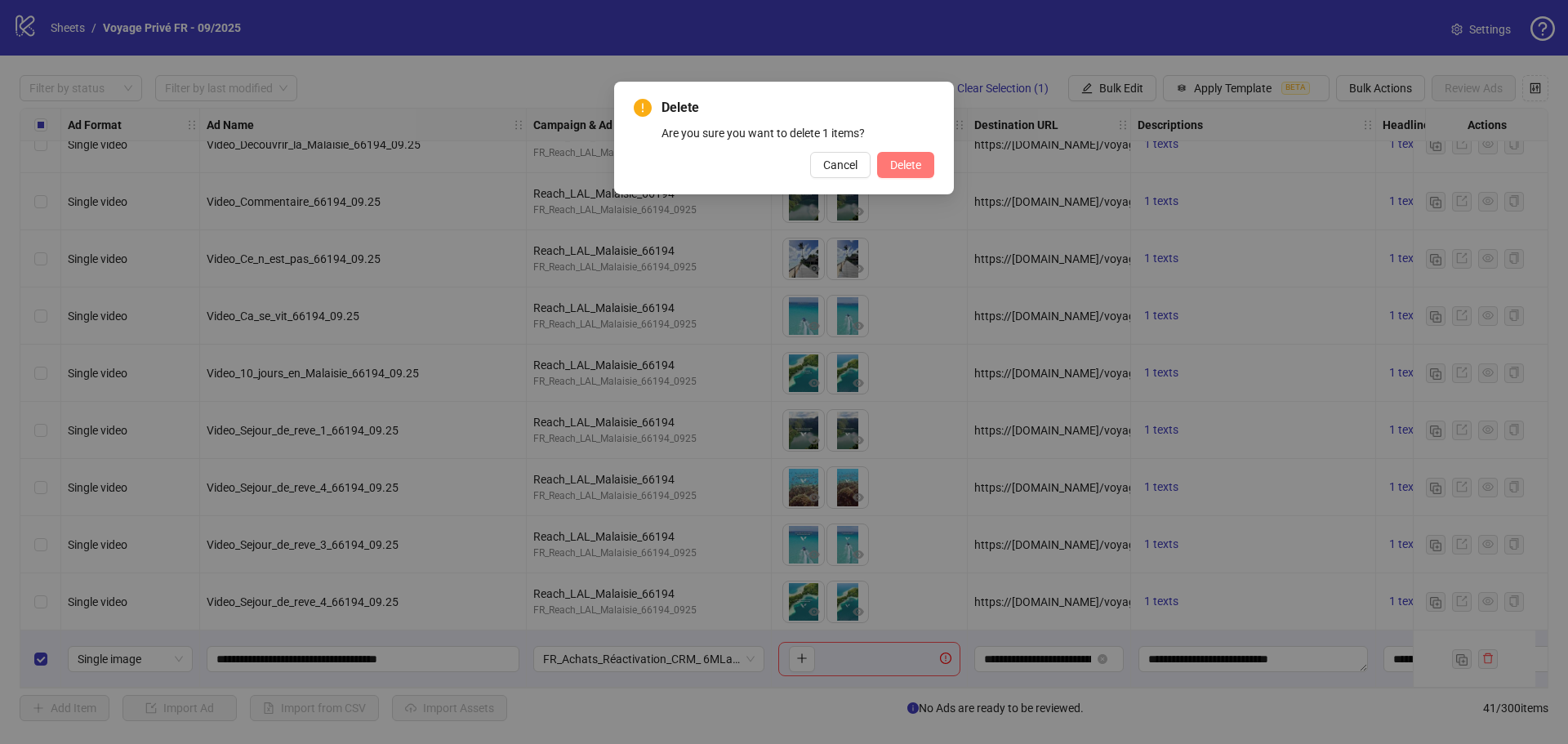
click at [914, 171] on span "Delete" at bounding box center [906, 165] width 31 height 13
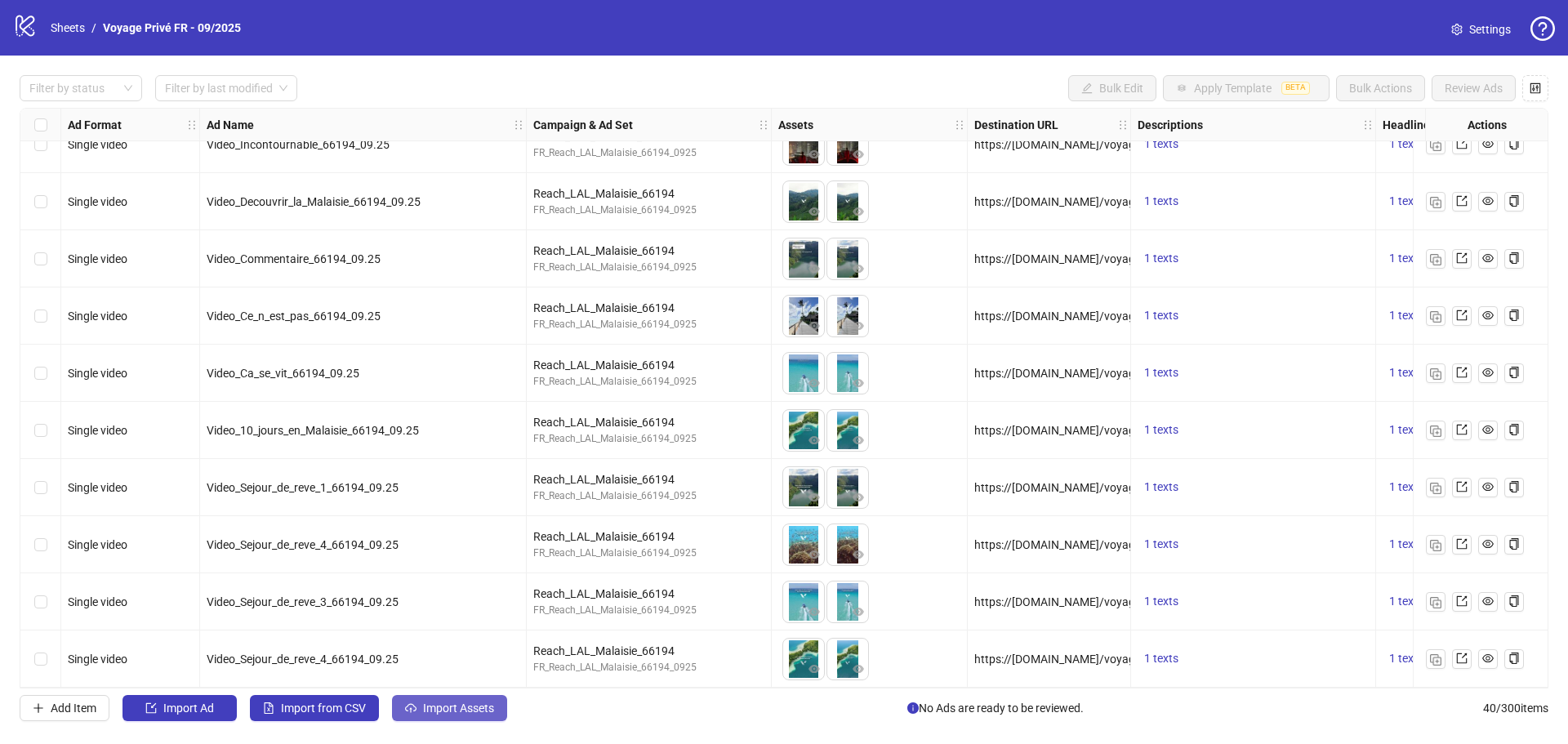
click at [441, 710] on span "Import Assets" at bounding box center [458, 707] width 71 height 13
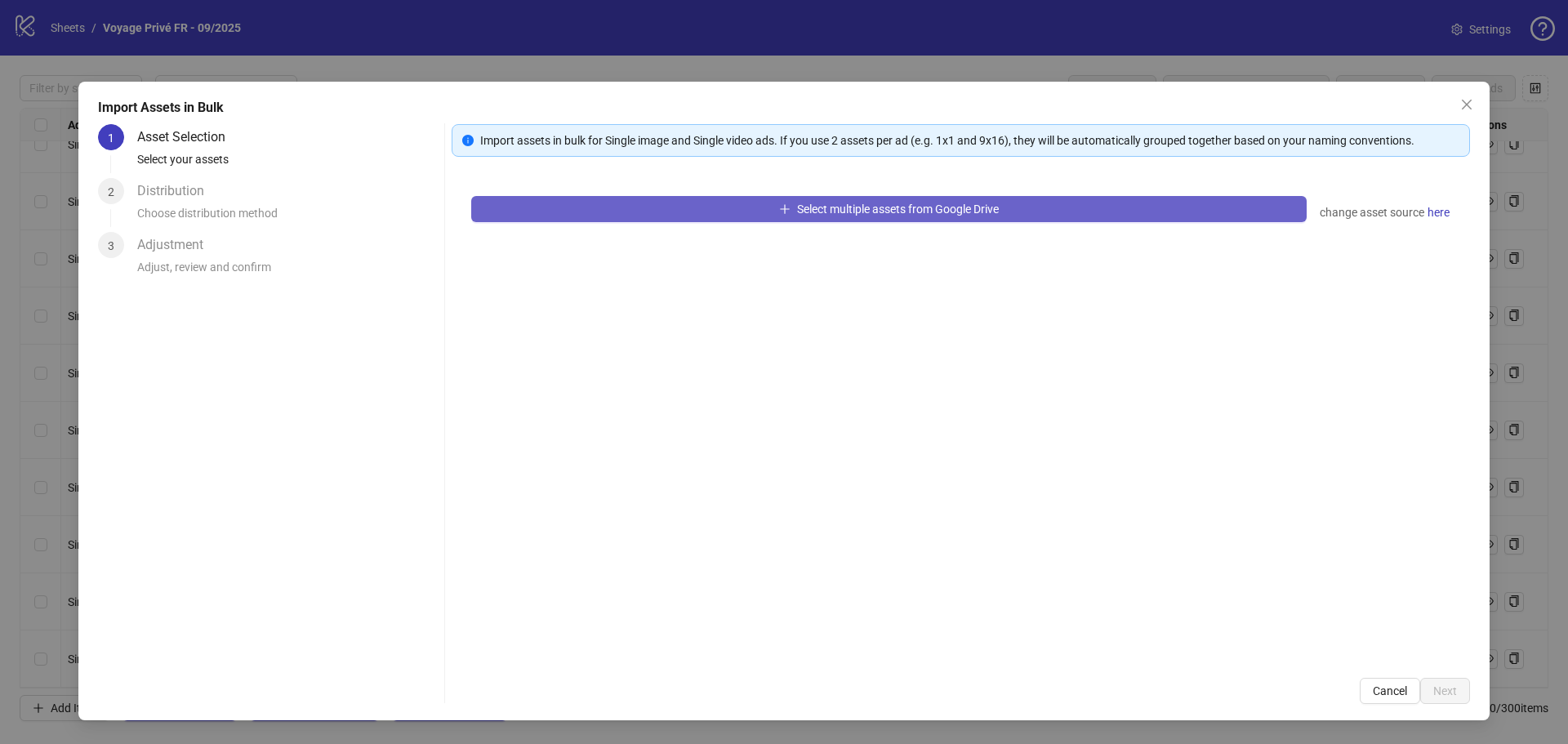
click at [678, 211] on button "Select multiple assets from Google Drive" at bounding box center [889, 208] width 836 height 26
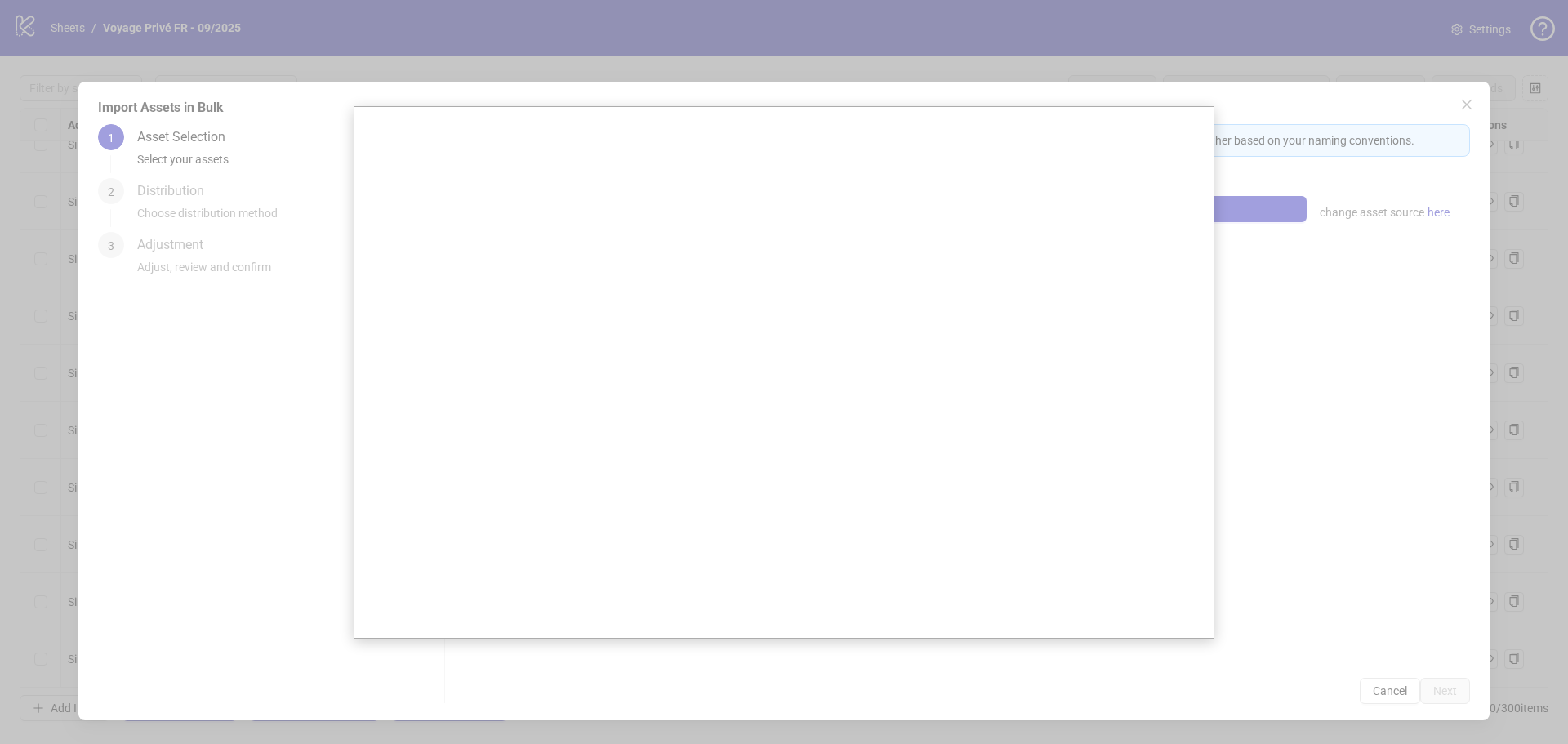
click at [1462, 105] on div at bounding box center [784, 372] width 1568 height 744
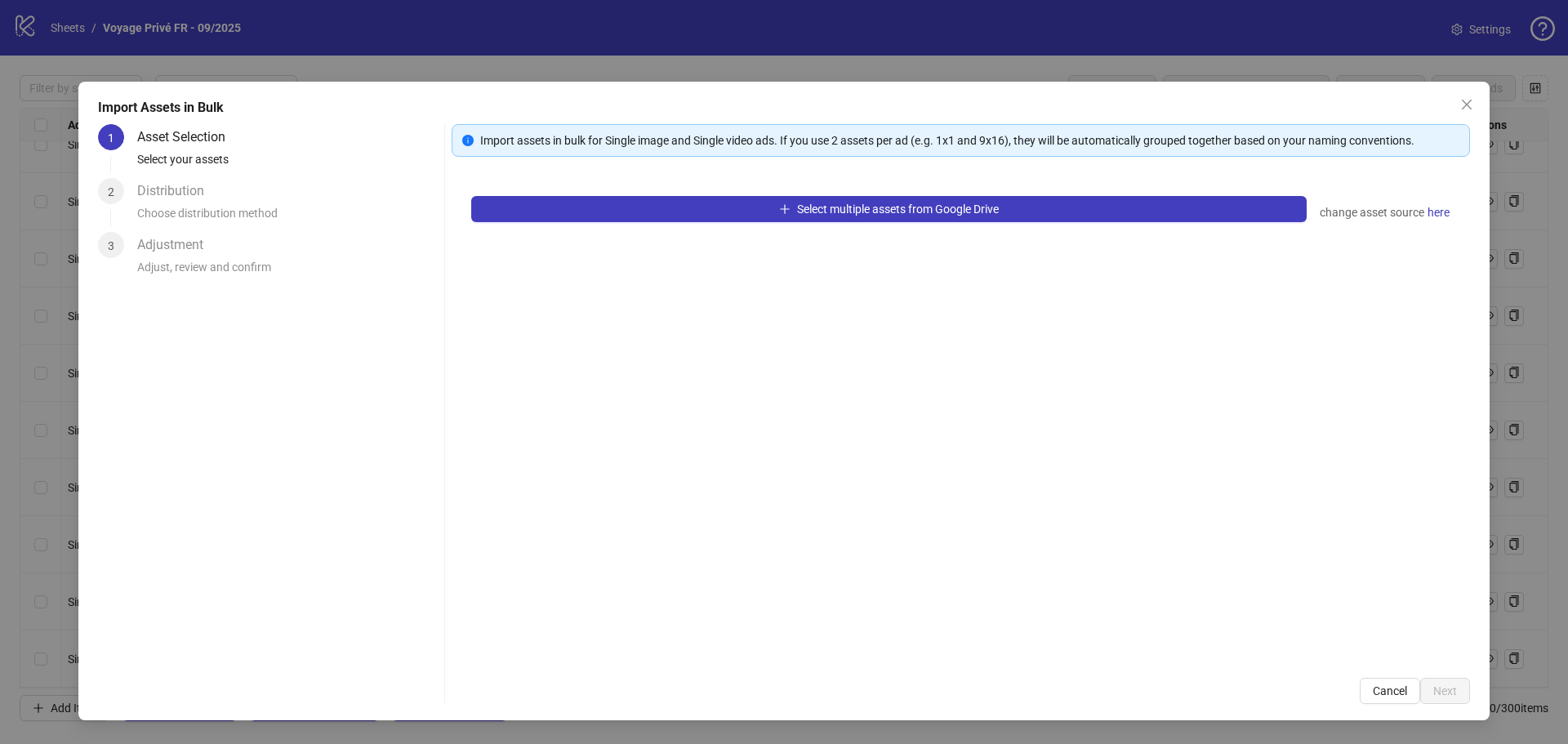
click at [1468, 102] on icon "close" at bounding box center [1467, 104] width 10 height 10
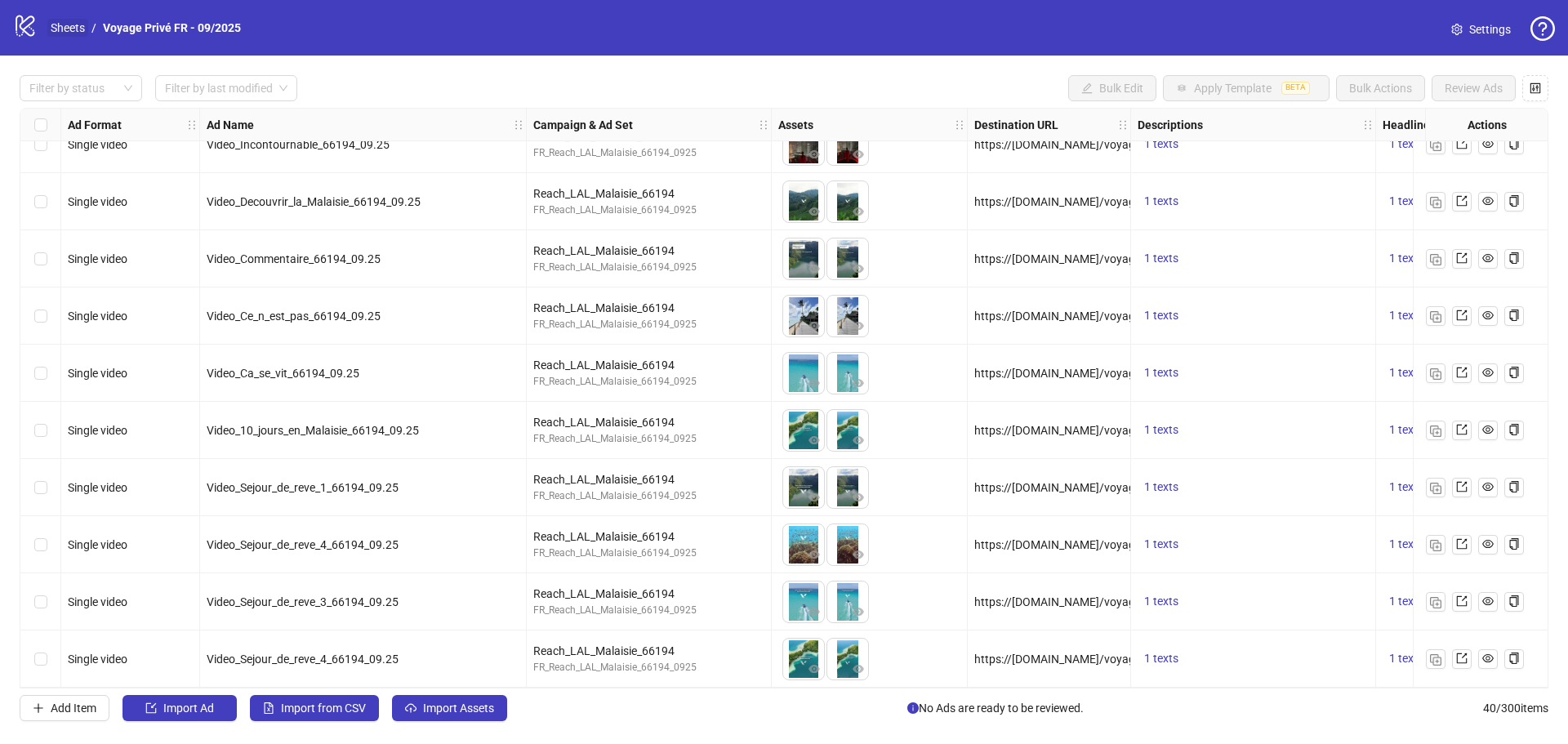
click at [71, 28] on link "Sheets" at bounding box center [68, 27] width 41 height 18
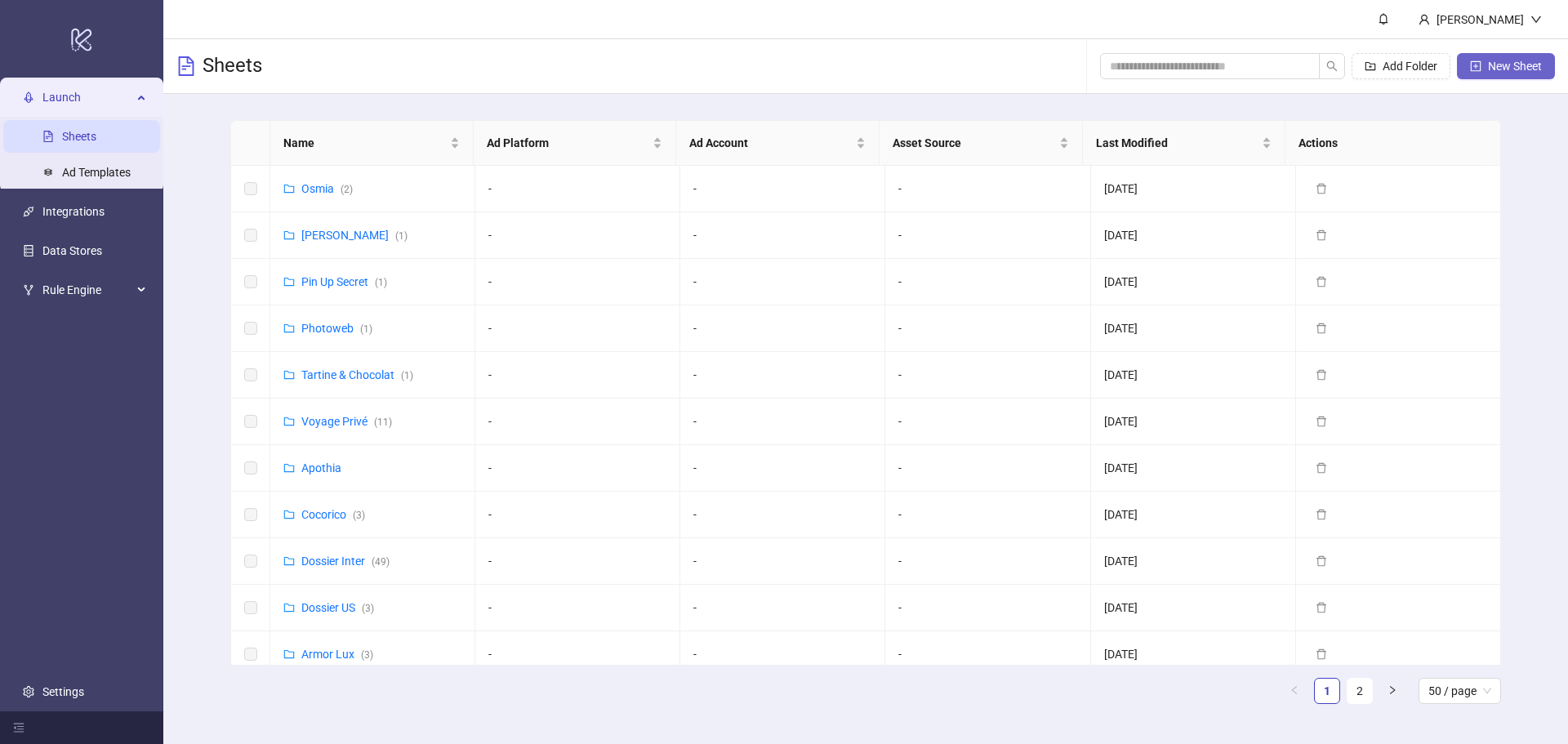
click at [1492, 68] on span "New Sheet" at bounding box center [1514, 65] width 54 height 13
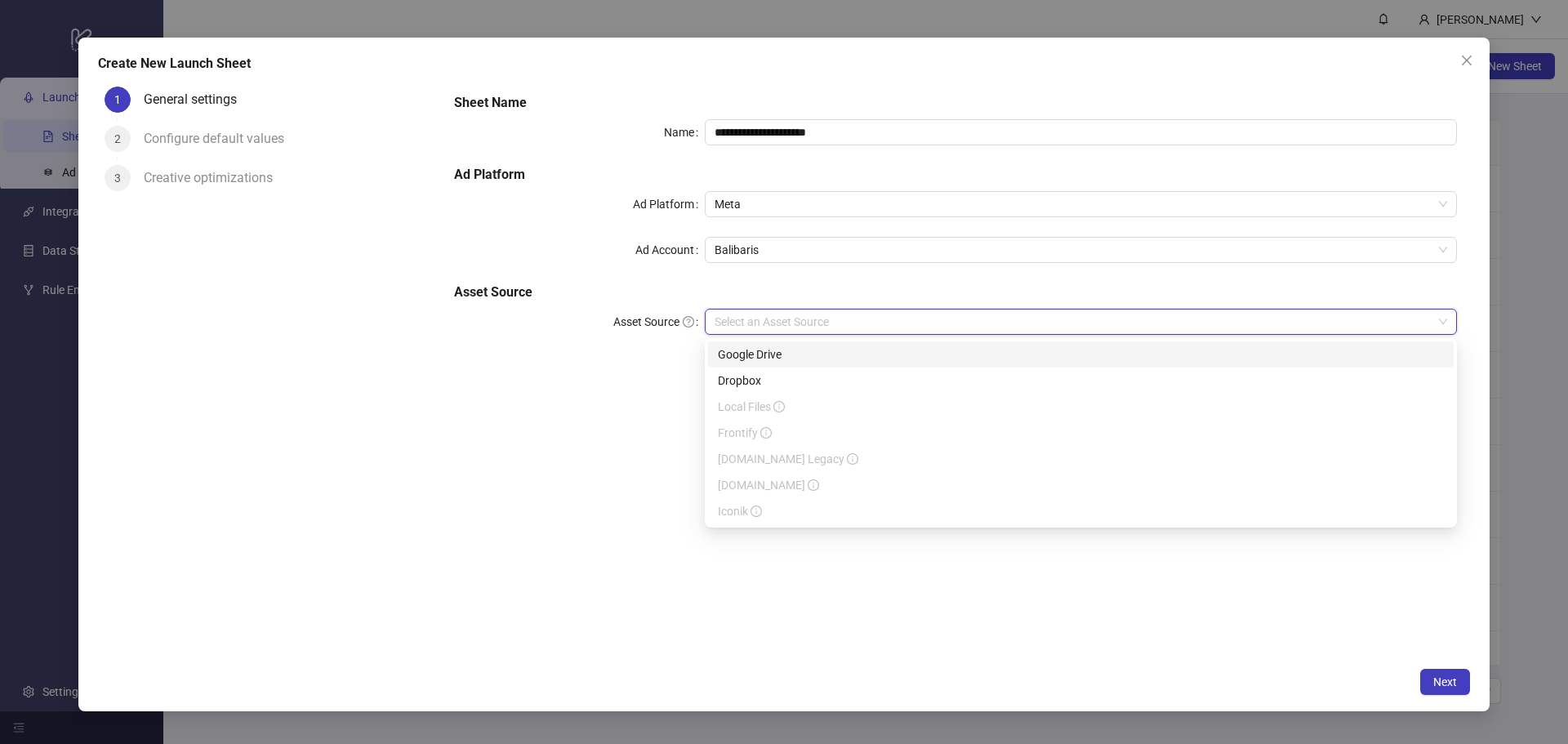
click at [780, 323] on input "Asset Source" at bounding box center [1073, 321] width 718 height 24
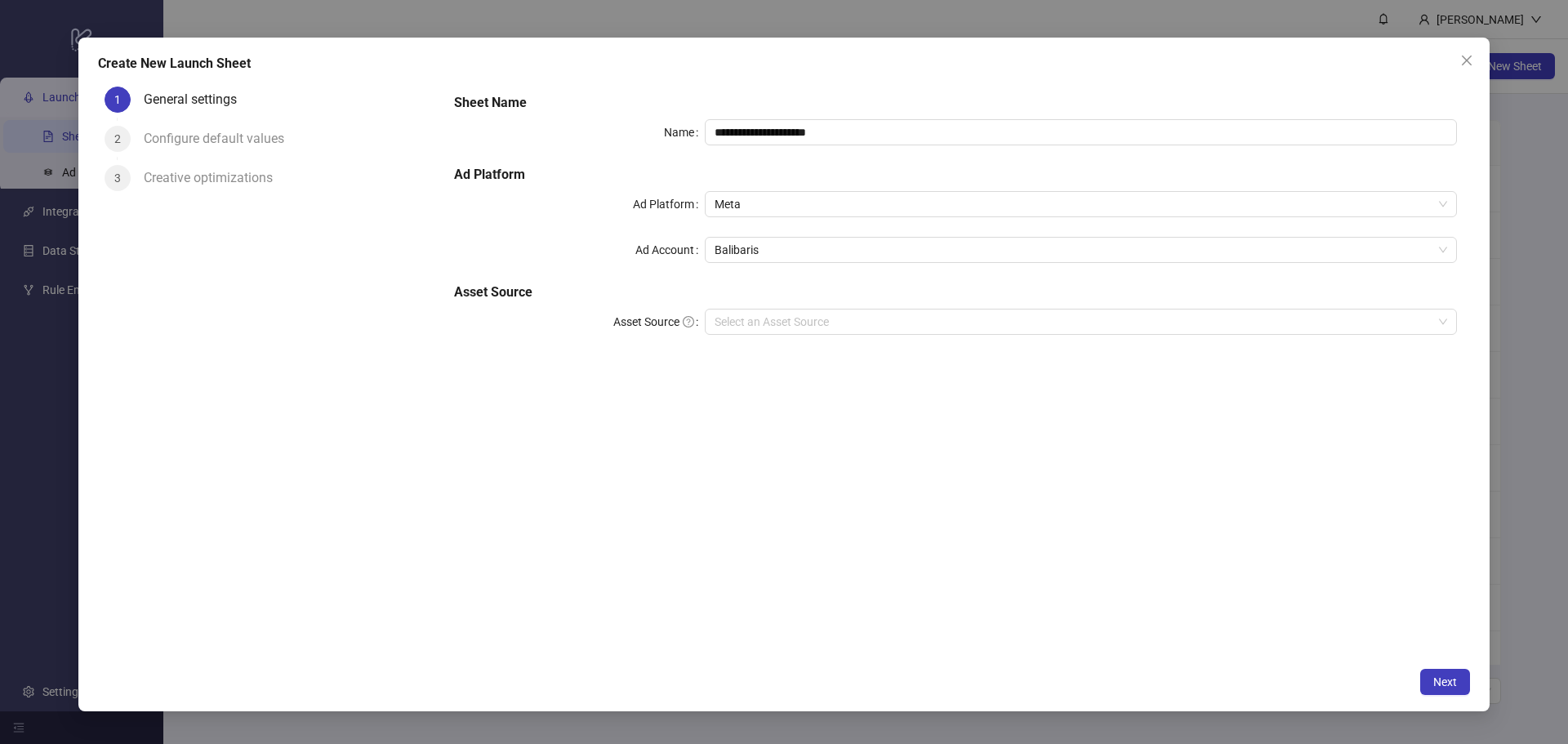
click at [787, 297] on h5 "Asset Source" at bounding box center [955, 292] width 1003 height 19
click at [765, 323] on input "Asset Source" at bounding box center [1073, 321] width 718 height 24
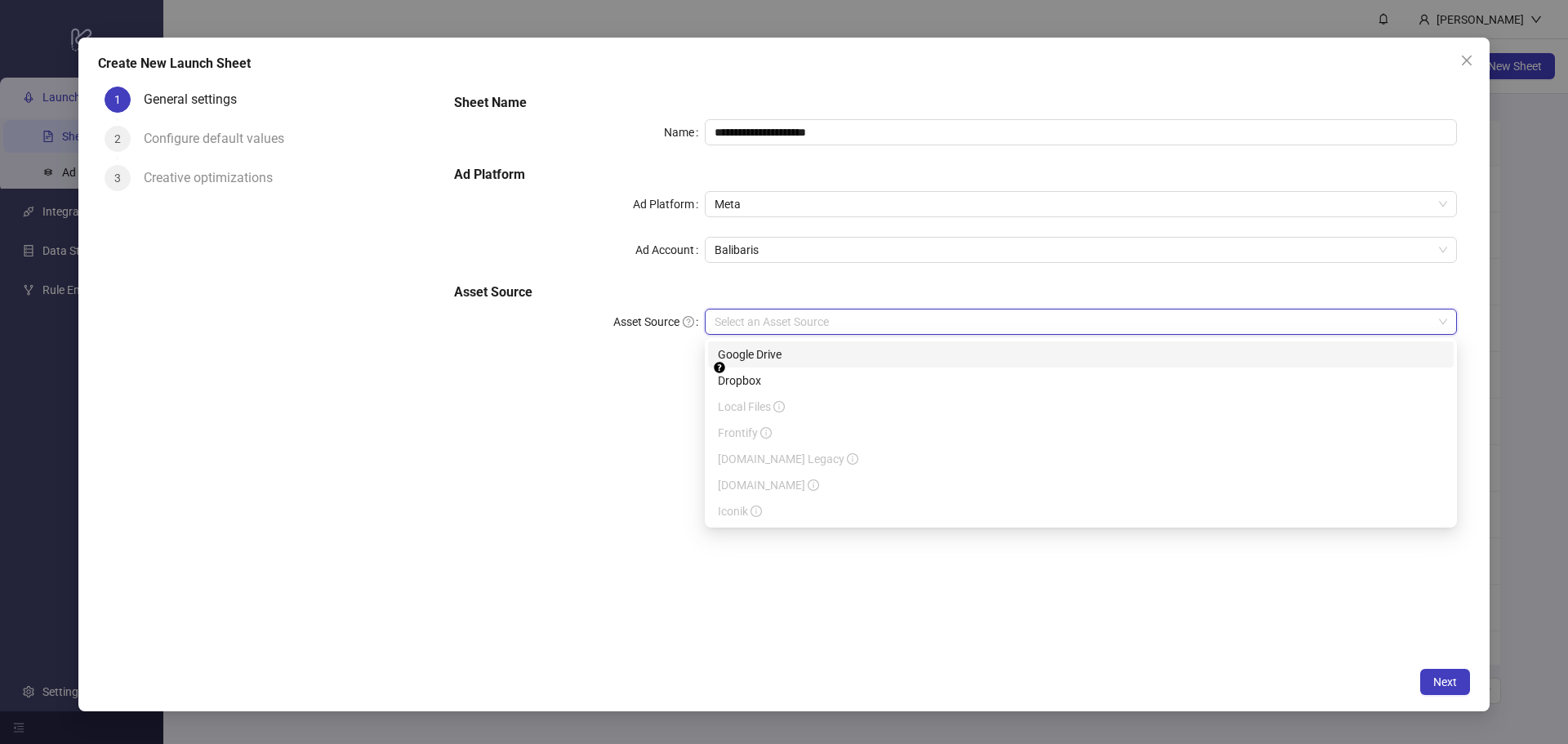
click at [764, 354] on div "Google Drive" at bounding box center [1080, 354] width 726 height 18
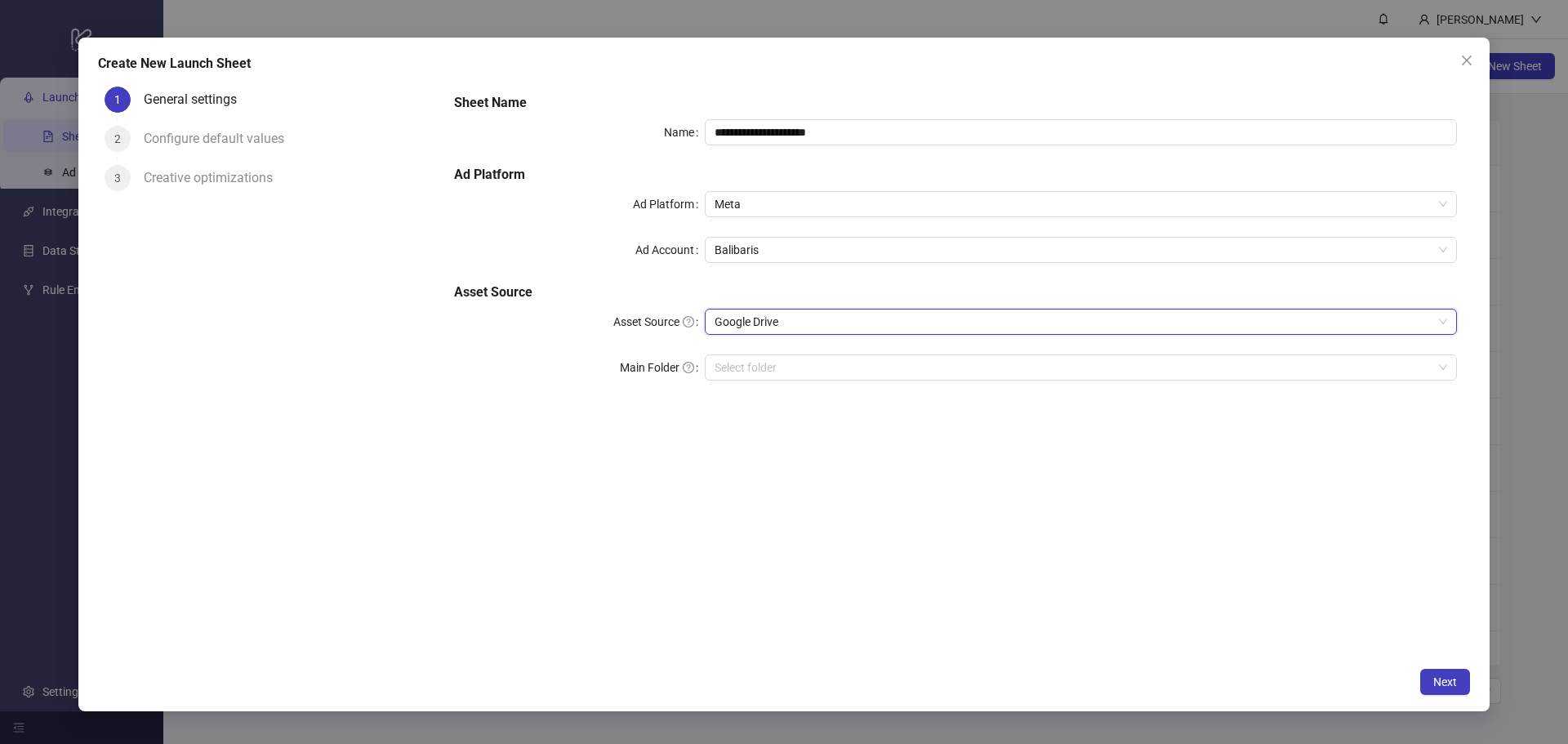
click at [809, 285] on h5 "Asset Source" at bounding box center [955, 292] width 1003 height 19
click at [764, 366] on input "Main Folder" at bounding box center [1073, 367] width 718 height 24
click at [1442, 678] on span "Next" at bounding box center [1444, 681] width 23 height 13
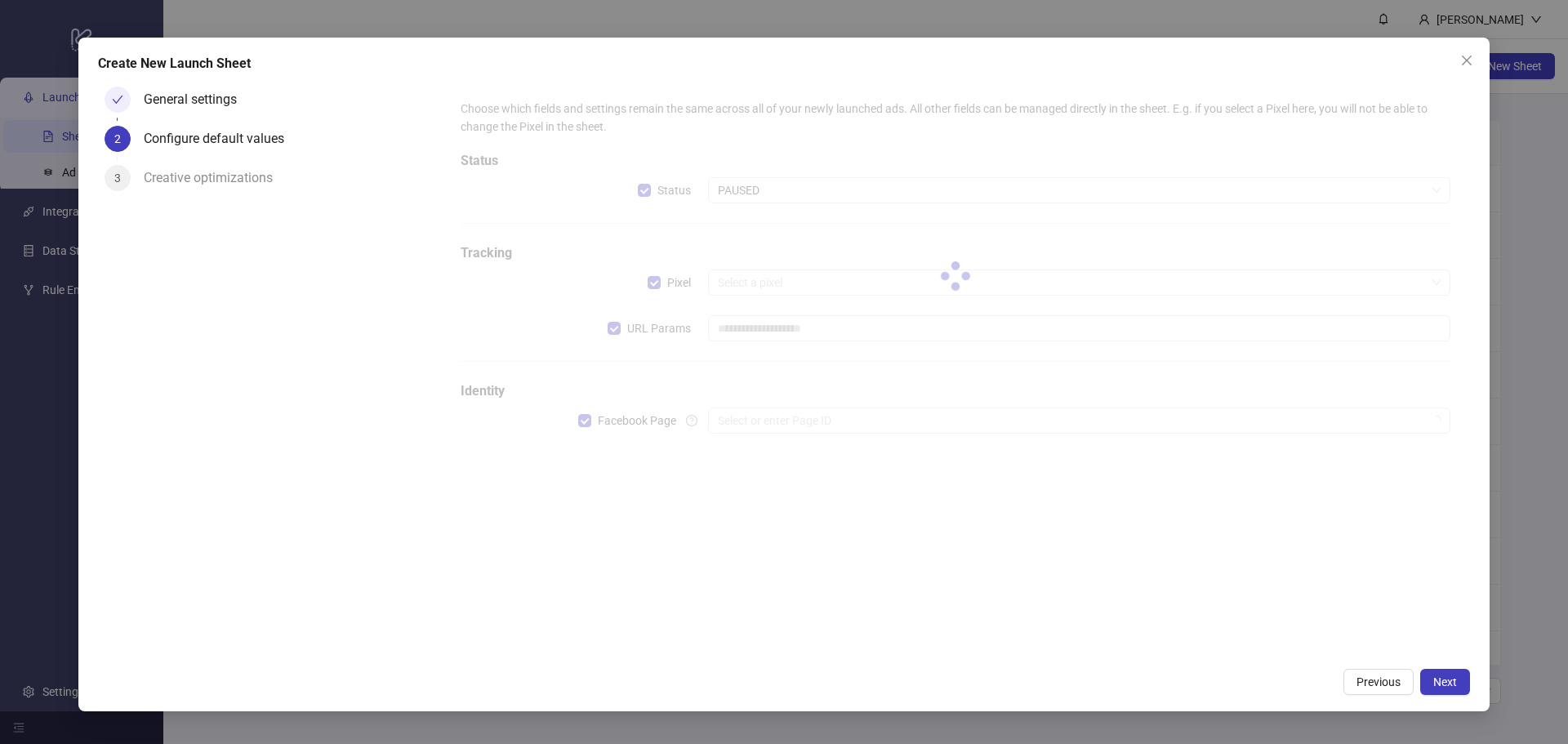
type input "**********"
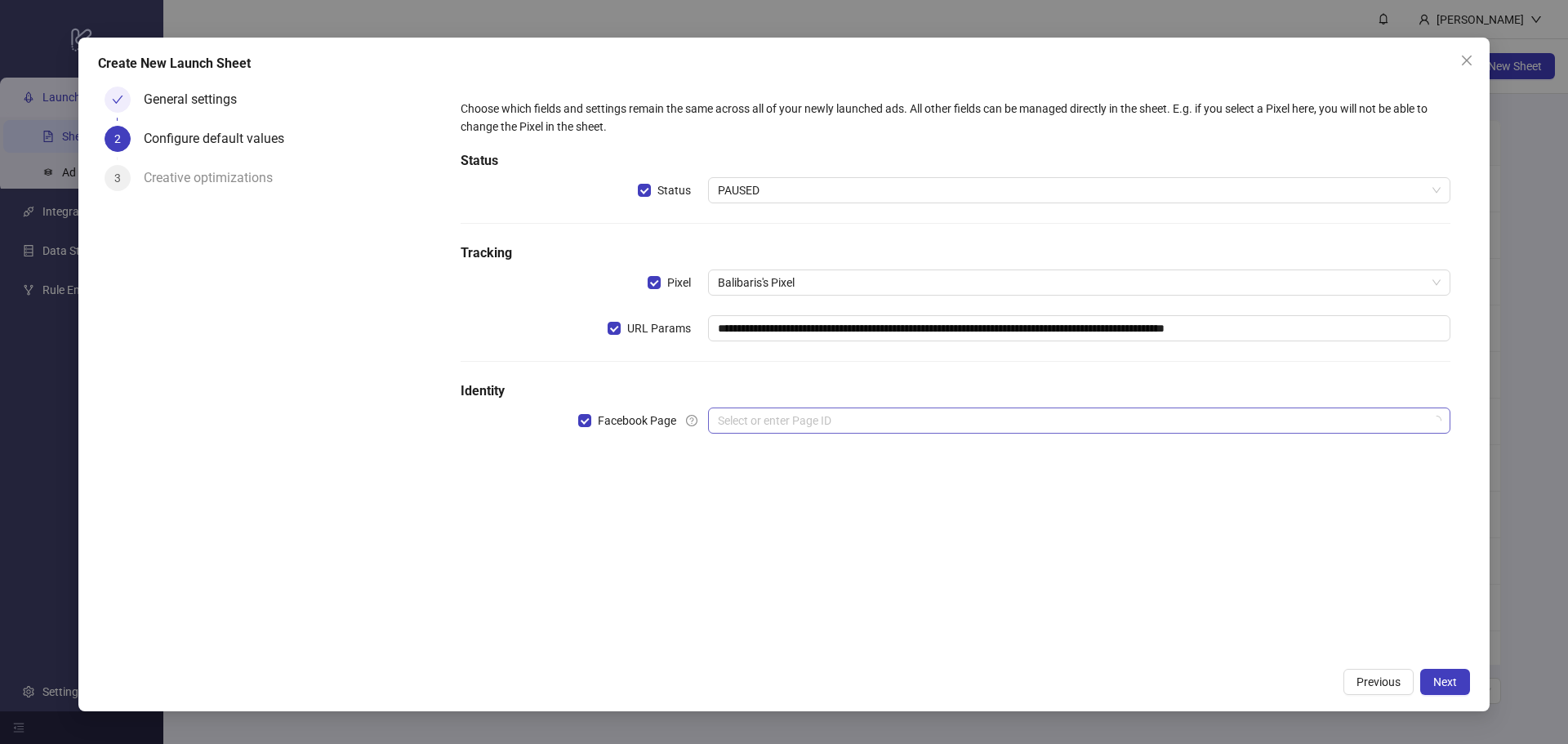
click at [765, 417] on input "search" at bounding box center [1071, 420] width 708 height 24
click at [873, 374] on div "**********" at bounding box center [955, 277] width 1003 height 366
click at [1382, 676] on span "Previous" at bounding box center [1378, 681] width 44 height 13
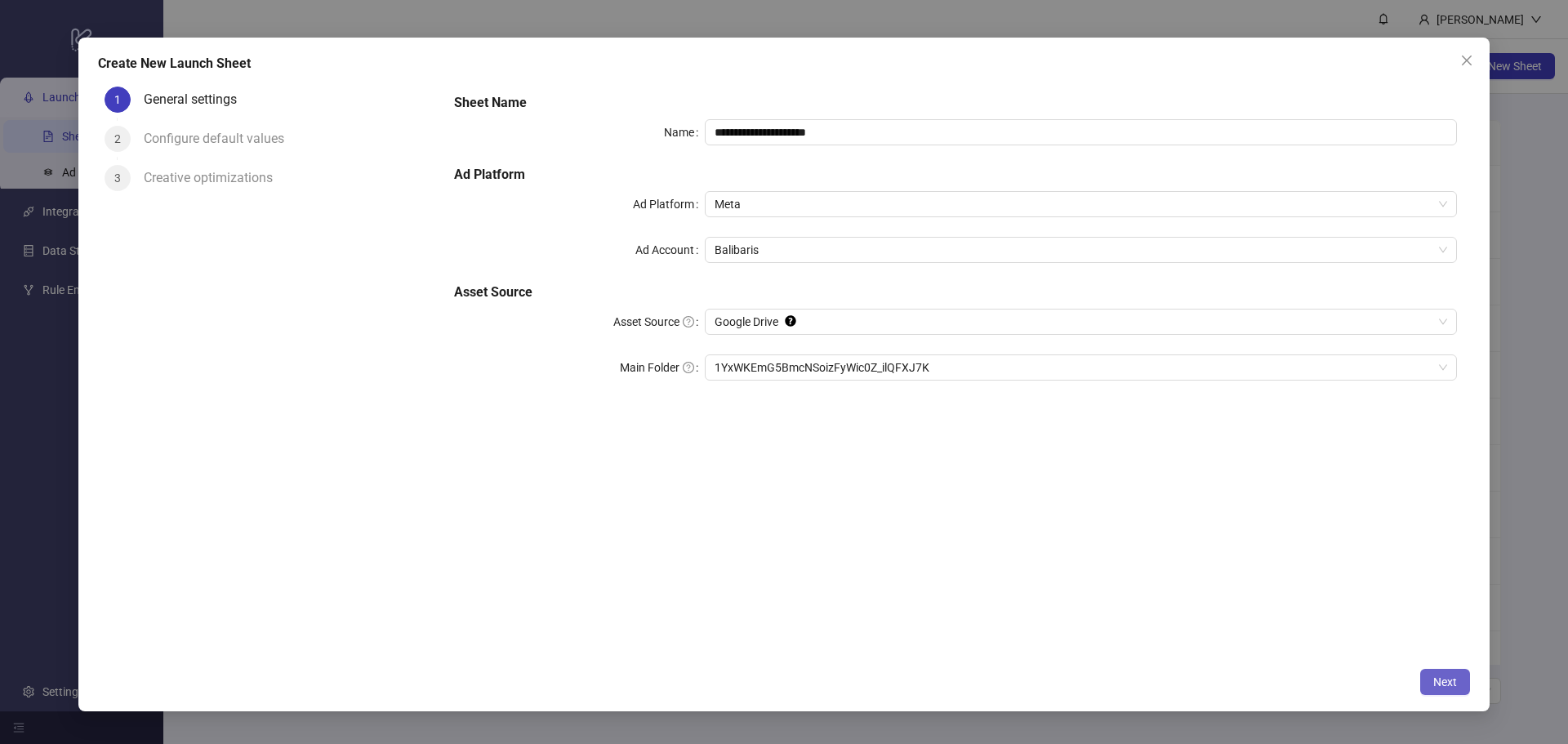
click at [1455, 681] on span "Next" at bounding box center [1444, 681] width 23 height 13
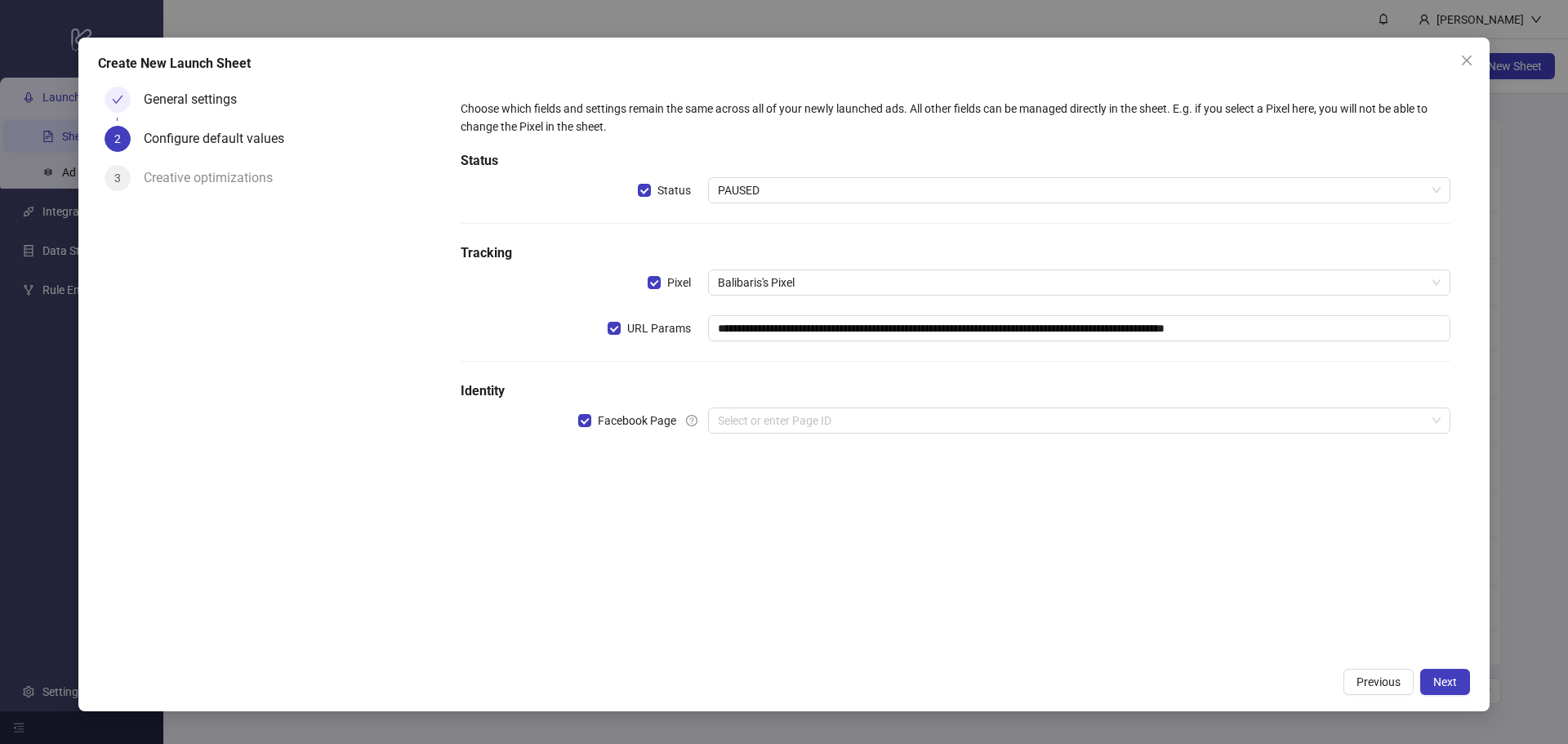
click at [576, 420] on div "Facebook Page" at bounding box center [584, 420] width 247 height 26
click at [1437, 676] on span "Next" at bounding box center [1444, 681] width 23 height 13
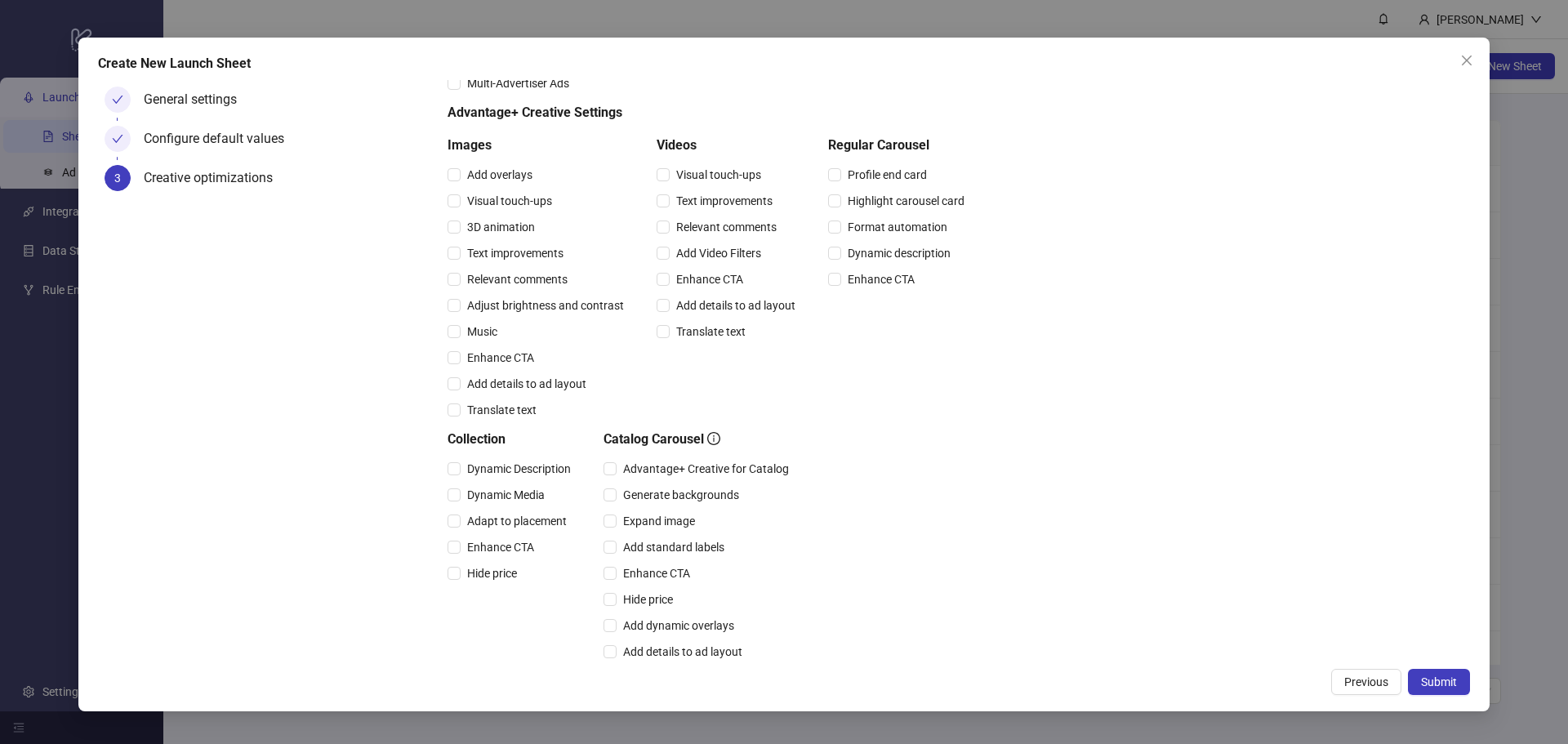
scroll to position [253, 0]
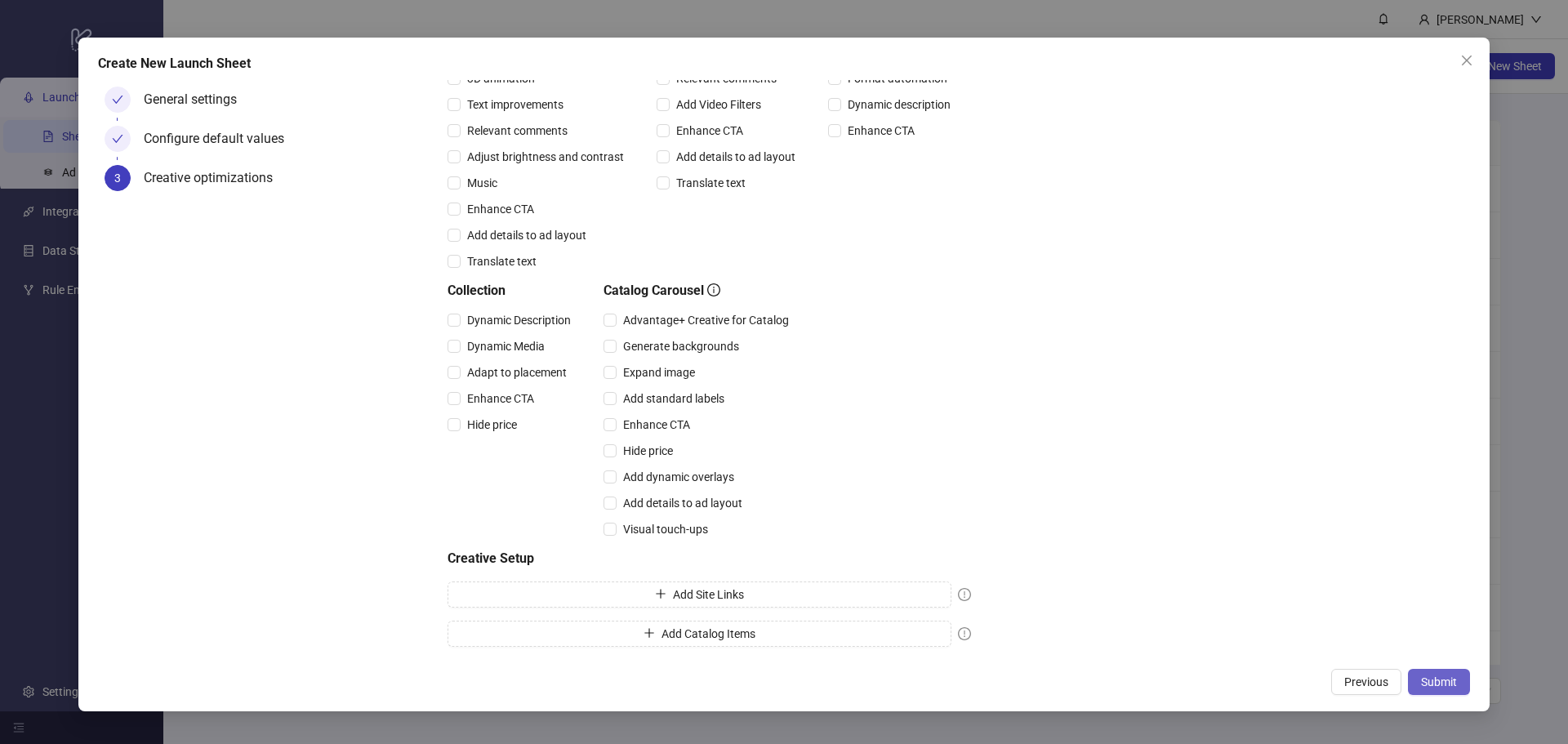
click at [1446, 675] on span "Submit" at bounding box center [1438, 681] width 36 height 13
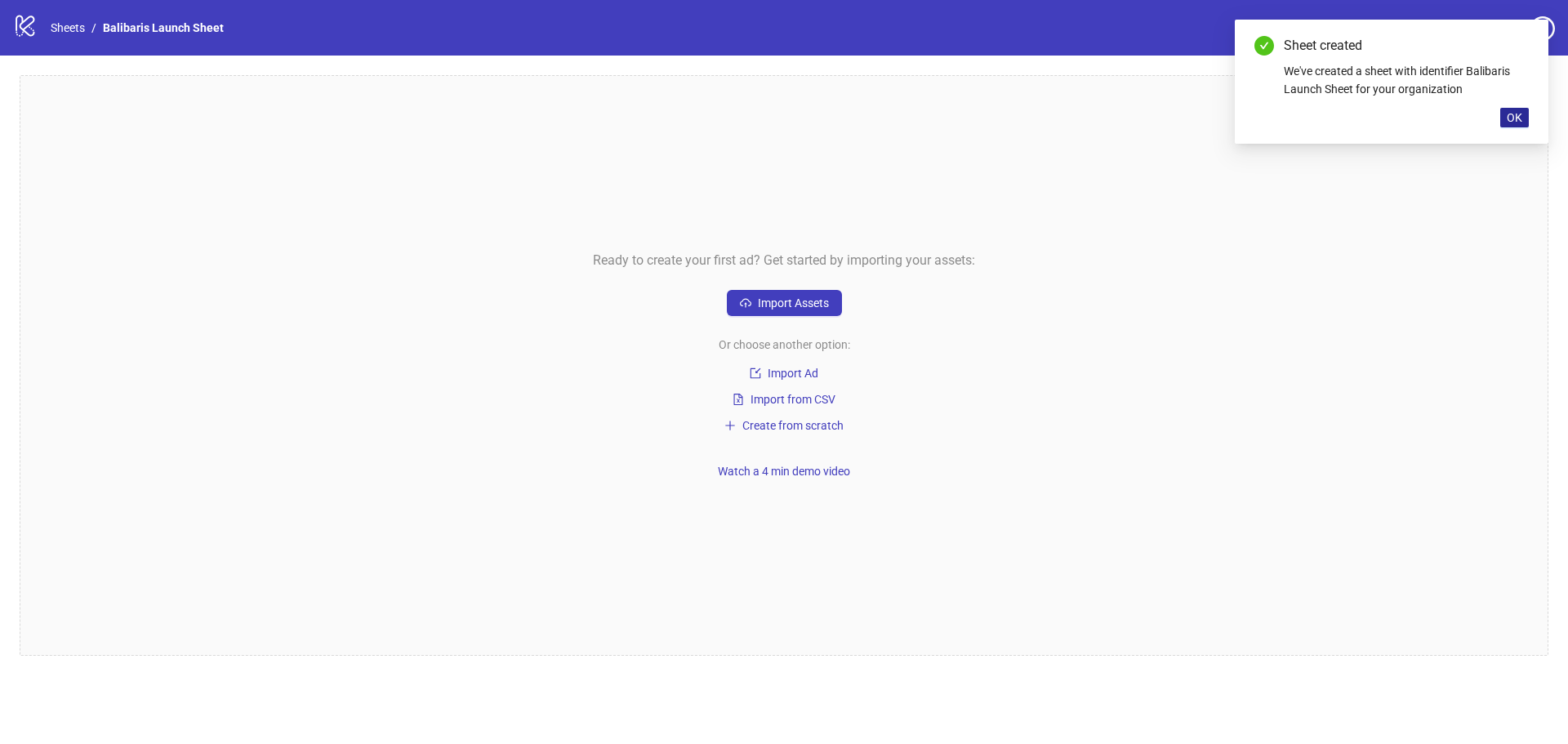
click at [1511, 122] on span "OK" at bounding box center [1514, 117] width 16 height 13
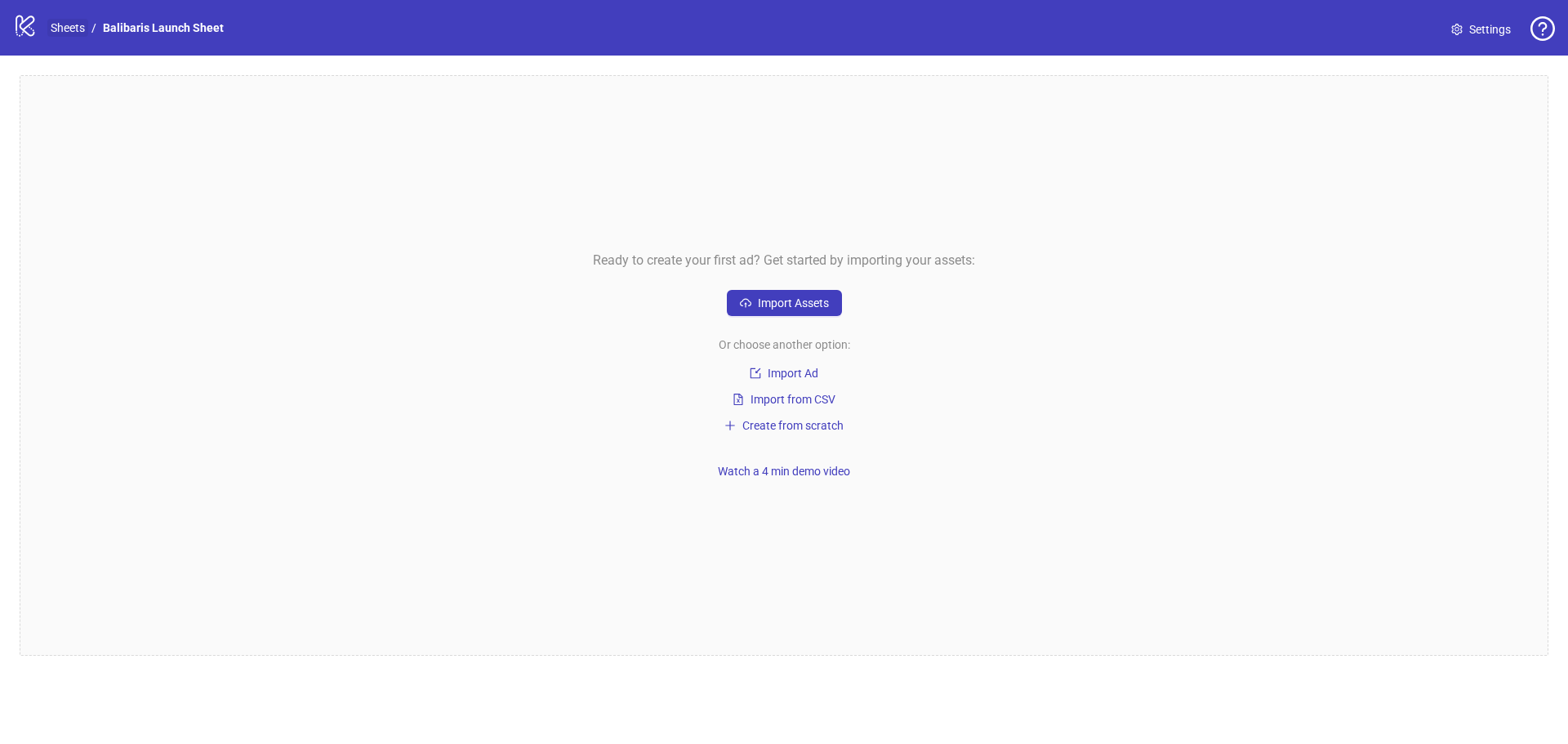
click at [60, 25] on link "Sheets" at bounding box center [68, 27] width 41 height 18
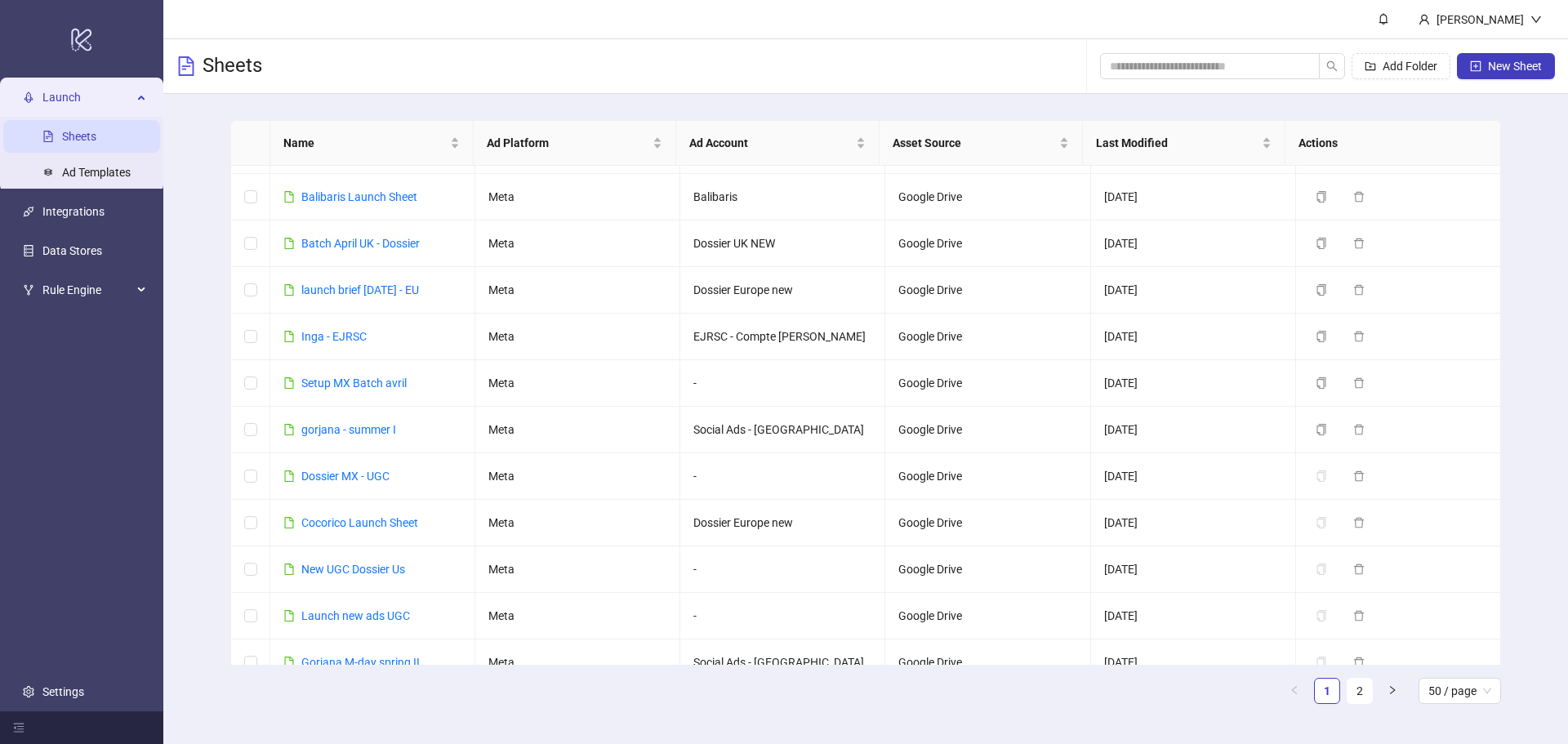
scroll to position [408, 0]
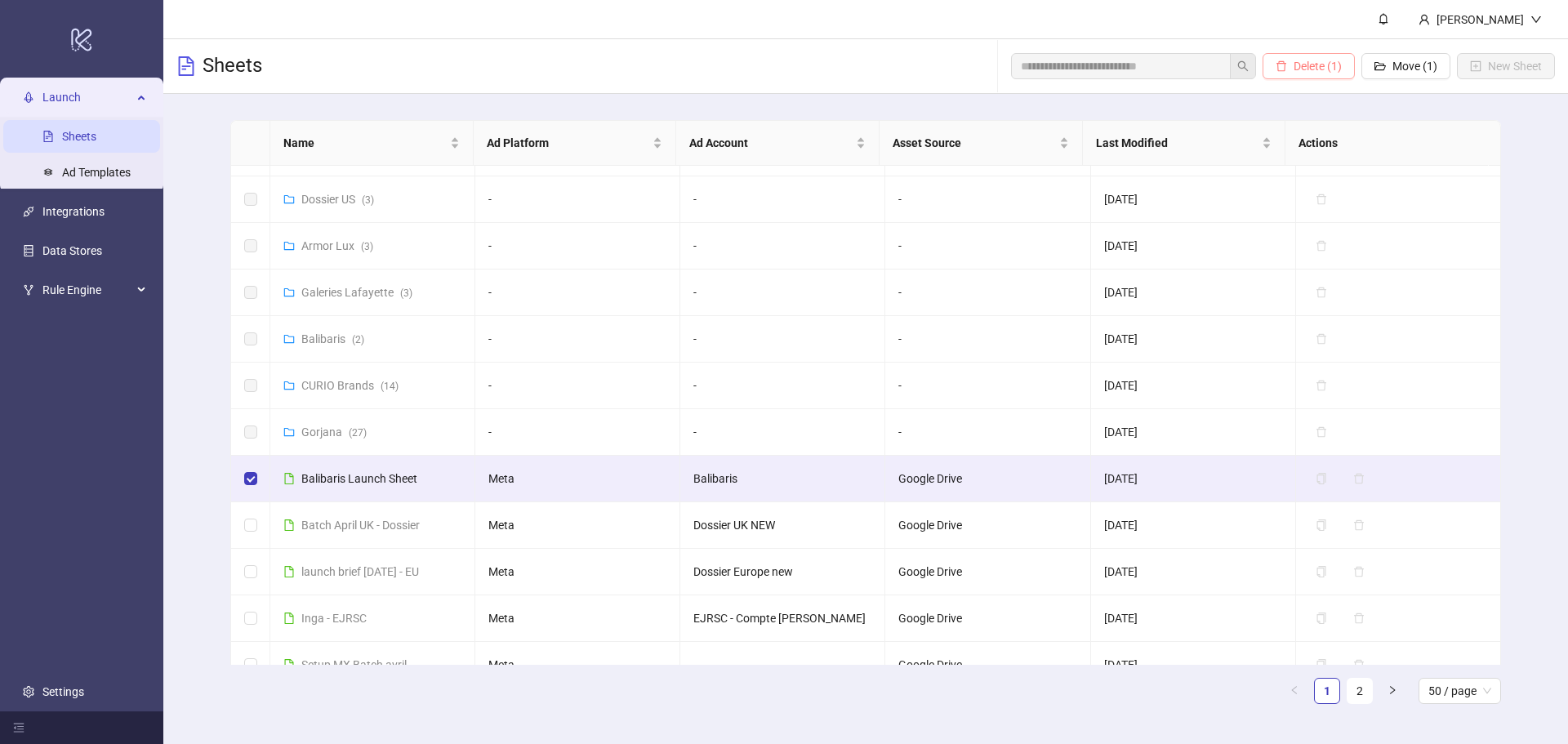
click at [1303, 68] on span "Delete (1)" at bounding box center [1317, 65] width 48 height 13
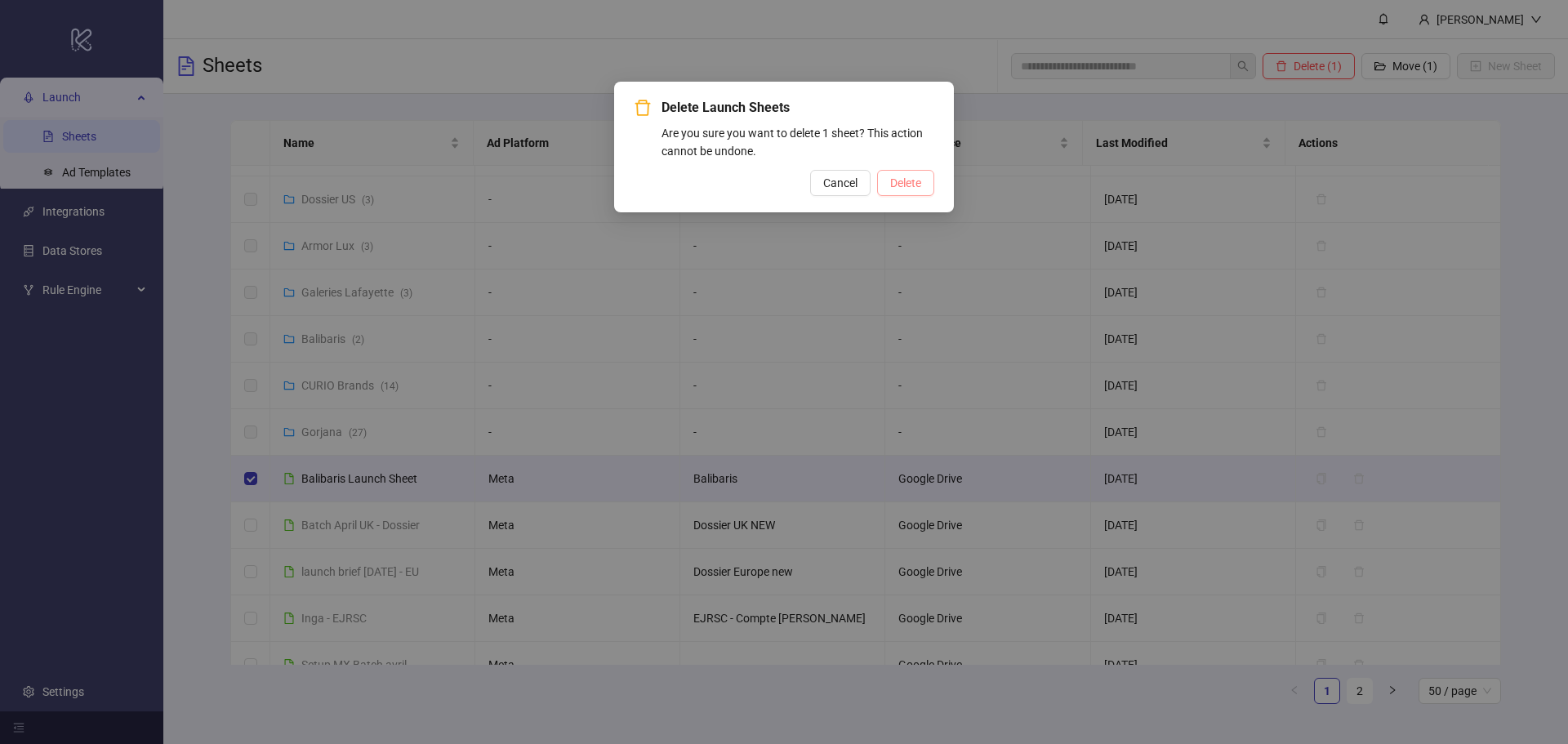
click at [910, 184] on span "Delete" at bounding box center [906, 182] width 31 height 13
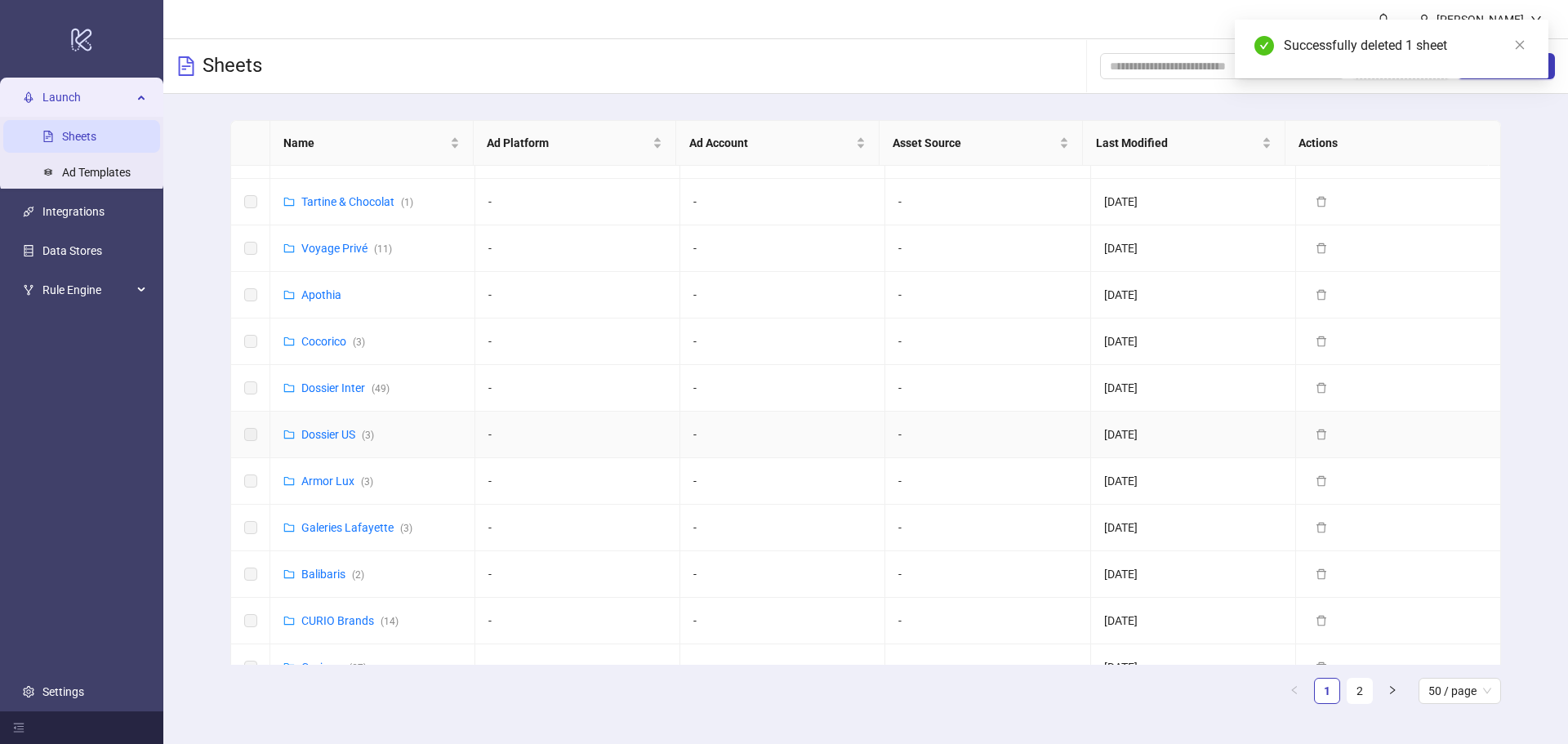
scroll to position [0, 0]
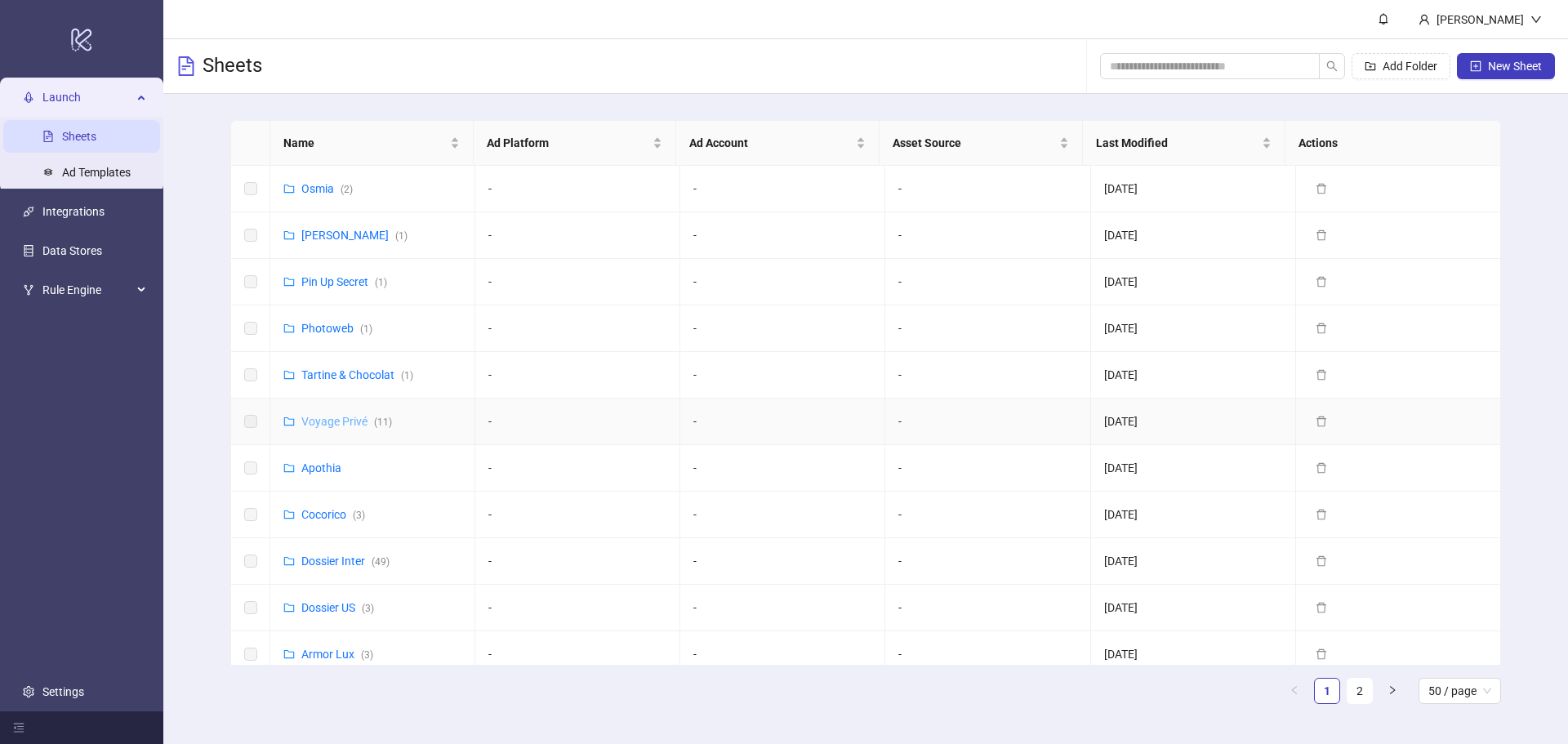
click at [338, 421] on link "Voyage Privé ( 11 )" at bounding box center [346, 421] width 91 height 13
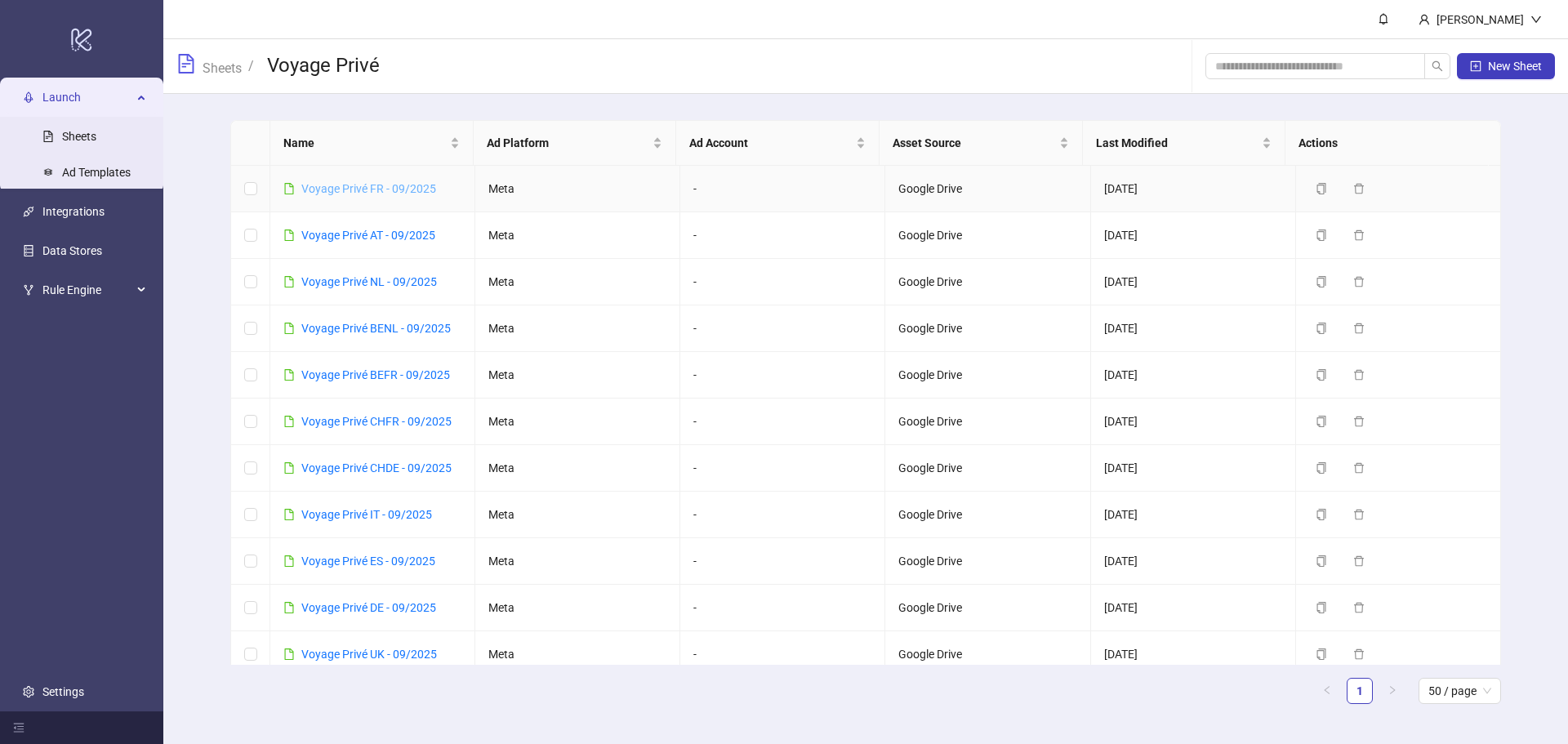
click at [377, 187] on link "Voyage Privé FR - 09/2025" at bounding box center [368, 188] width 134 height 13
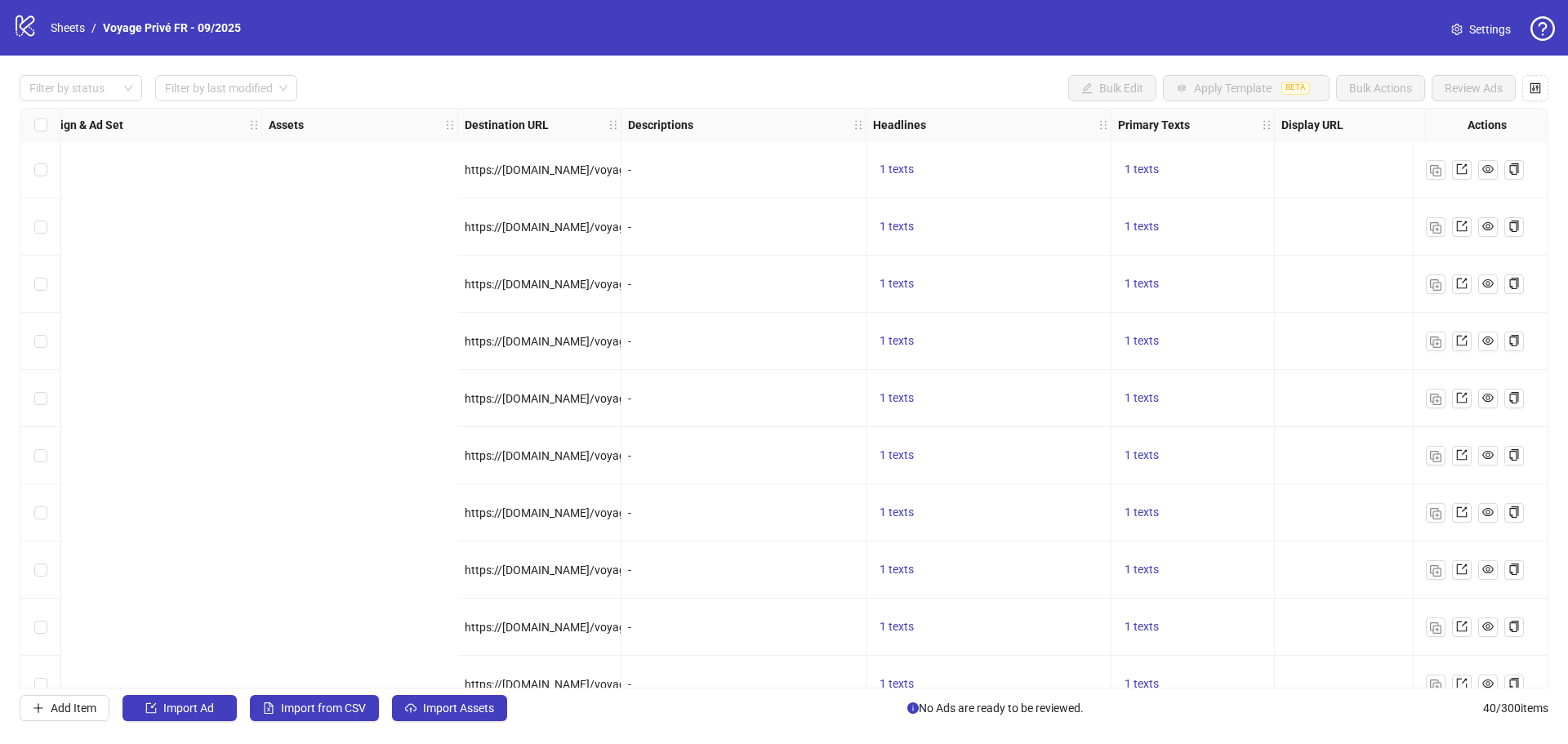
scroll to position [0, 1319]
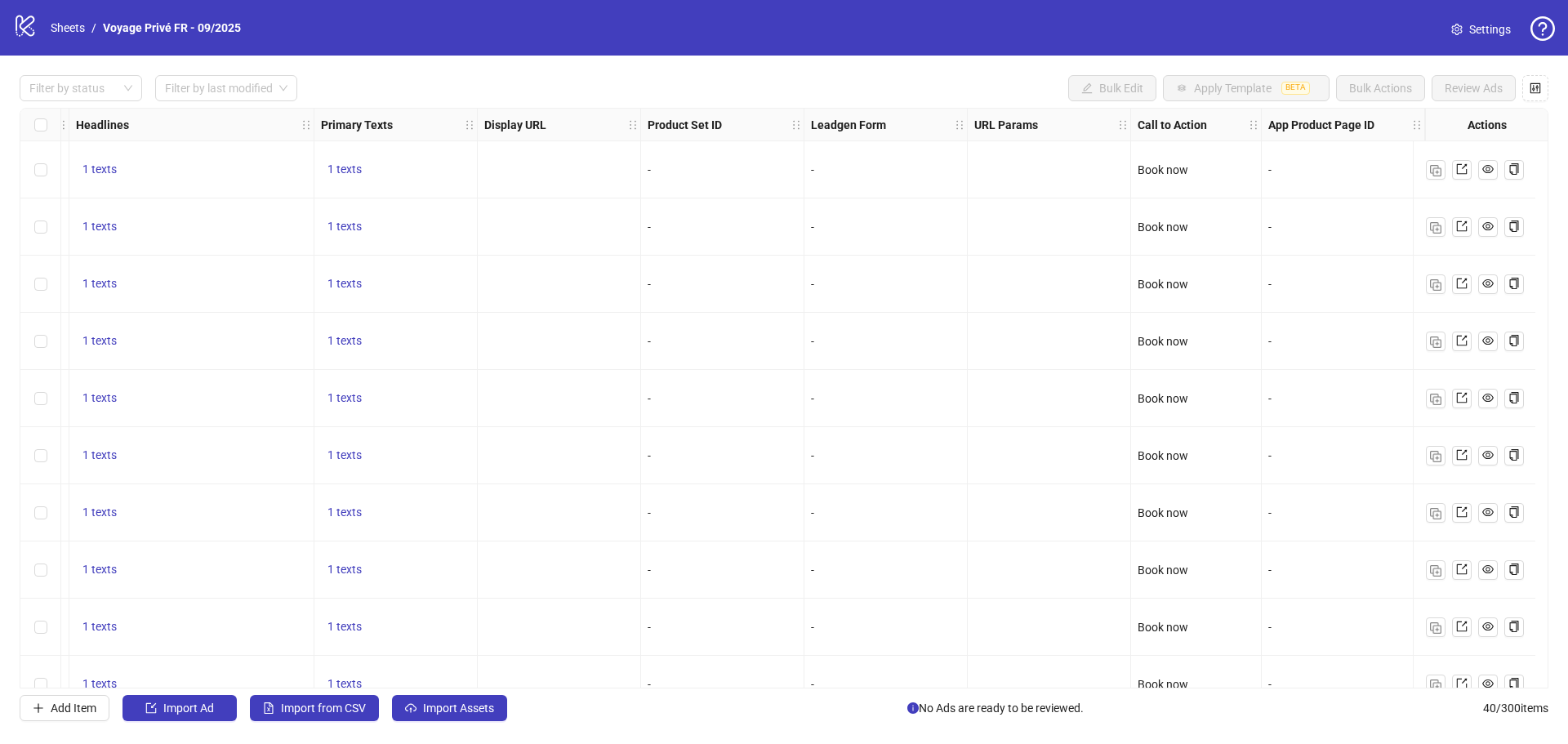
drag, startPoint x: 935, startPoint y: 681, endPoint x: 956, endPoint y: 680, distance: 21.0
click at [956, 680] on div "Ad Format Ad Name Campaign & Ad Set Assets Destination URL Descriptions Headlin…" at bounding box center [784, 398] width 1529 height 580
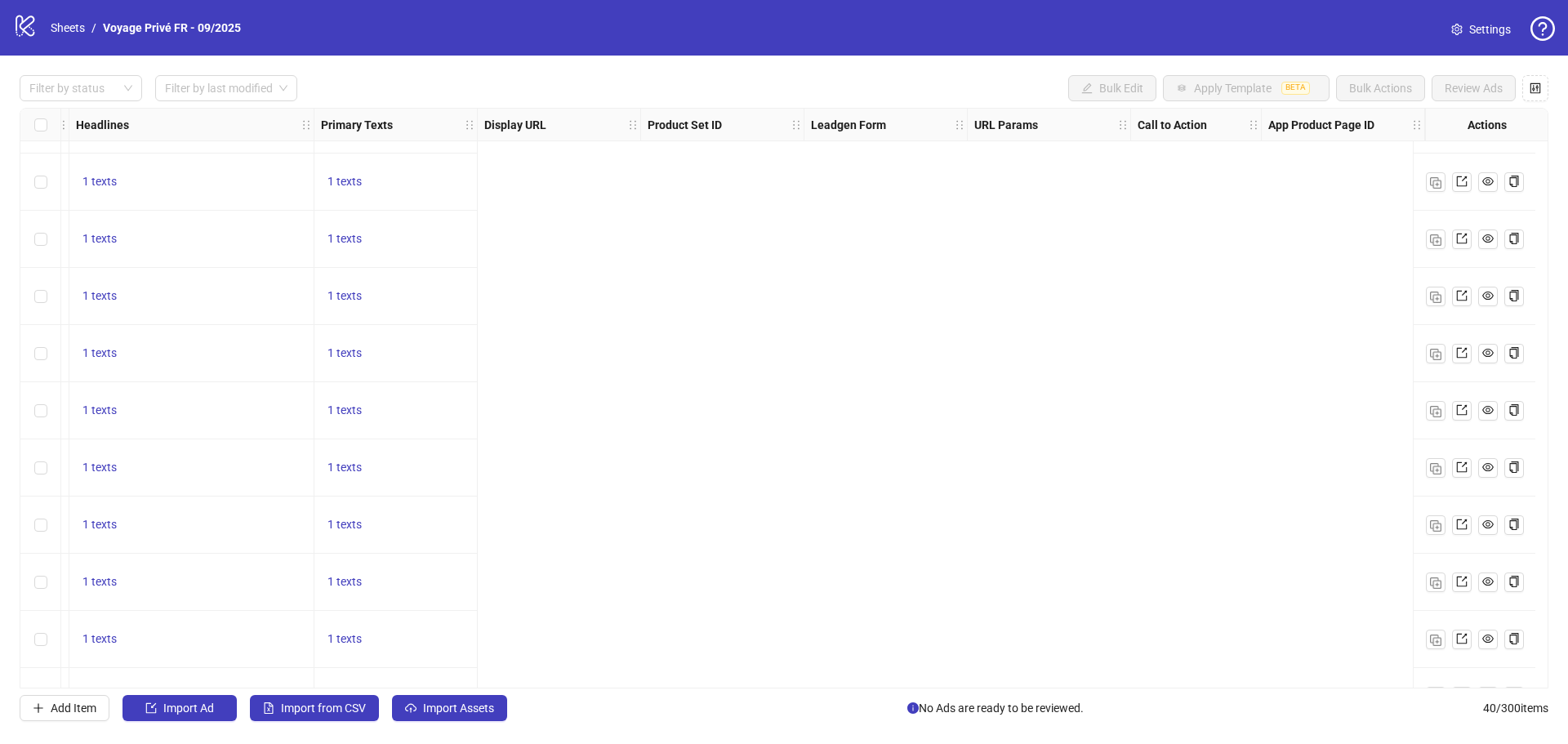
scroll to position [45, 0]
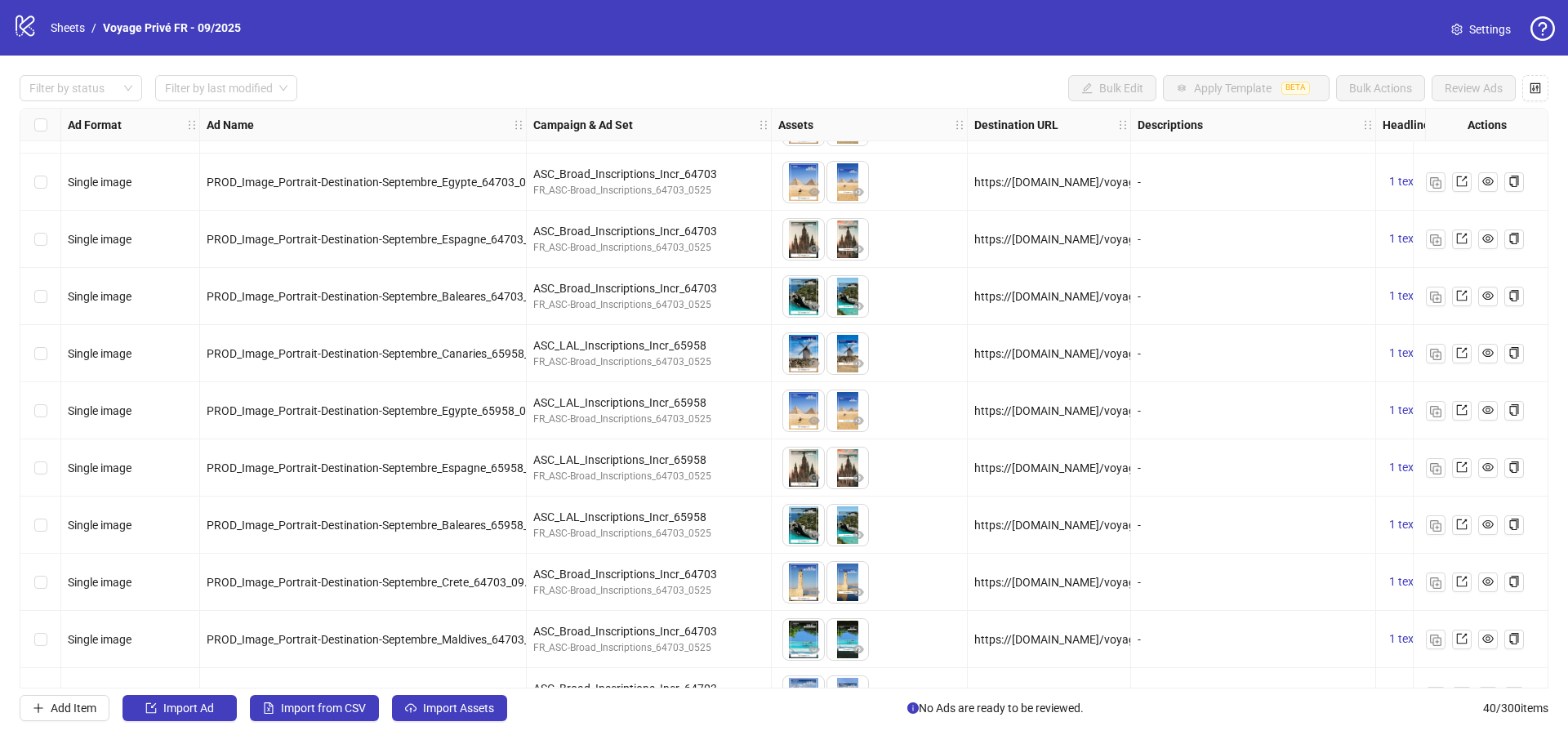
click at [480, 75] on div "Filter by status Filter by last modified Bulk Edit Apply Template BETA Bulk Act…" at bounding box center [784, 397] width 1568 height 685
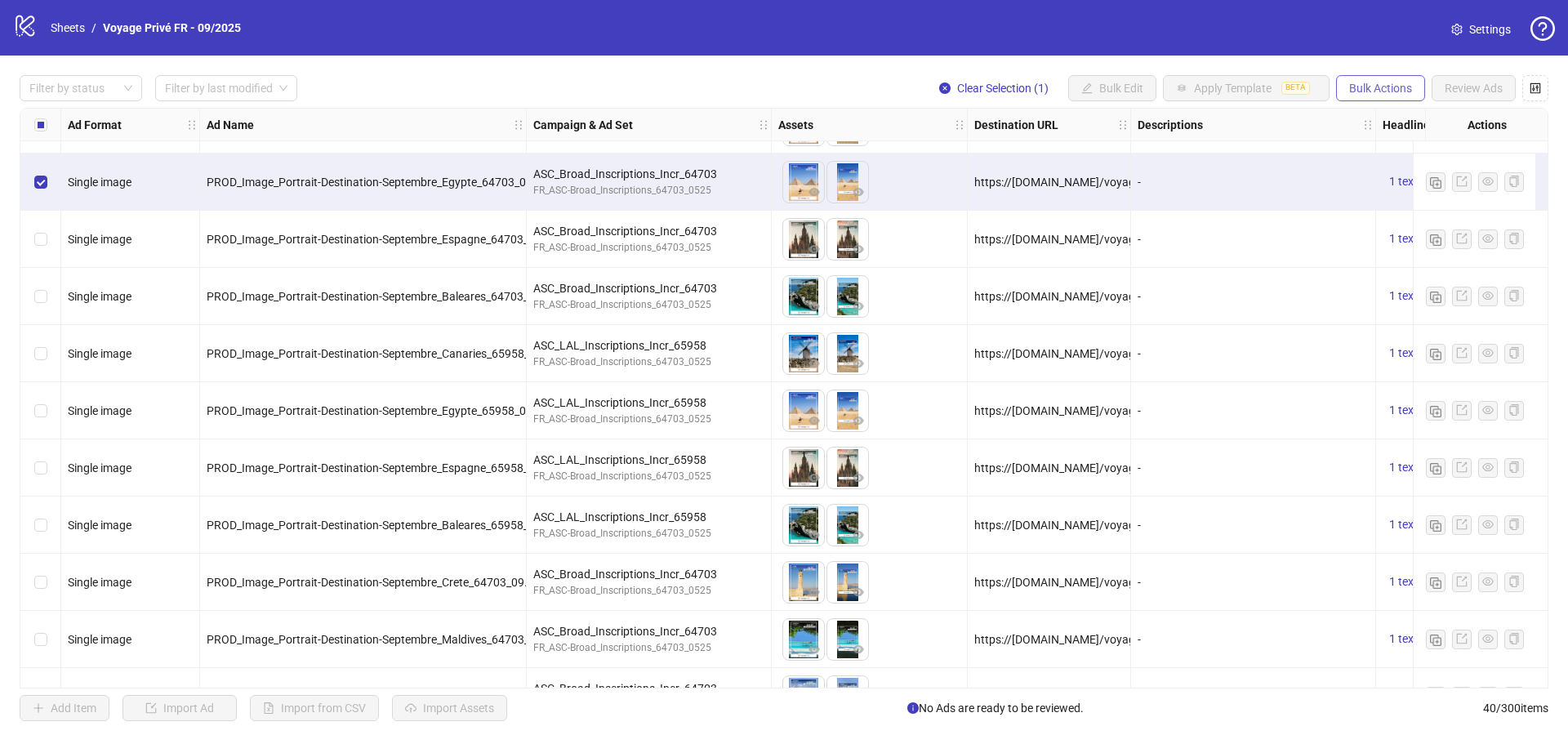
click at [1366, 93] on span "Bulk Actions" at bounding box center [1380, 88] width 63 height 13
click at [1531, 91] on icon "control" at bounding box center [1535, 89] width 12 height 12
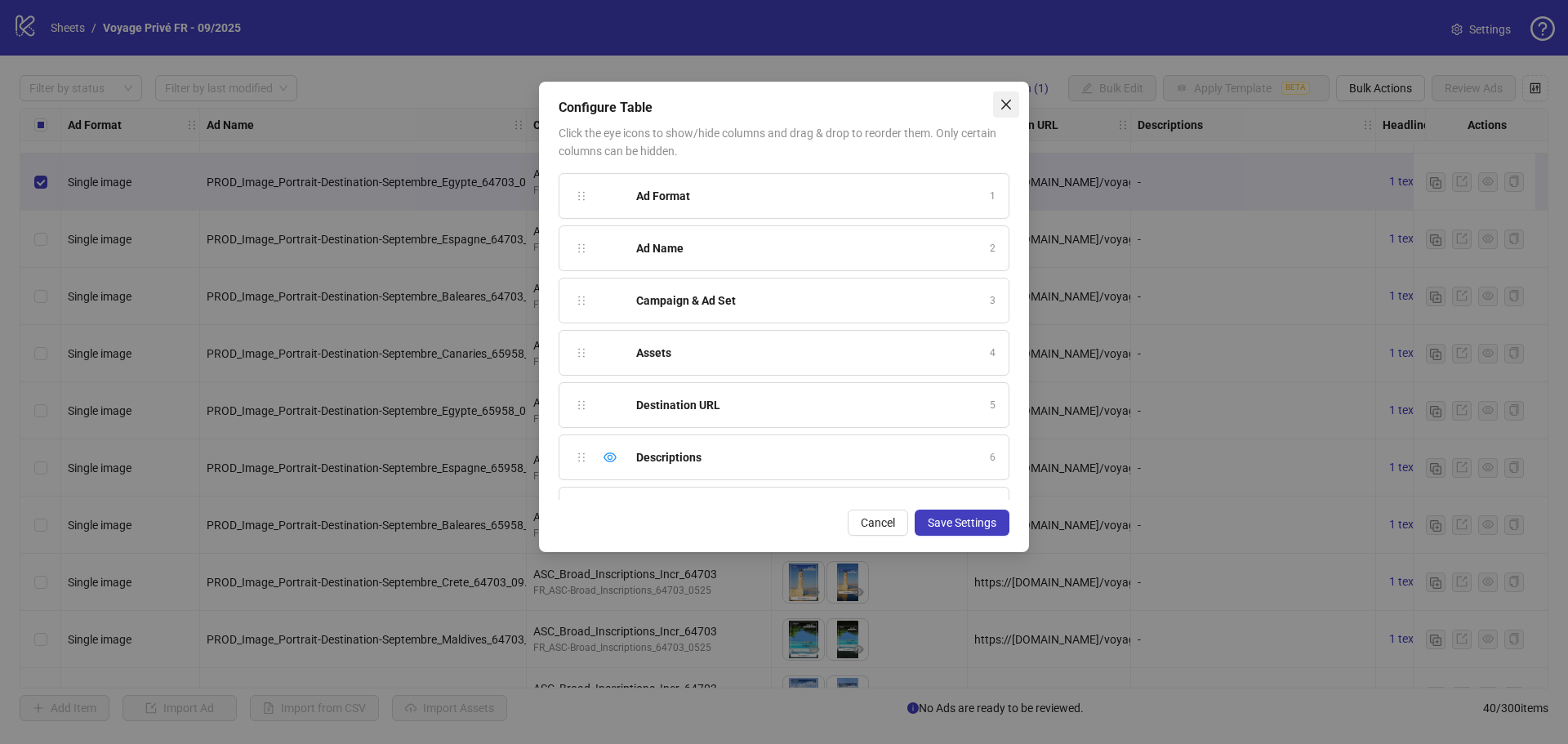
click at [1007, 101] on icon "close" at bounding box center [1005, 104] width 13 height 13
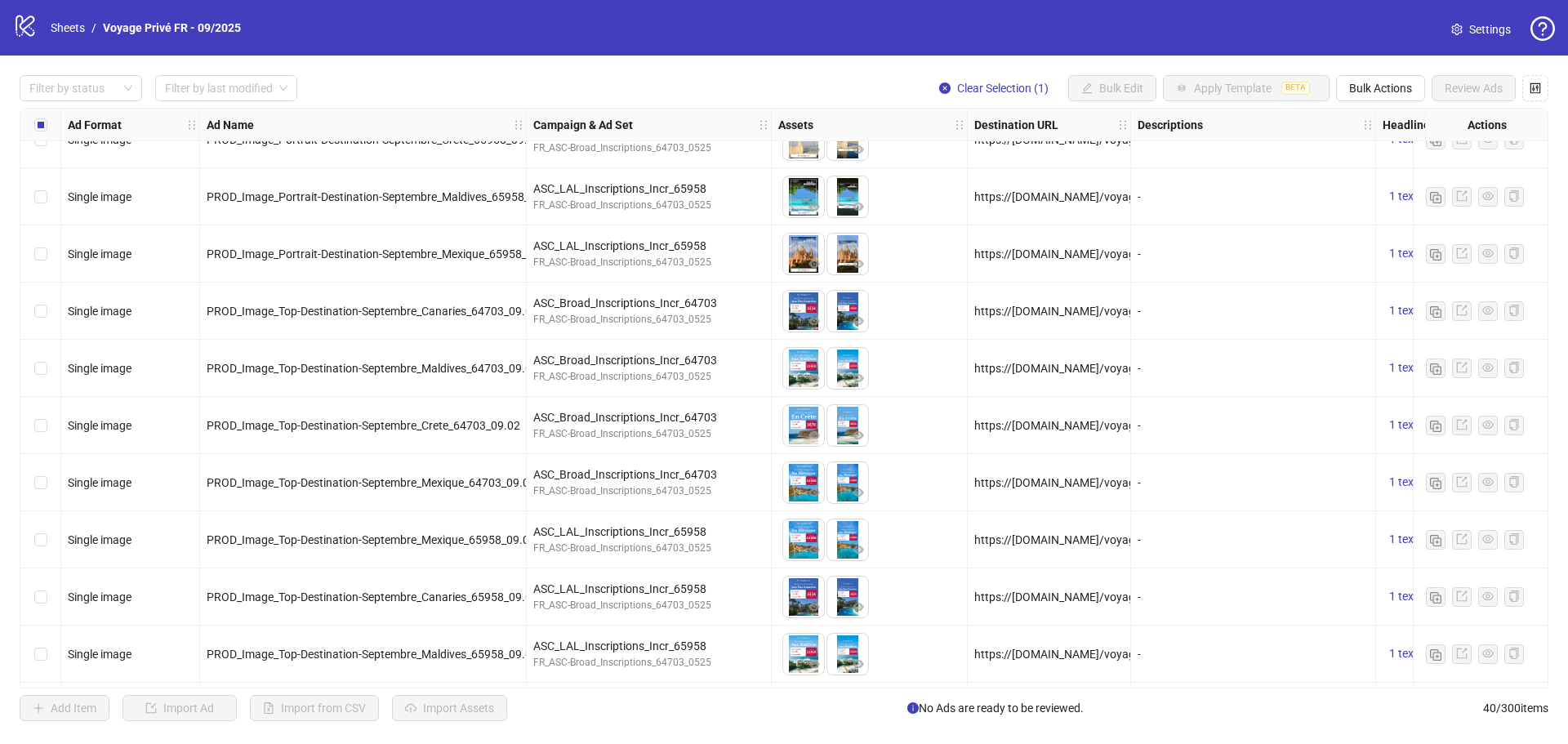
scroll to position [816, 0]
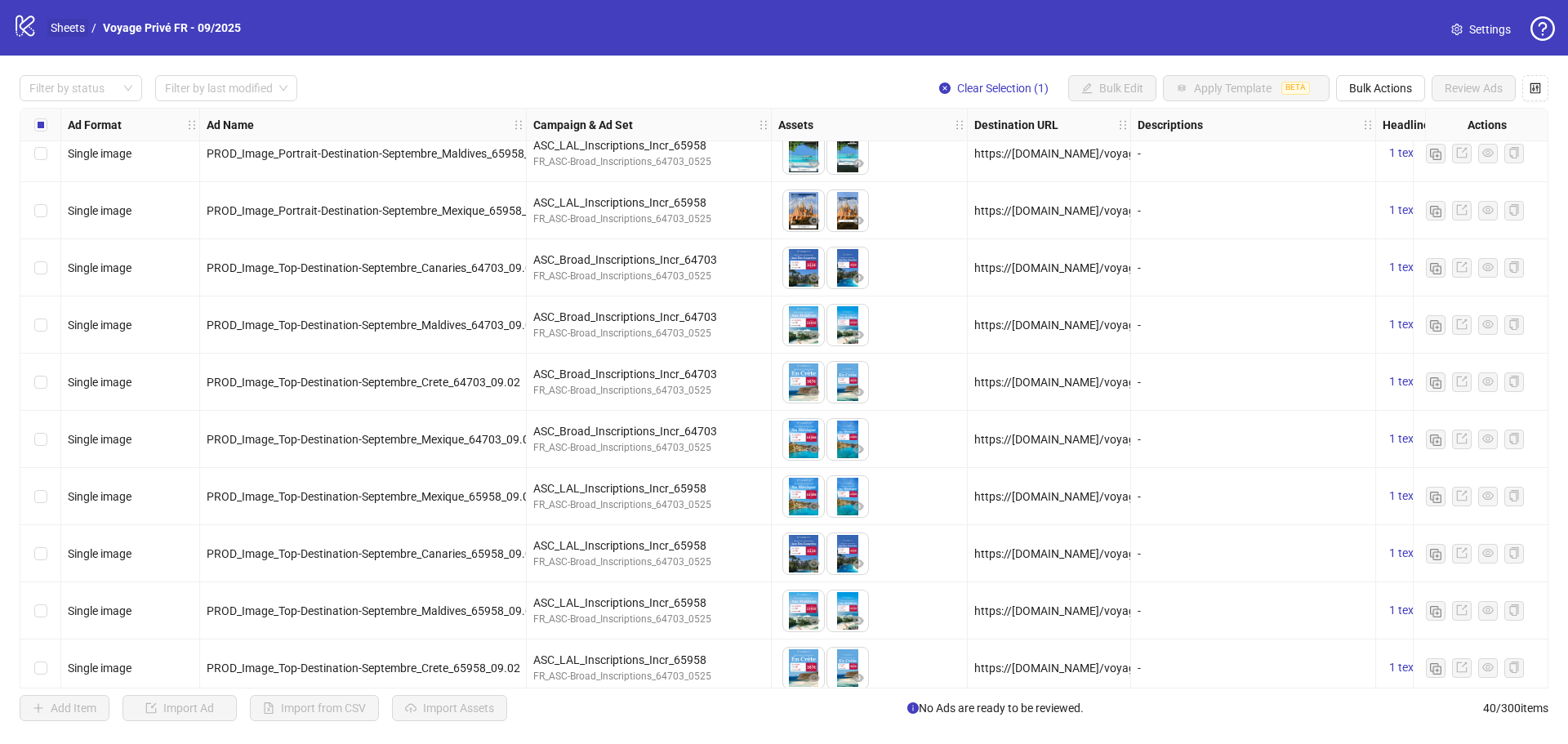
click at [60, 25] on link "Sheets" at bounding box center [68, 27] width 41 height 18
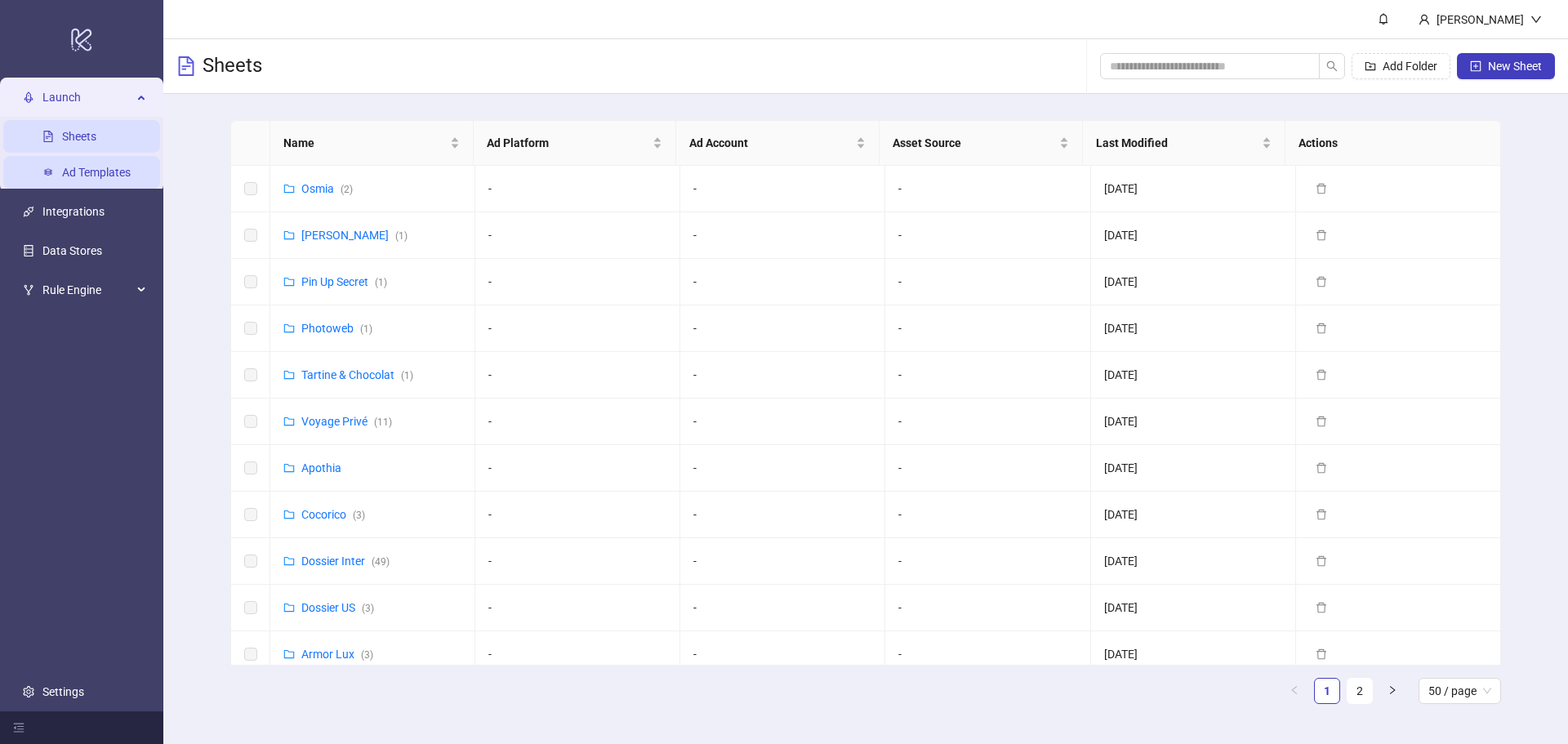
click at [103, 175] on link "Ad Templates" at bounding box center [96, 171] width 68 height 13
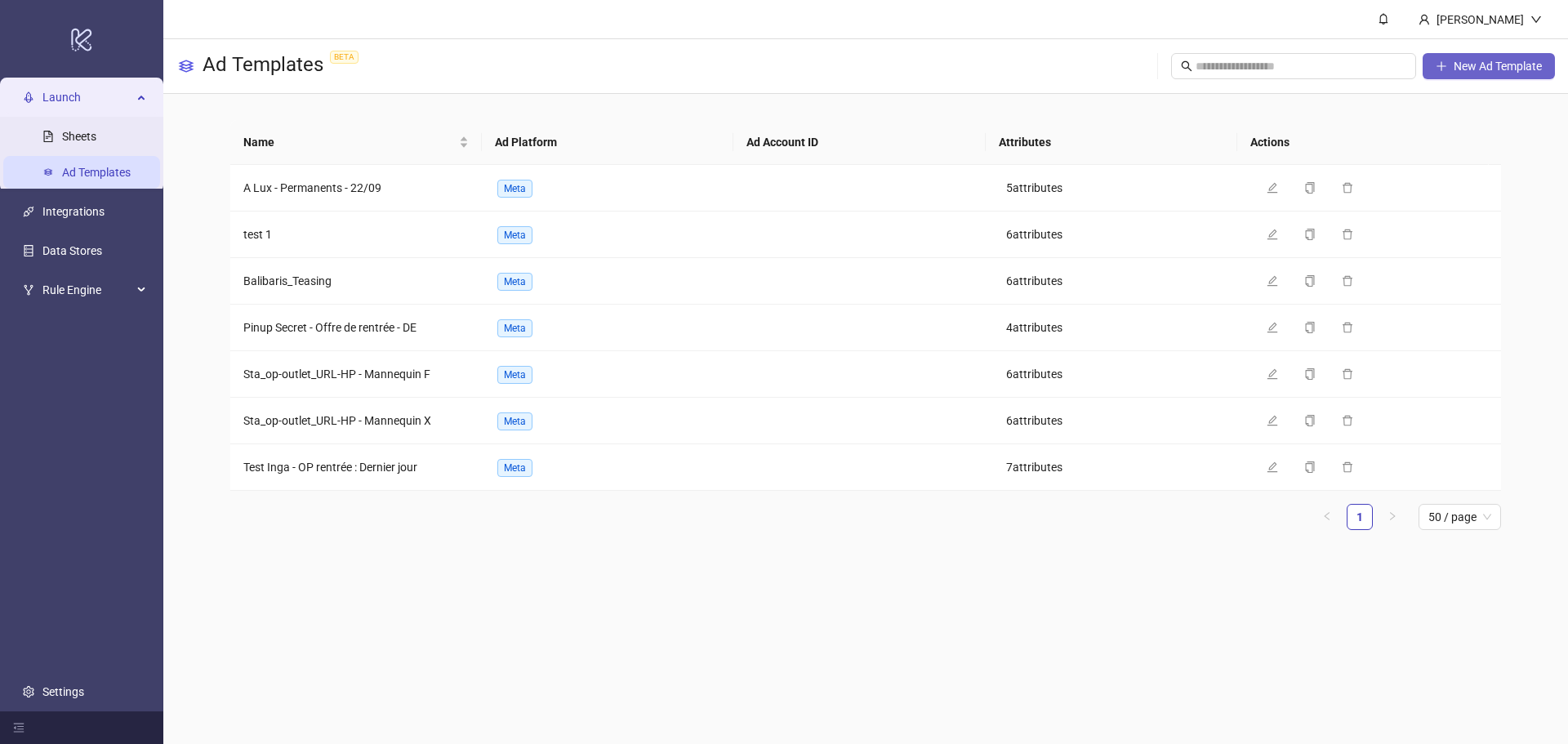
click at [1463, 70] on span "New Ad Template" at bounding box center [1497, 65] width 89 height 13
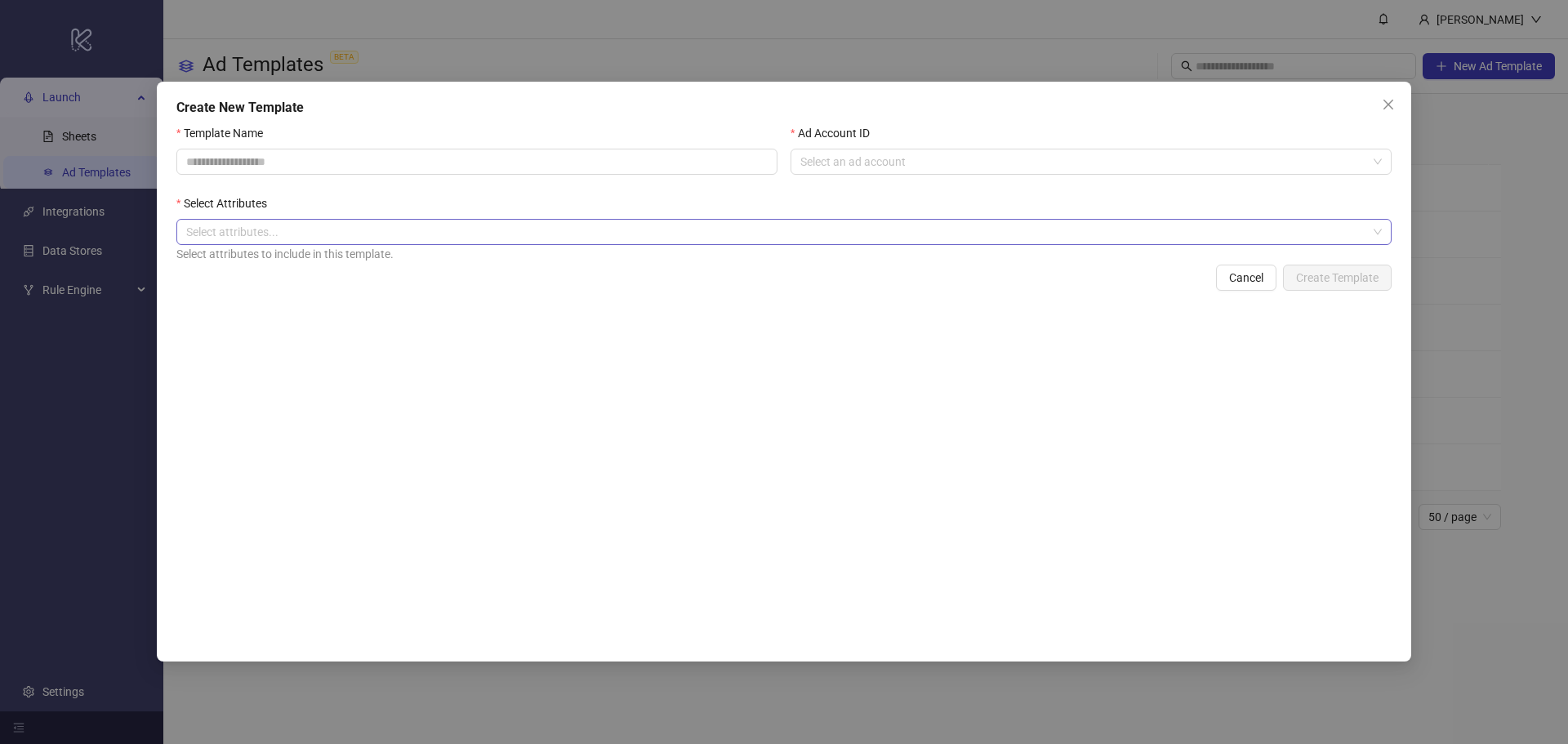
click at [259, 230] on div at bounding box center [774, 231] width 1191 height 22
click at [306, 205] on div "Select Attributes" at bounding box center [784, 206] width 1215 height 24
click at [1388, 104] on span "Close" at bounding box center [1388, 104] width 26 height 13
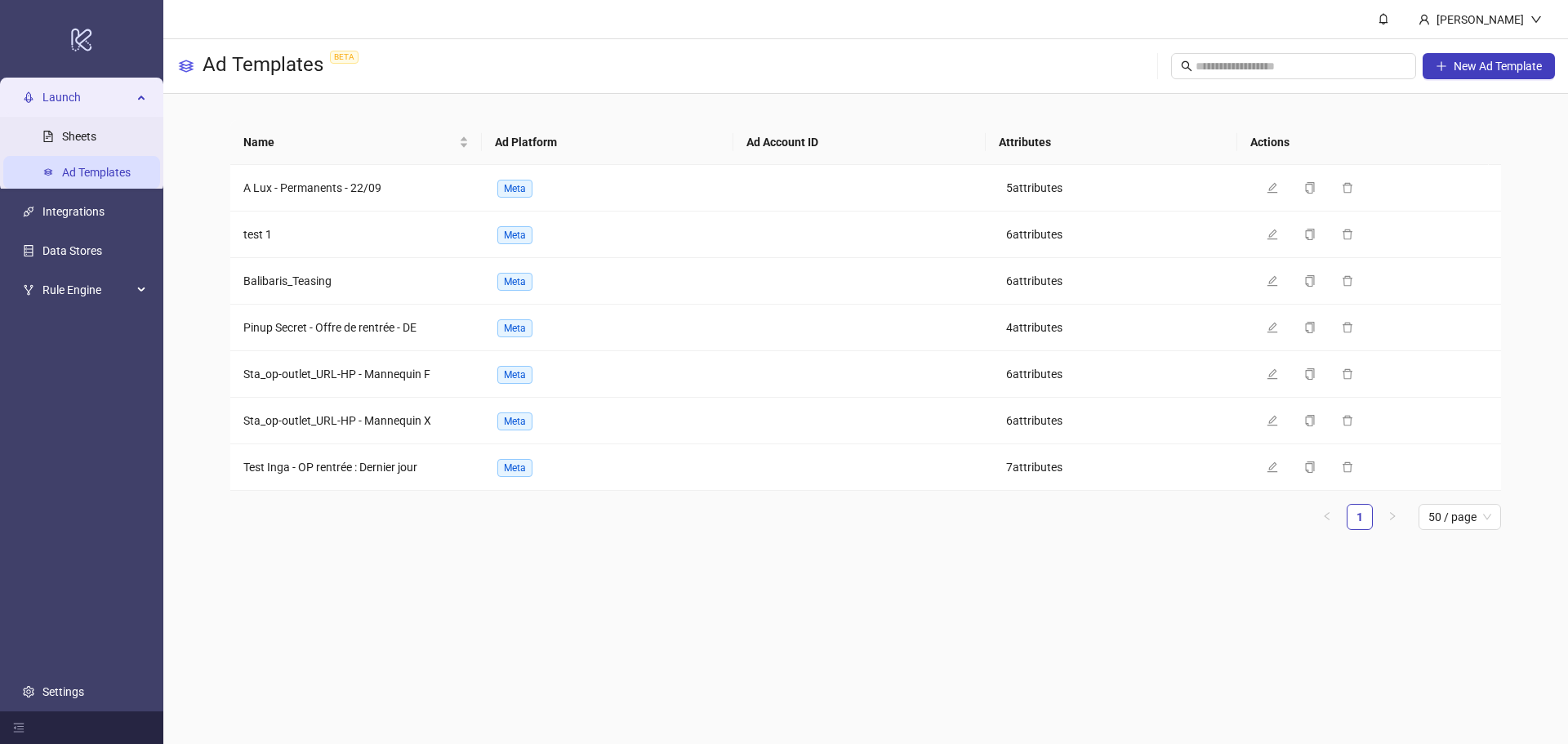
drag, startPoint x: 101, startPoint y: 138, endPoint x: 109, endPoint y: 171, distance: 34.0
click at [96, 138] on link "Sheets" at bounding box center [79, 135] width 34 height 13
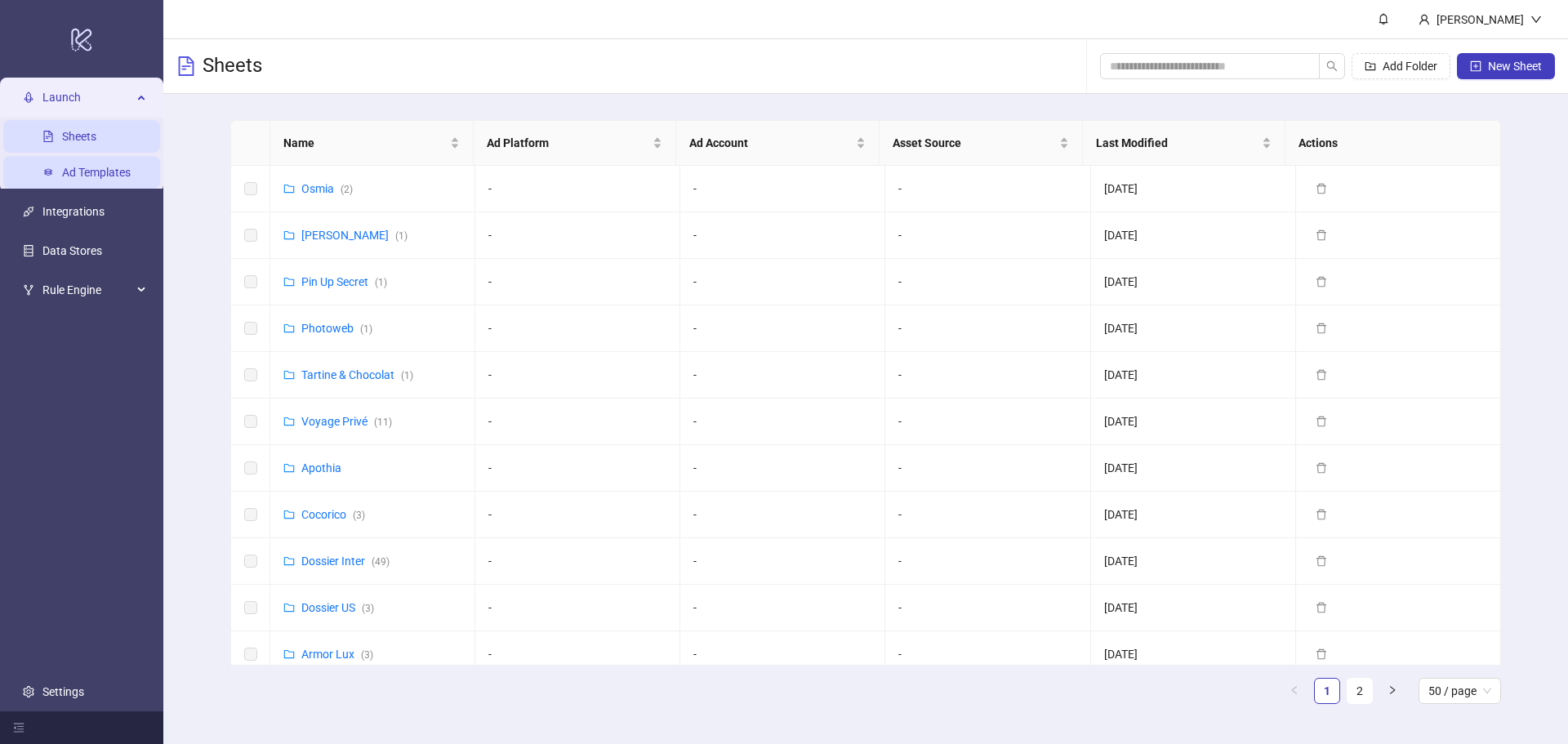
click at [109, 171] on link "Ad Templates" at bounding box center [96, 171] width 68 height 13
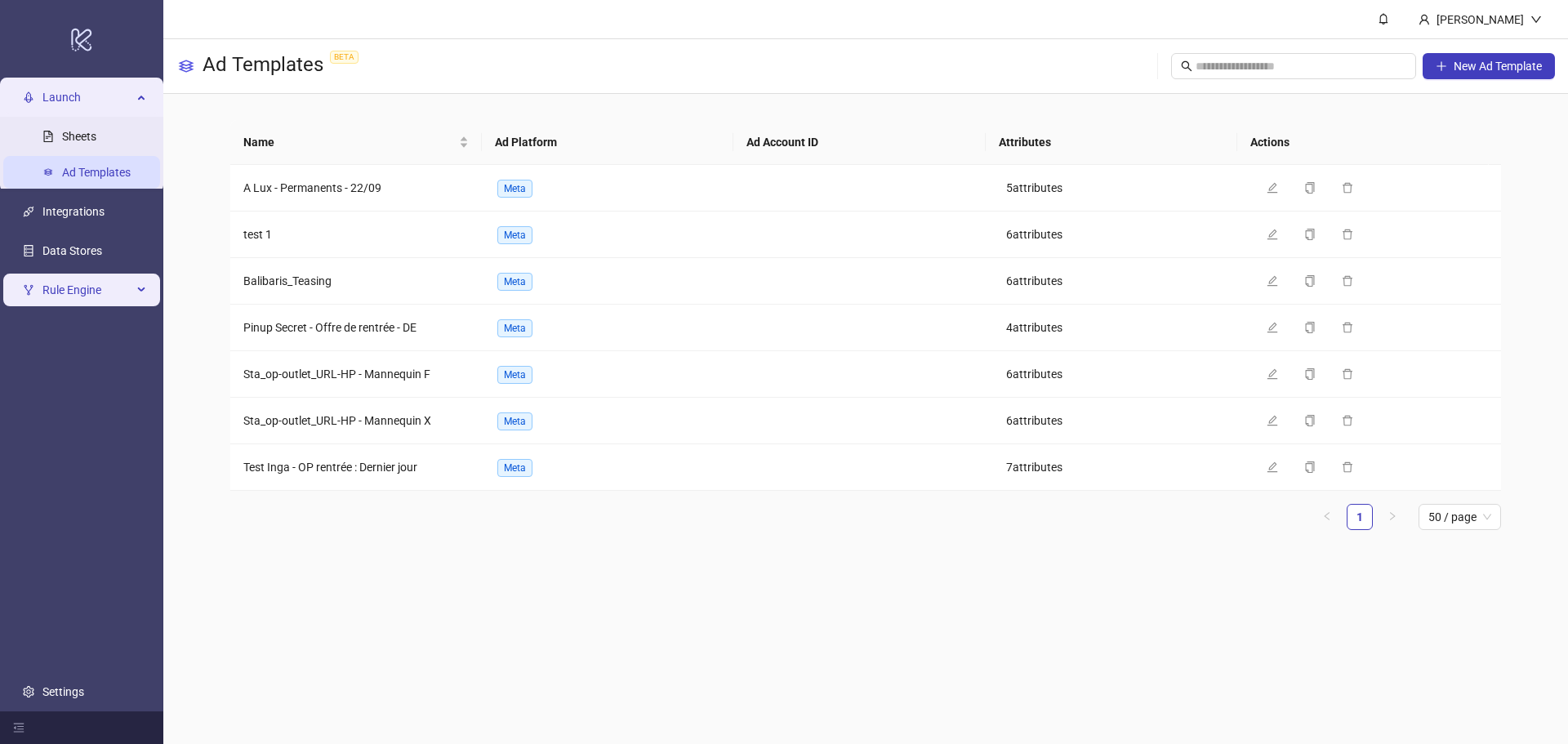
click at [96, 286] on span "Rule Engine" at bounding box center [88, 290] width 90 height 33
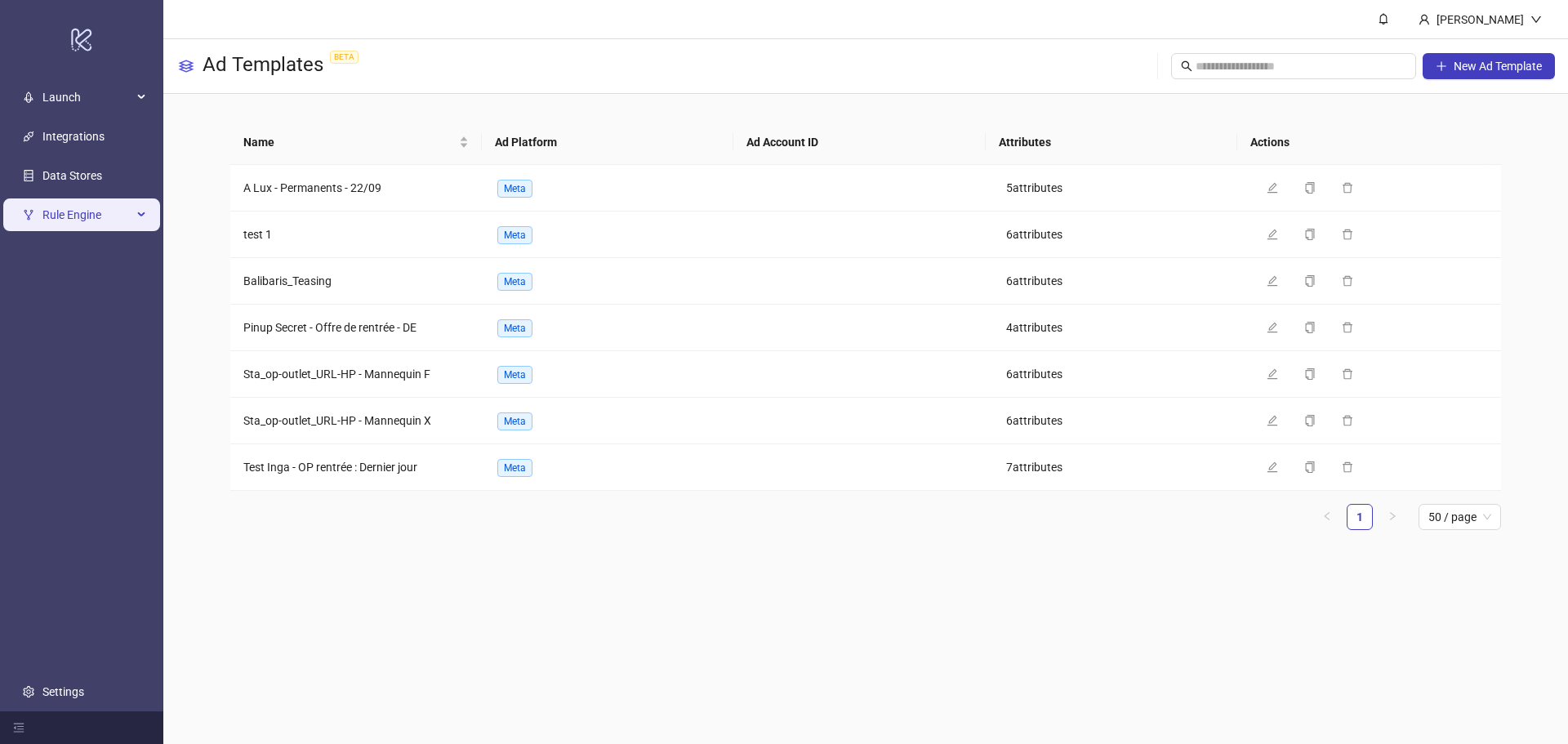
click at [116, 218] on span "Rule Engine" at bounding box center [88, 215] width 90 height 33
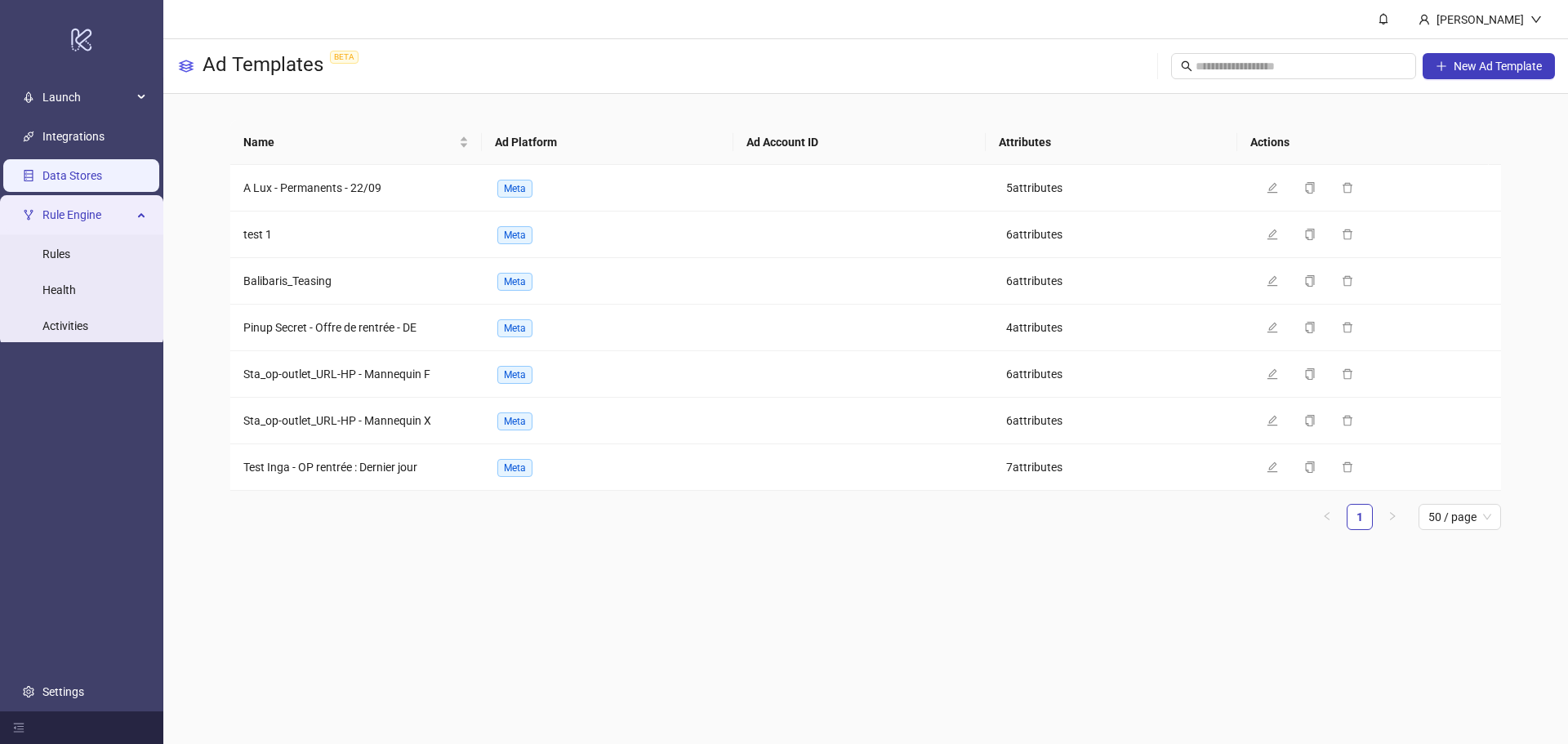
drag, startPoint x: 111, startPoint y: 209, endPoint x: 93, endPoint y: 190, distance: 26.2
click at [111, 209] on span "Rule Engine" at bounding box center [88, 215] width 90 height 33
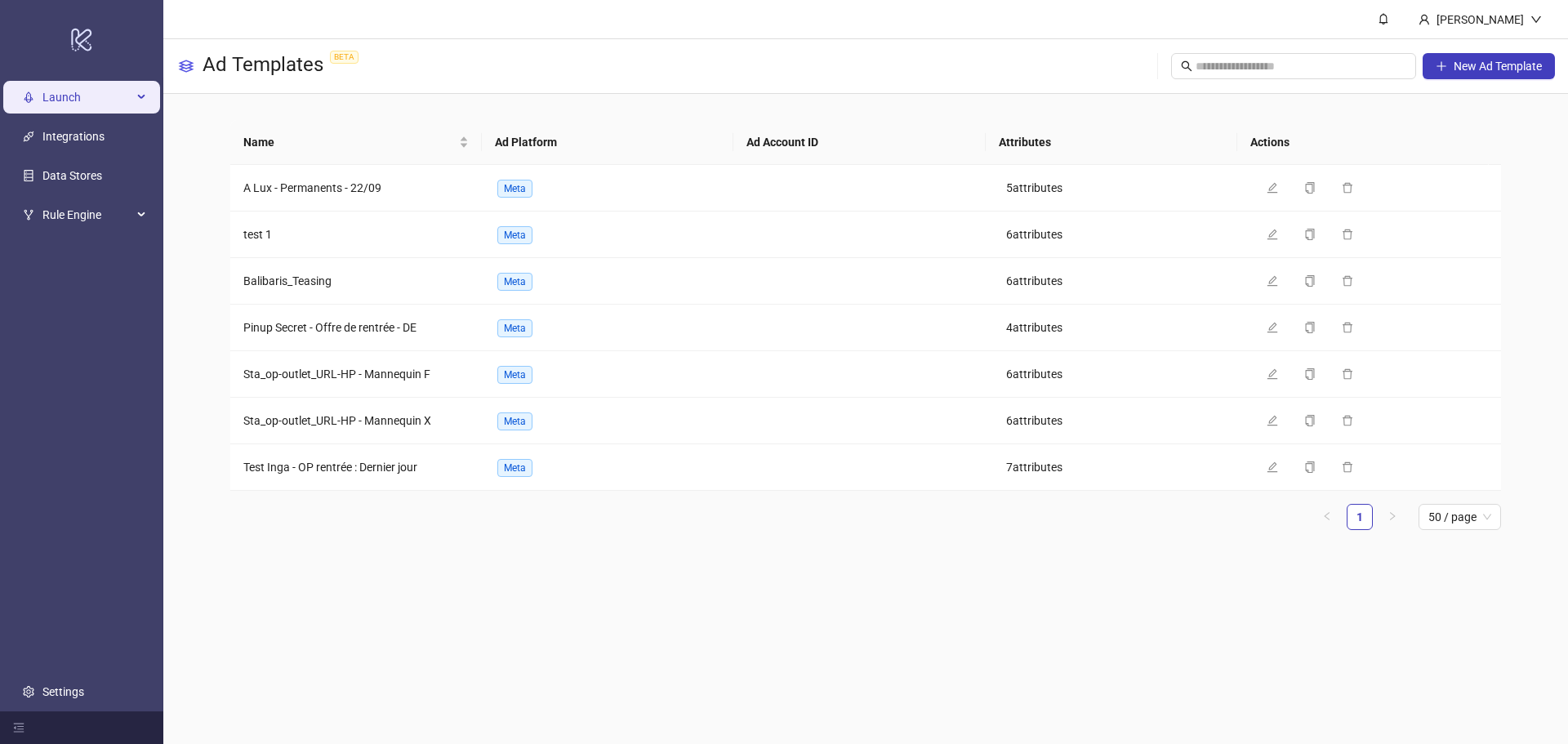
click at [94, 95] on span "Launch" at bounding box center [88, 97] width 90 height 33
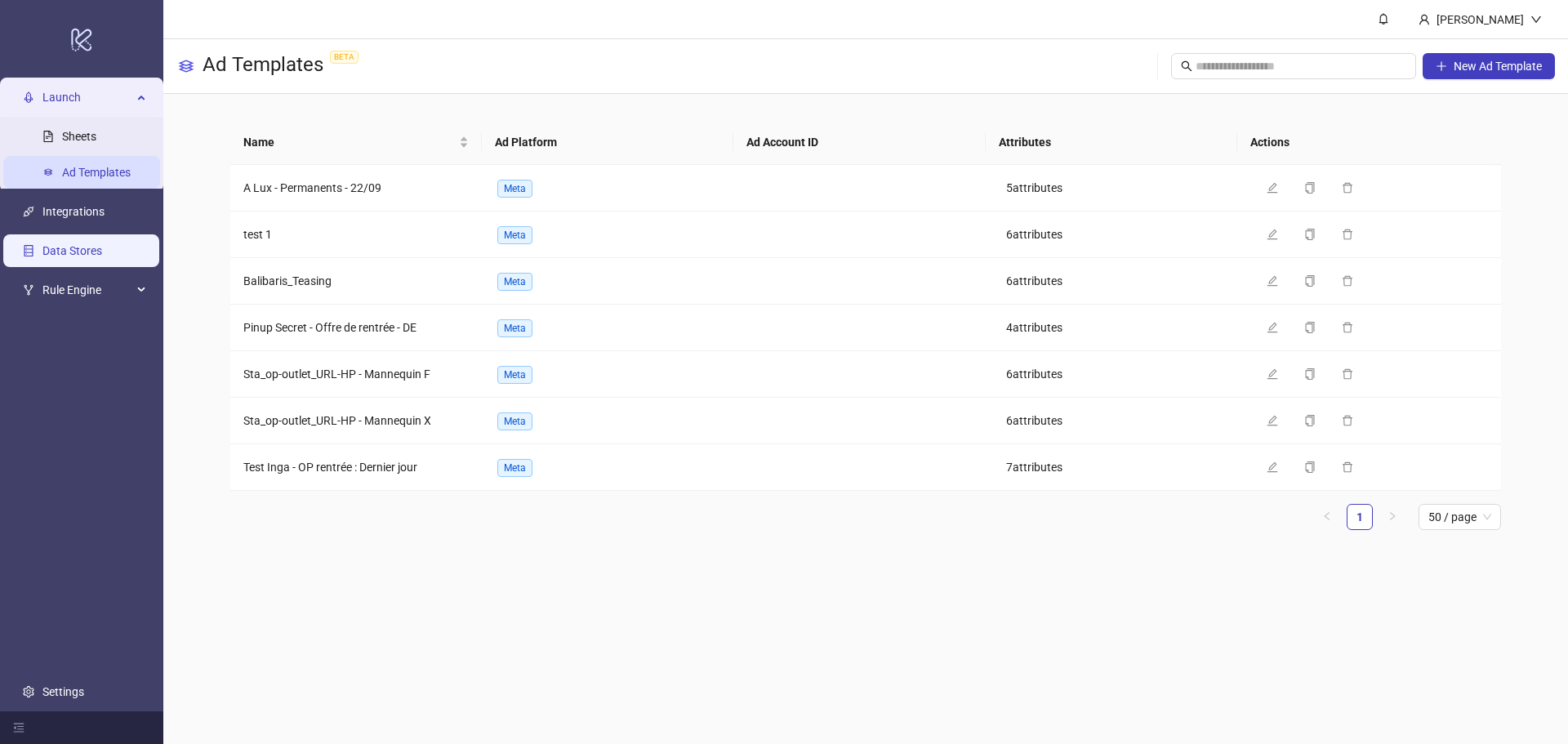
click at [102, 244] on link "Data Stores" at bounding box center [72, 250] width 59 height 13
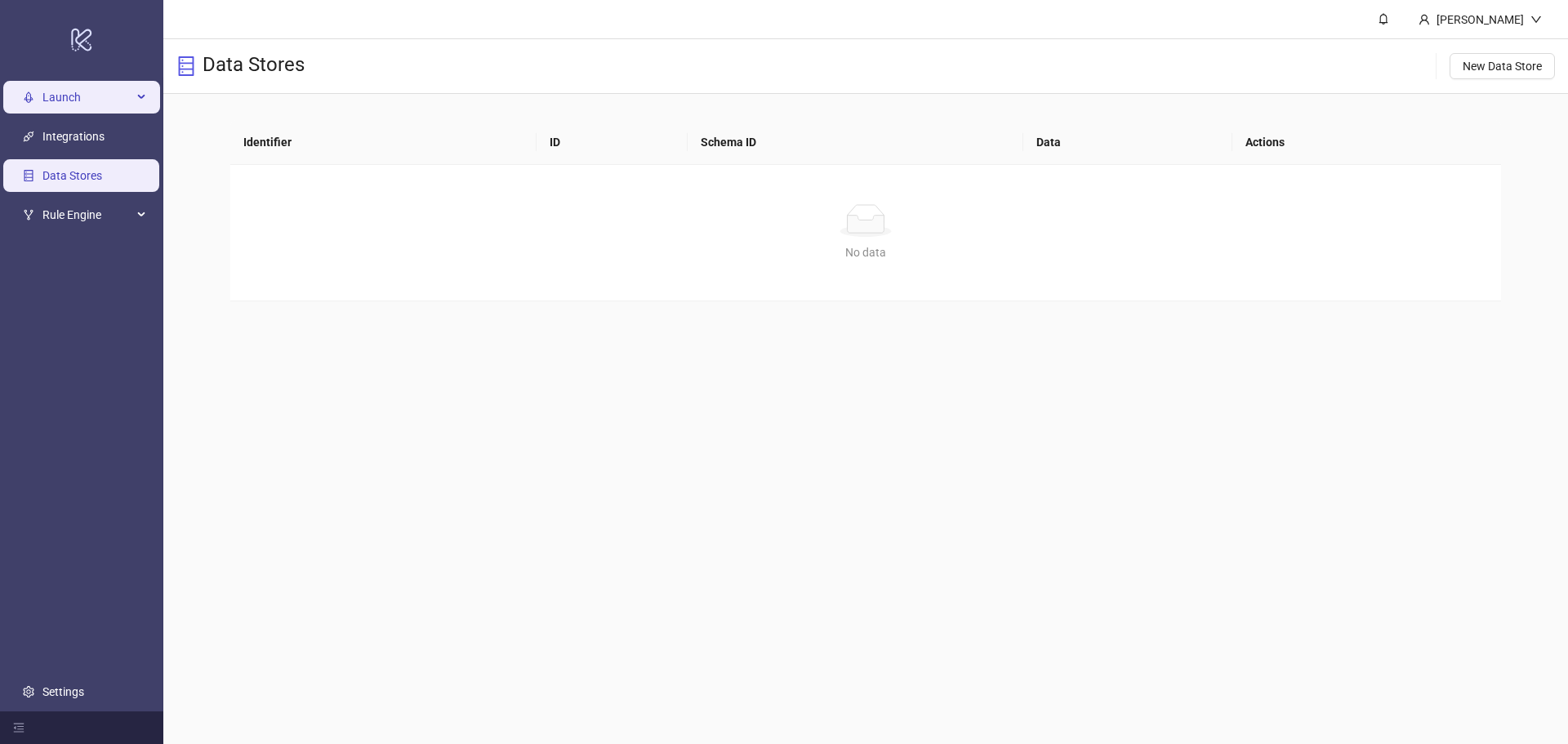
click at [75, 105] on span "Launch" at bounding box center [88, 97] width 90 height 33
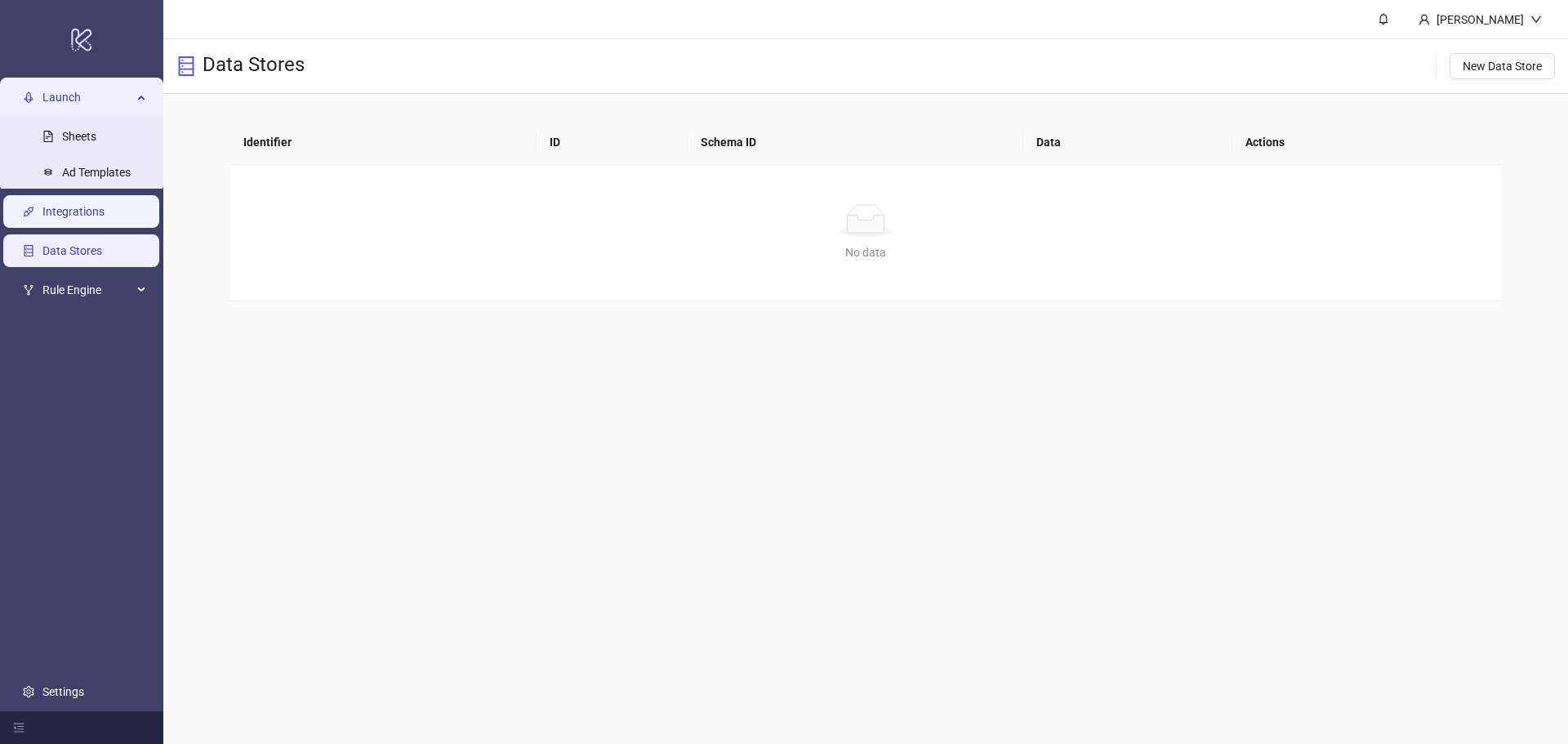
click at [98, 207] on link "Integrations" at bounding box center [74, 210] width 62 height 13
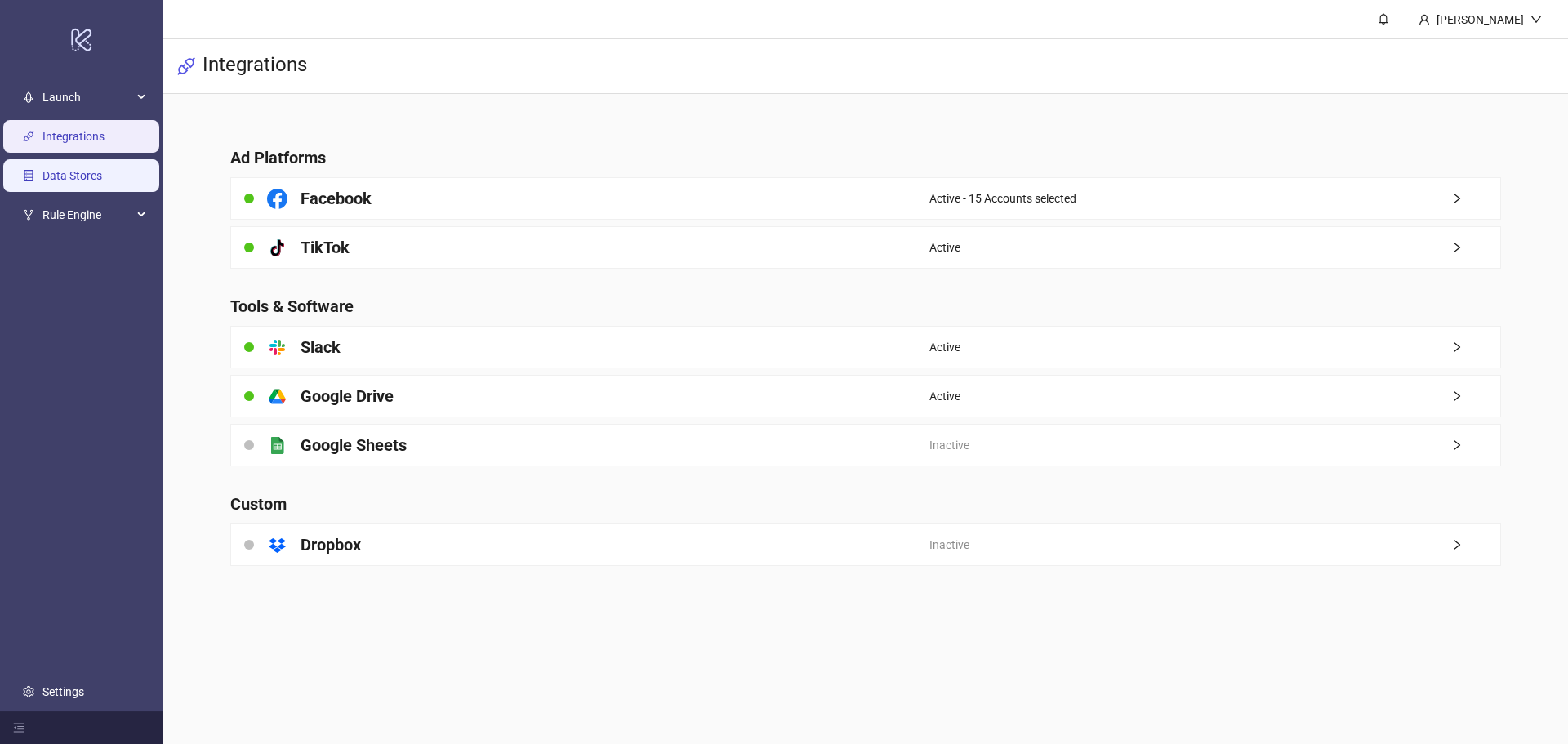
click at [93, 178] on link "Data Stores" at bounding box center [72, 175] width 59 height 13
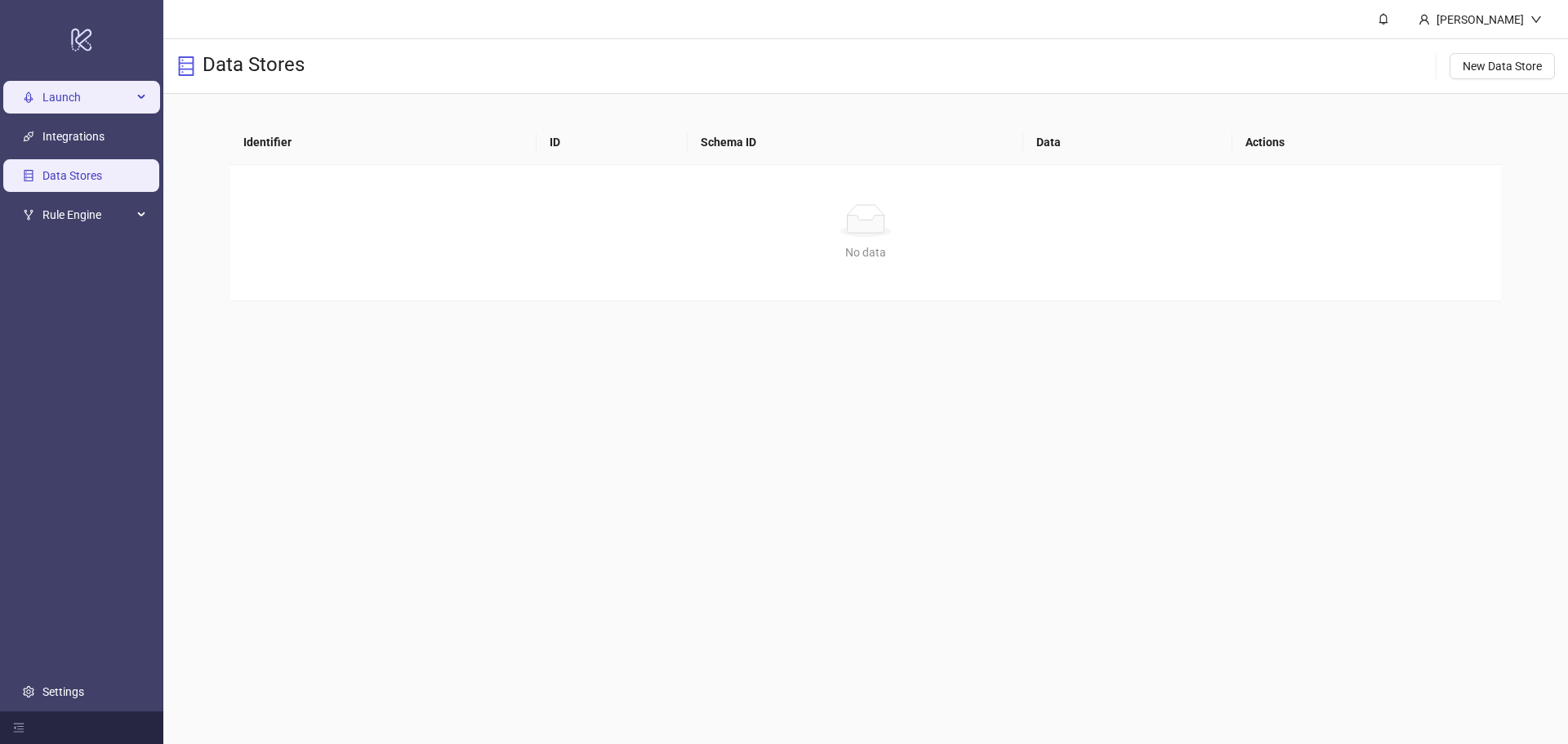
click at [78, 93] on span "Launch" at bounding box center [88, 97] width 90 height 33
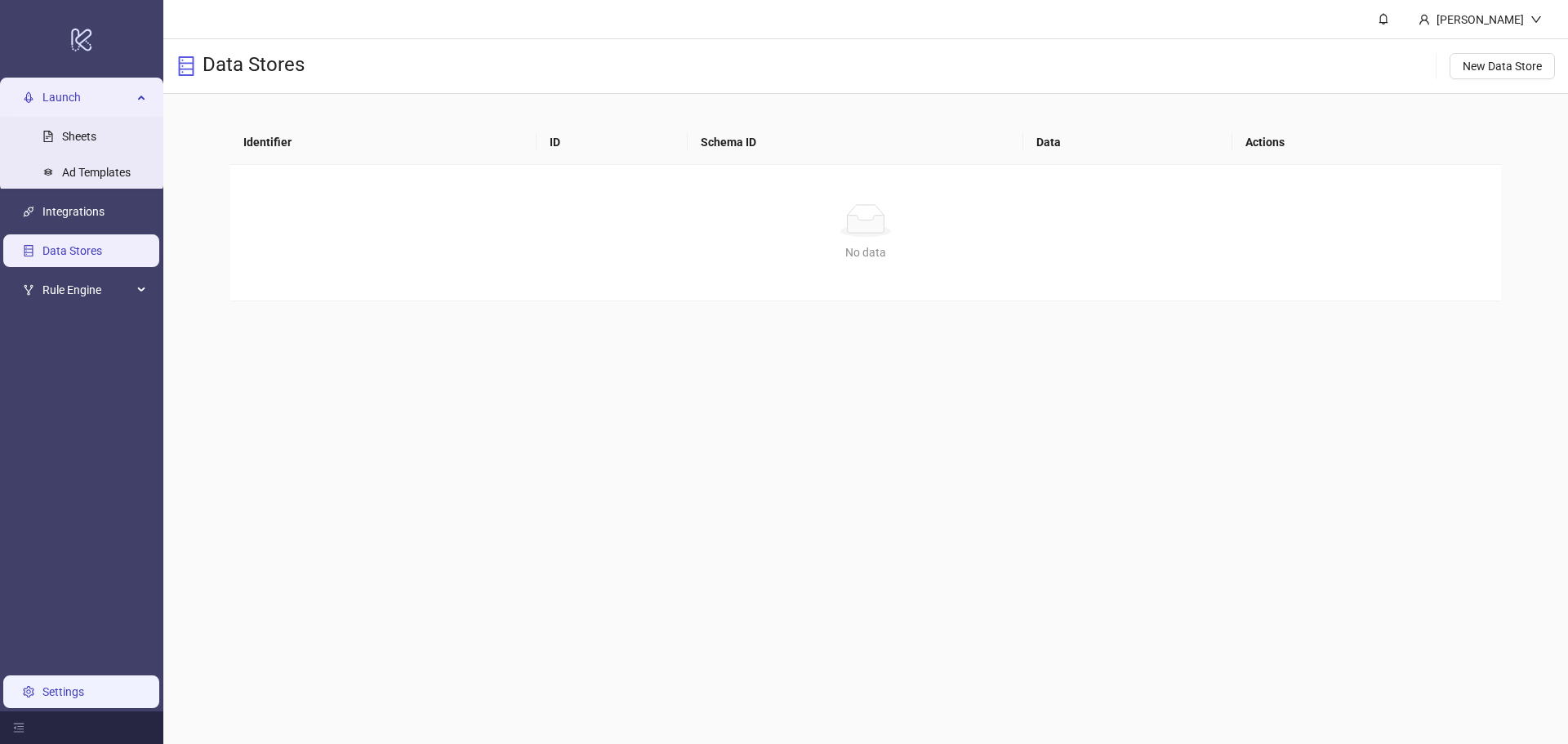
click at [48, 690] on link "Settings" at bounding box center [63, 690] width 42 height 13
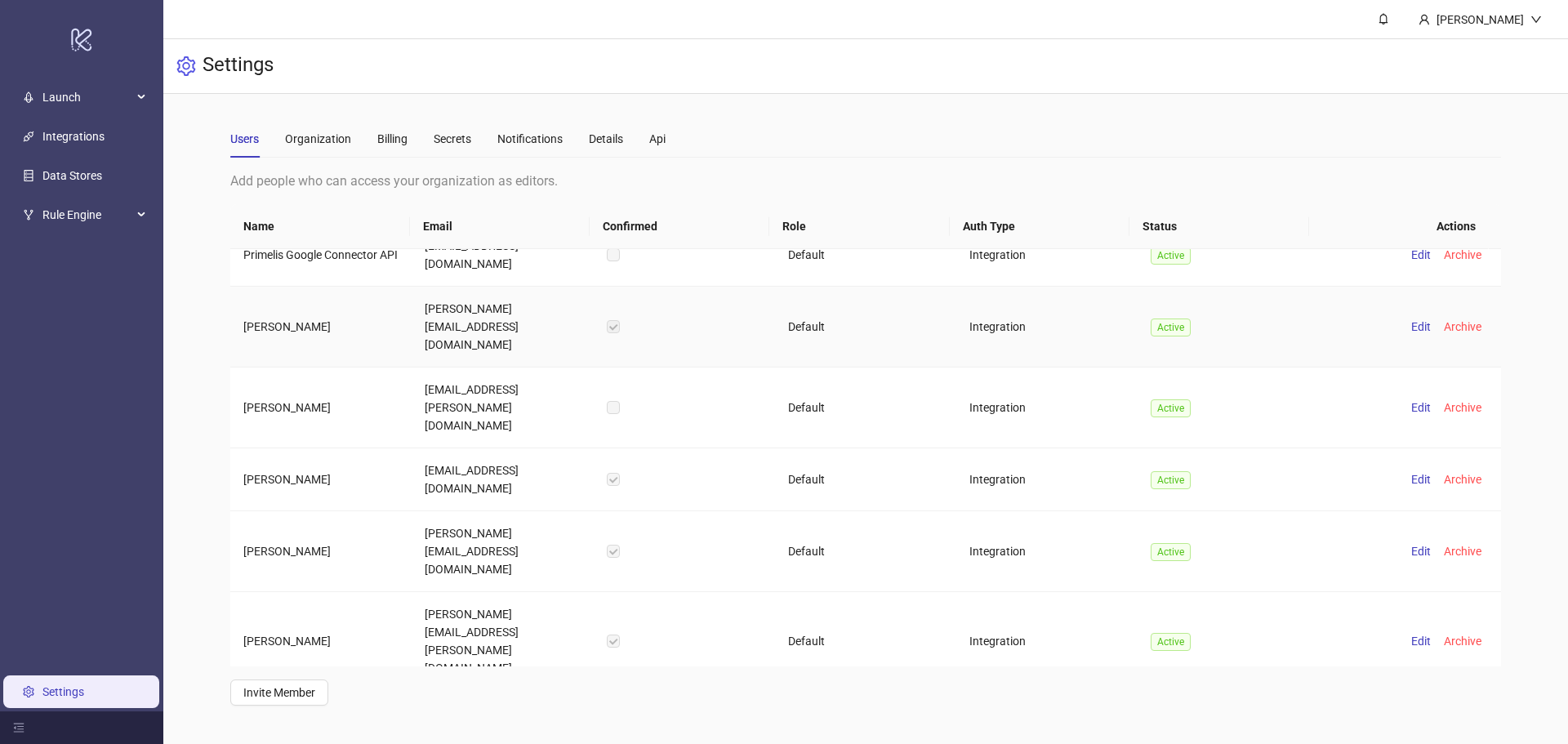
scroll to position [816, 0]
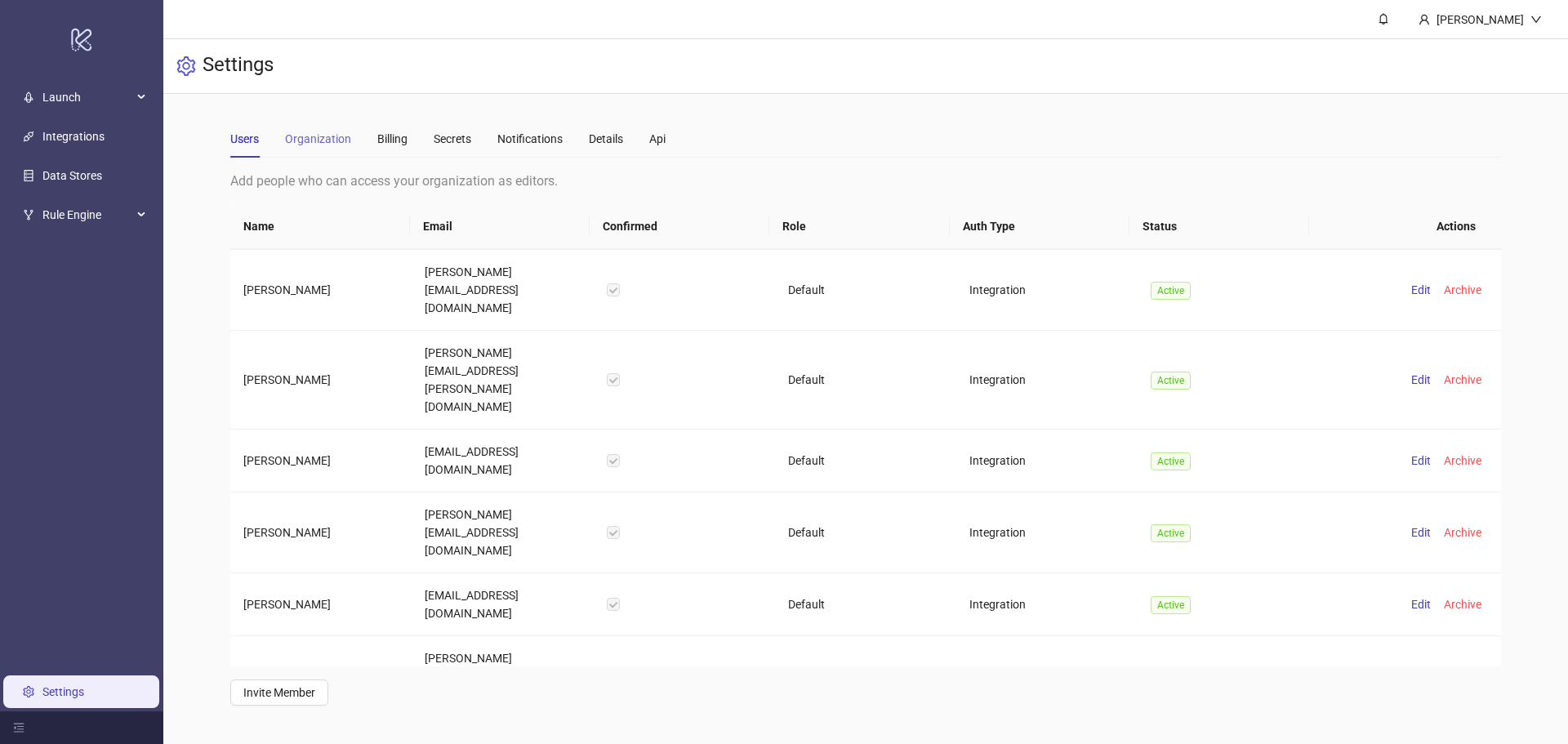
click at [337, 156] on div "Organization" at bounding box center [318, 138] width 66 height 38
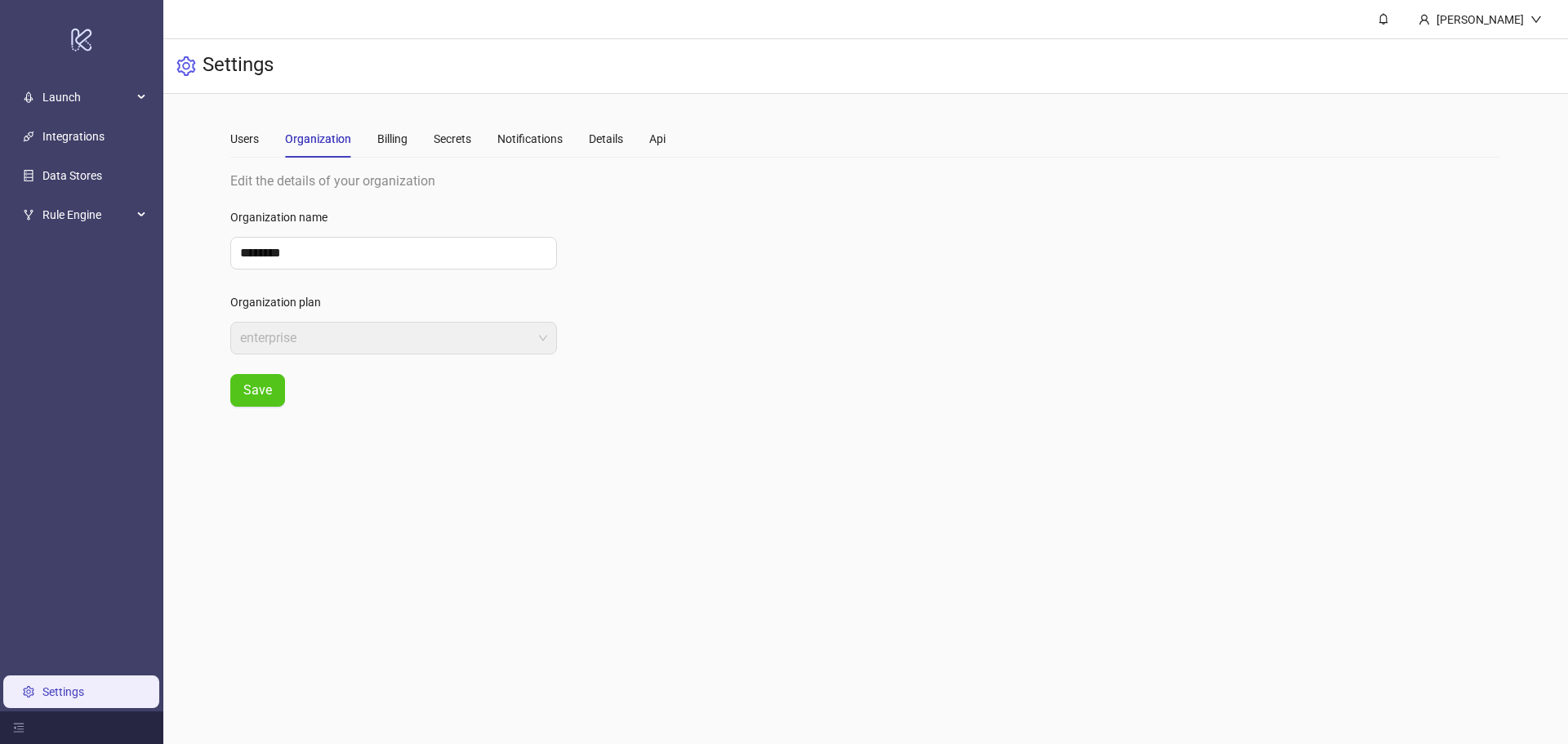
click at [335, 145] on div "Organization" at bounding box center [318, 138] width 66 height 18
click at [392, 142] on div "Billing" at bounding box center [392, 138] width 30 height 18
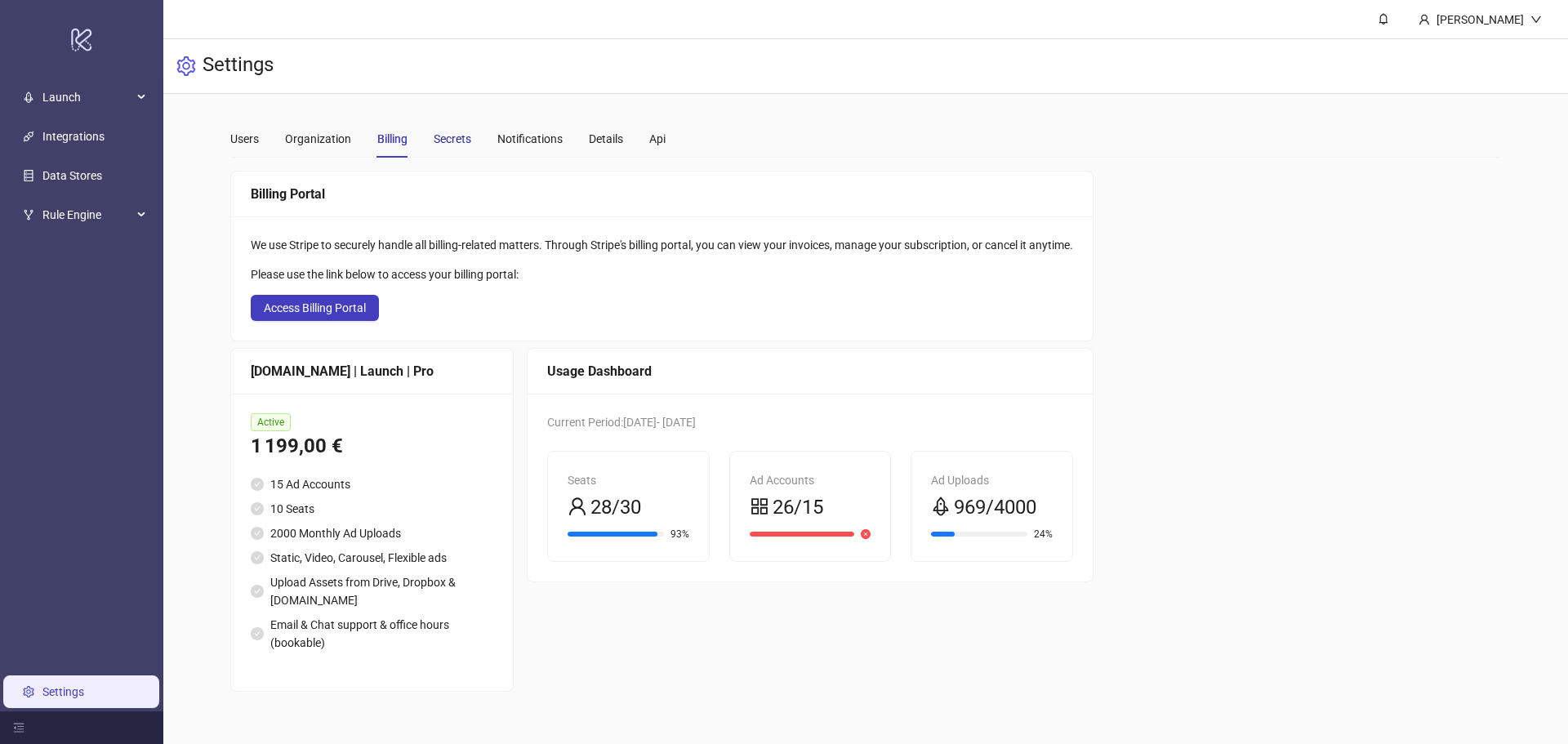
click at [456, 140] on div "Secrets" at bounding box center [452, 138] width 38 height 18
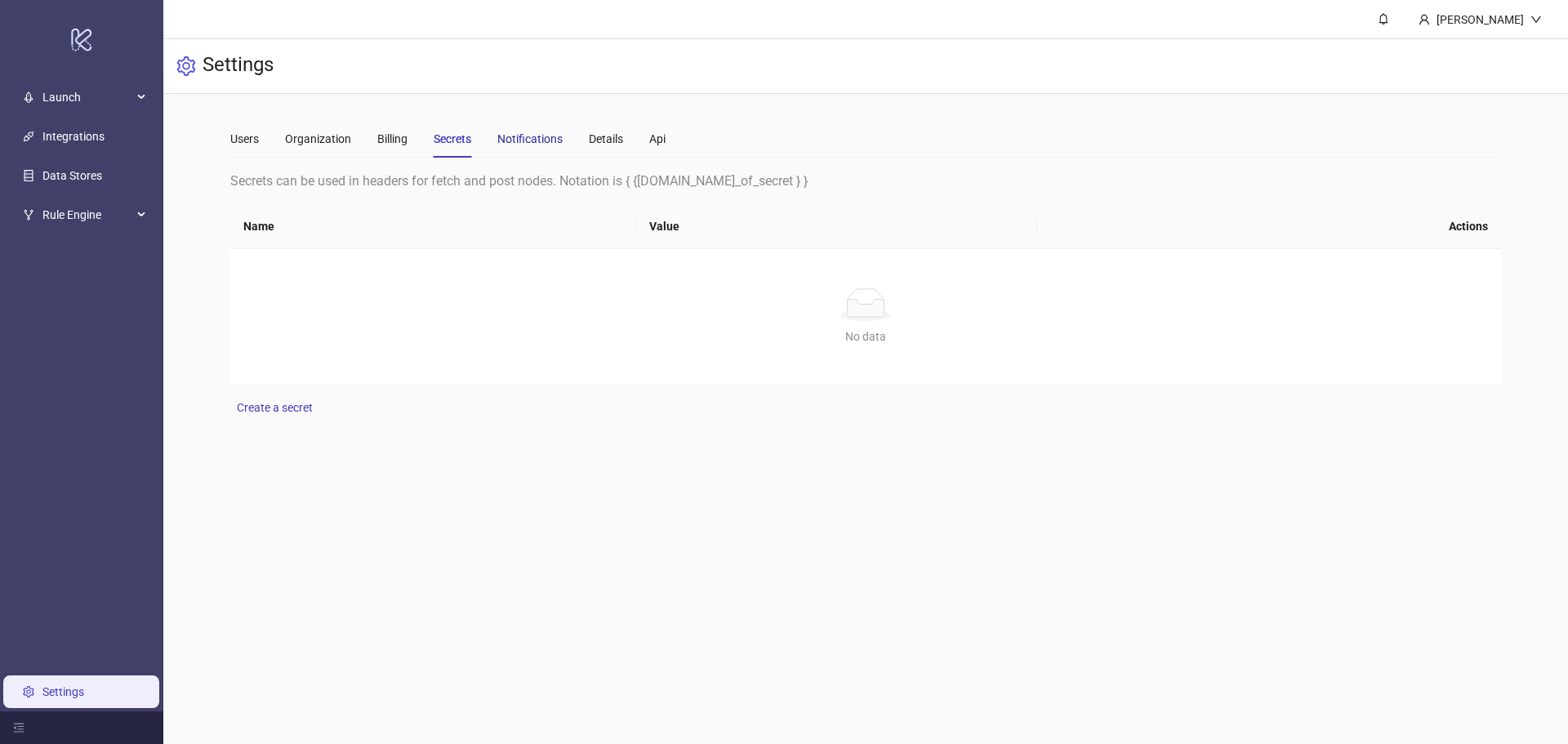
click at [541, 142] on div "Notifications" at bounding box center [530, 138] width 65 height 18
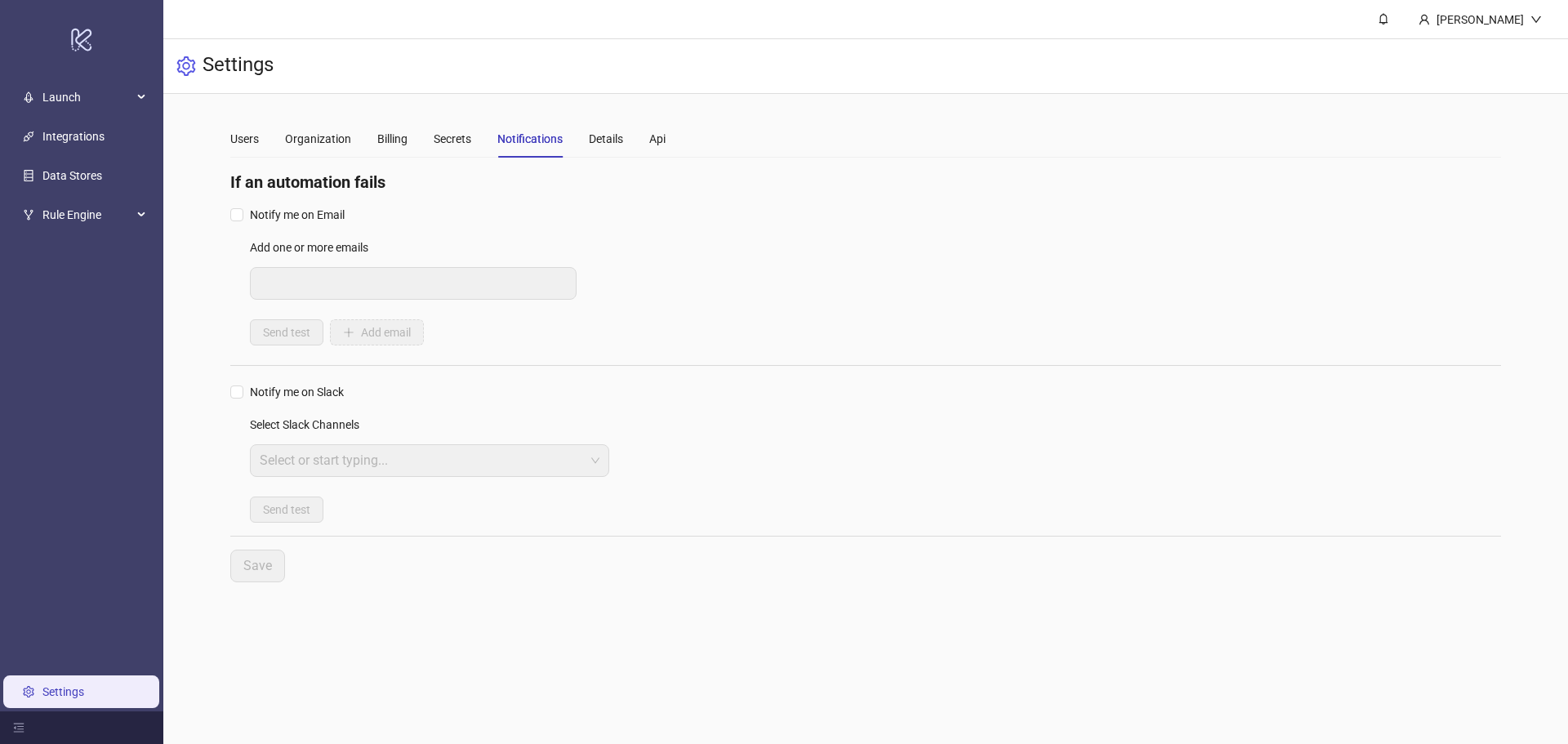
click at [582, 145] on div "Users Organization Billing Secrets Notifications Details Api" at bounding box center [447, 138] width 435 height 38
click at [605, 143] on div "Details" at bounding box center [605, 138] width 34 height 18
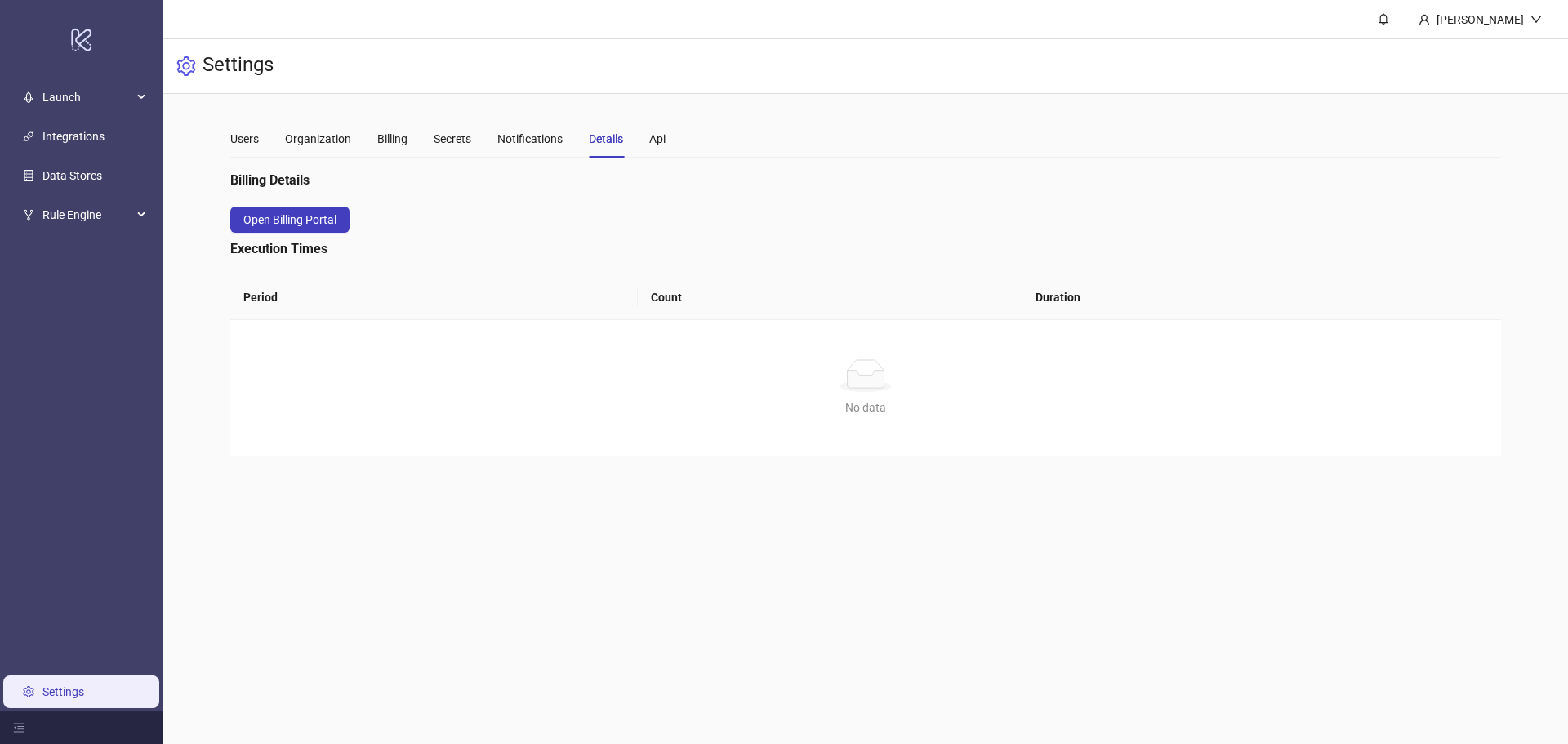
click at [669, 137] on div "Users Organization Billing Secrets Notifications Details Api" at bounding box center [865, 138] width 1271 height 38
click at [662, 139] on div "Api" at bounding box center [657, 138] width 17 height 18
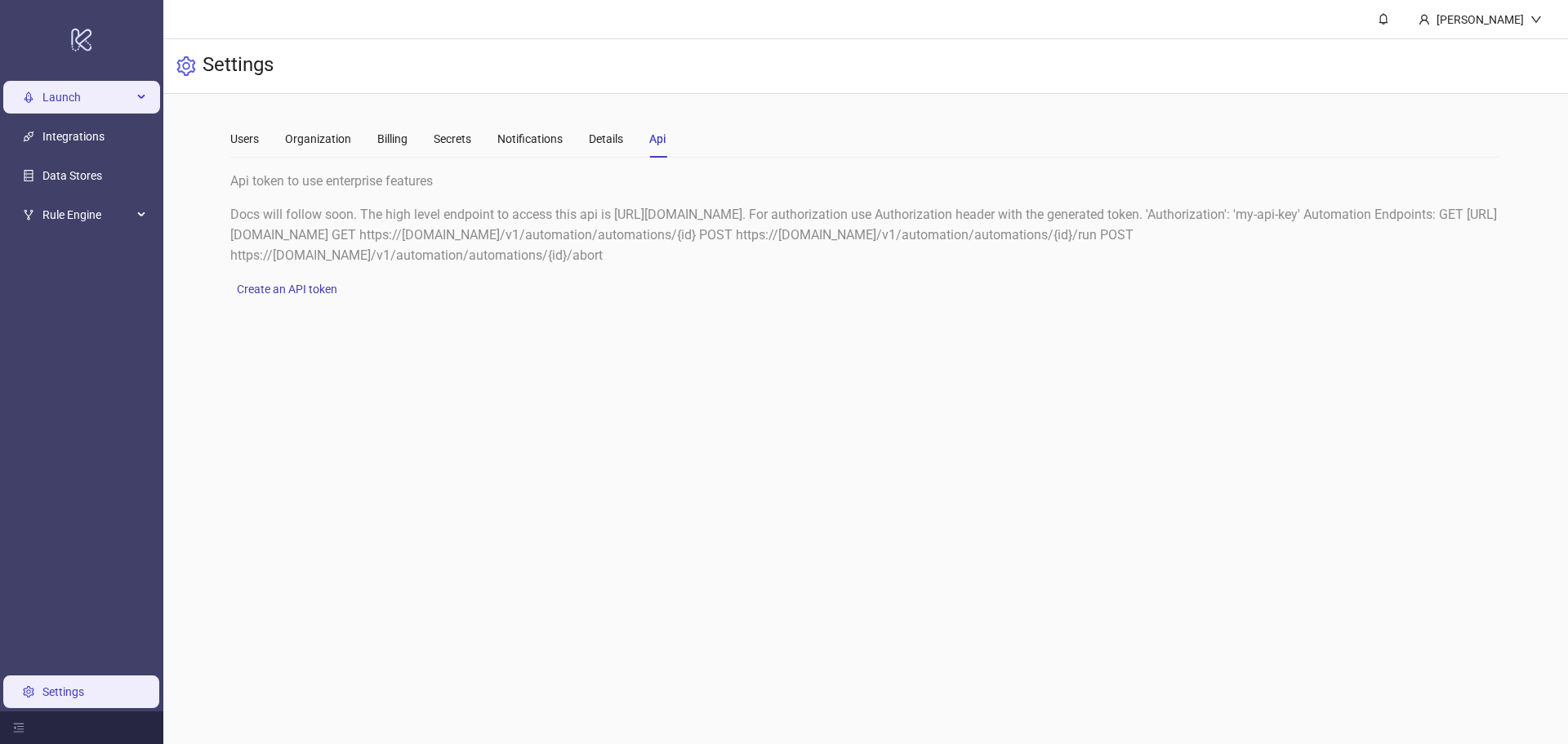
click at [103, 112] on span "Launch" at bounding box center [88, 97] width 90 height 33
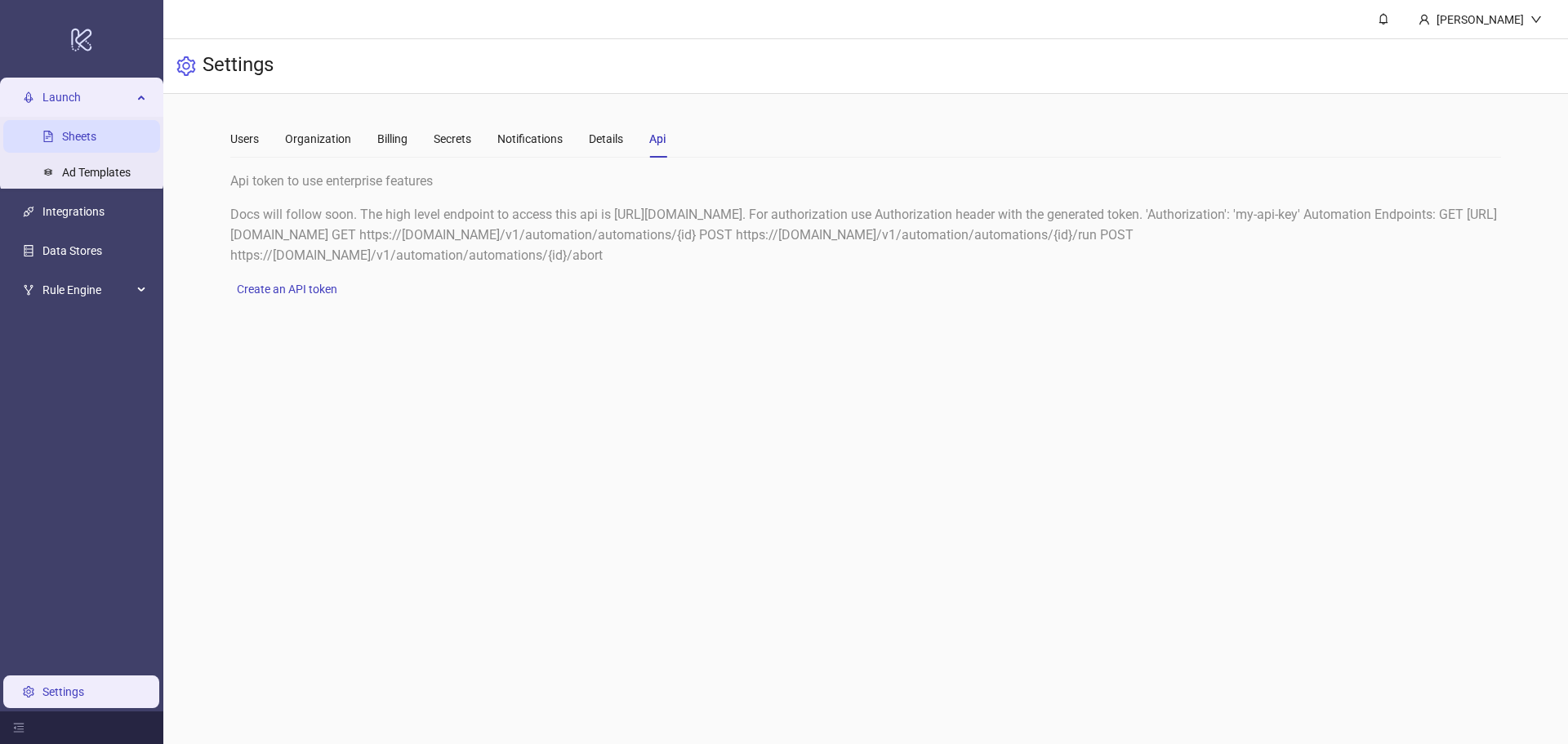
click at [96, 143] on link "Sheets" at bounding box center [79, 135] width 34 height 13
